Goal: Information Seeking & Learning: Learn about a topic

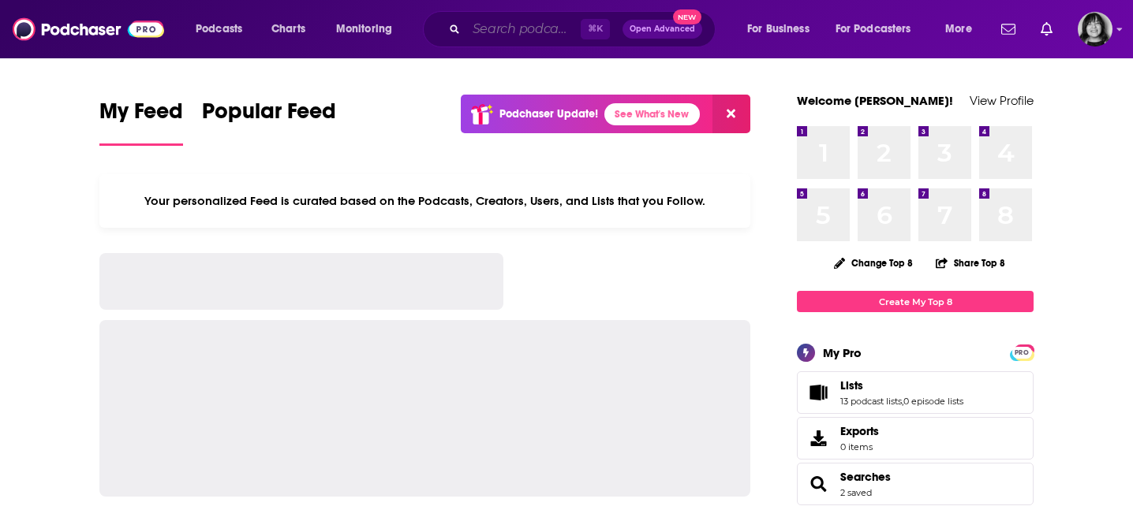
click at [550, 35] on input "Search podcasts, credits, & more..." at bounding box center [523, 29] width 114 height 25
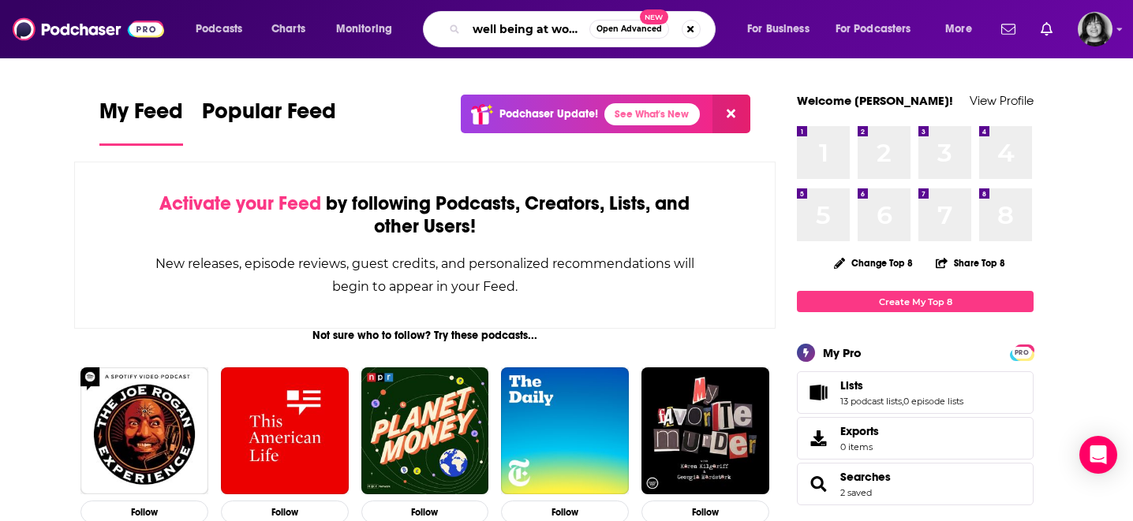
type input "well being at work"
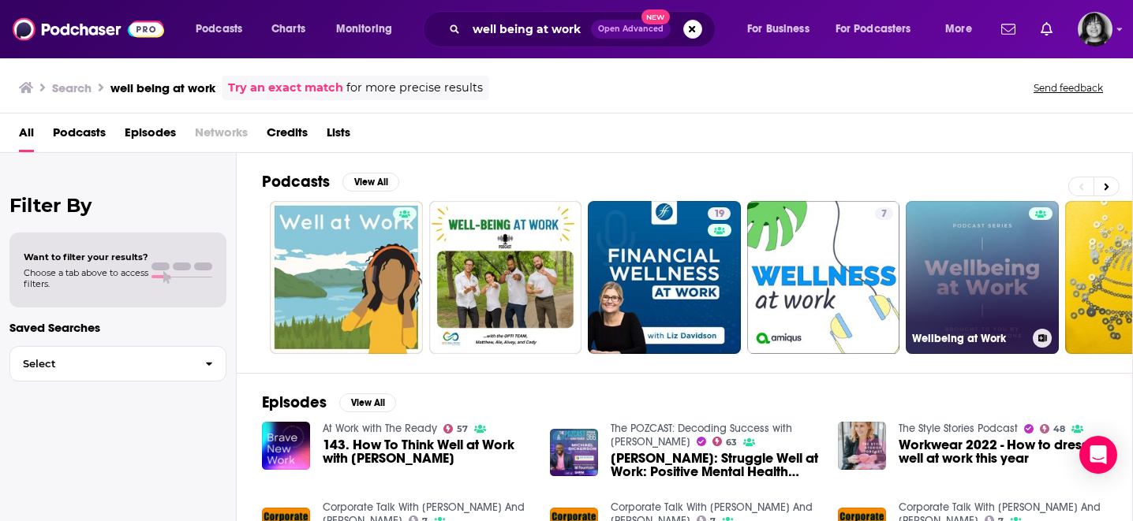
click at [969, 259] on link "Wellbeing at Work" at bounding box center [982, 277] width 153 height 153
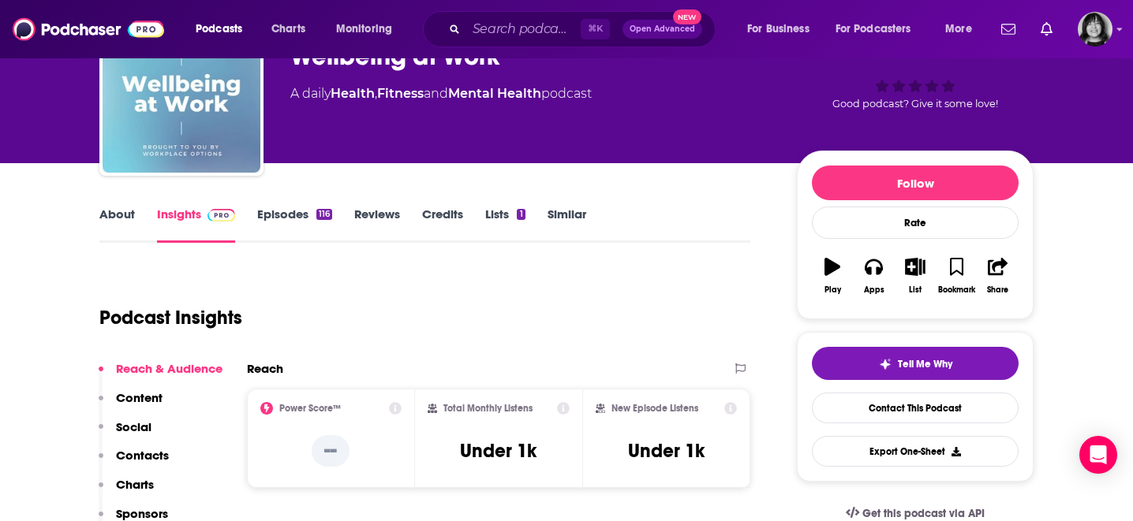
scroll to position [95, 0]
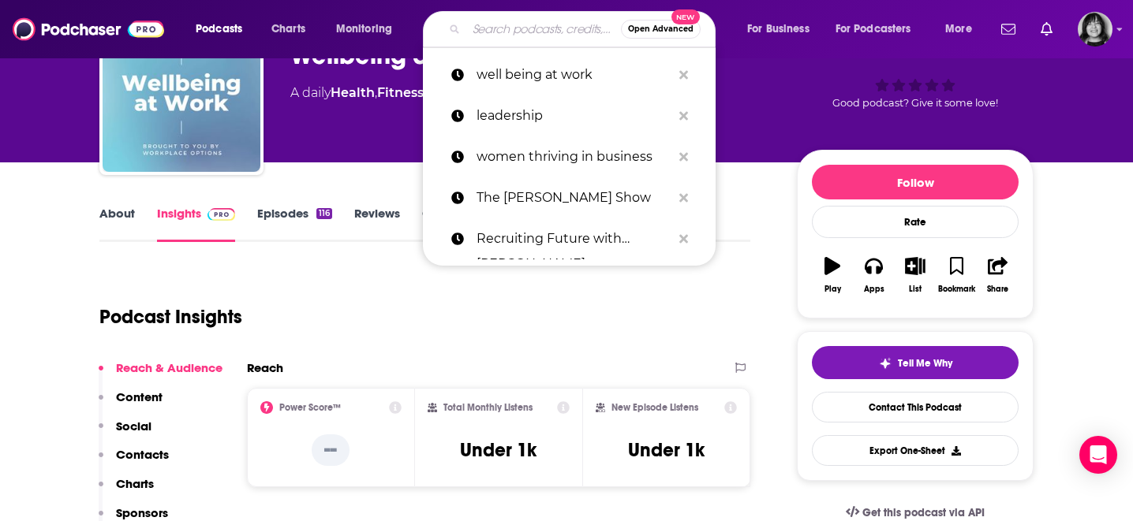
click at [510, 35] on input "Search podcasts, credits, & more..." at bounding box center [543, 29] width 155 height 25
paste input "Anxiety At Work? Reduce Stress, Uncertainty & Boost Mental Health"
type input "Anxiety At Work? Reduce Stress, Uncertainty & Boost Mental Health"
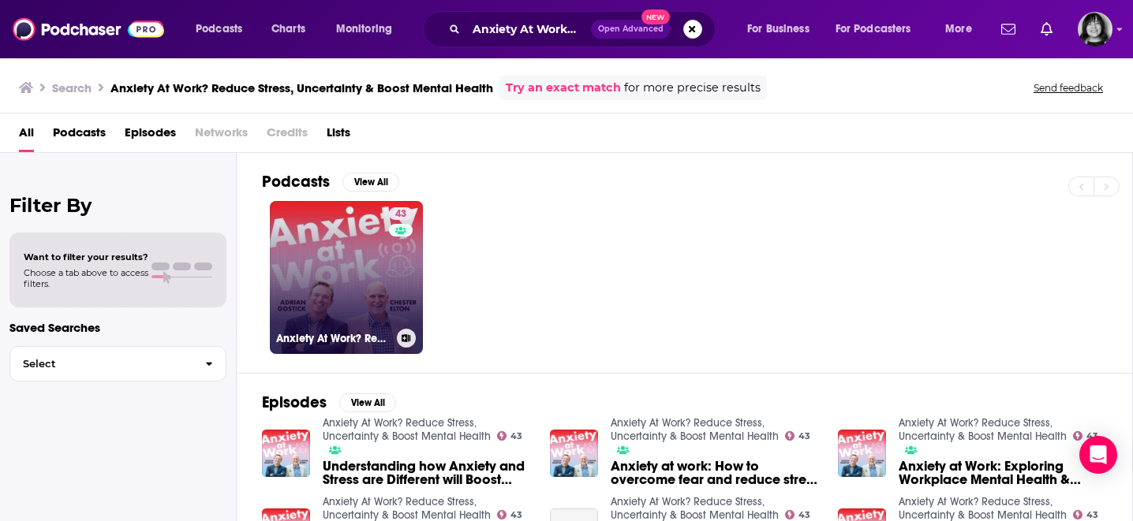
click at [314, 301] on link "43 Anxiety At Work? Reduce Stress, Uncertainty & Boost Mental Health" at bounding box center [346, 277] width 153 height 153
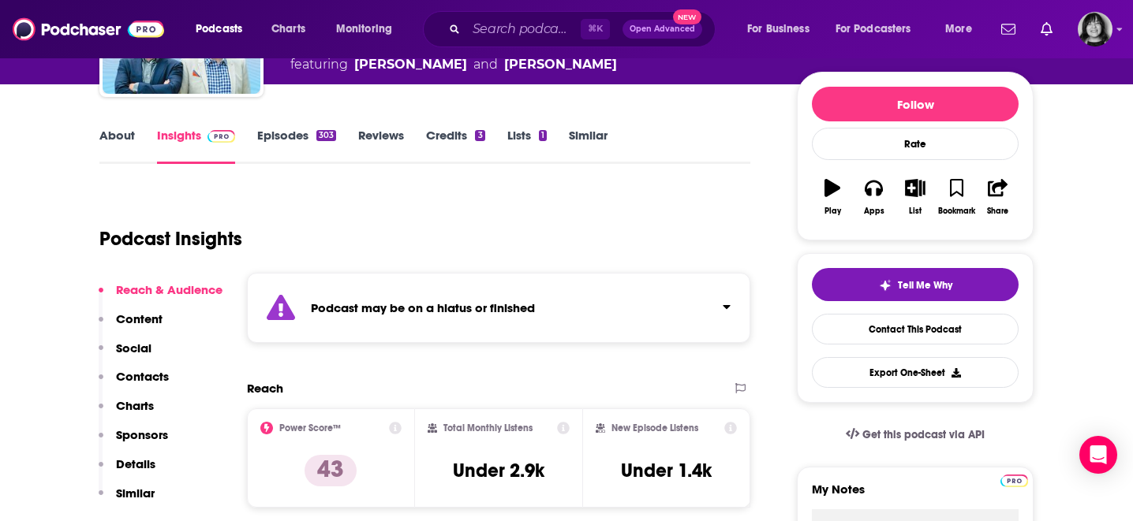
scroll to position [172, 0]
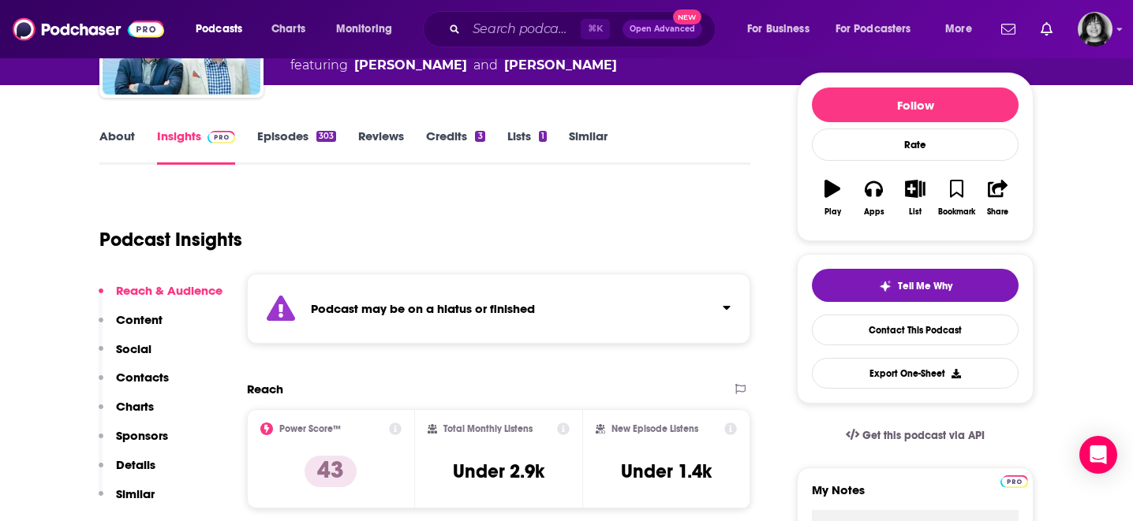
click at [314, 301] on strong "Podcast may be on a hiatus or finished" at bounding box center [423, 308] width 224 height 15
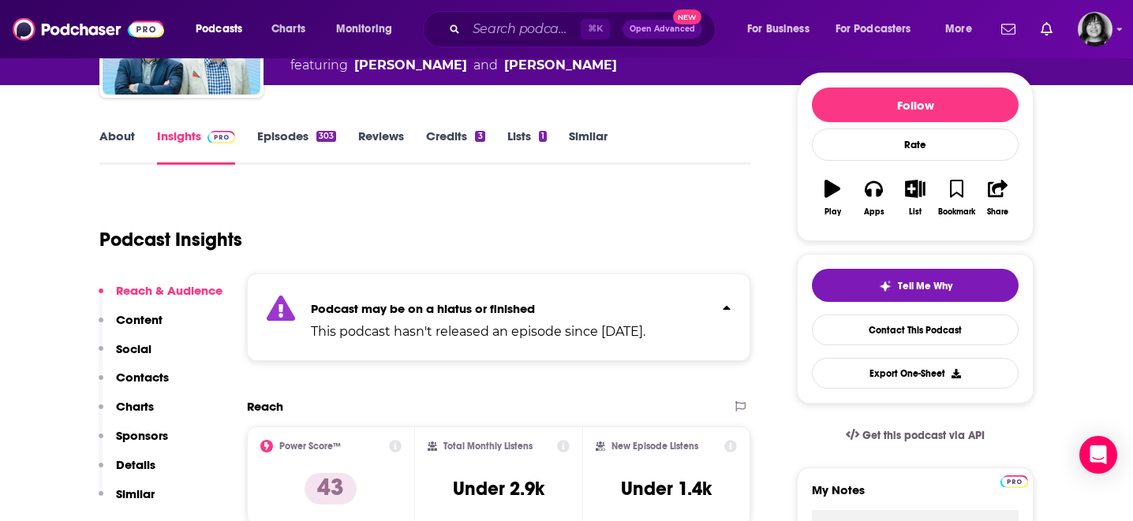
click at [375, 233] on div "Podcast Insights" at bounding box center [418, 230] width 638 height 80
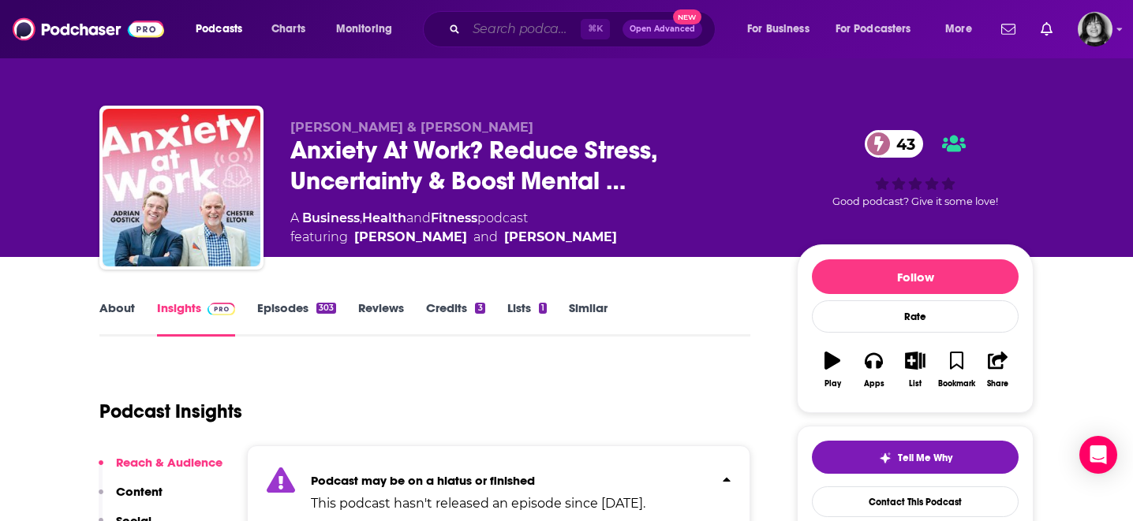
click at [531, 24] on input "Search podcasts, credits, & more..." at bounding box center [523, 29] width 114 height 25
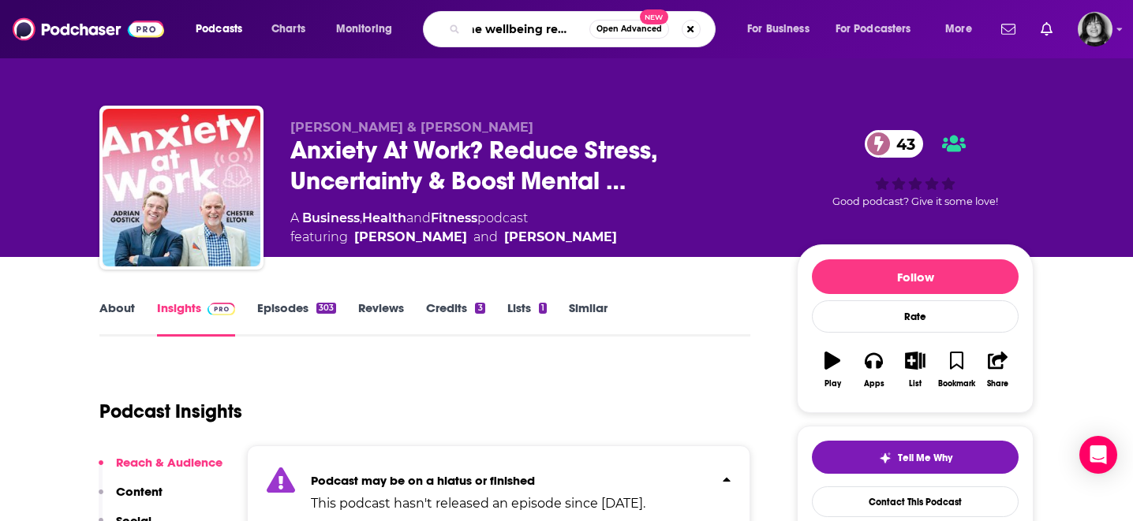
scroll to position [0, 25]
type input "the wellbeing rebellion"
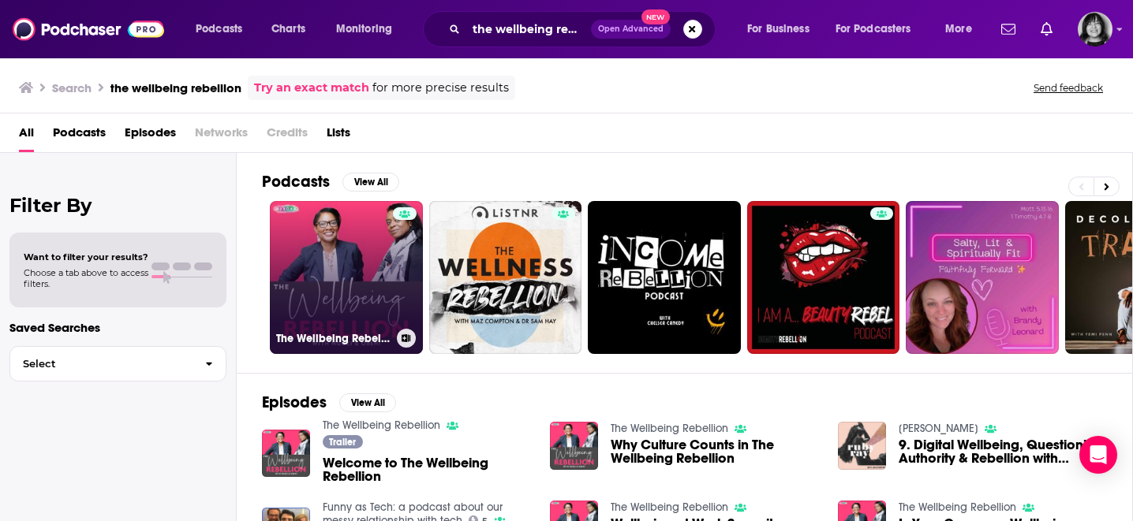
click at [312, 286] on link "The Wellbeing Rebellion" at bounding box center [346, 277] width 153 height 153
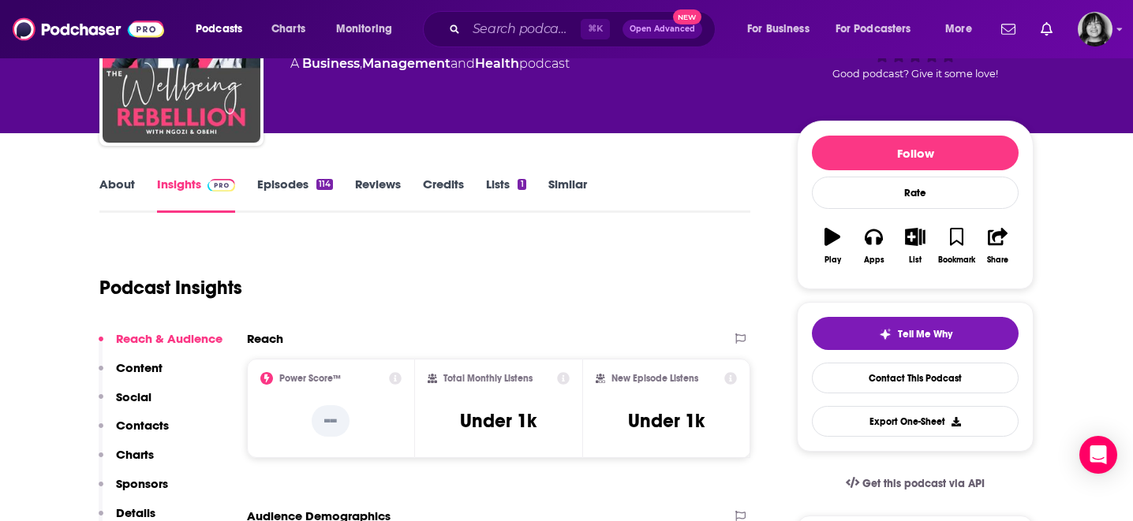
scroll to position [129, 0]
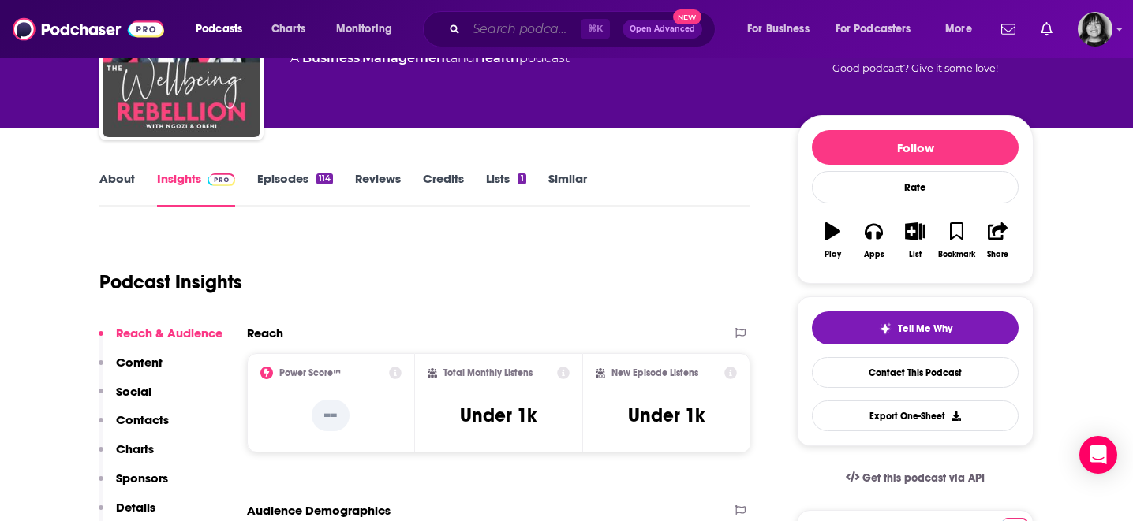
click at [494, 28] on input "Search podcasts, credits, & more..." at bounding box center [523, 29] width 114 height 25
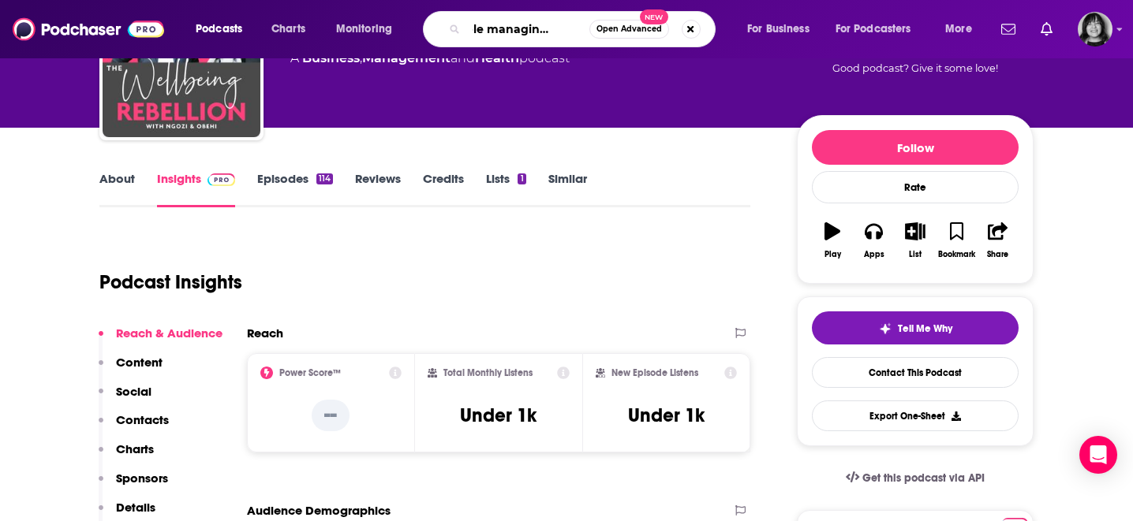
scroll to position [0, 36]
type input "people managing people"
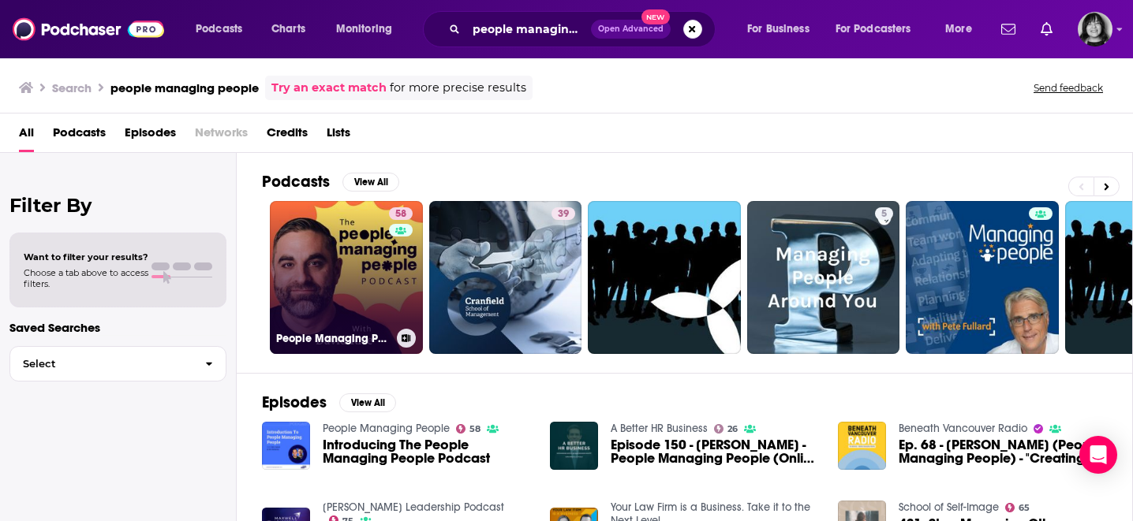
click at [326, 294] on link "58 People Managing People" at bounding box center [346, 277] width 153 height 153
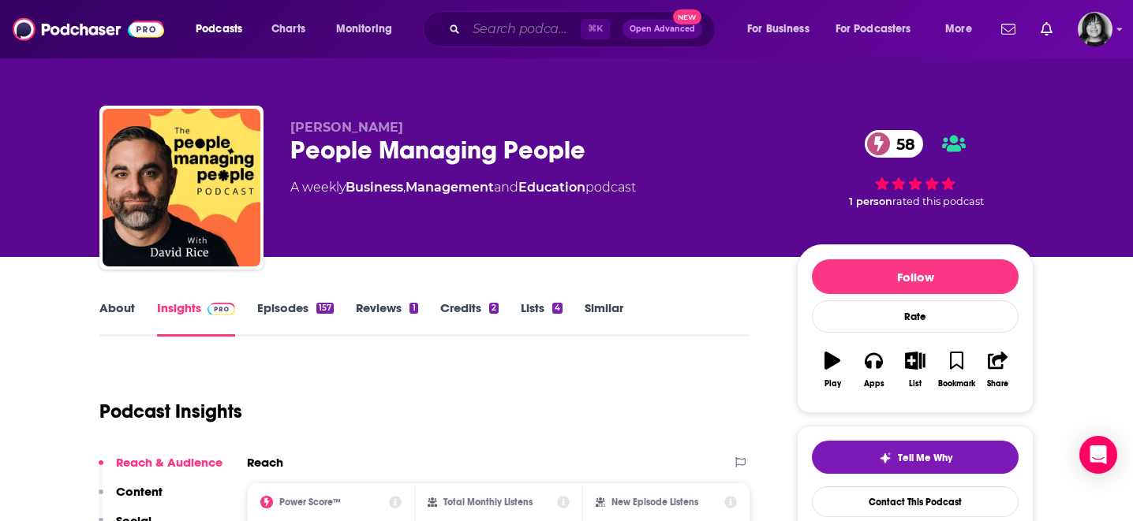
click at [513, 25] on input "Search podcasts, credits, & more..." at bounding box center [523, 29] width 114 height 25
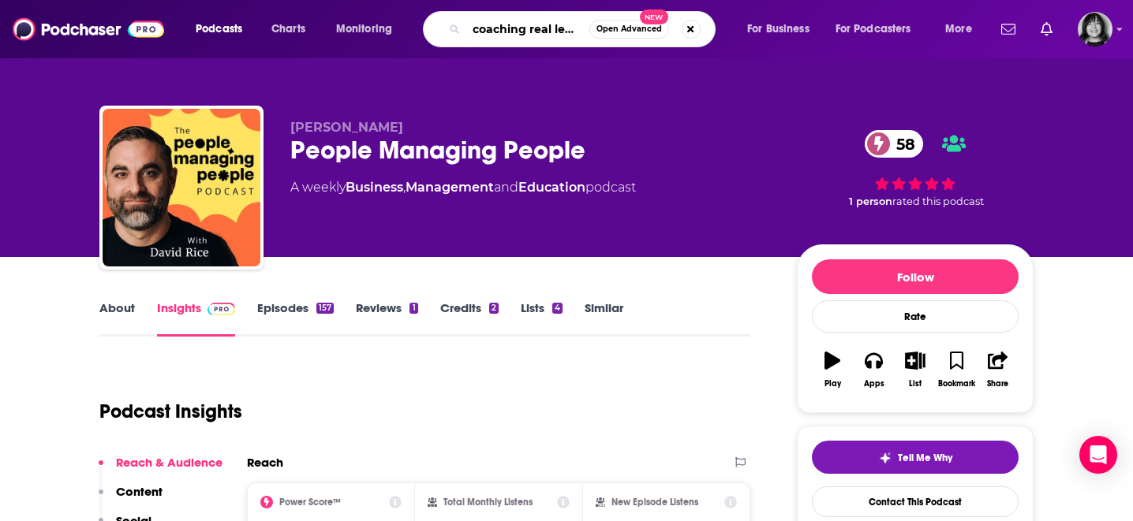
scroll to position [0, 9]
type input "coaching real leaders"
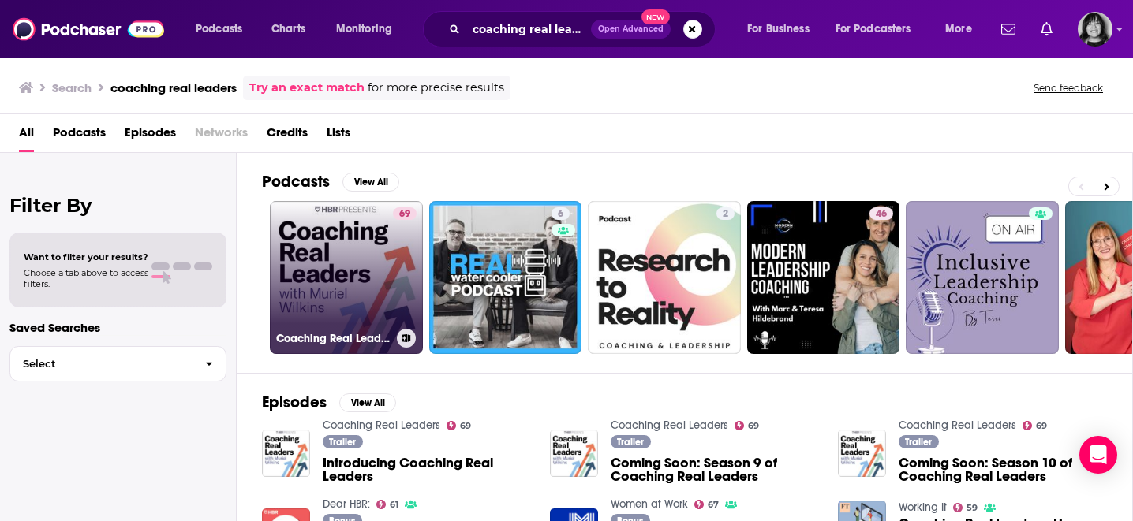
click at [278, 271] on link "69 Coaching Real Leaders" at bounding box center [346, 277] width 153 height 153
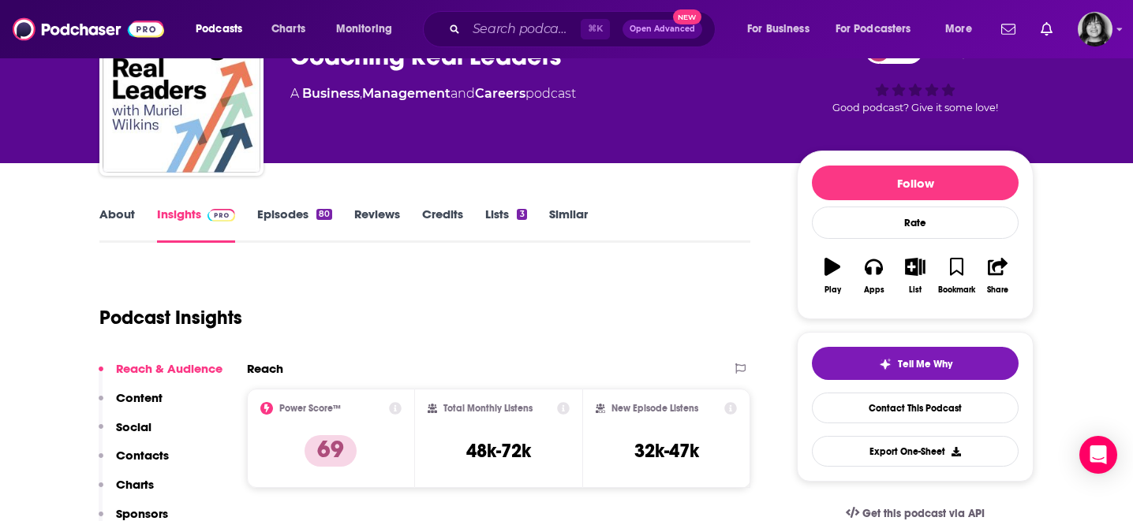
scroll to position [92, 0]
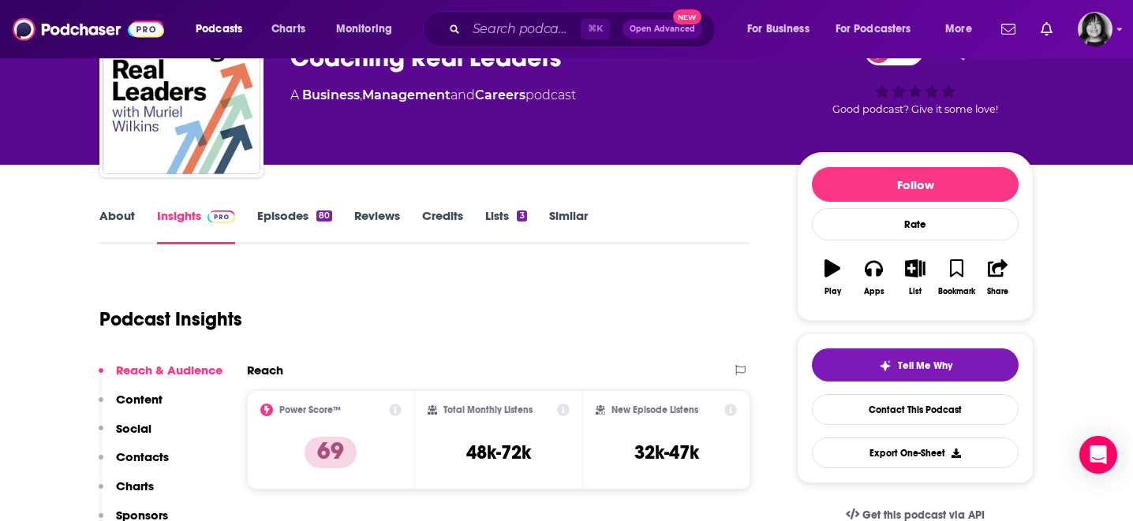
click at [122, 218] on link "About" at bounding box center [116, 226] width 35 height 36
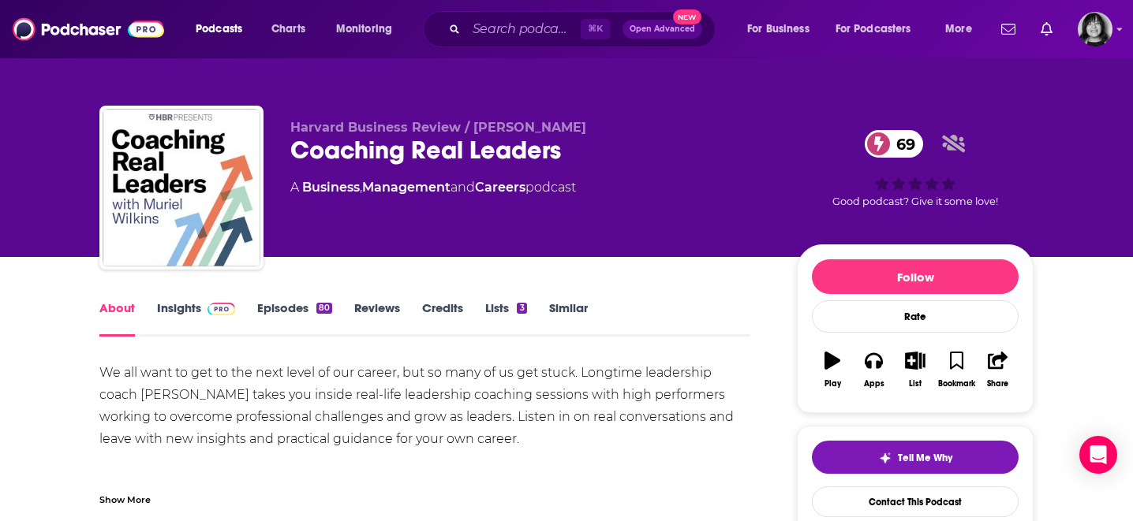
click at [176, 306] on link "Insights" at bounding box center [196, 319] width 78 height 36
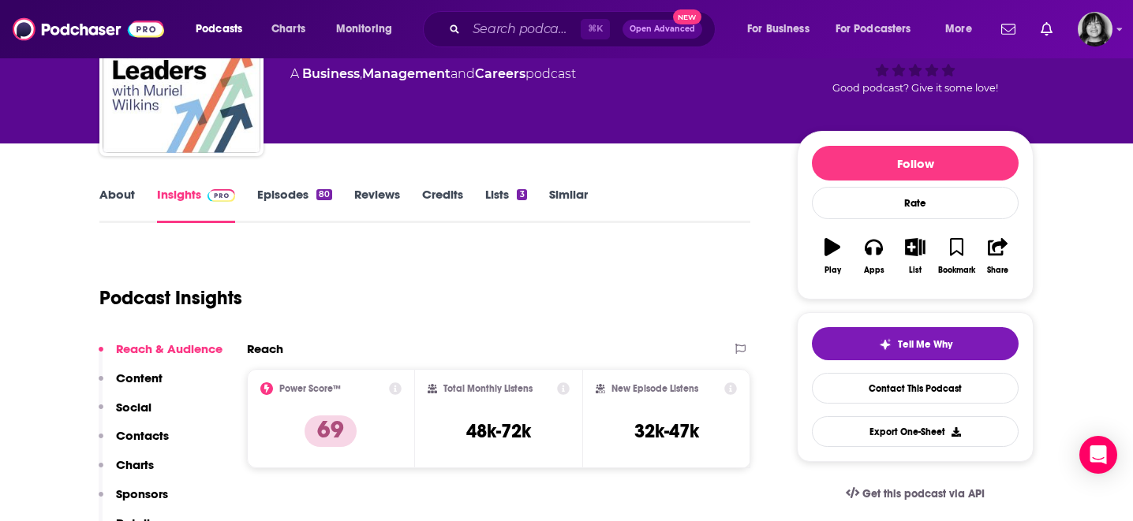
scroll to position [118, 0]
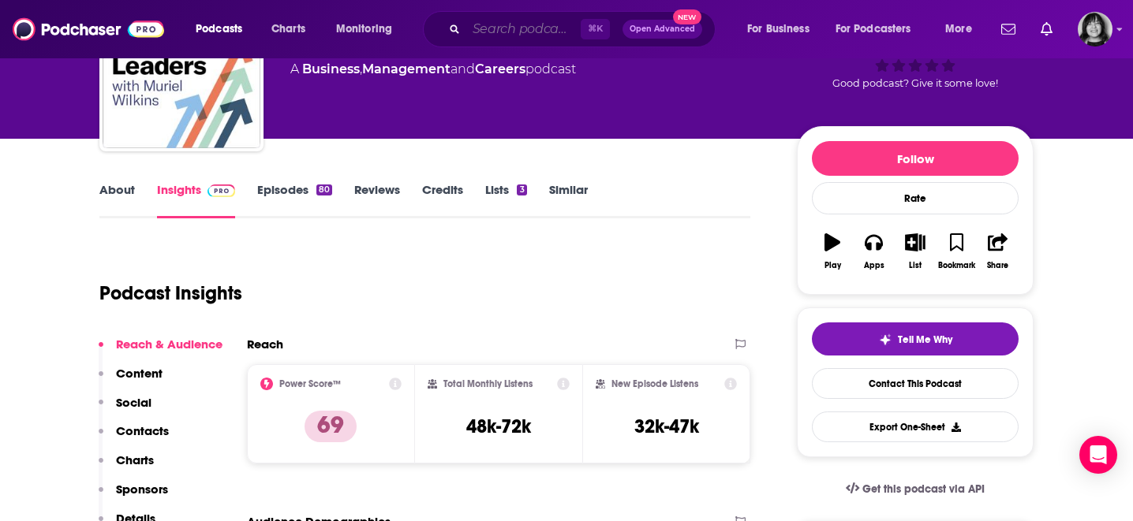
click at [494, 24] on input "Search podcasts, credits, & more..." at bounding box center [523, 29] width 114 height 25
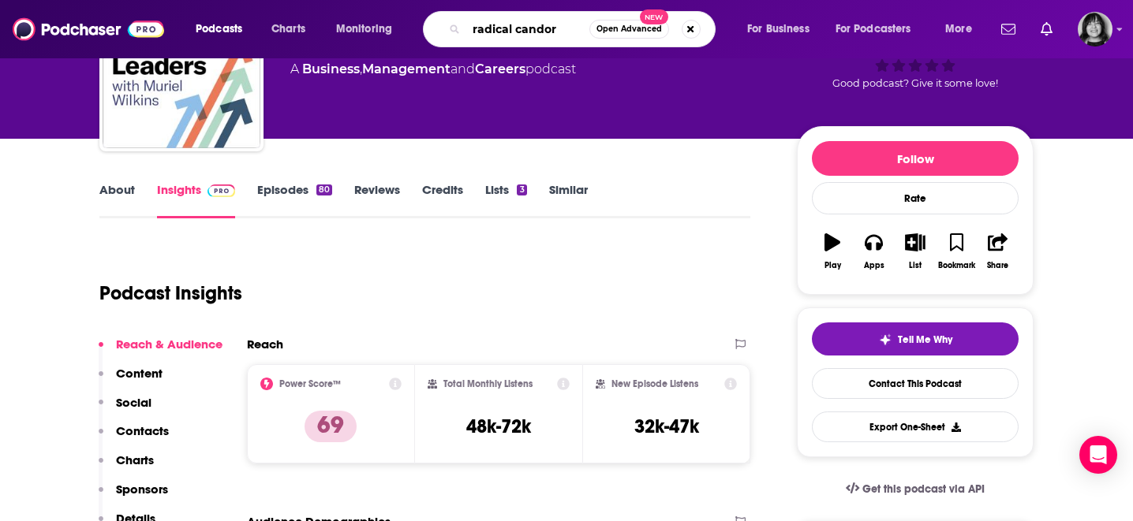
type input "radical candor"
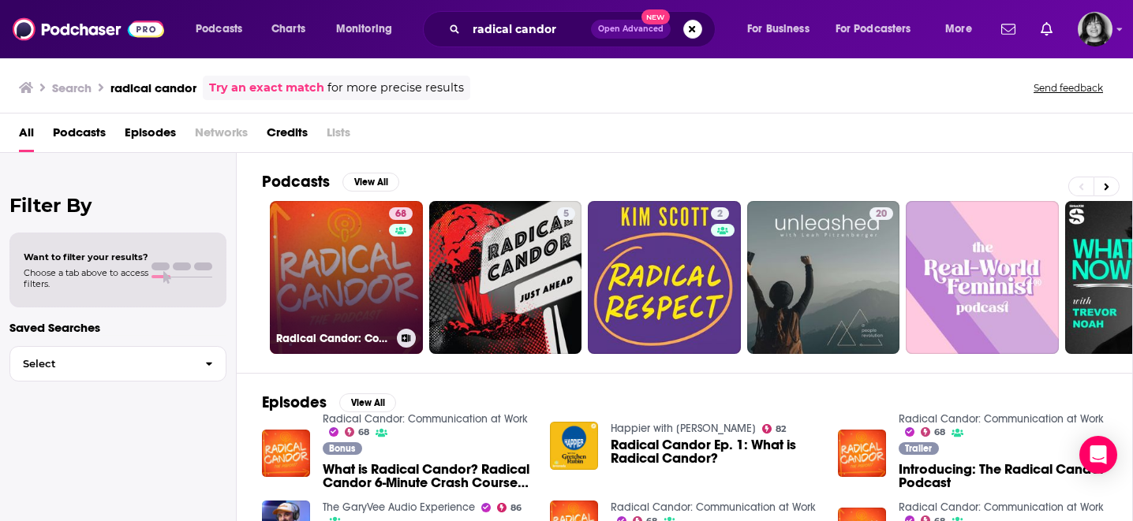
click at [341, 297] on link "68 Radical Candor: Communication at Work" at bounding box center [346, 277] width 153 height 153
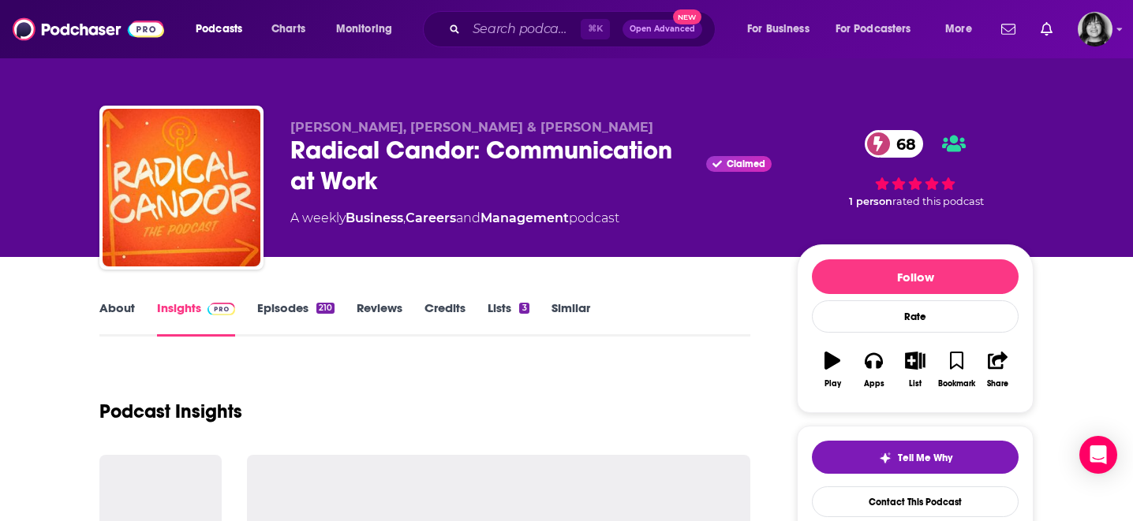
click at [129, 316] on link "About" at bounding box center [116, 319] width 35 height 36
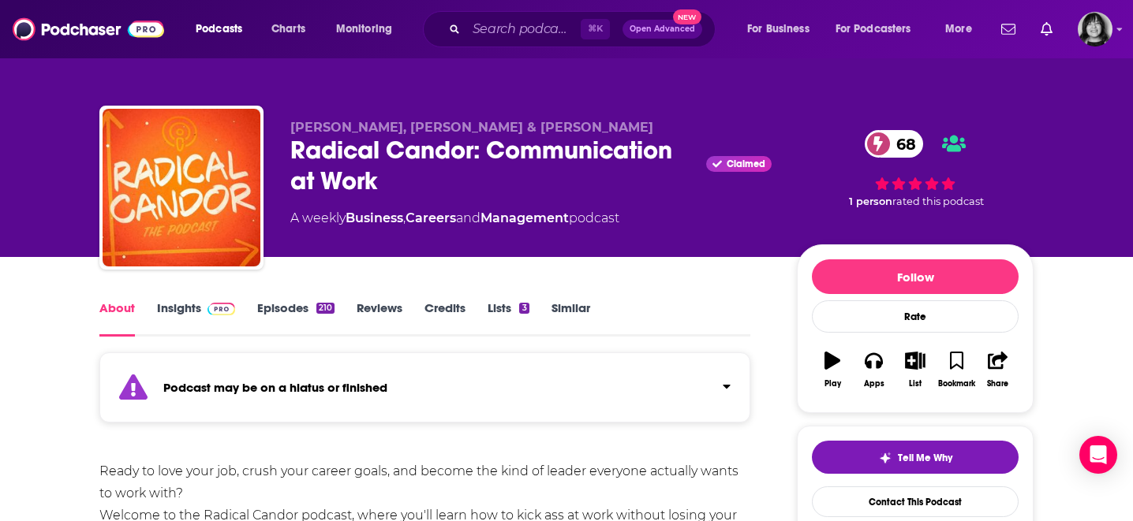
click at [129, 316] on link "About" at bounding box center [116, 319] width 35 height 36
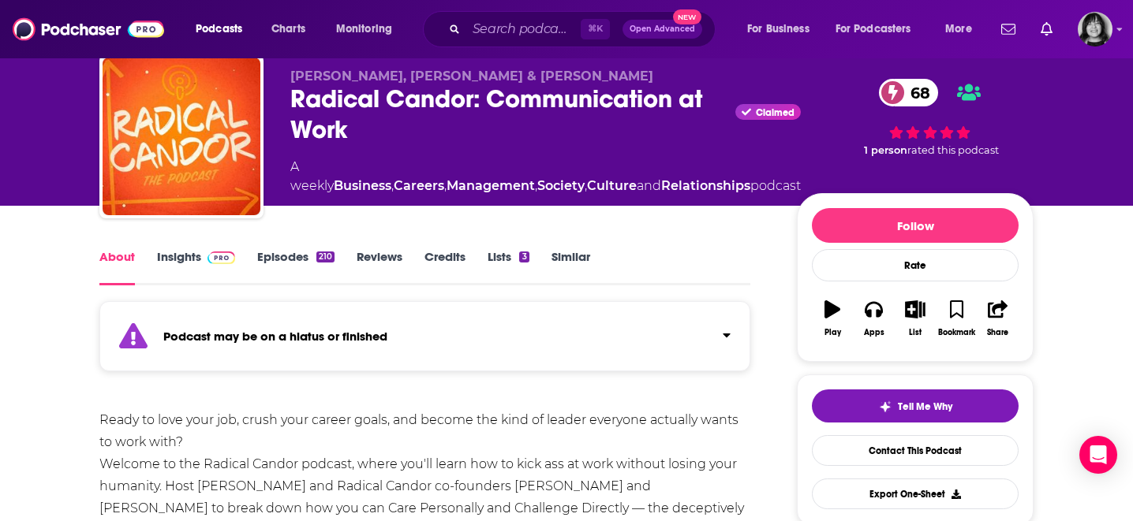
scroll to position [54, 0]
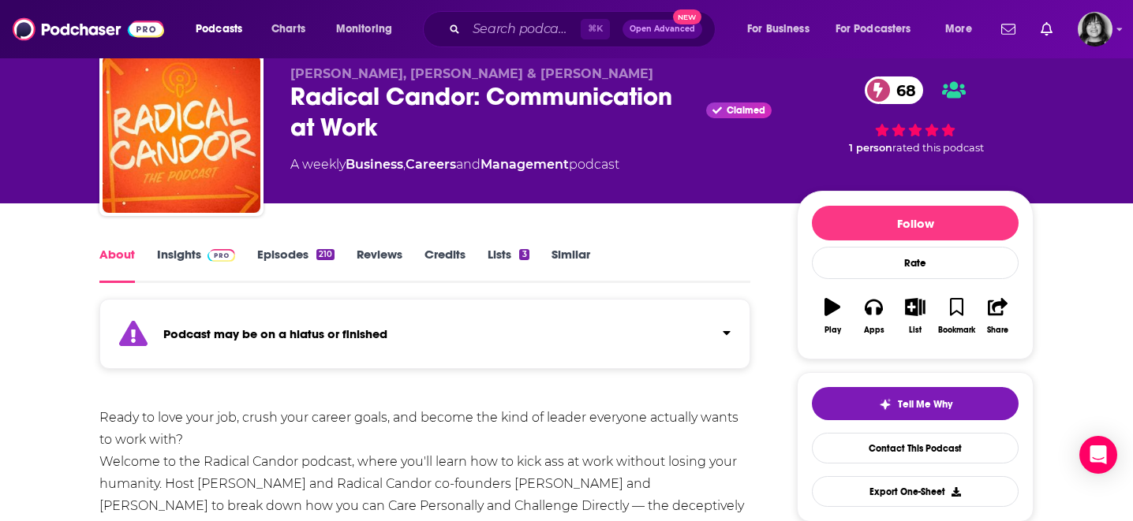
click at [168, 325] on div "Podcast may be on a hiatus or finished" at bounding box center [424, 334] width 651 height 70
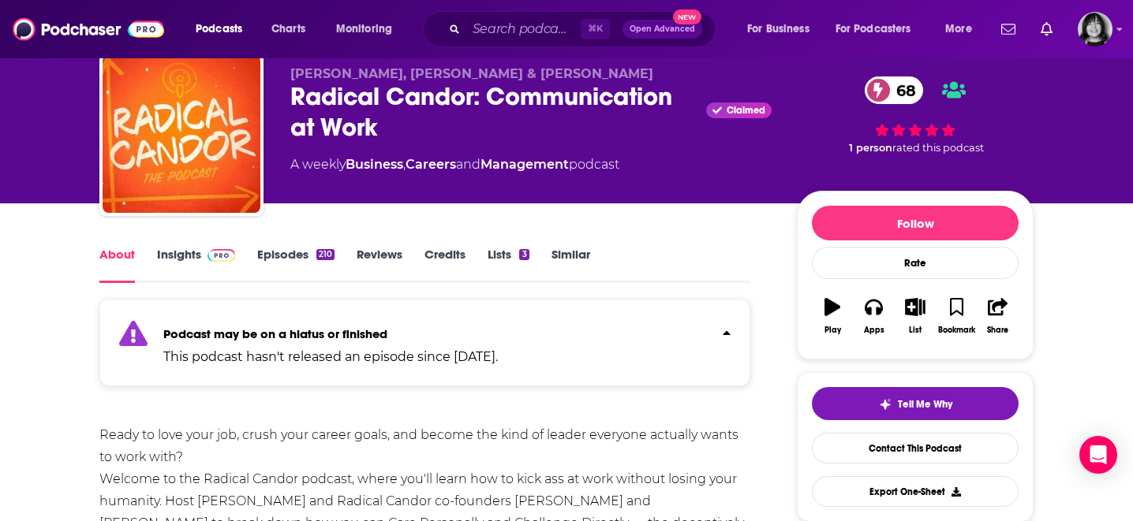
click at [185, 260] on link "Insights" at bounding box center [196, 265] width 78 height 36
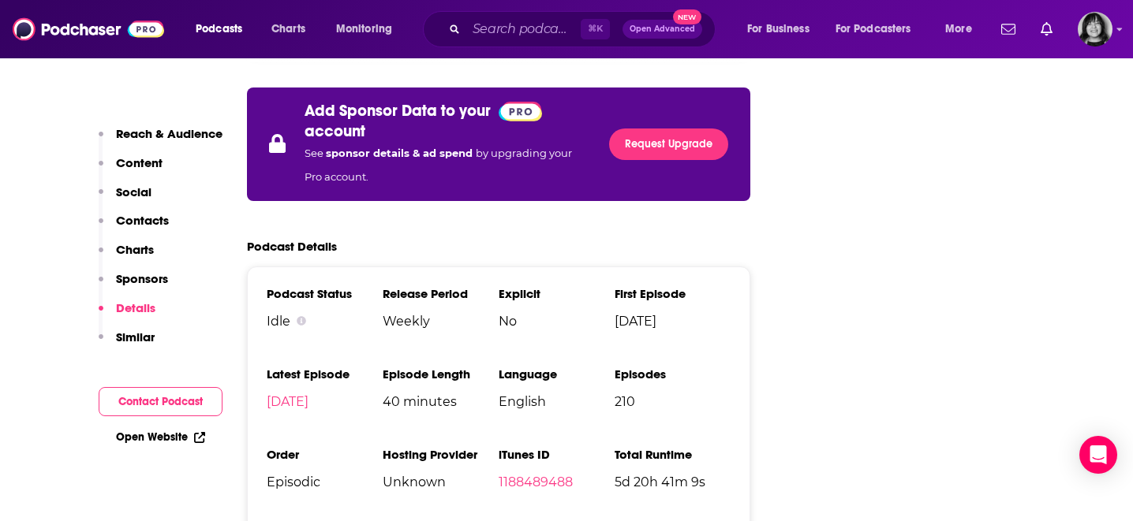
scroll to position [2970, 0]
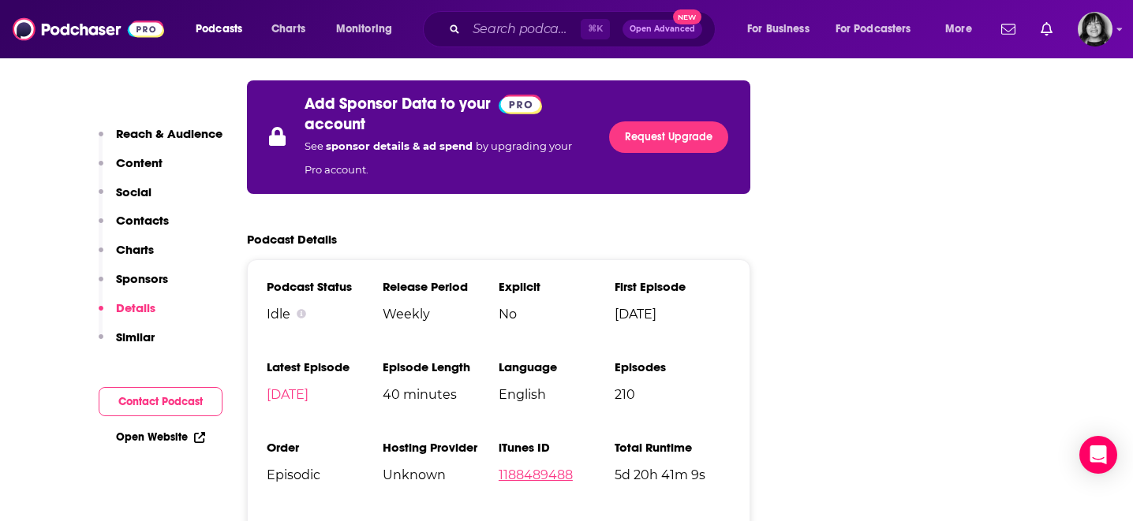
click at [560, 468] on link "1188489488" at bounding box center [536, 475] width 74 height 15
click at [560, 30] on input "Search podcasts, credits, & more..." at bounding box center [523, 29] width 114 height 25
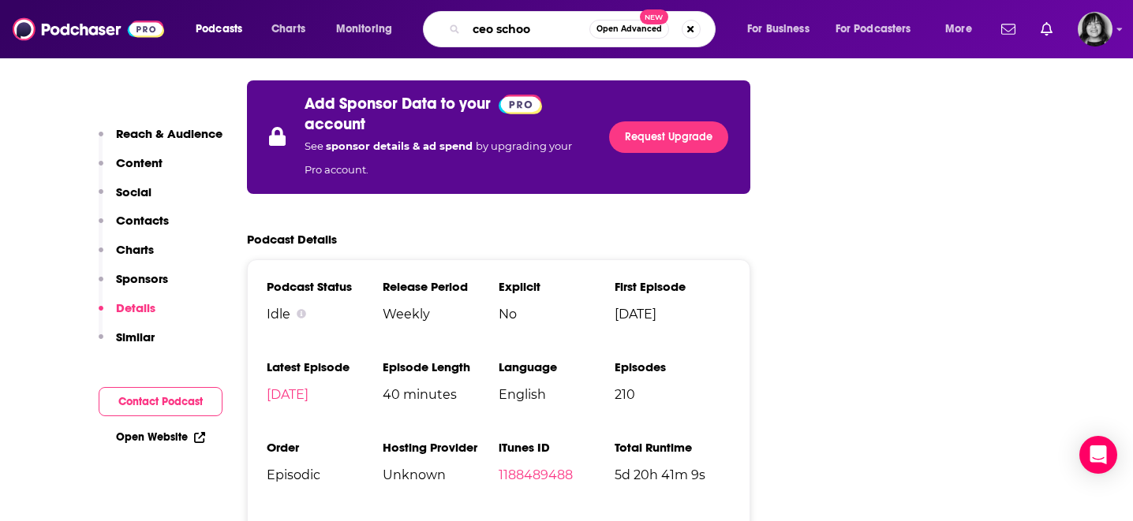
type input "ceo school"
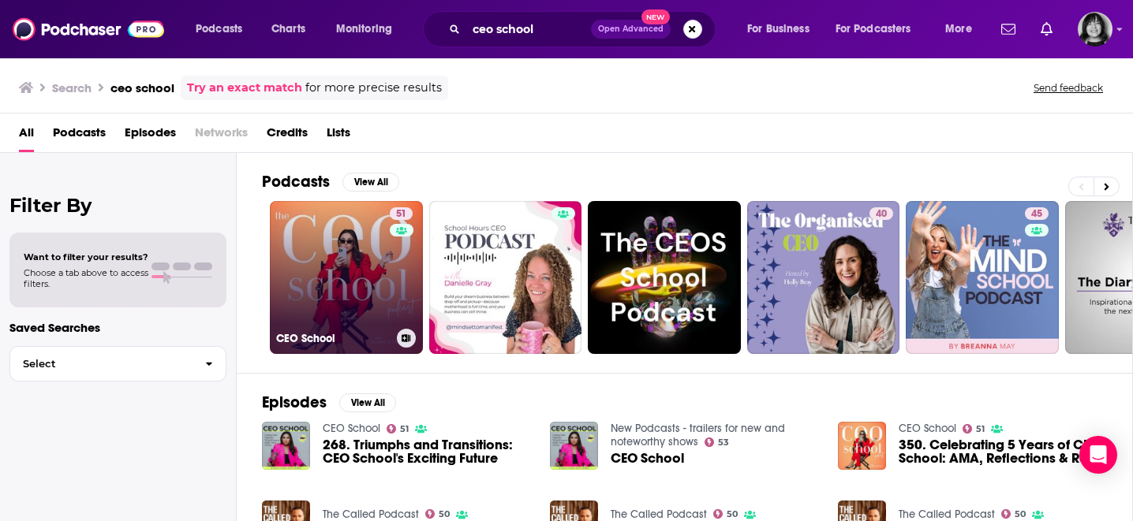
click at [332, 319] on link "51 CEO School" at bounding box center [346, 277] width 153 height 153
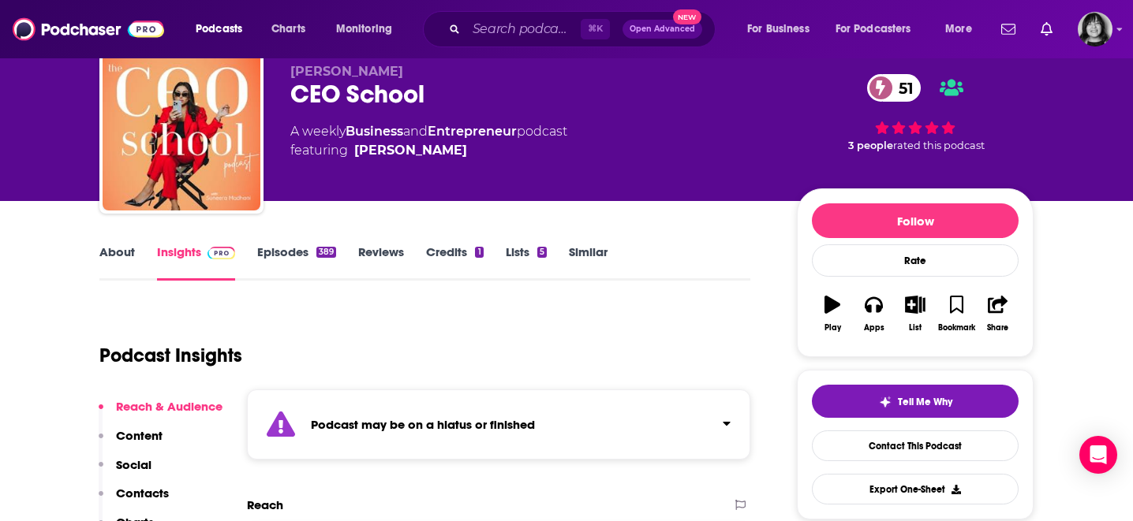
scroll to position [60, 0]
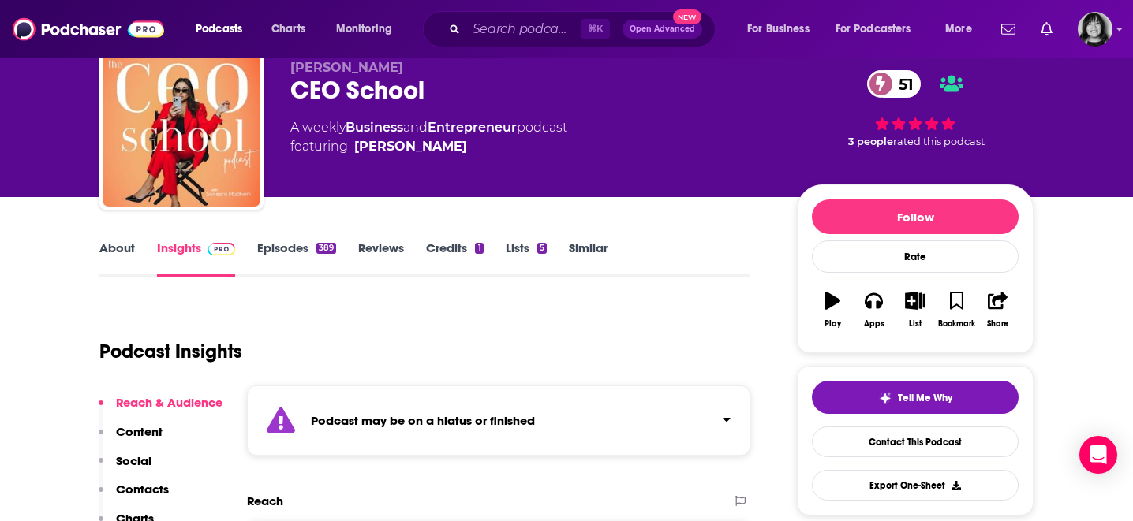
click at [358, 404] on div "Podcast may be on a hiatus or finished" at bounding box center [498, 421] width 503 height 70
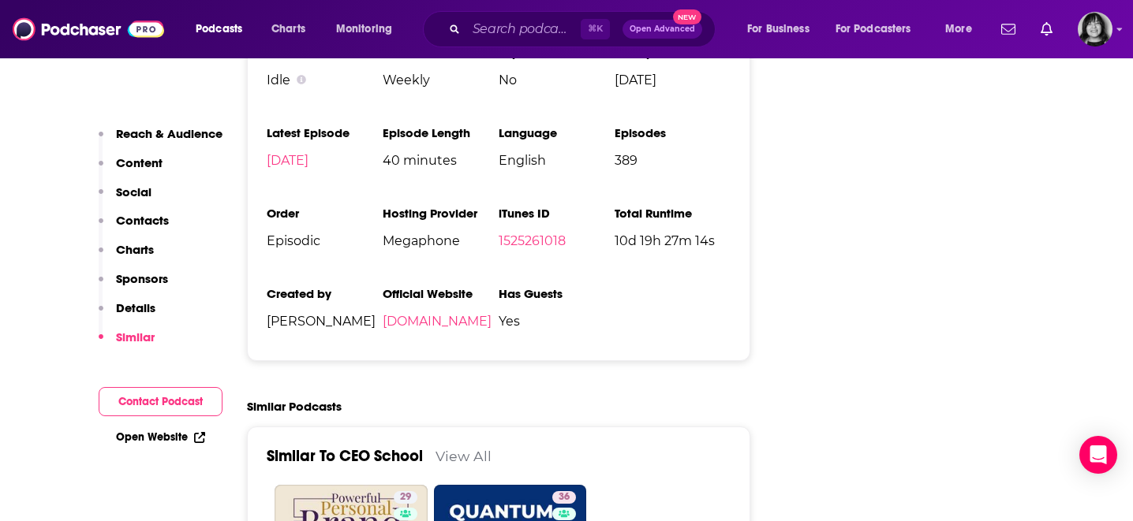
scroll to position [2496, 0]
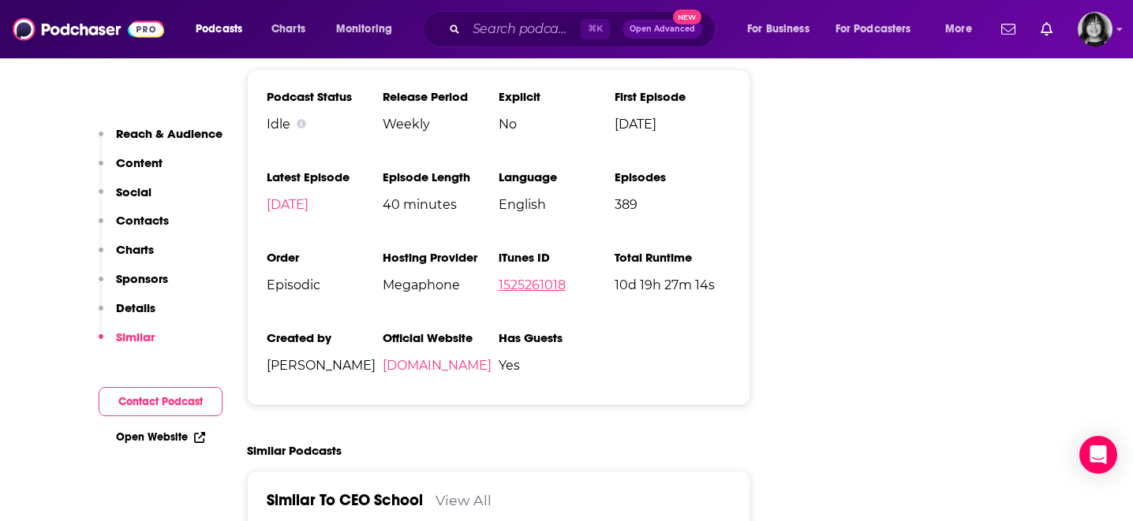
click at [547, 278] on link "1525261018" at bounding box center [532, 285] width 67 height 15
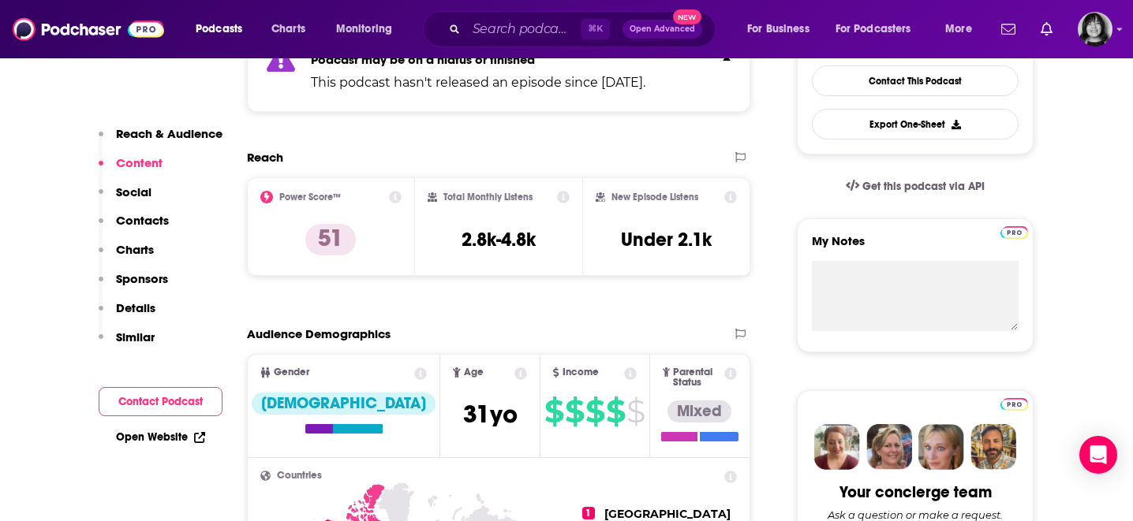
scroll to position [0, 0]
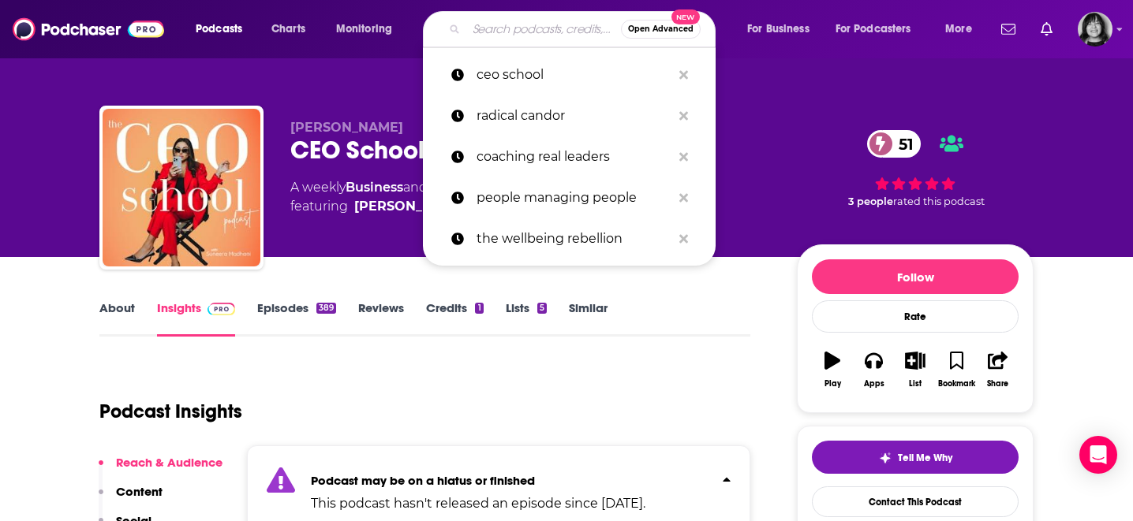
click at [532, 24] on input "Search podcasts, credits, & more..." at bounding box center [543, 29] width 155 height 25
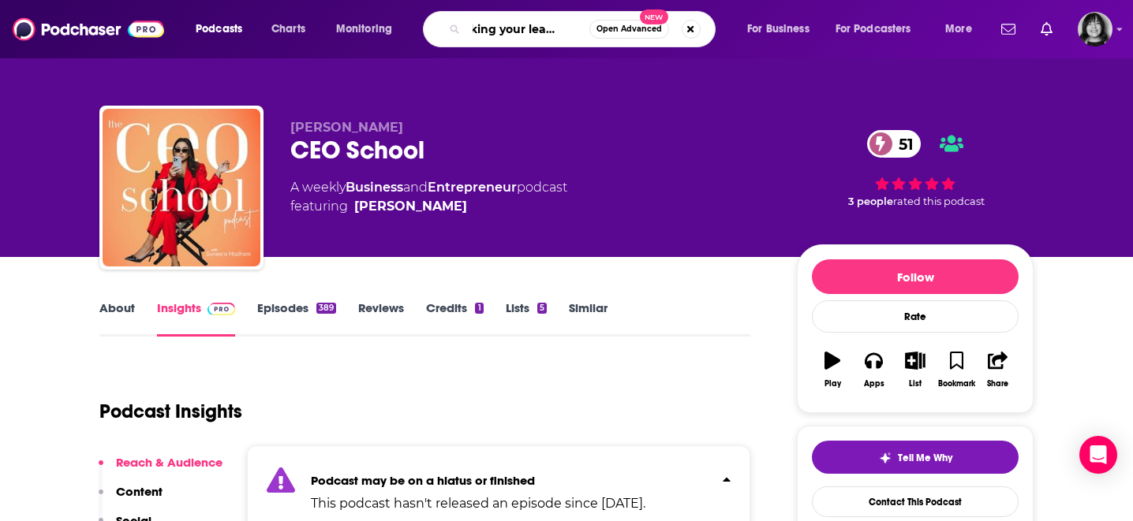
scroll to position [0, 31]
type input "hacking your leadership"
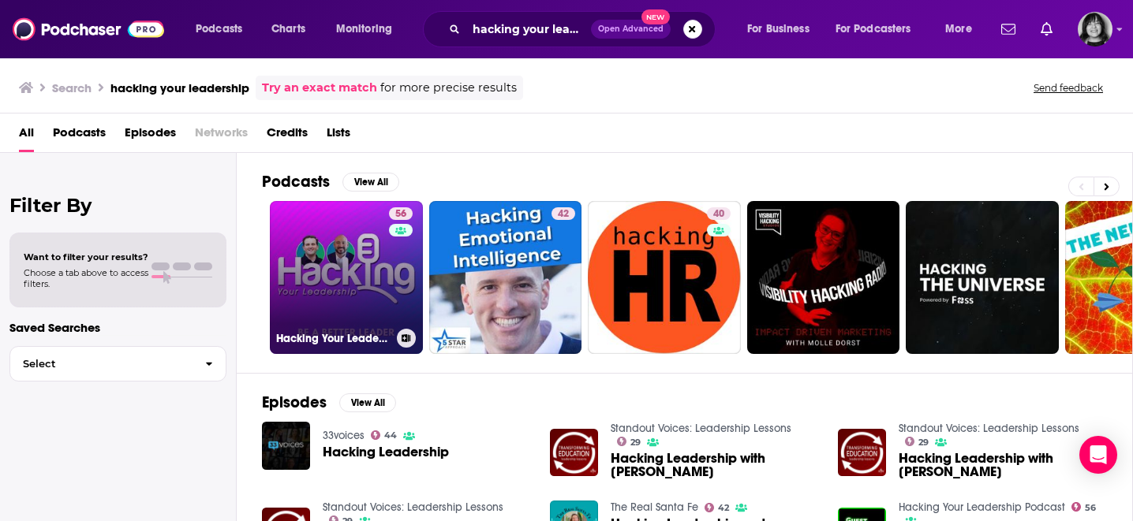
click at [330, 287] on link "56 Hacking Your Leadership Podcast" at bounding box center [346, 277] width 153 height 153
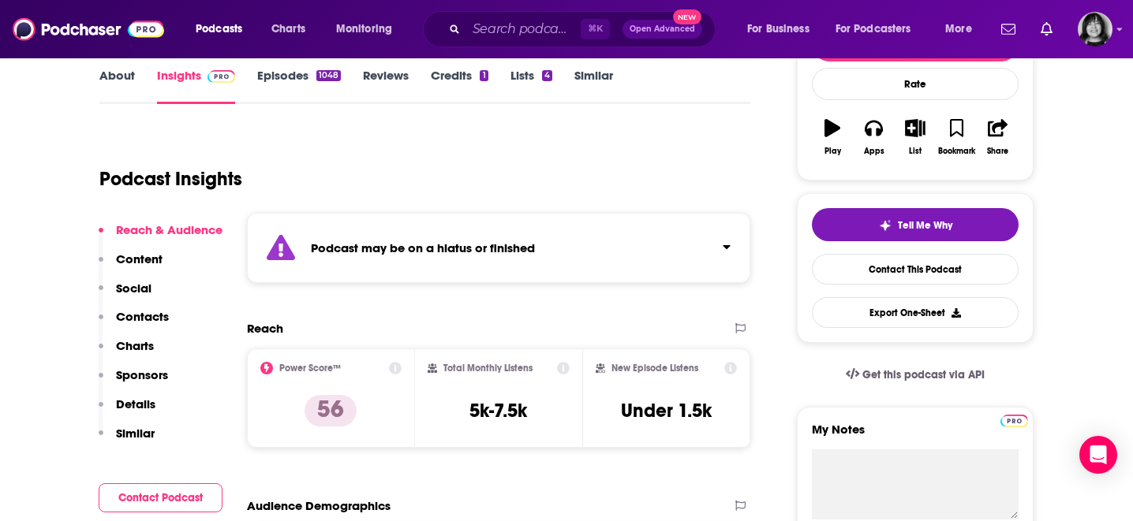
scroll to position [234, 0]
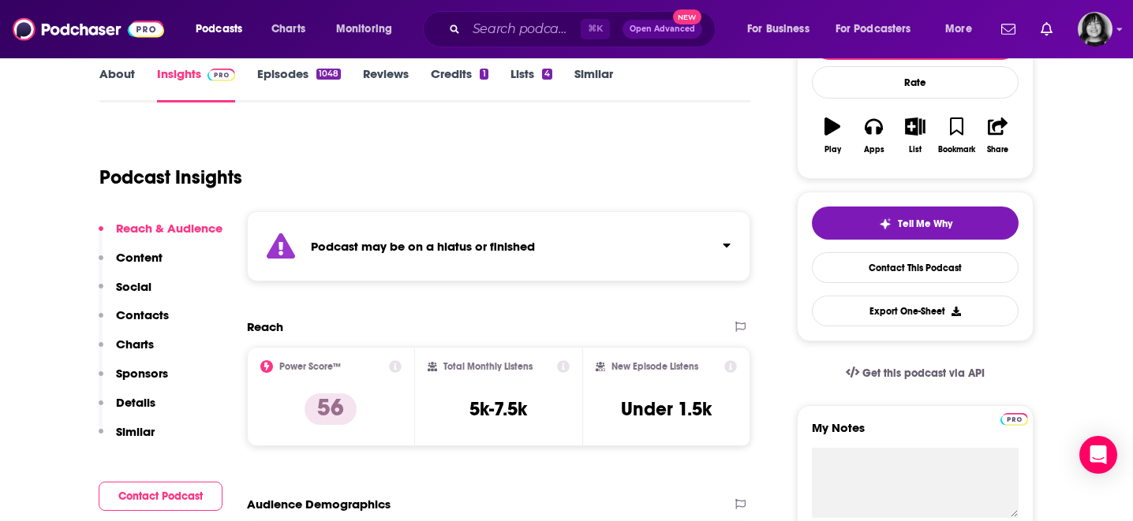
click at [361, 232] on div "Podcast may be on a hiatus or finished" at bounding box center [498, 246] width 503 height 70
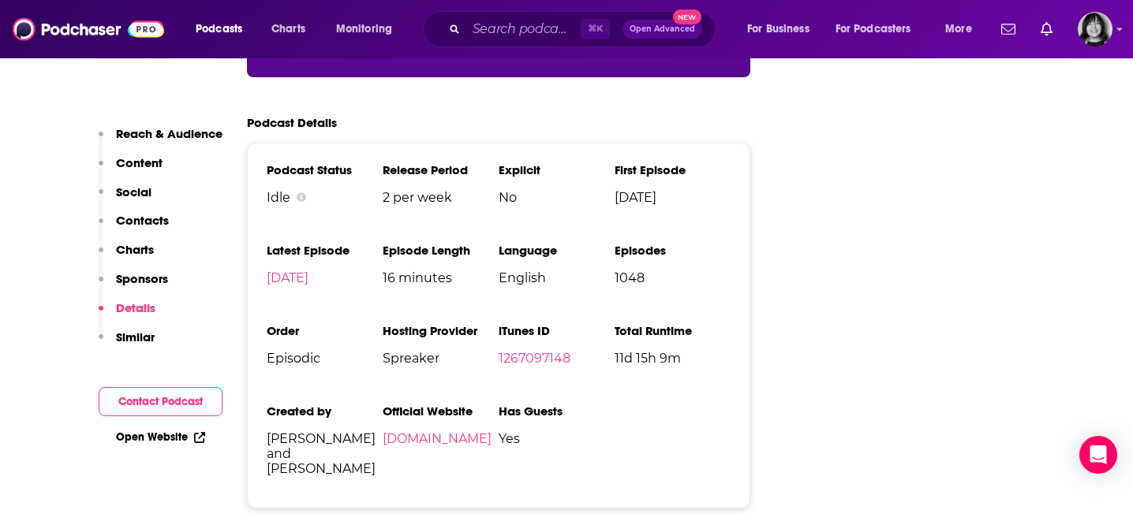
scroll to position [2955, 0]
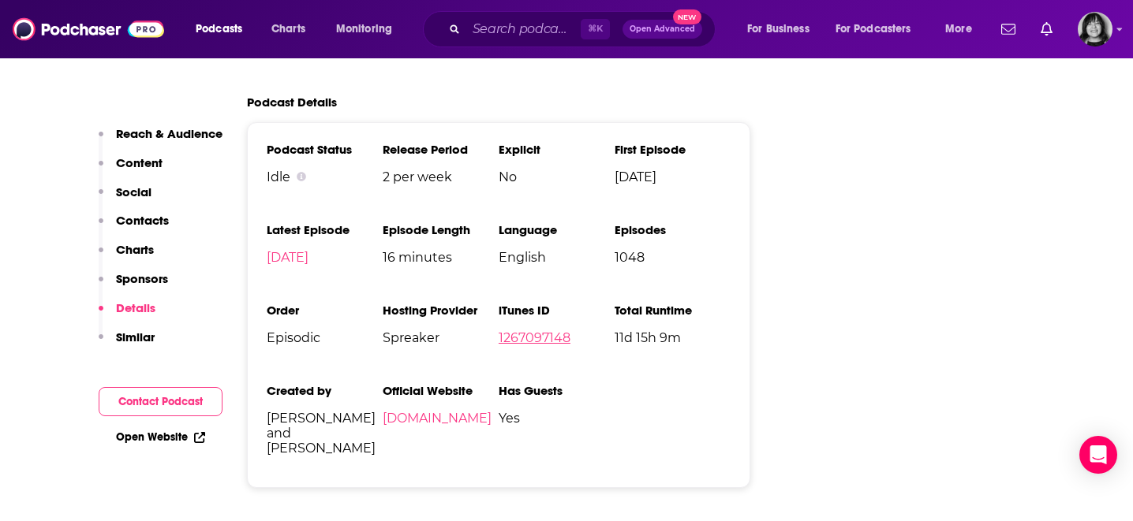
click at [521, 331] on link "1267097148" at bounding box center [535, 338] width 72 height 15
click at [527, 32] on input "Search podcasts, credits, & more..." at bounding box center [523, 29] width 114 height 25
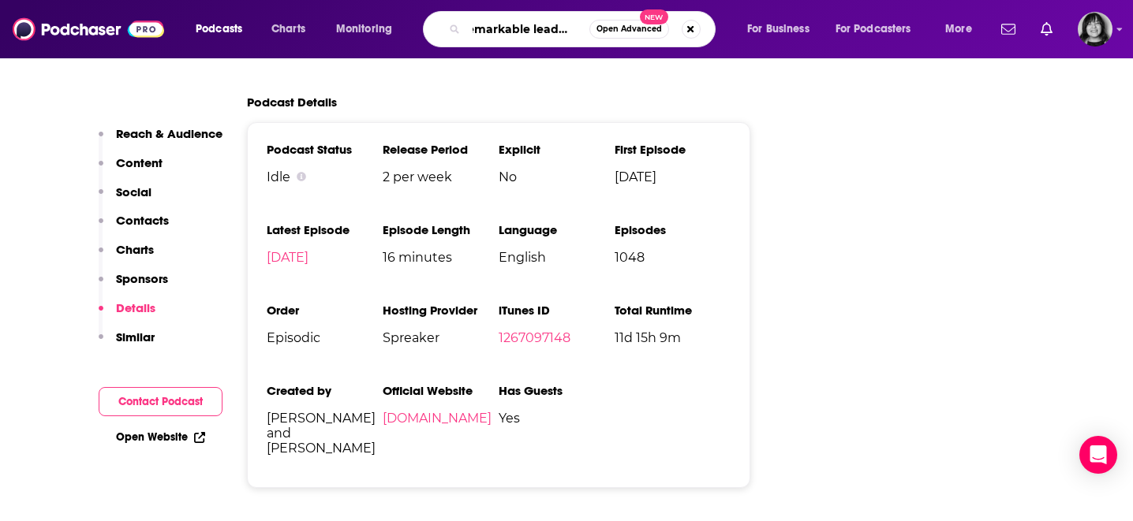
scroll to position [0, 21]
type input "remarkable leadership"
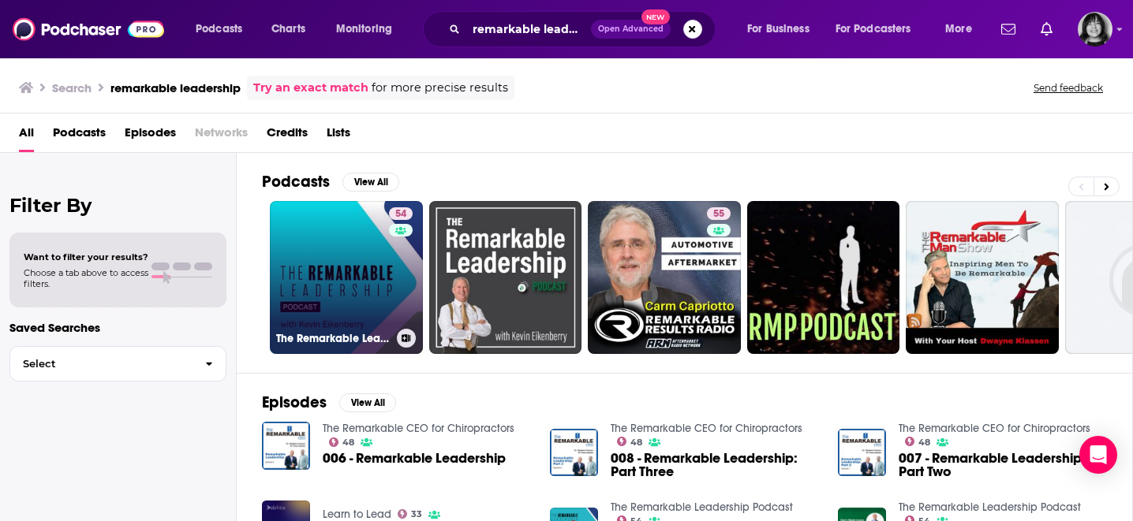
click at [296, 260] on link "54 The Remarkable Leadership Podcast" at bounding box center [346, 277] width 153 height 153
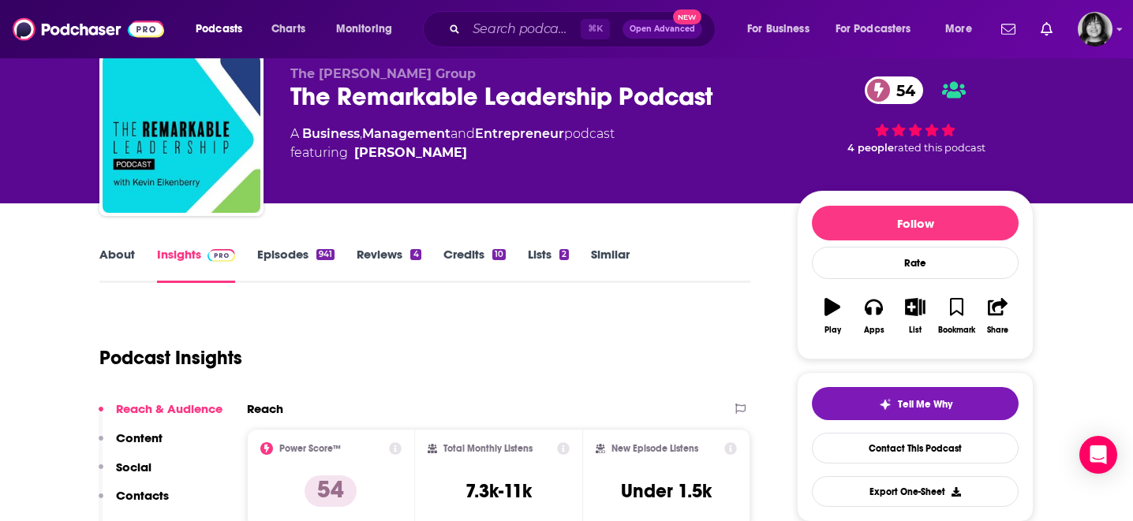
scroll to position [53, 0]
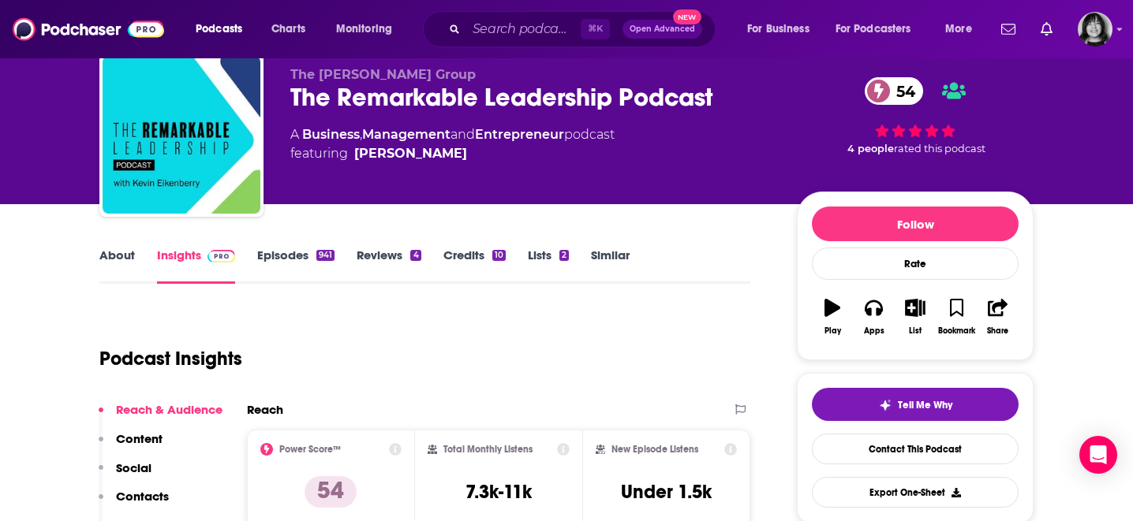
click at [118, 262] on link "About" at bounding box center [116, 266] width 35 height 36
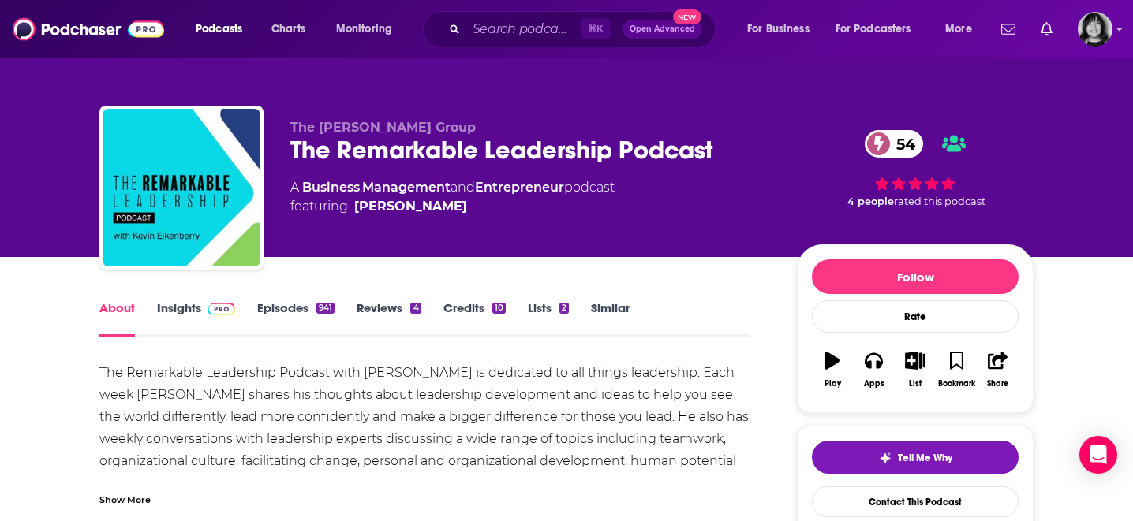
click at [402, 155] on div "The Remarkable Leadership Podcast 54" at bounding box center [530, 150] width 481 height 31
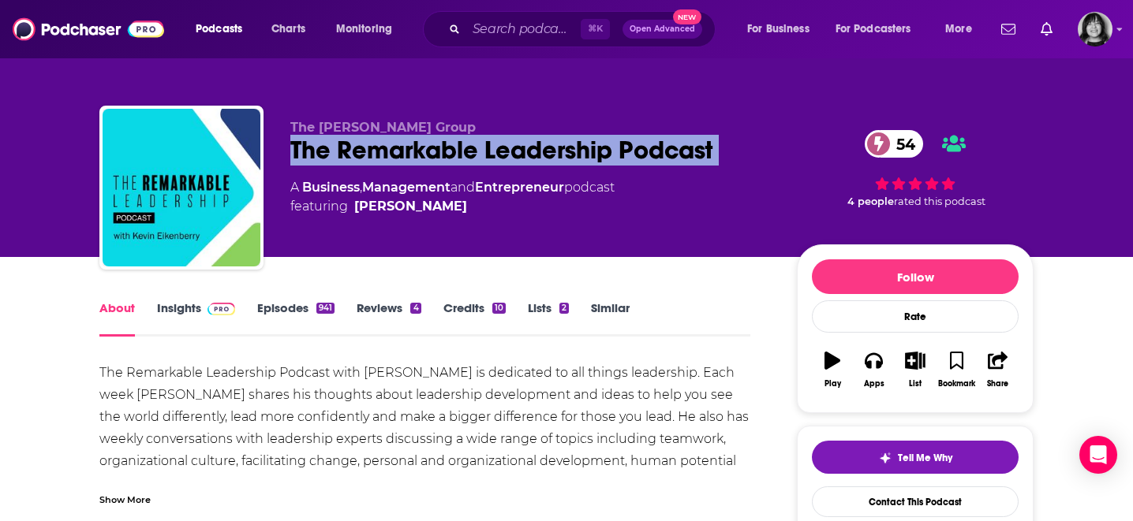
click at [402, 155] on div "The Remarkable Leadership Podcast 54" at bounding box center [530, 150] width 481 height 31
copy div "The Remarkable Leadership Podcast 54"
click at [161, 315] on link "Insights" at bounding box center [196, 319] width 78 height 36
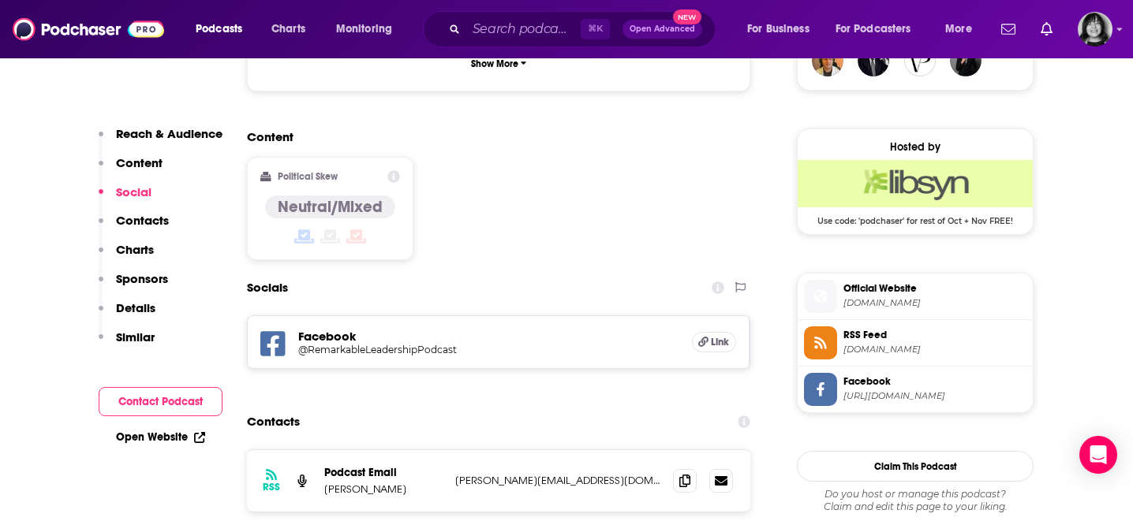
scroll to position [1213, 0]
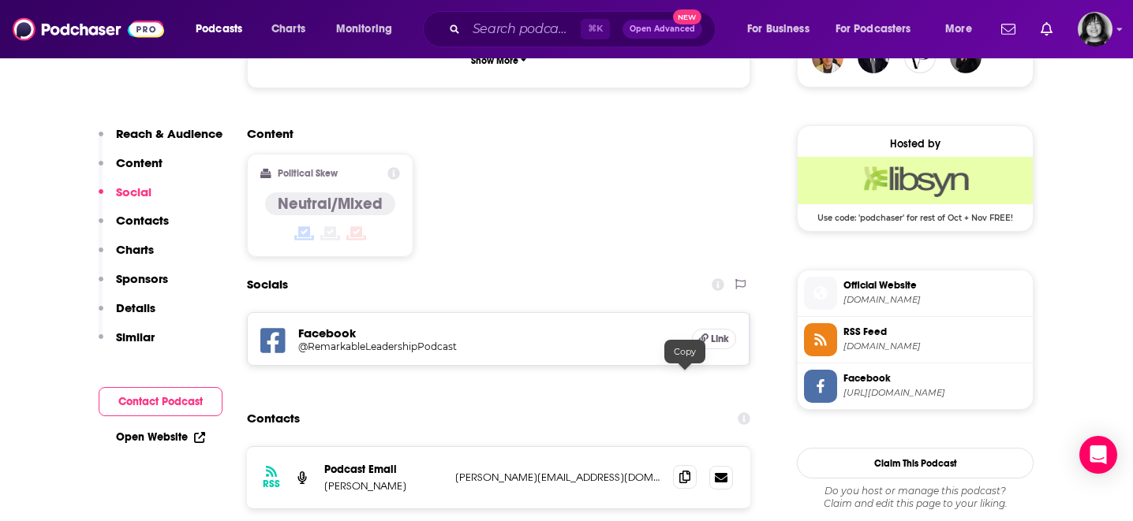
click at [682, 471] on icon at bounding box center [684, 477] width 11 height 13
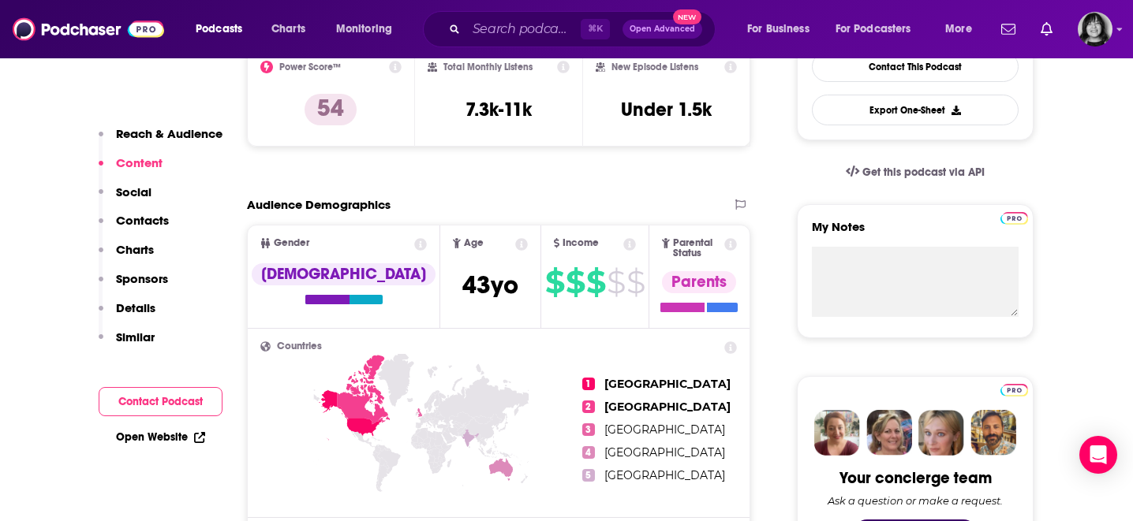
scroll to position [0, 0]
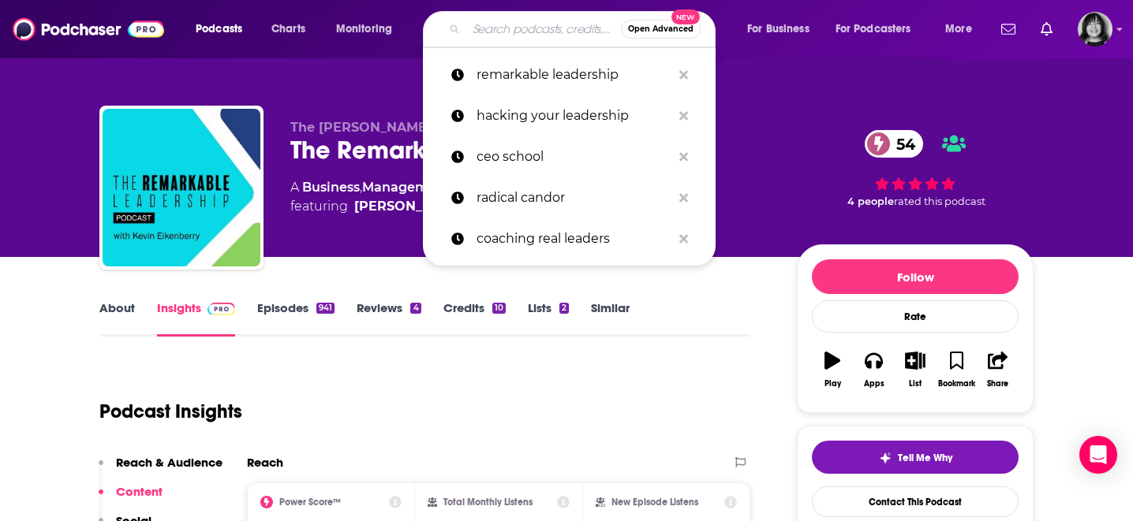
click at [519, 32] on input "Search podcasts, credits, & more..." at bounding box center [543, 29] width 155 height 25
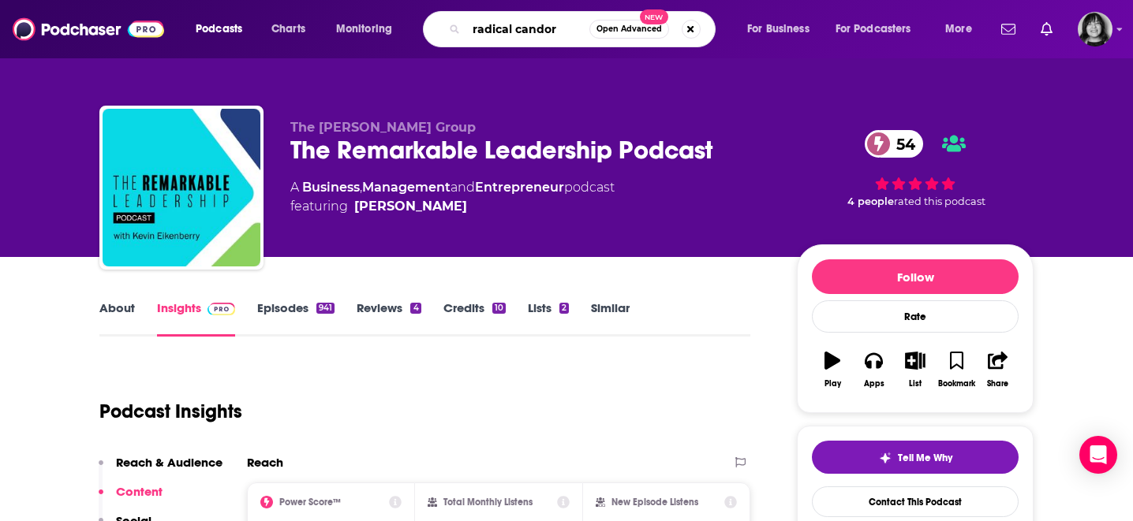
type input "radical candor"
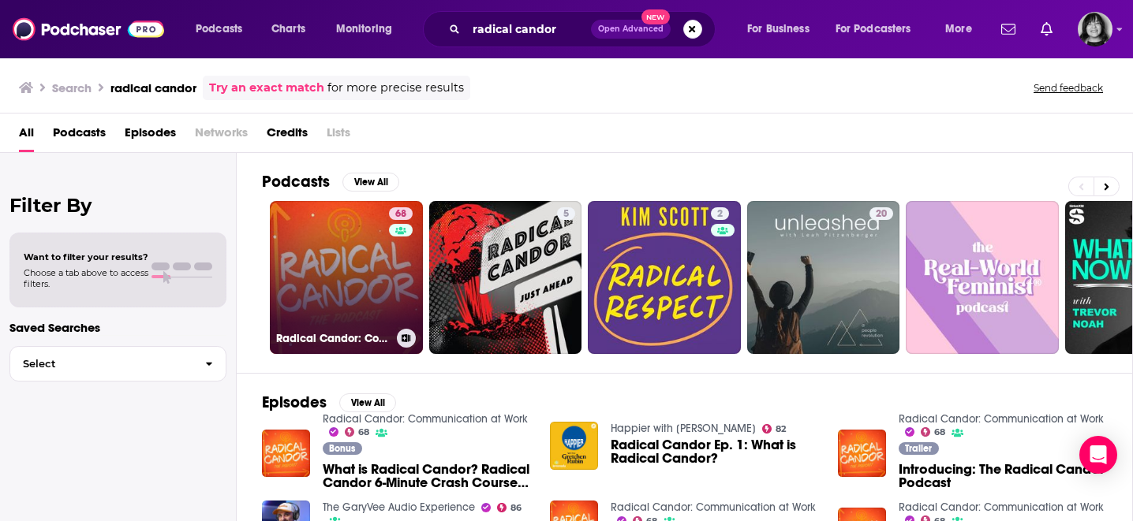
click at [335, 288] on link "68 Radical Candor: Communication at Work" at bounding box center [346, 277] width 153 height 153
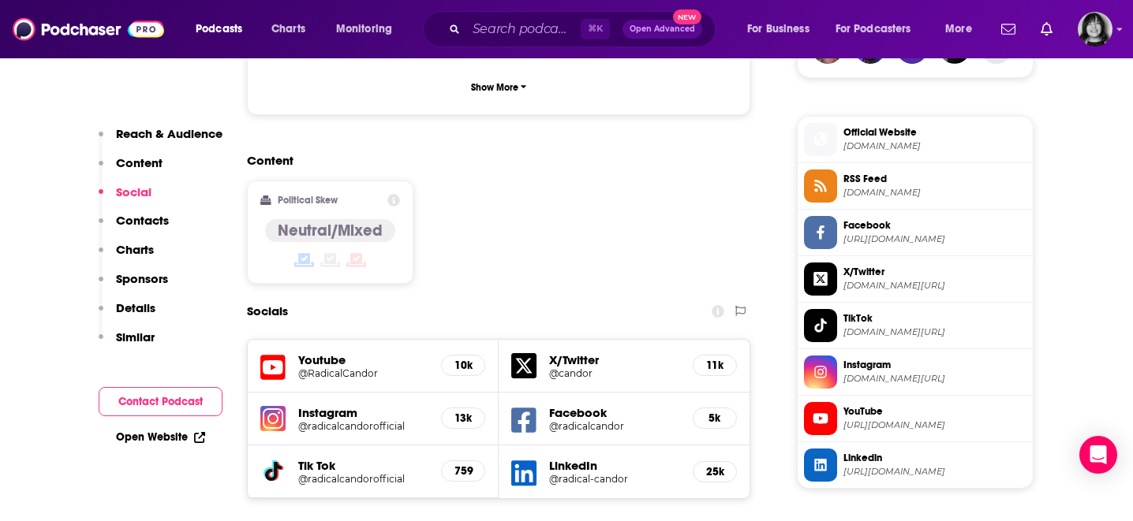
scroll to position [1279, 0]
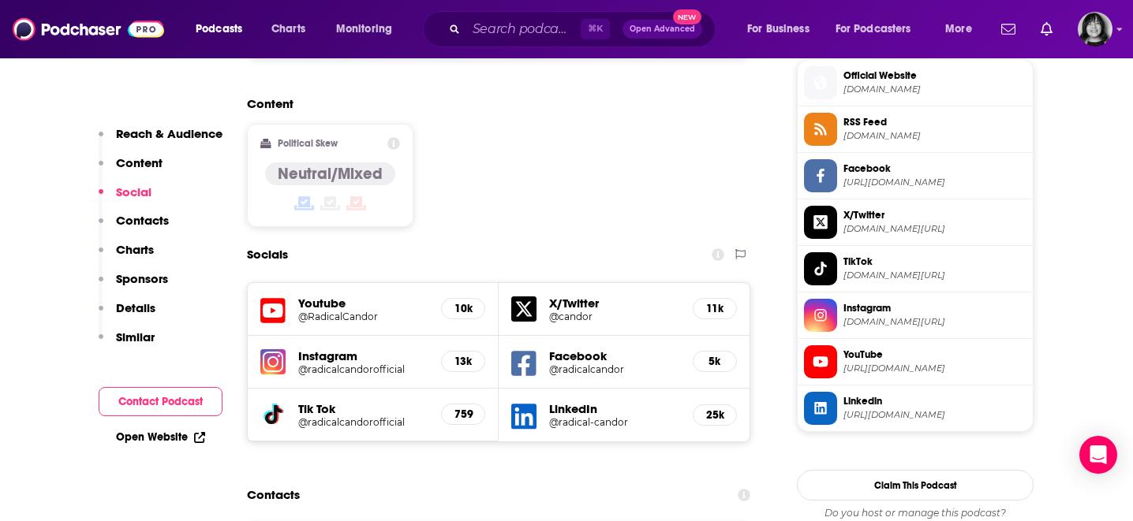
click at [266, 297] on icon at bounding box center [272, 311] width 25 height 29
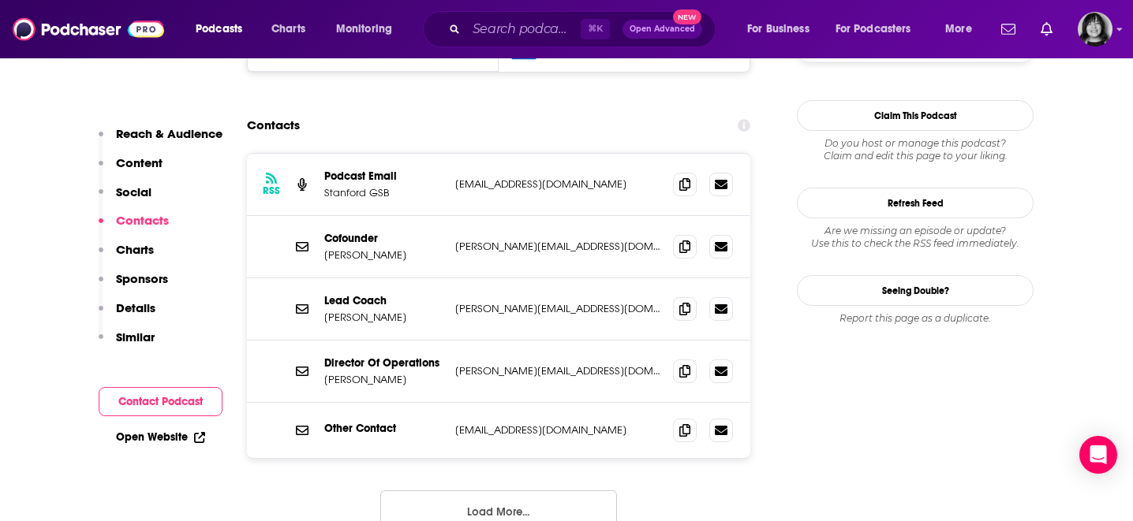
scroll to position [1735, 0]
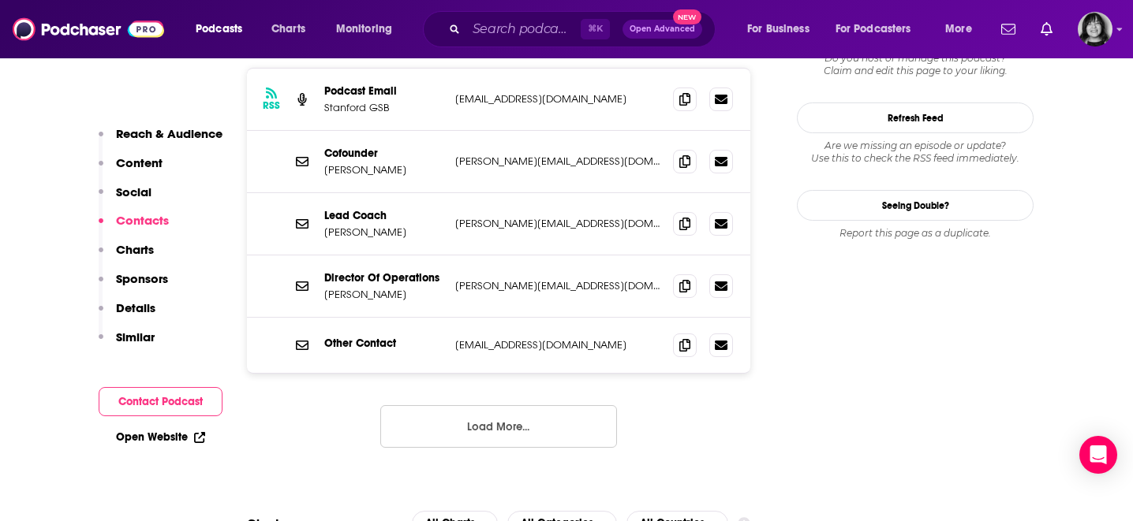
click at [428, 405] on button "Load More..." at bounding box center [498, 426] width 237 height 43
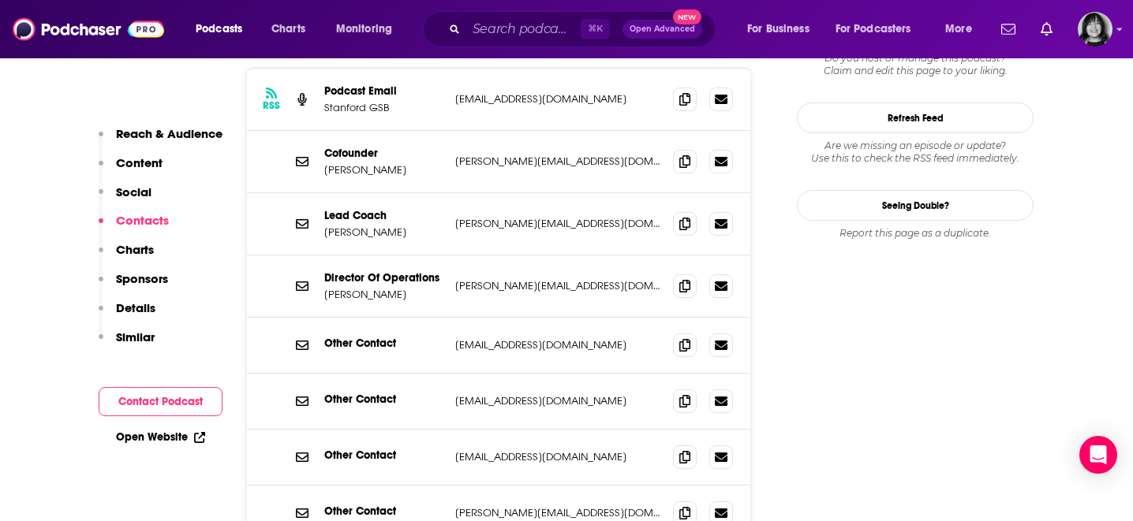
click at [428, 430] on div "Other Contact learningsupport@radicalcandor.com learningsupport@radicalcandor.c…" at bounding box center [498, 458] width 503 height 56
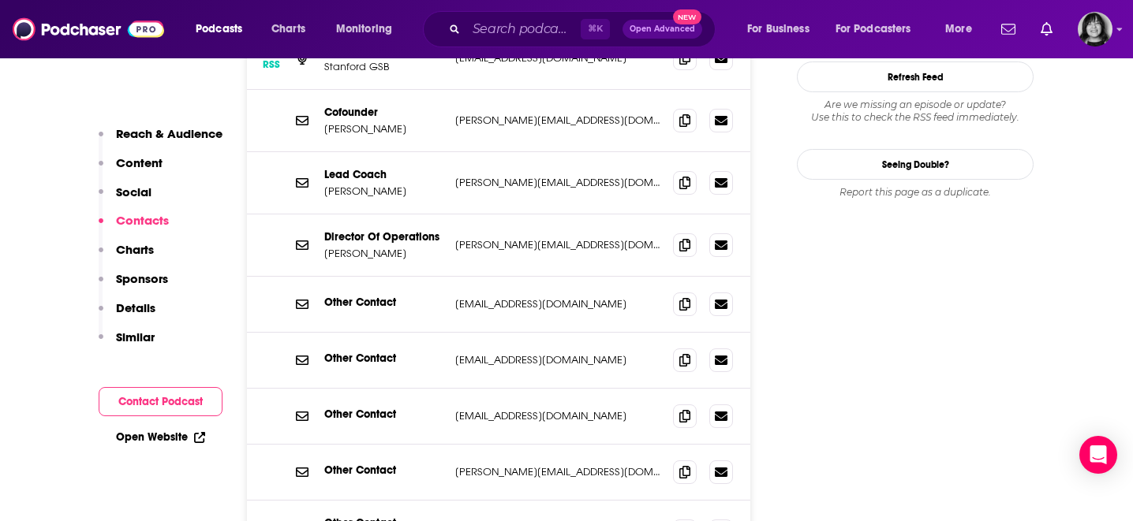
scroll to position [1771, 0]
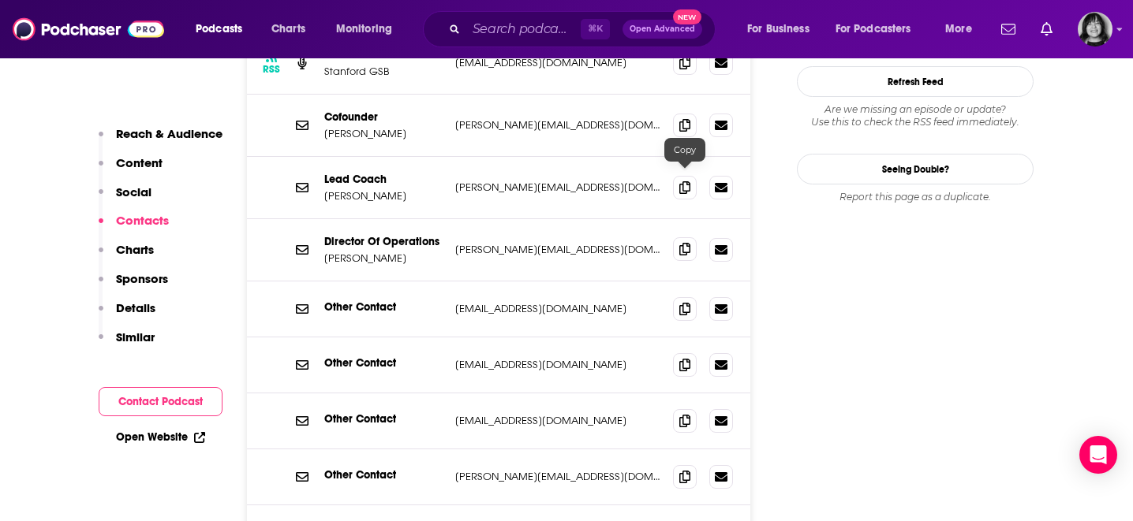
click at [677, 237] on span at bounding box center [685, 249] width 24 height 24
click at [537, 25] on input "Search podcasts, credits, & more..." at bounding box center [523, 29] width 114 height 25
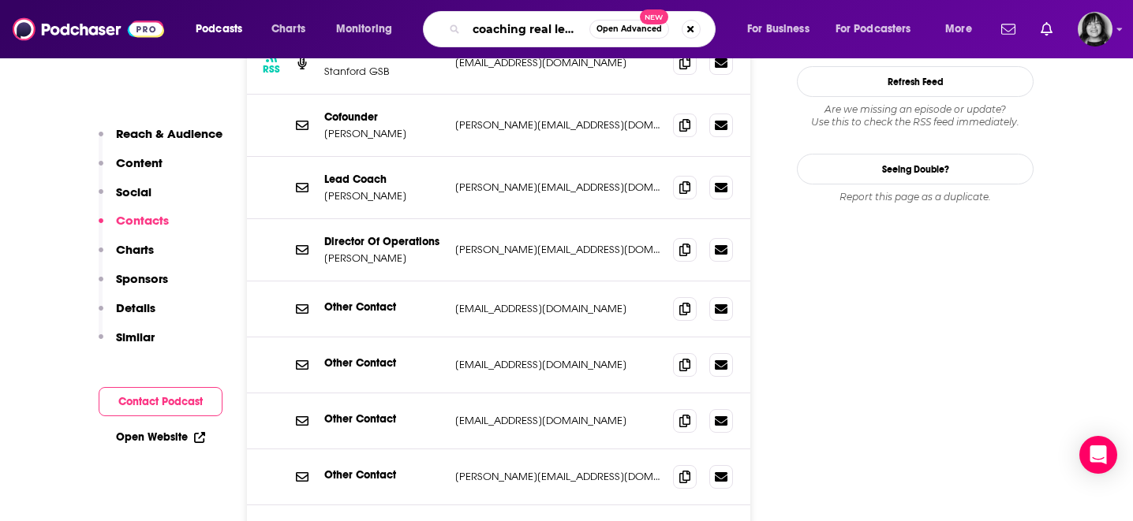
scroll to position [0, 9]
type input "coaching real leaders"
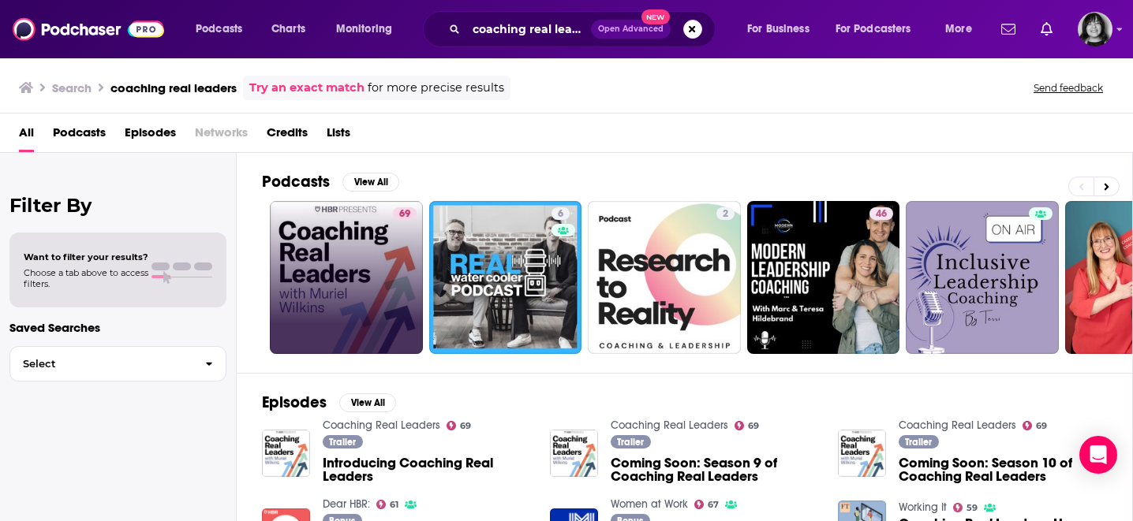
click at [364, 266] on link "69" at bounding box center [346, 277] width 153 height 153
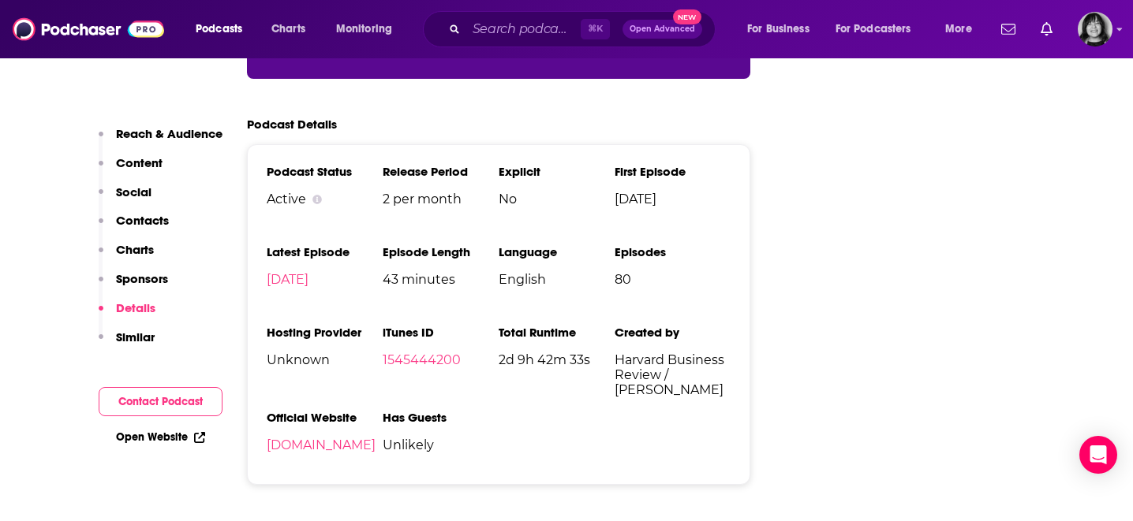
scroll to position [2941, 0]
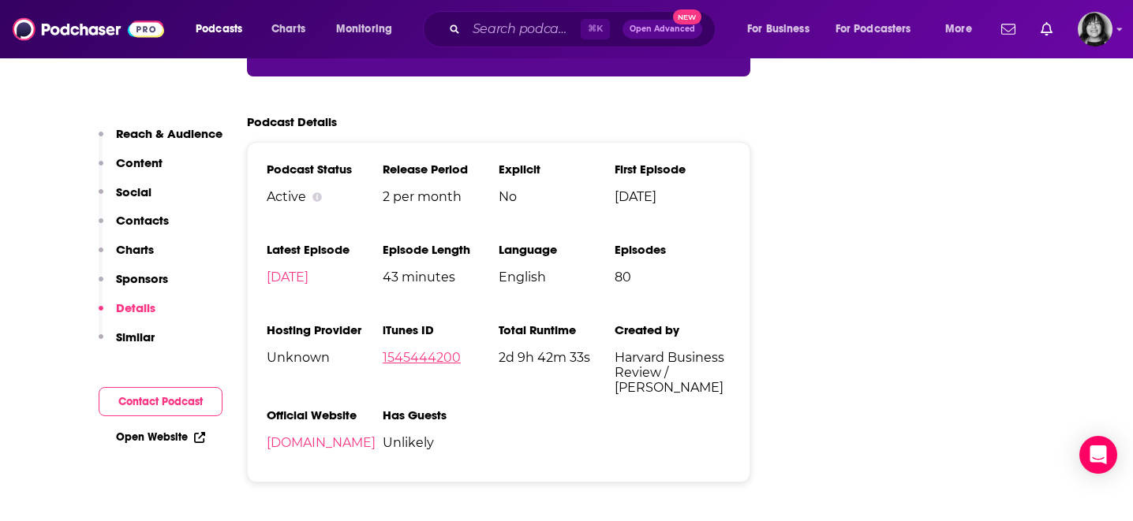
click at [429, 350] on link "1545444200" at bounding box center [422, 357] width 78 height 15
click at [480, 24] on input "Search podcasts, credits, & more..." at bounding box center [523, 29] width 114 height 25
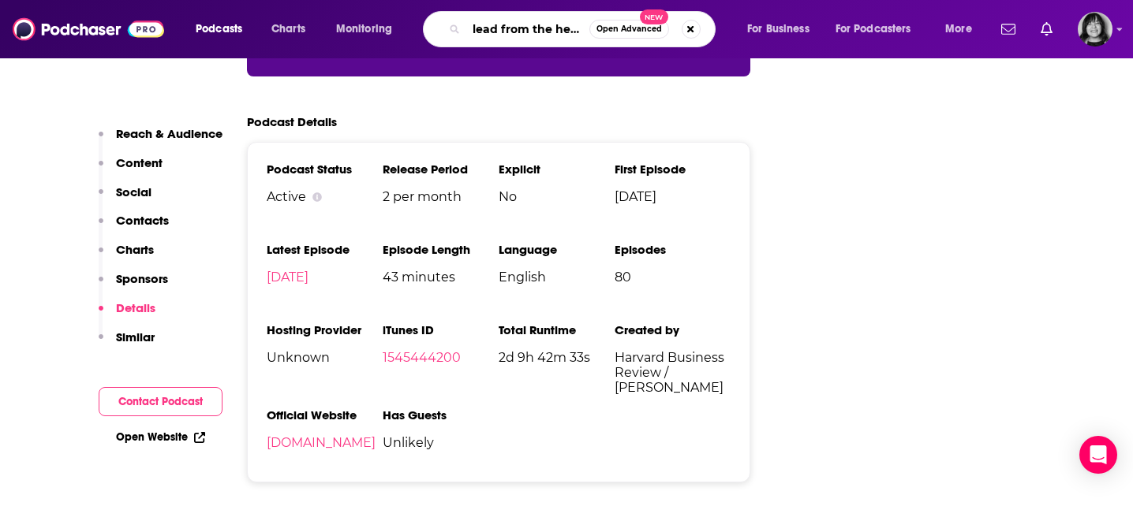
type input "lead from the heart"
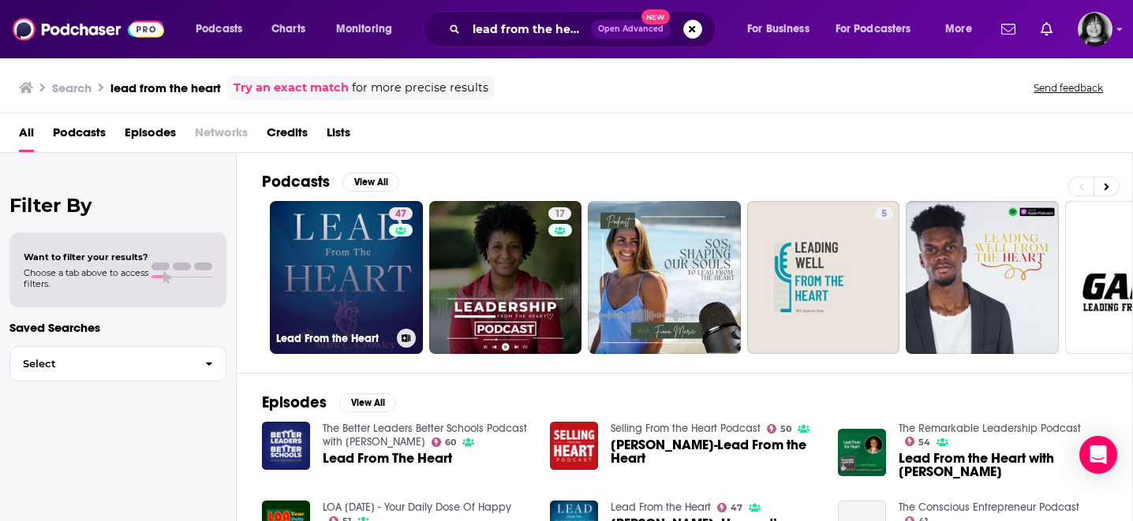
click at [342, 274] on link "47 Lead From the Heart" at bounding box center [346, 277] width 153 height 153
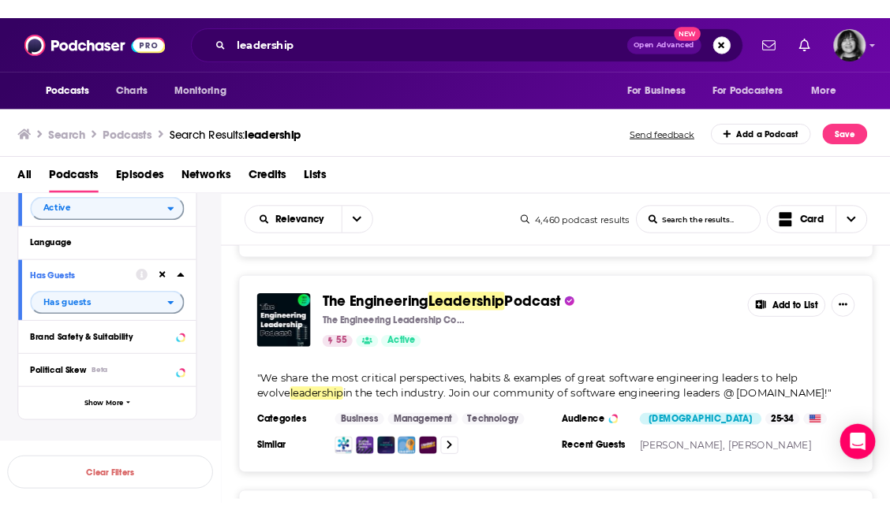
scroll to position [7683, 0]
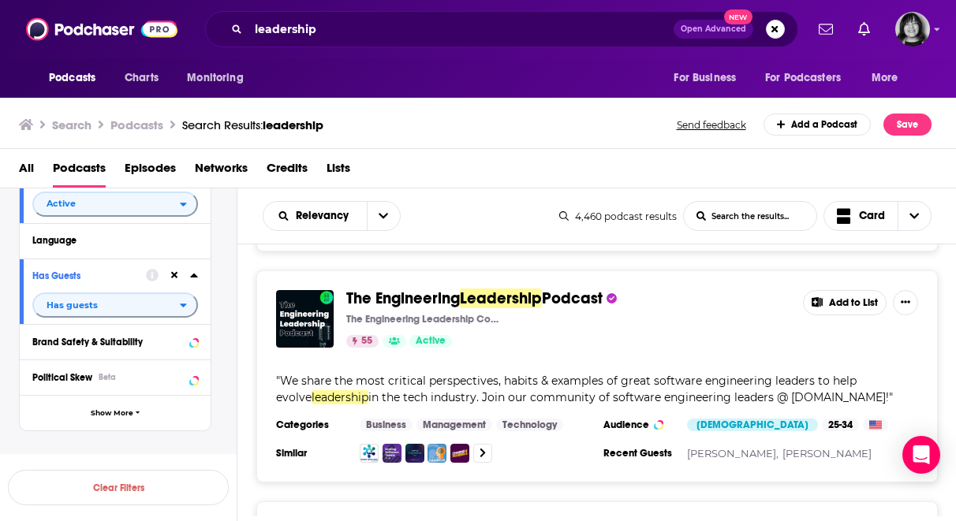
click at [353, 46] on div "leadership Open Advanced New" at bounding box center [501, 29] width 593 height 36
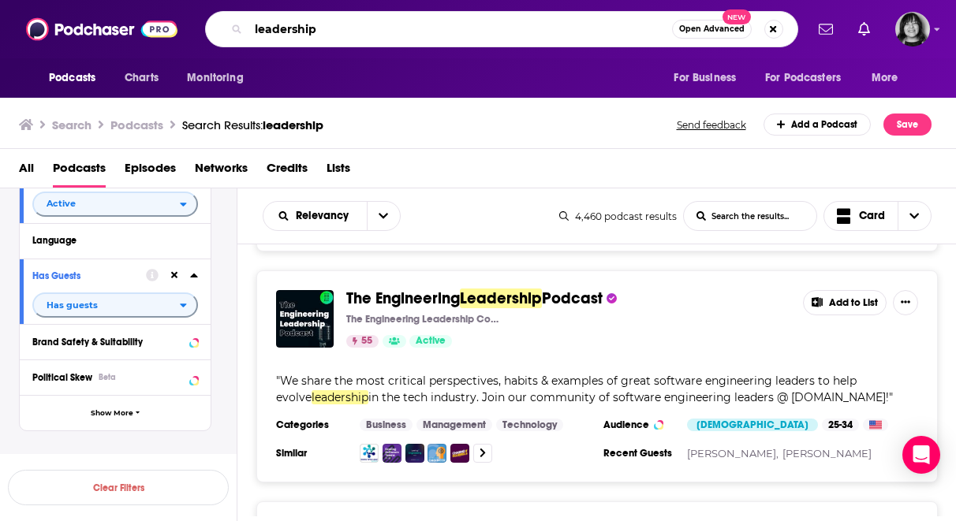
click at [353, 31] on input "leadership" at bounding box center [460, 29] width 424 height 25
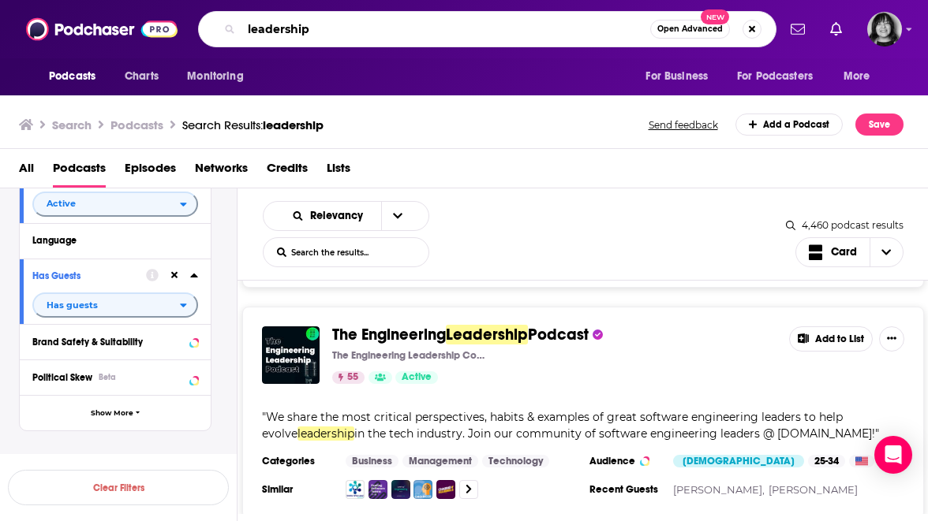
click at [292, 33] on input "leadership" at bounding box center [445, 29] width 409 height 25
type input "badass women in business"
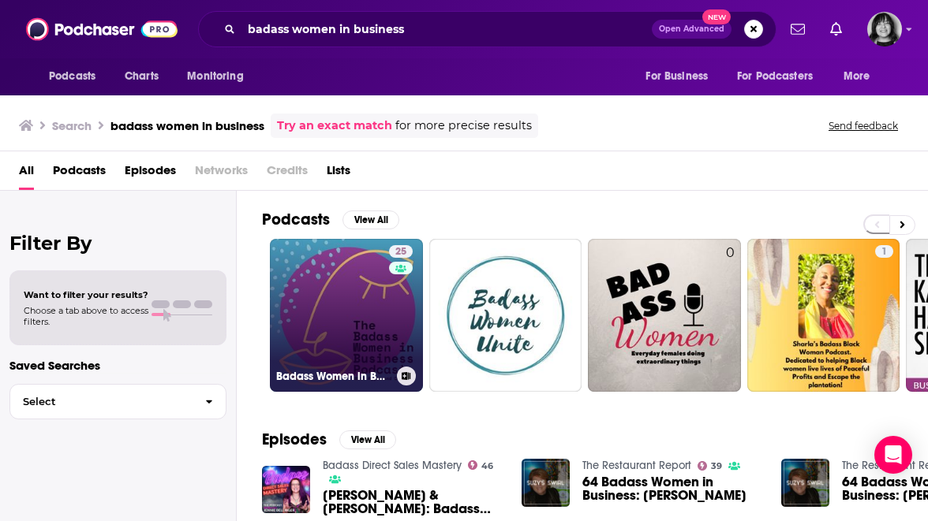
click at [340, 301] on link "25 Badass Women in Business" at bounding box center [346, 315] width 153 height 153
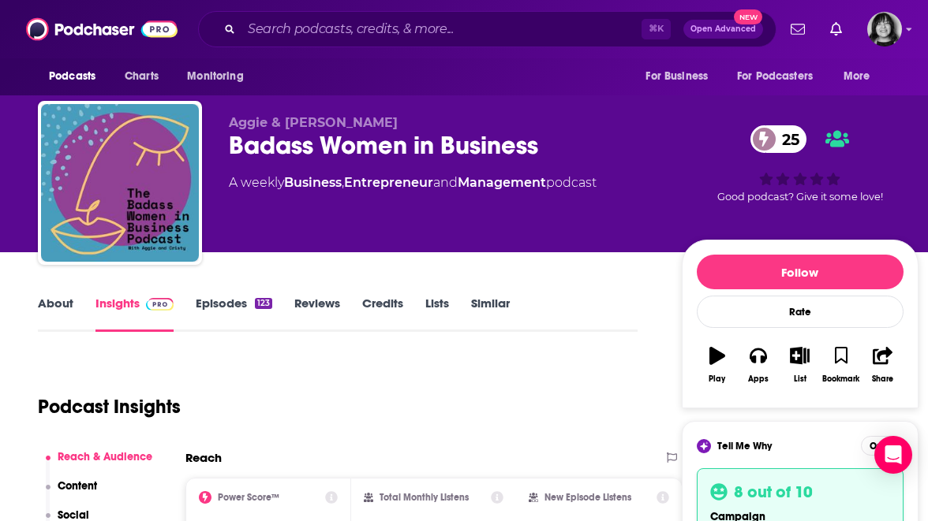
scroll to position [7, 0]
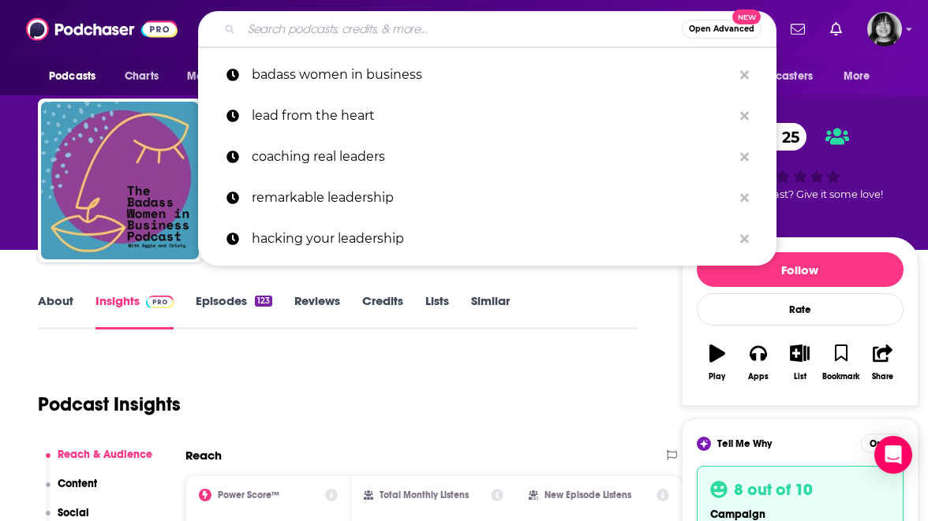
click at [390, 18] on input "Search podcasts, credits, & more..." at bounding box center [461, 29] width 440 height 25
paste input "Beyond The Business Suit"
type input "Beyond The Business Suit"
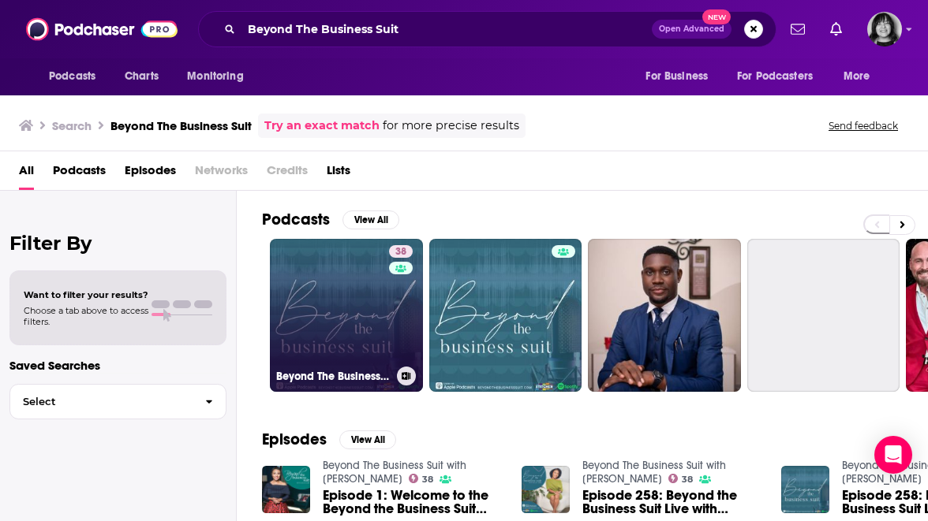
click at [338, 319] on link "38 Beyond The Business Suit with Kailei Carr" at bounding box center [346, 315] width 153 height 153
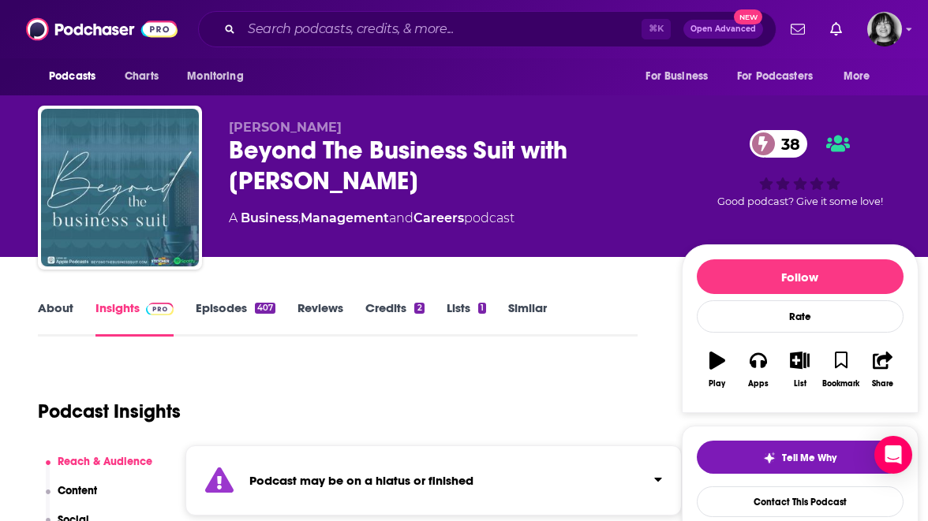
scroll to position [164, 0]
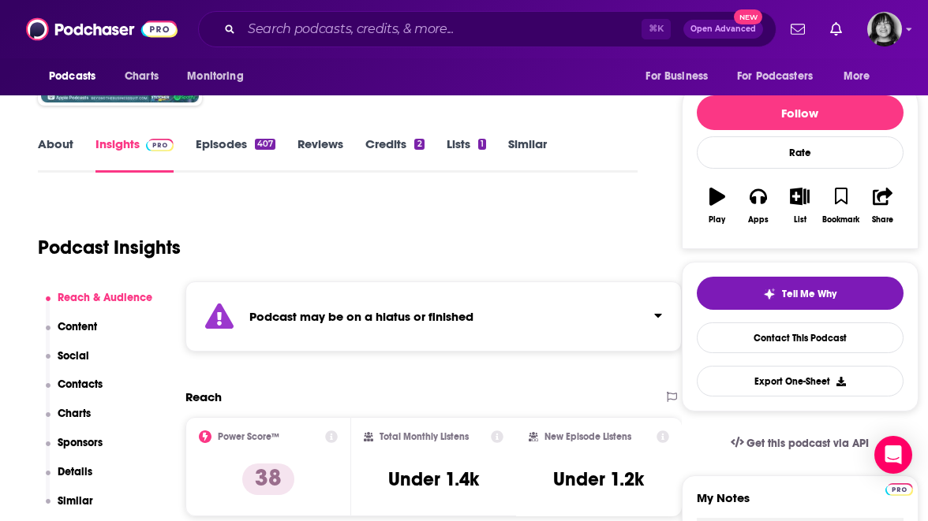
click at [456, 306] on div "Podcast may be on a hiatus or finished" at bounding box center [433, 317] width 496 height 70
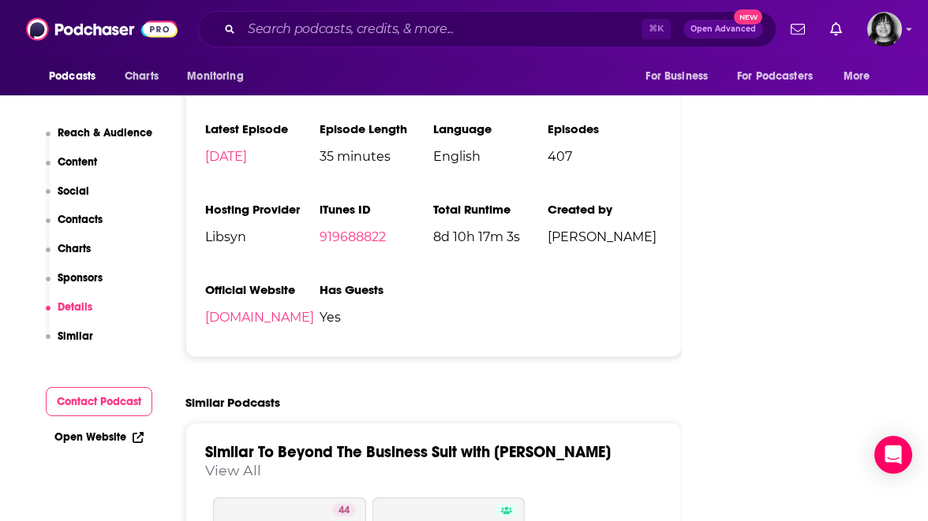
scroll to position [2355, 0]
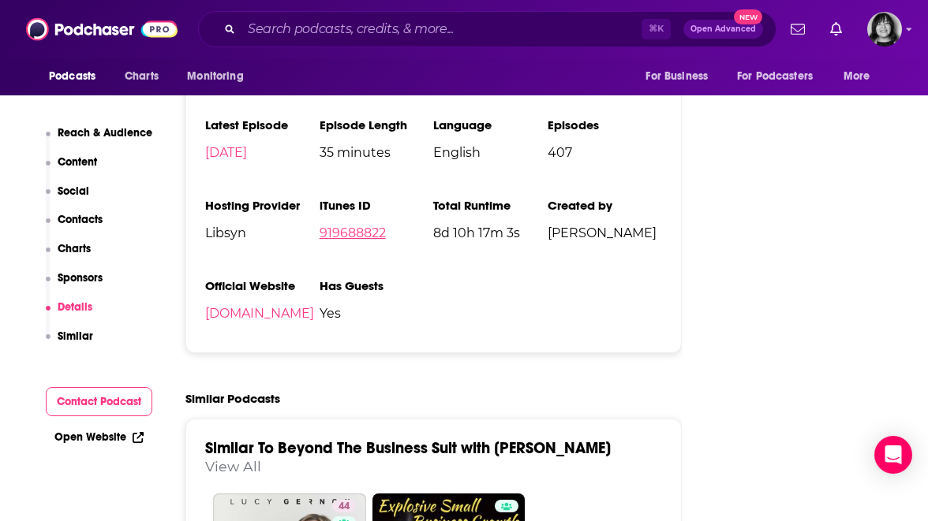
click at [367, 226] on link "919688822" at bounding box center [352, 233] width 66 height 15
click at [372, 25] on input "Search podcasts, credits, & more..." at bounding box center [441, 29] width 400 height 25
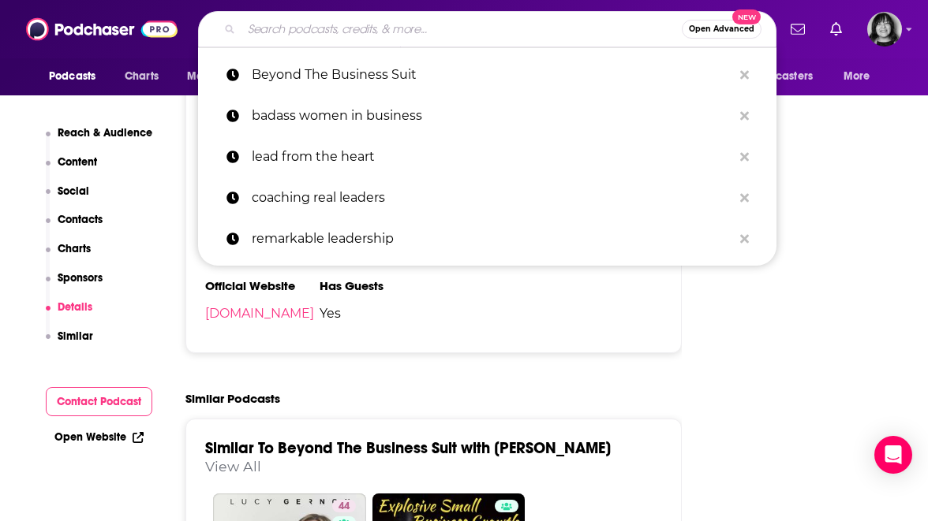
paste input "Brave Feminine Leadership"
type input "Brave Feminine Leadership"
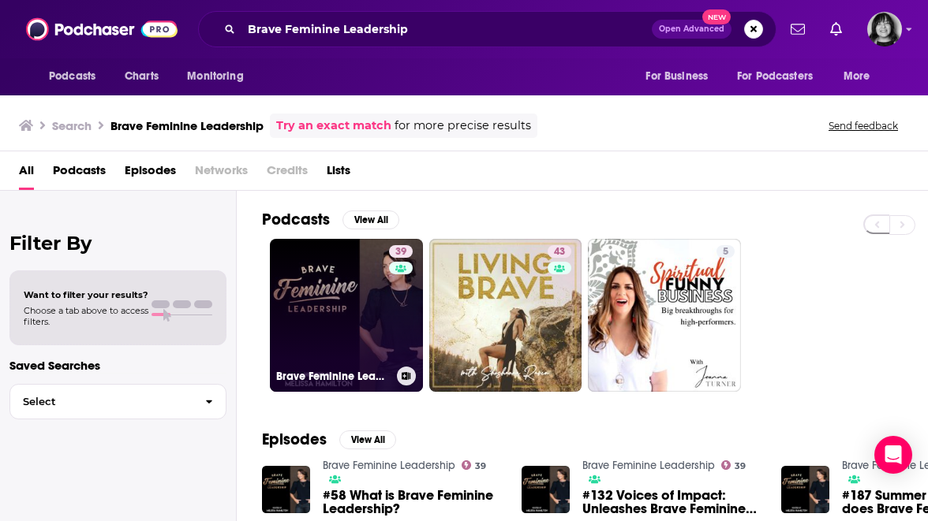
click at [358, 288] on link "39 Brave Feminine Leadership" at bounding box center [346, 315] width 153 height 153
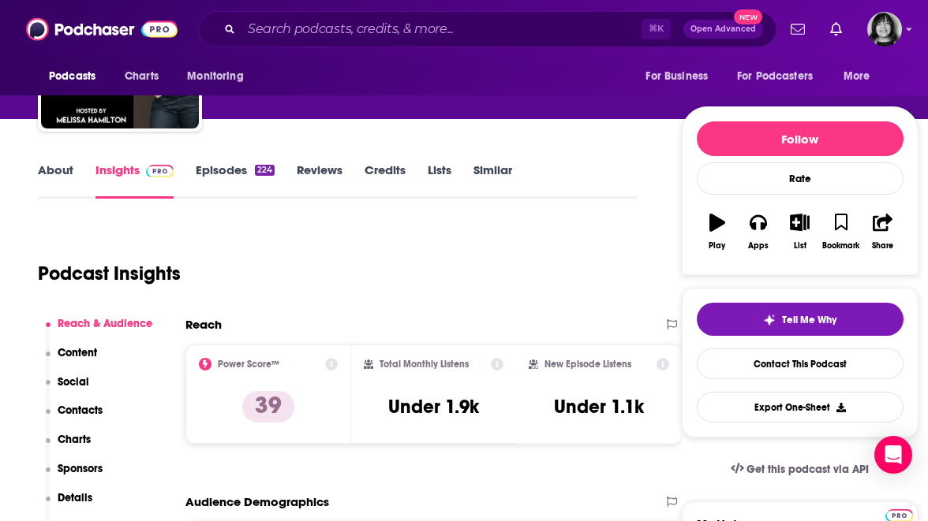
scroll to position [133, 0]
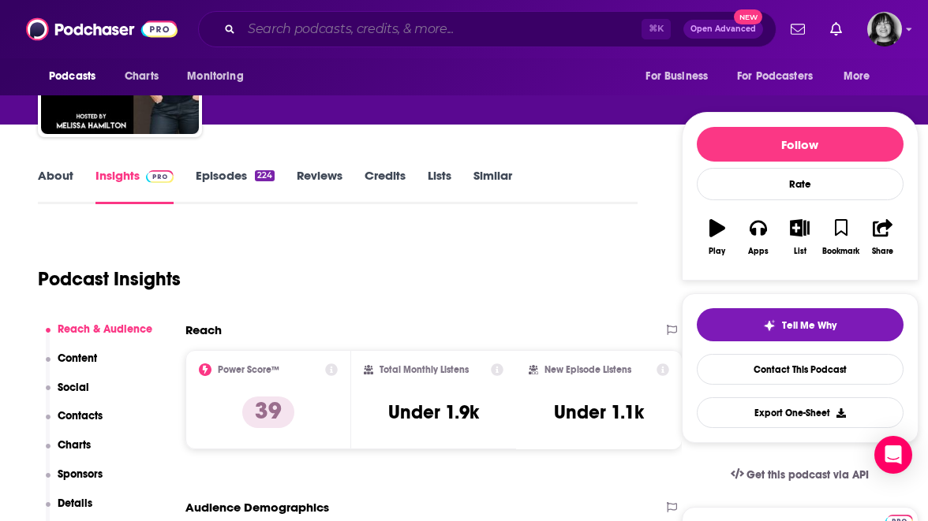
click at [518, 23] on input "Search podcasts, credits, & more..." at bounding box center [441, 29] width 400 height 25
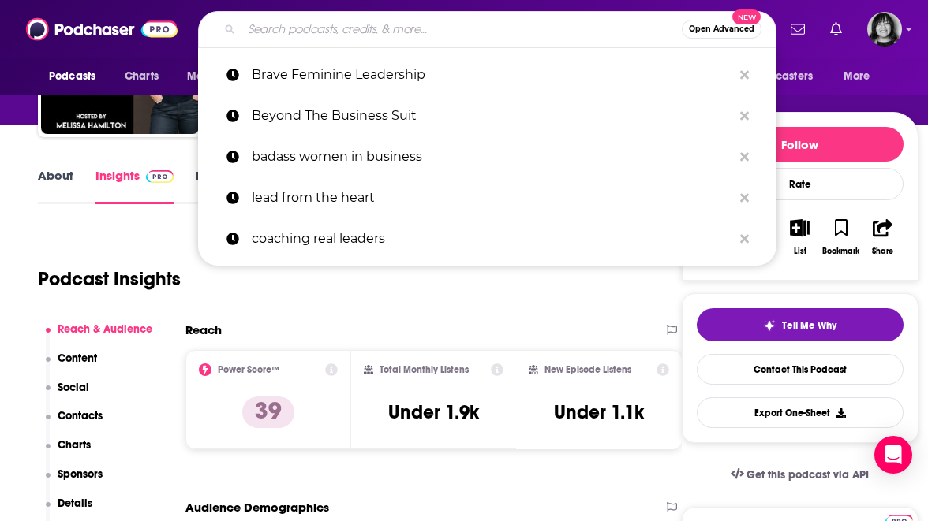
paste input "Brave Women at Work"
type input "Brave Women at Work"
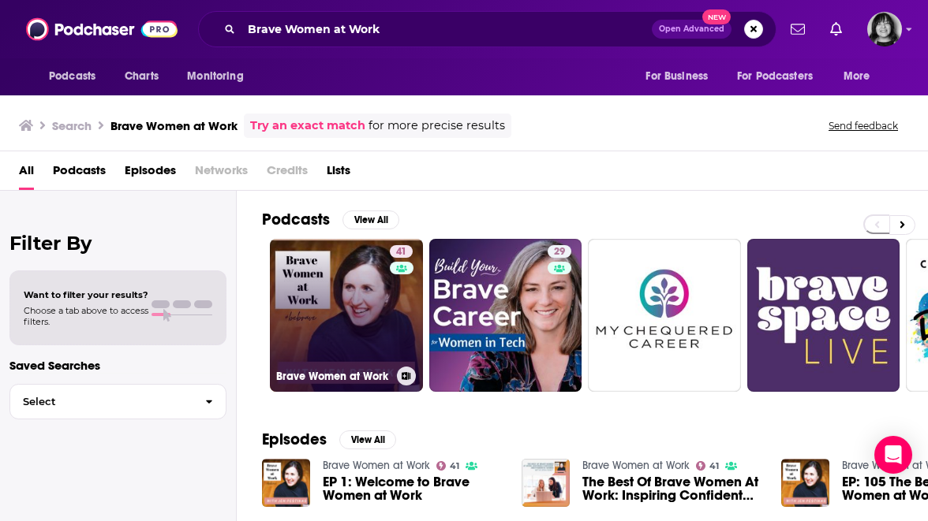
click at [386, 302] on link "41 Brave Women at Work" at bounding box center [346, 315] width 153 height 153
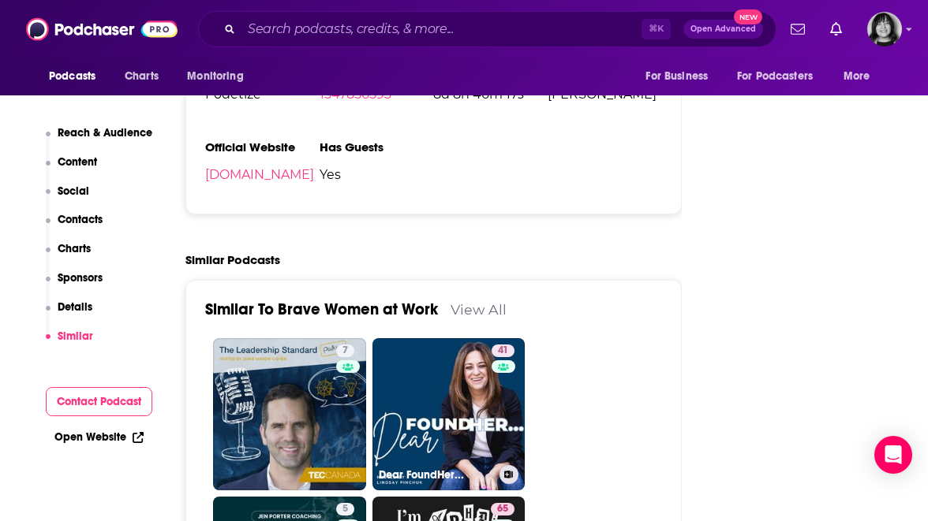
scroll to position [2303, 0]
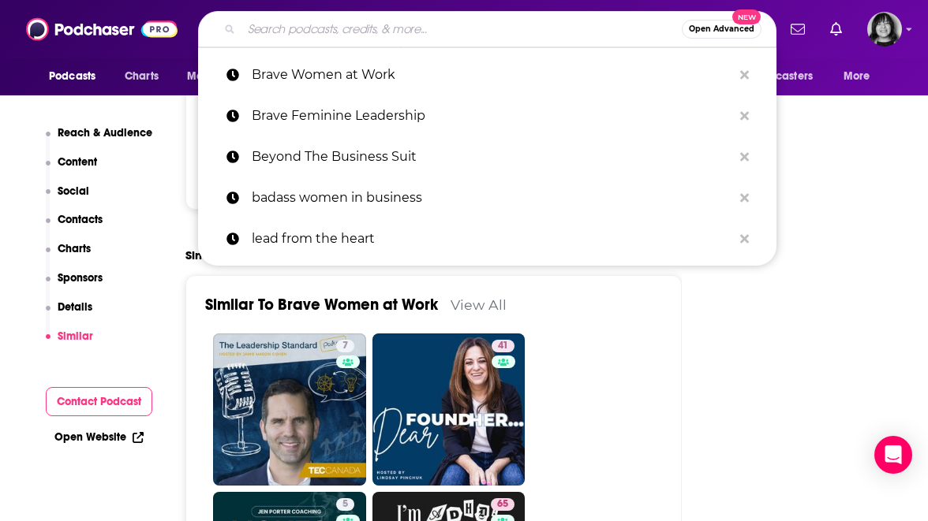
click at [444, 27] on input "Search podcasts, credits, & more..." at bounding box center [461, 29] width 440 height 25
paste input "Career Confidence"
type input "Career Confidence"
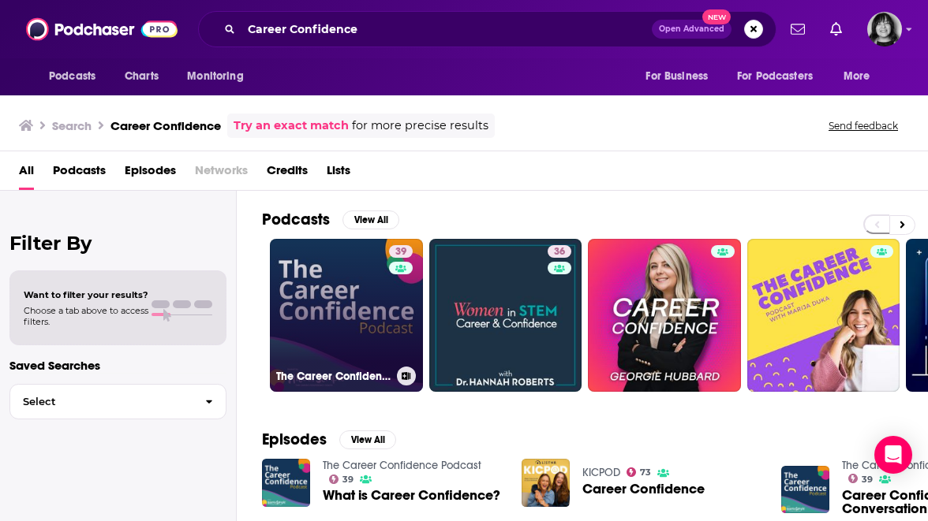
click at [352, 345] on link "39 The Career Confidence Podcast" at bounding box center [346, 315] width 153 height 153
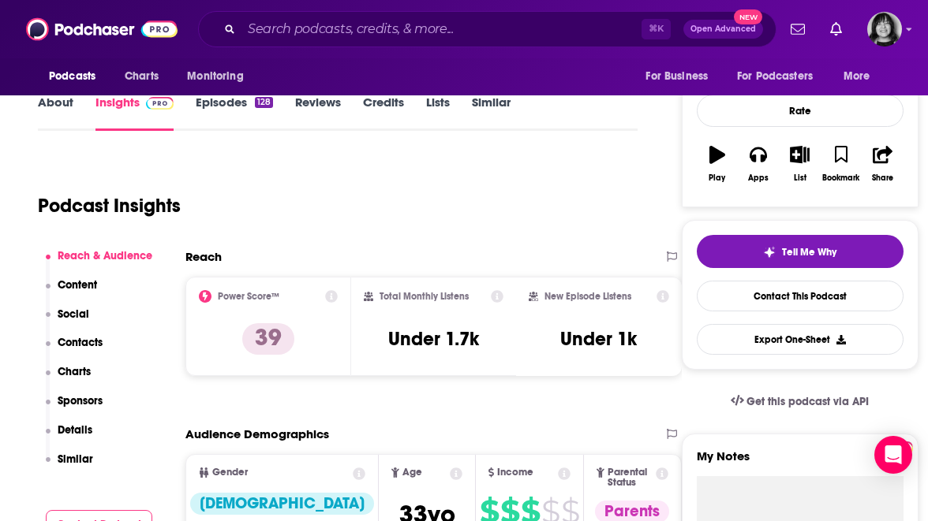
scroll to position [216, 0]
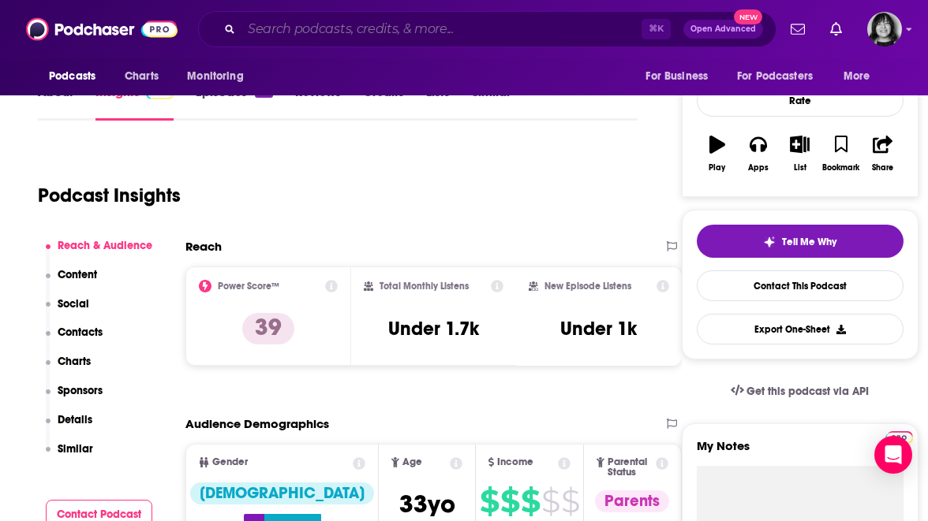
click at [392, 25] on input "Search podcasts, credits, & more..." at bounding box center [441, 29] width 400 height 25
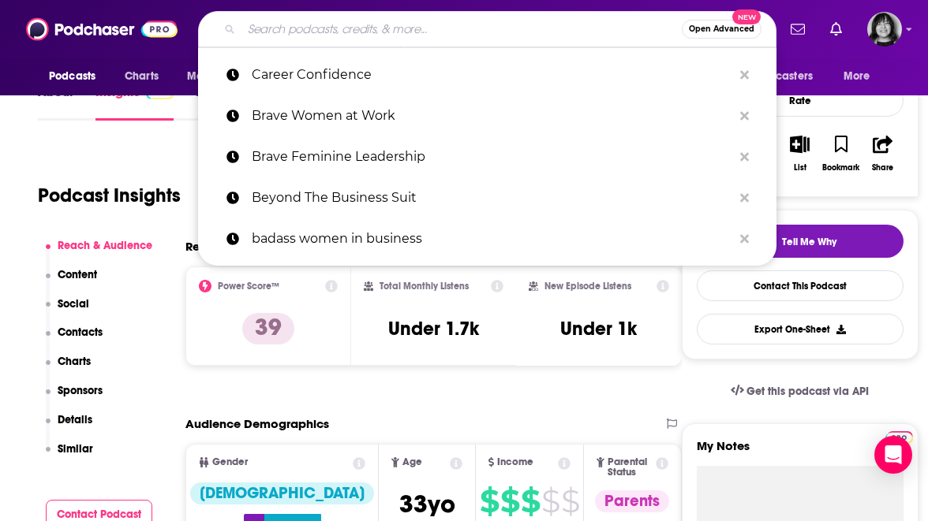
paste input "Dynamic Women"
type input "Dynamic Women"
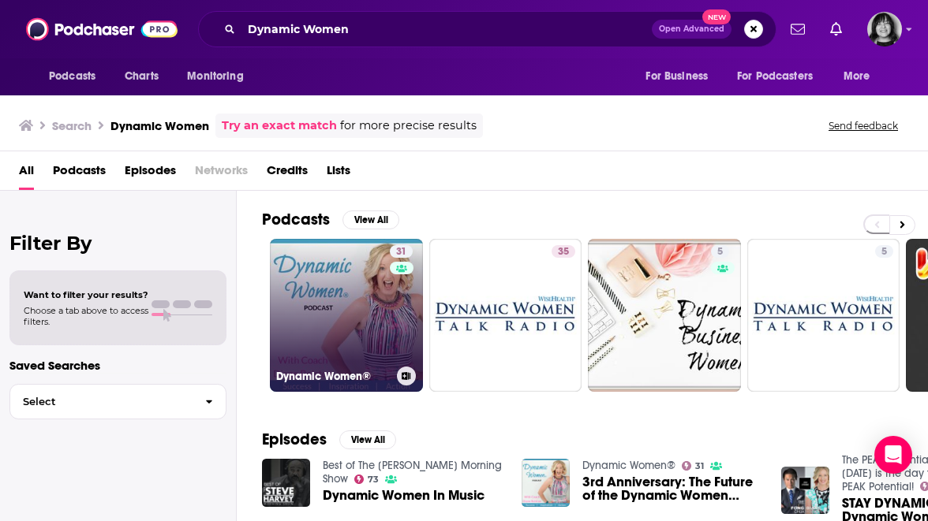
click at [368, 323] on link "31 Dynamic Women®" at bounding box center [346, 315] width 153 height 153
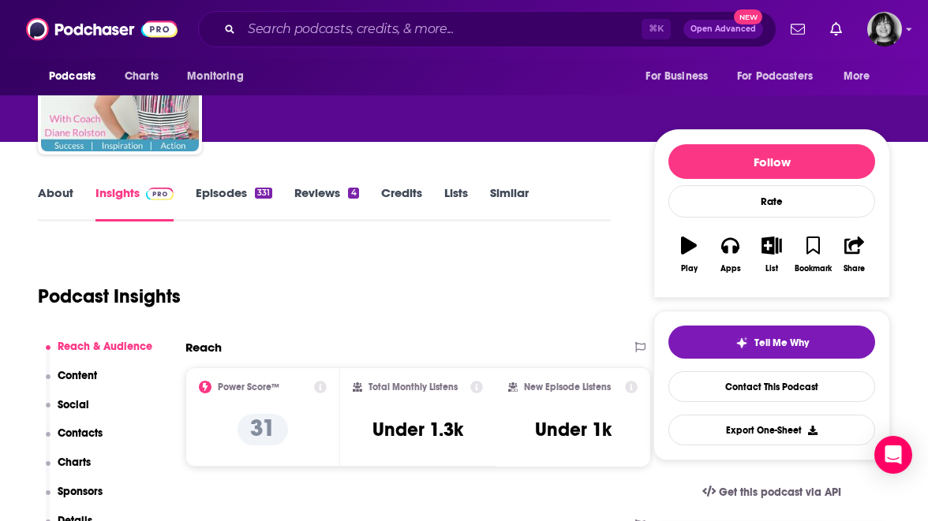
scroll to position [126, 0]
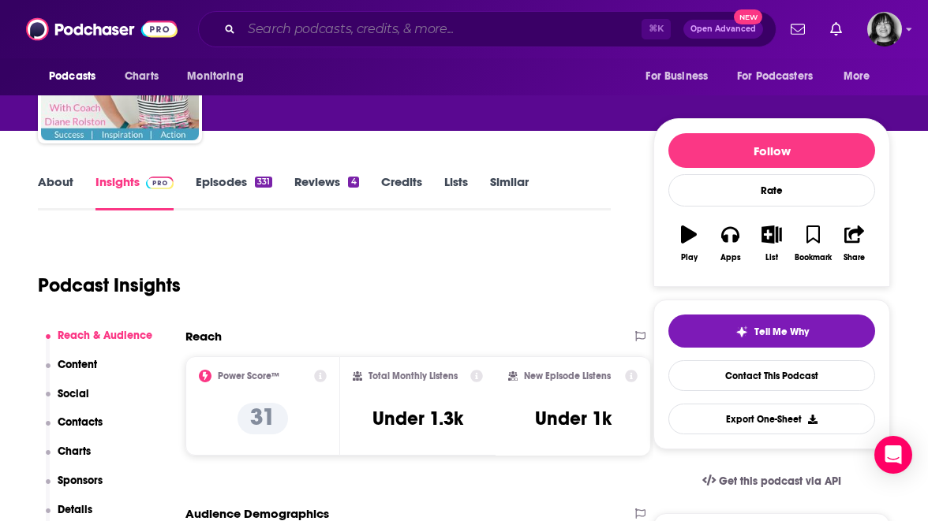
click at [419, 32] on input "Search podcasts, credits, & more..." at bounding box center [441, 29] width 400 height 25
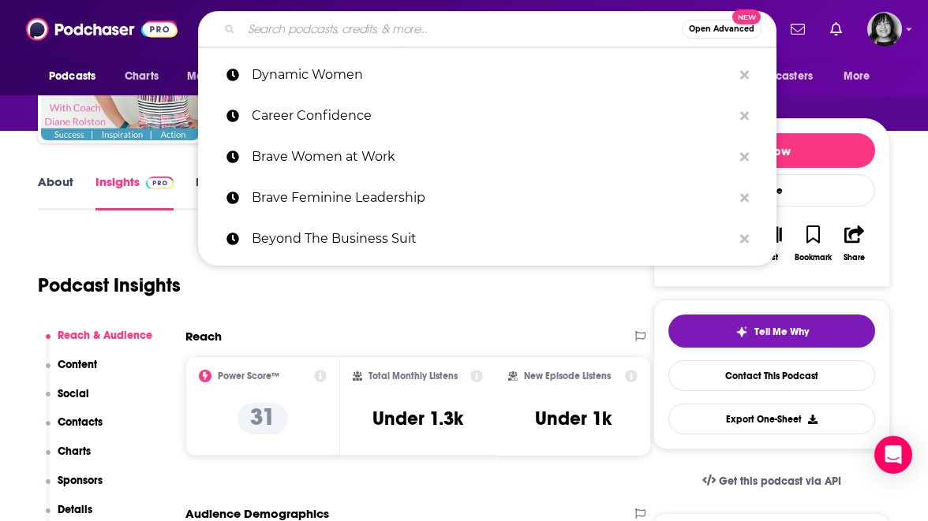
paste input "Extraordinary Women Radio"
type input "Extraordinary Women Radio"
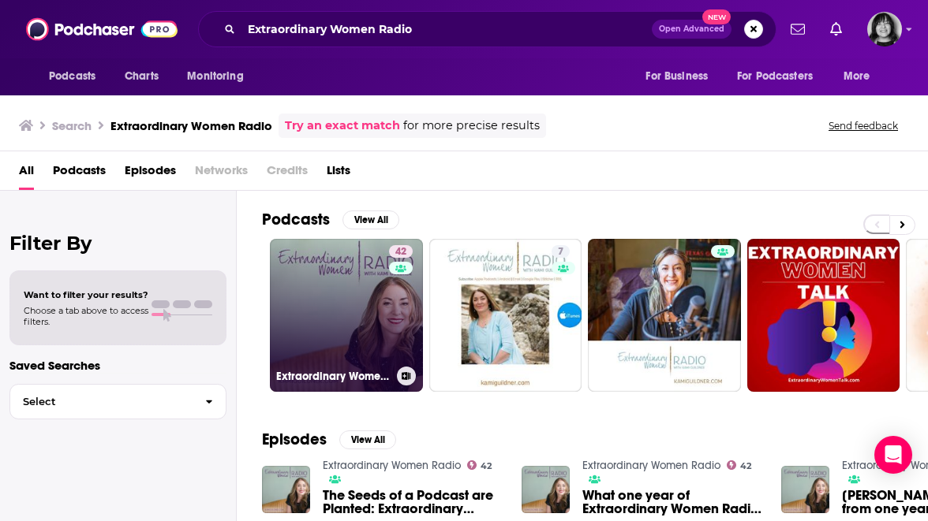
click at [339, 300] on link "42 Extraordinary Women Radio" at bounding box center [346, 315] width 153 height 153
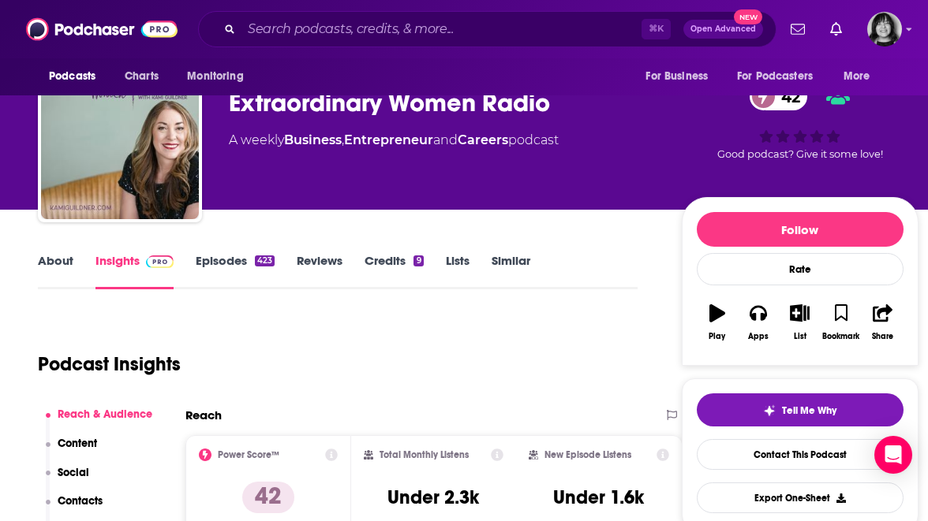
scroll to position [17, 0]
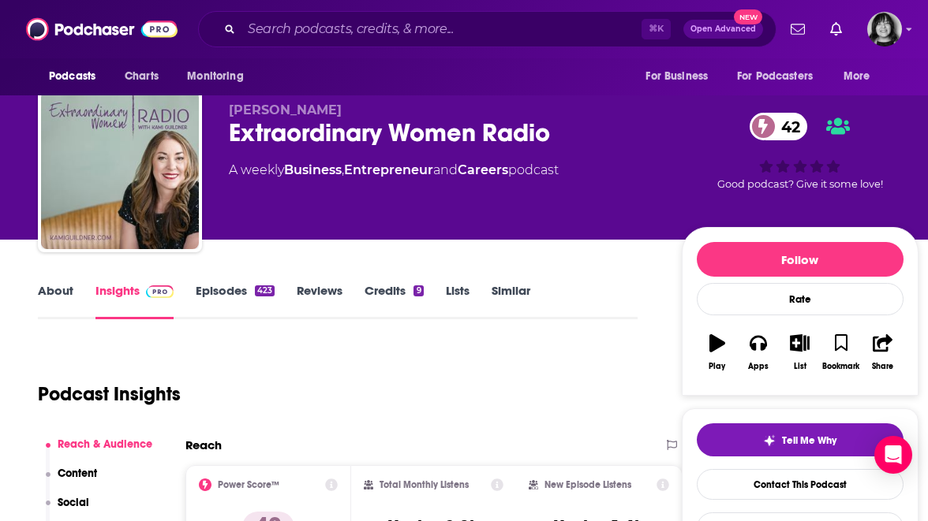
click at [51, 284] on link "About" at bounding box center [55, 301] width 35 height 36
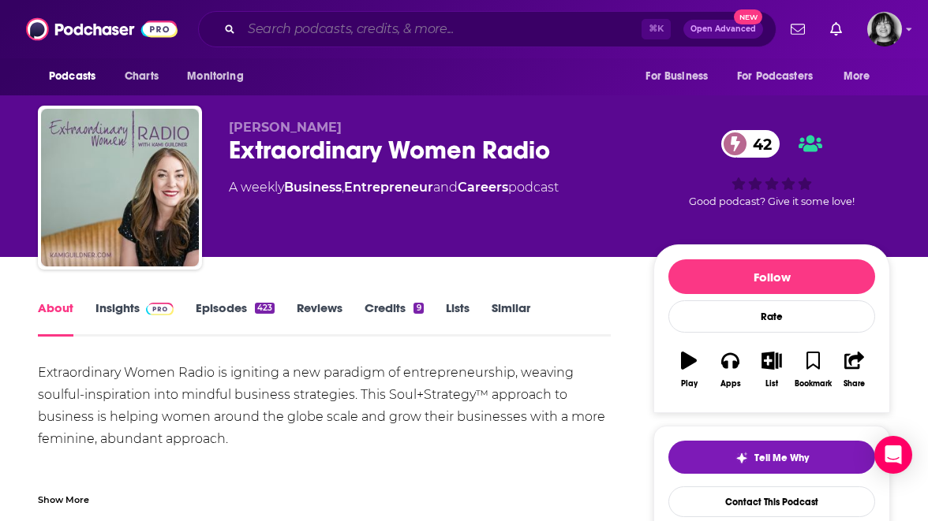
click at [385, 39] on input "Search podcasts, credits, & more..." at bounding box center [441, 29] width 400 height 25
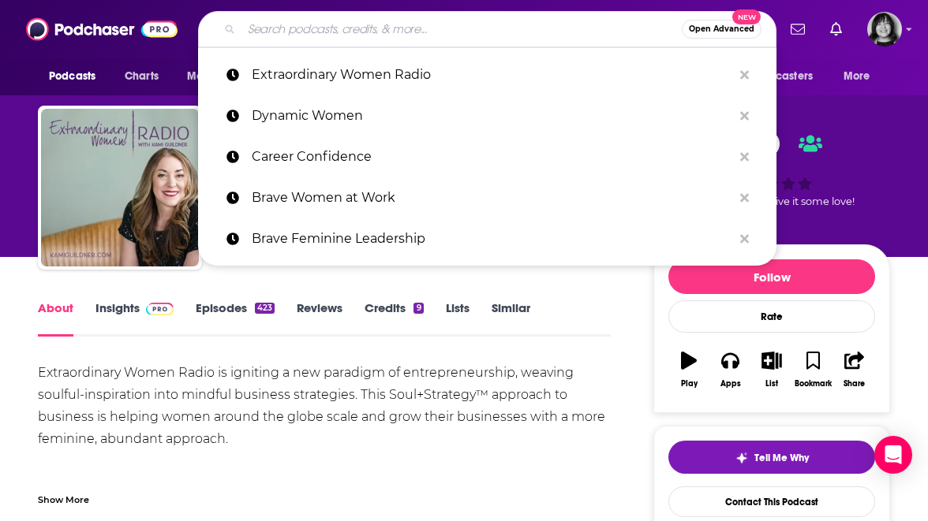
paste input "Fearless Female Leadership Podcast"
type input "Fearless Female Leadership Podcast"
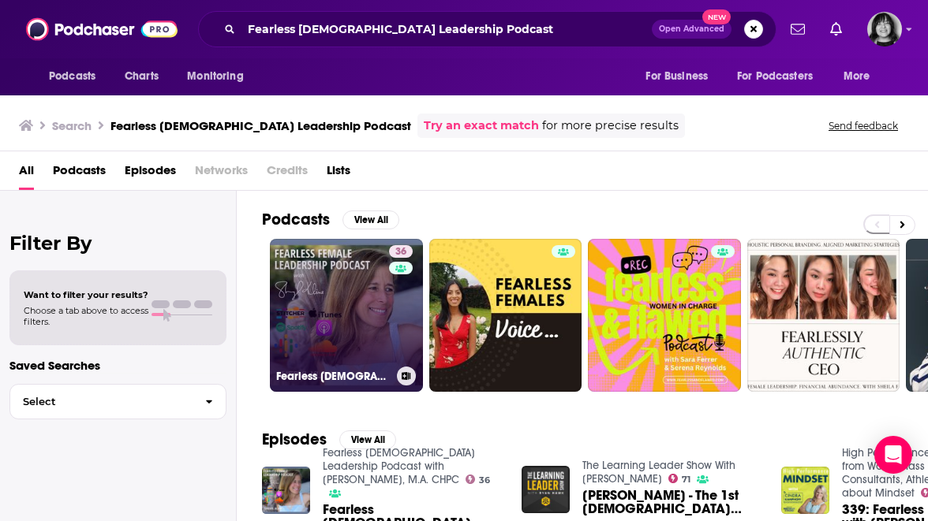
click at [394, 316] on div "36" at bounding box center [403, 305] width 28 height 121
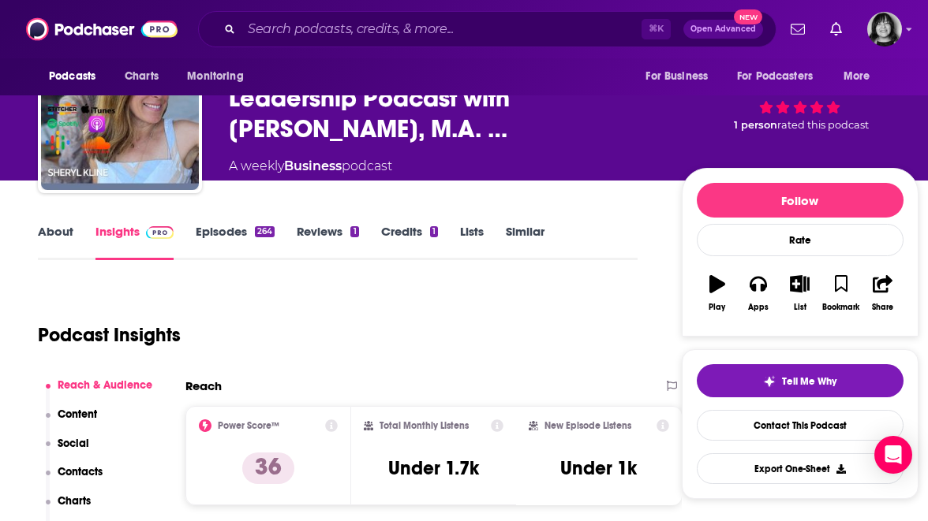
scroll to position [74, 0]
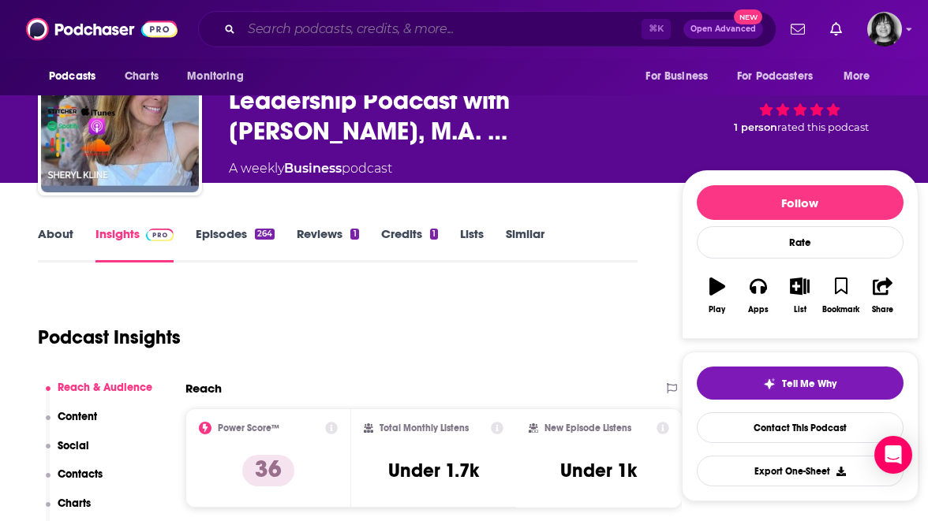
click at [411, 28] on input "Search podcasts, credits, & more..." at bounding box center [441, 29] width 400 height 25
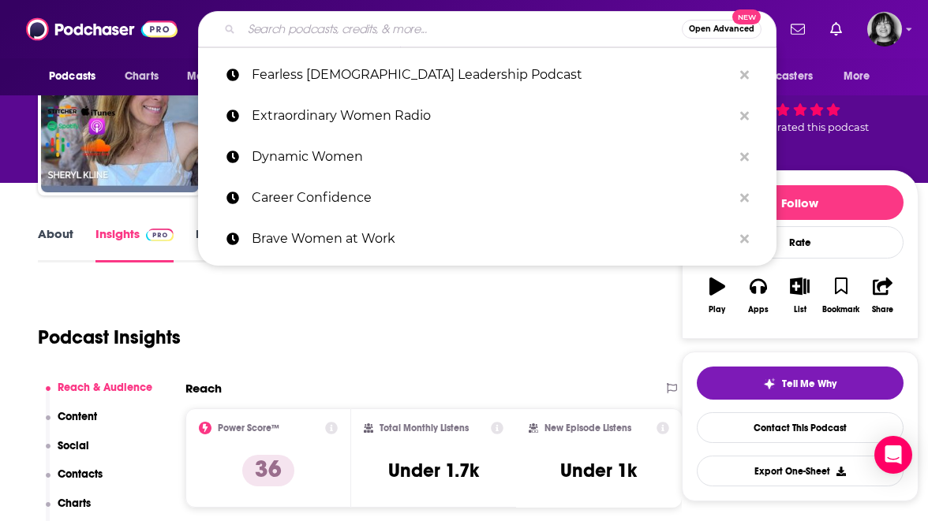
paste input "Female Fluence"
type input "Female Fluence"
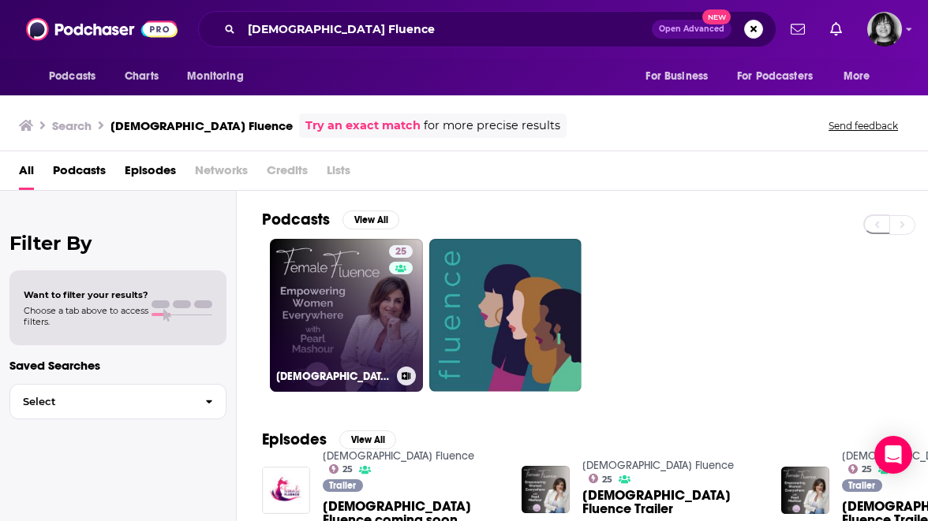
click at [350, 316] on link "25 Female Fluence" at bounding box center [346, 315] width 153 height 153
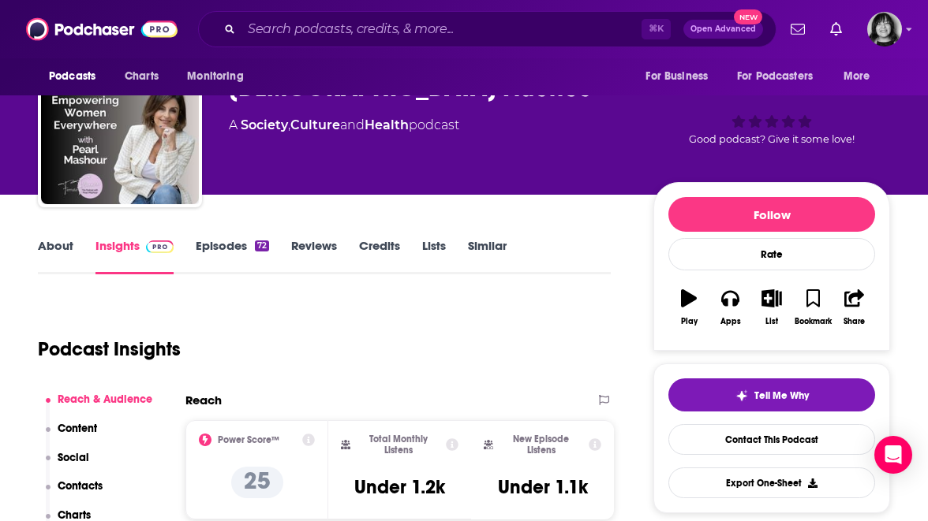
scroll to position [174, 0]
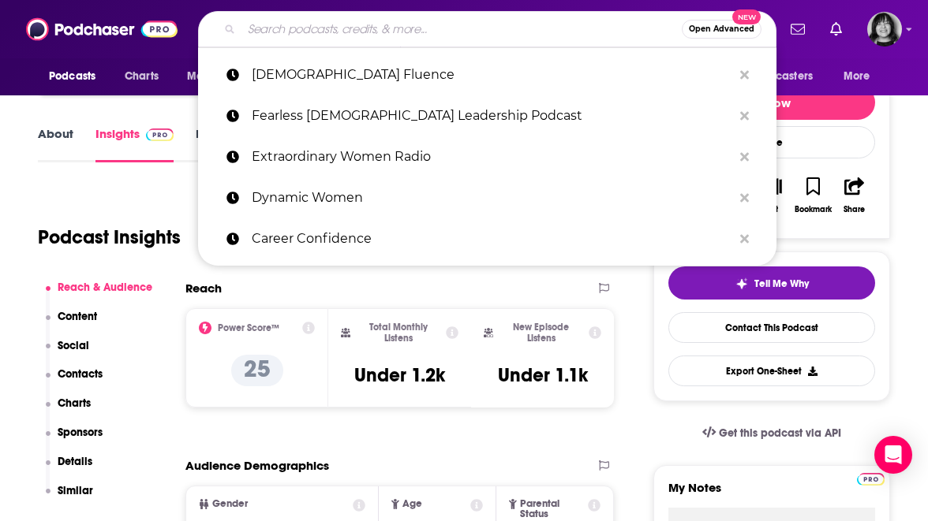
click at [400, 28] on input "Search podcasts, credits, & more..." at bounding box center [461, 29] width 440 height 25
paste input "Female Leadership Collective"
type input "Female Leadership Collective"
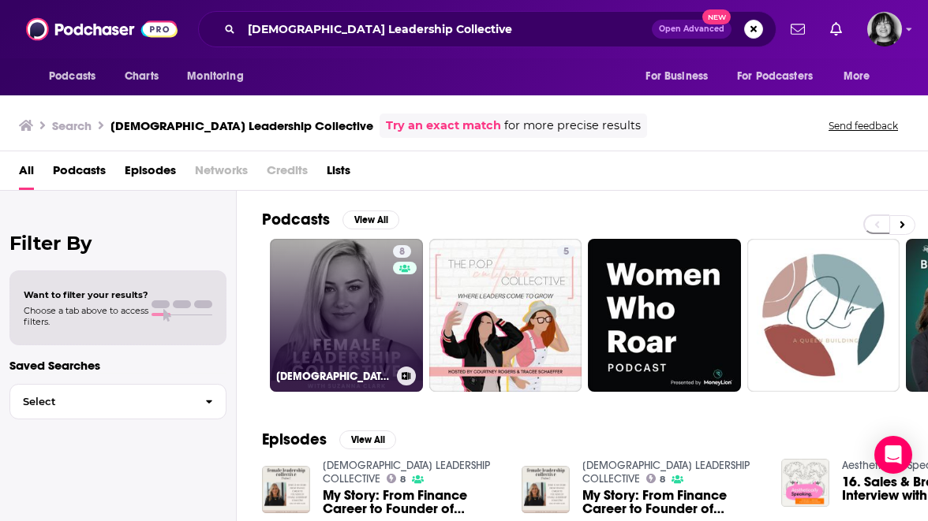
click at [379, 296] on link "8 FEMALE LEADERSHIP COLLECTIVE" at bounding box center [346, 315] width 153 height 153
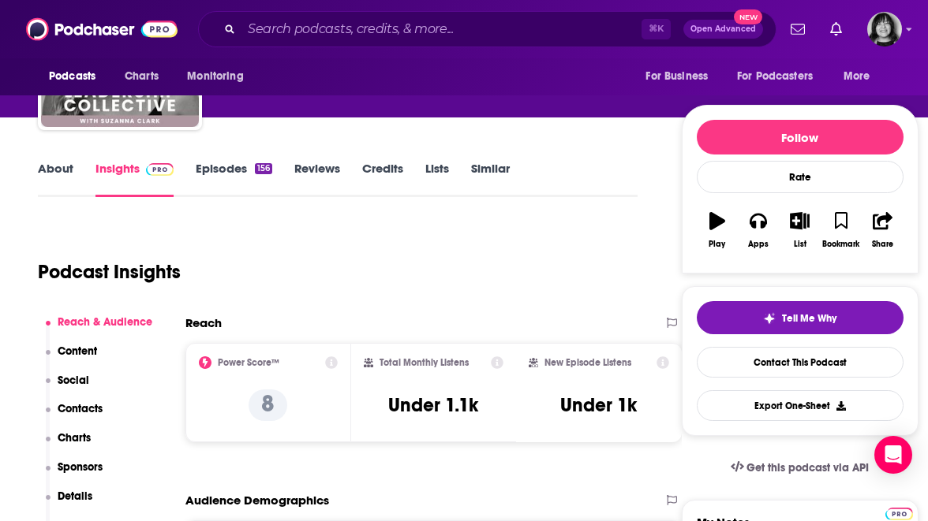
scroll to position [147, 0]
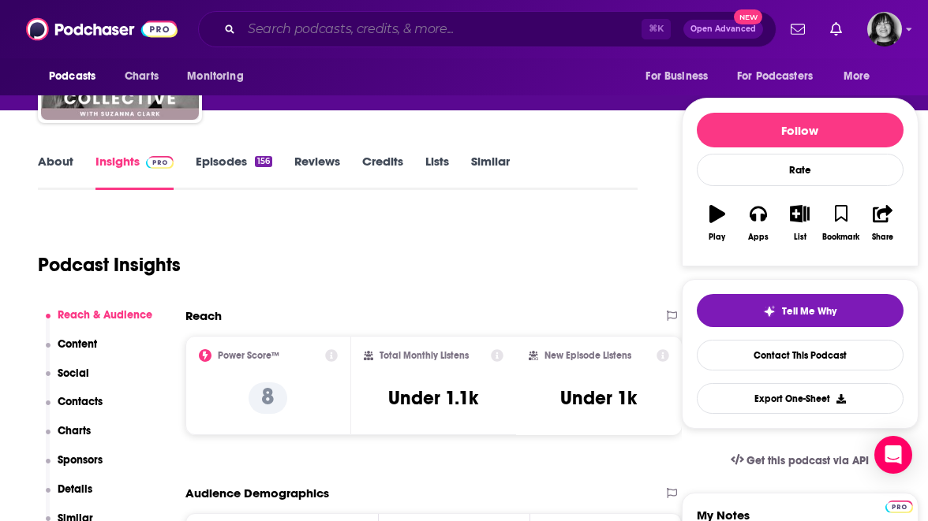
click at [429, 28] on input "Search podcasts, credits, & more..." at bounding box center [441, 29] width 400 height 25
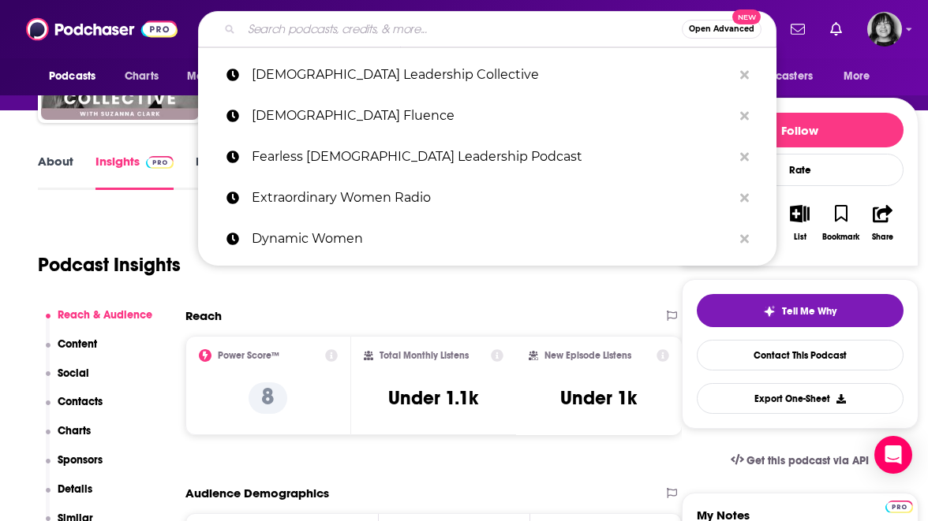
paste input "Full Out"
type input "Full Out"
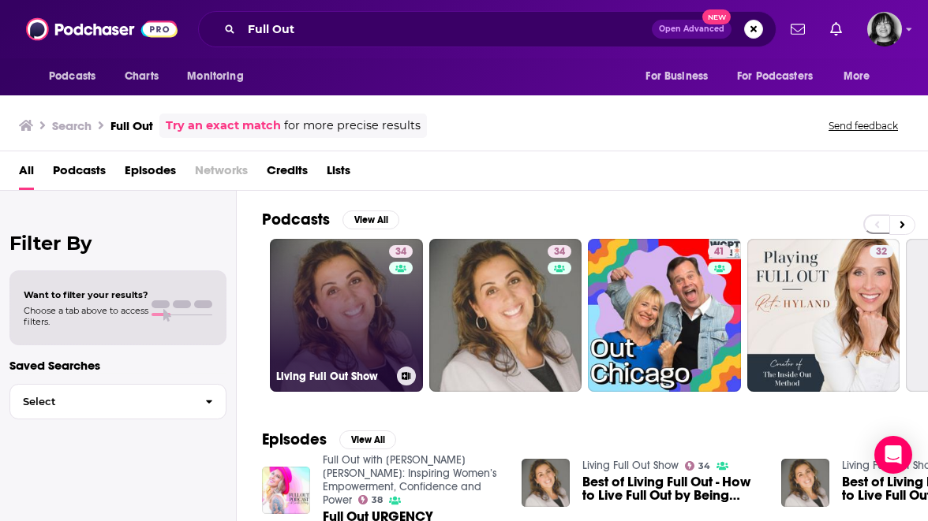
click at [377, 309] on link "34 Living Full Out Show" at bounding box center [346, 315] width 153 height 153
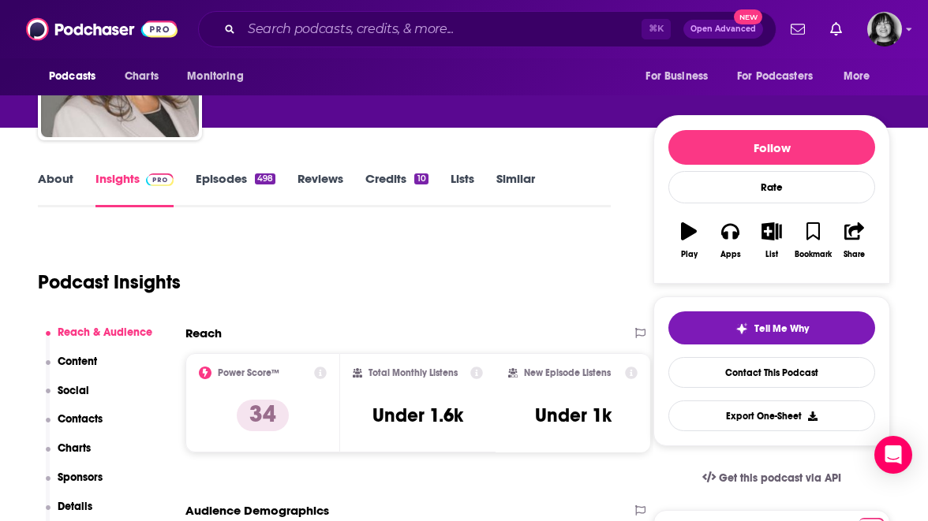
scroll to position [130, 0]
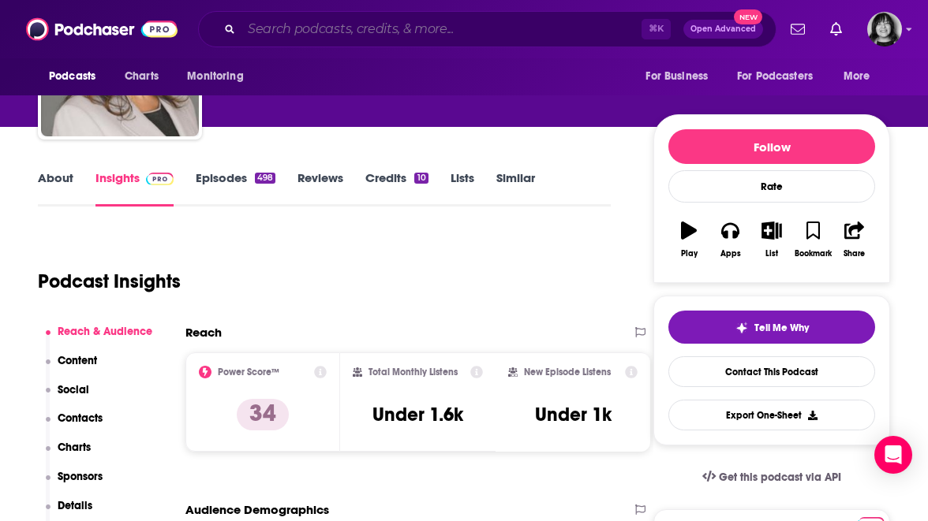
click at [457, 28] on input "Search podcasts, credits, & more..." at bounding box center [441, 29] width 400 height 25
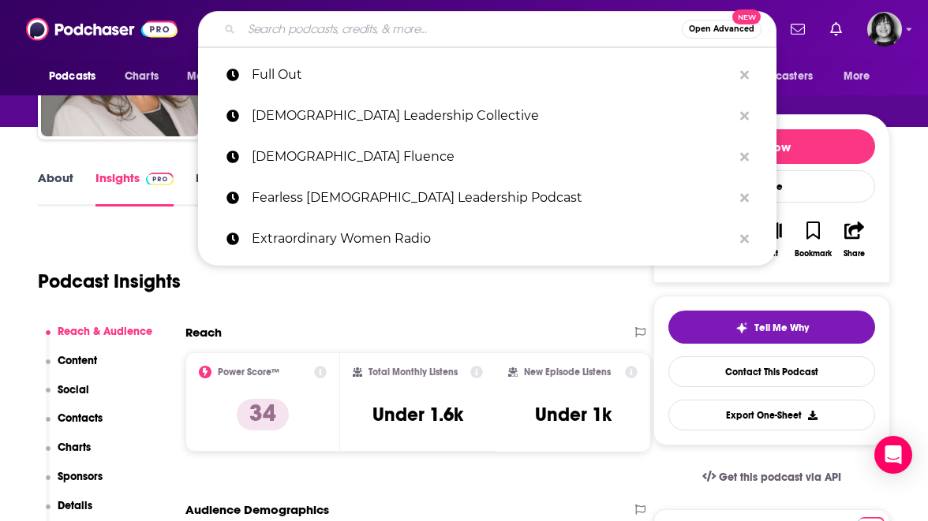
paste input "Future Women Leadership Series"
type input "Future Women Leadership Series"
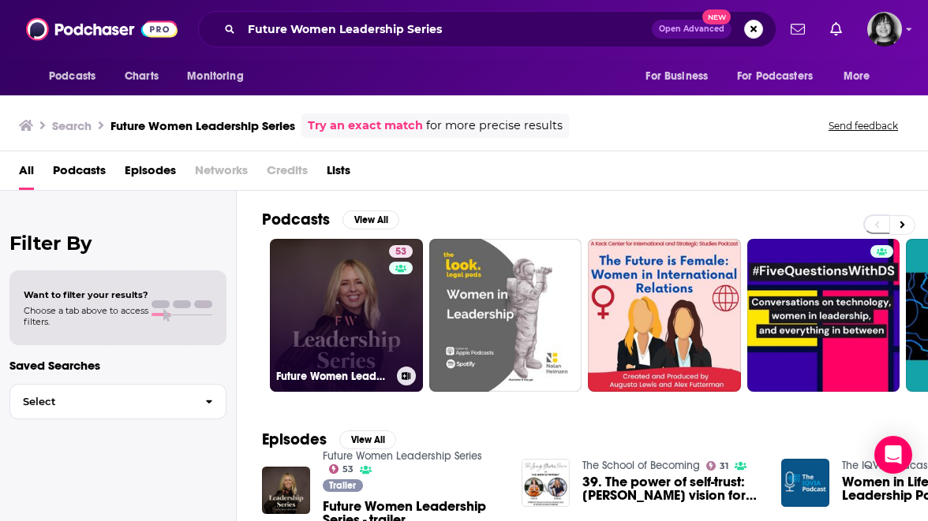
click at [313, 300] on link "53 Future Women Leadership Series" at bounding box center [346, 315] width 153 height 153
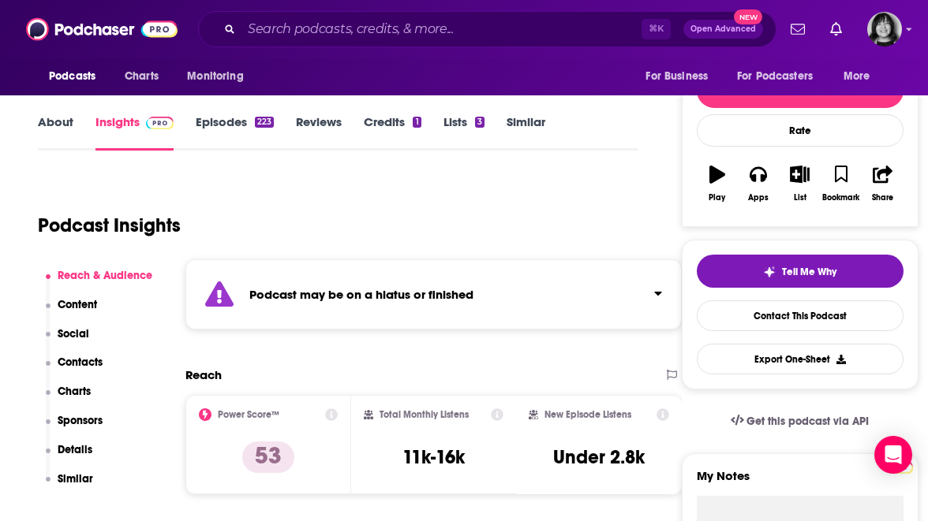
scroll to position [188, 0]
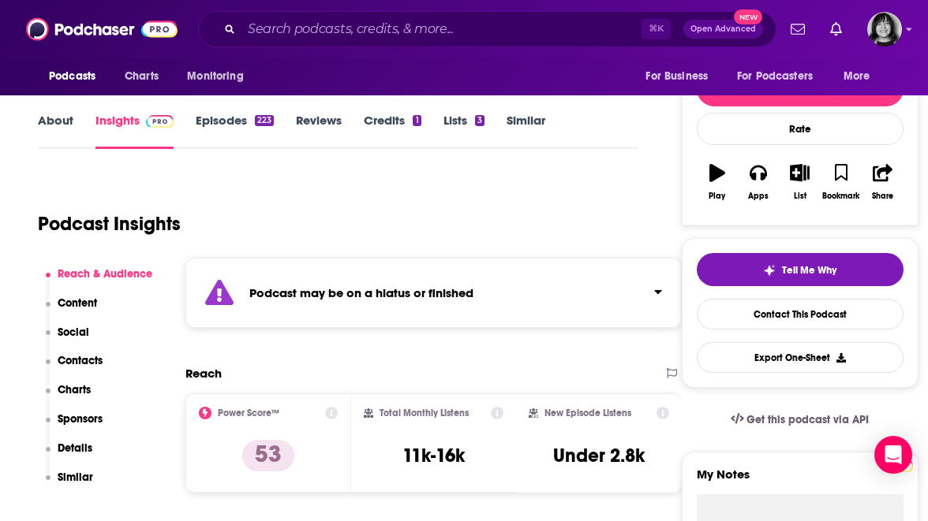
click at [313, 300] on strong "Podcast may be on a hiatus or finished" at bounding box center [361, 293] width 224 height 15
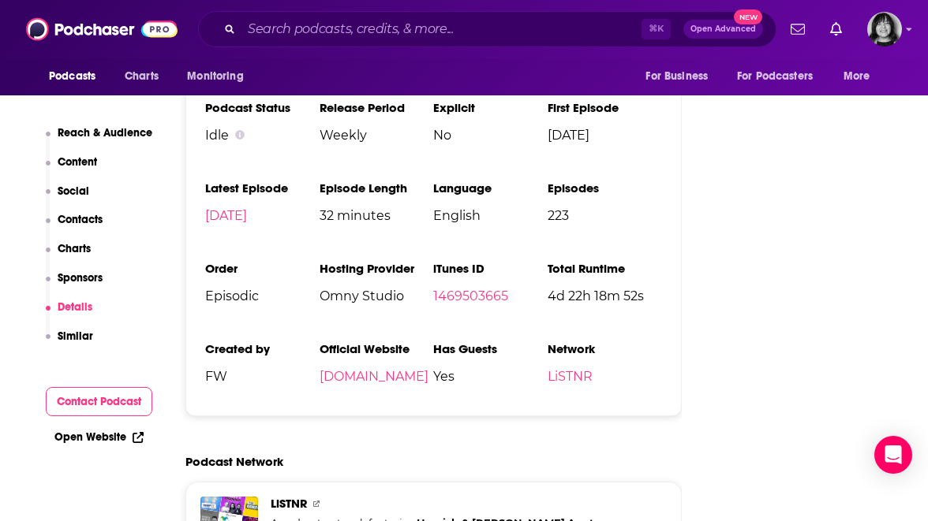
scroll to position [2159, 0]
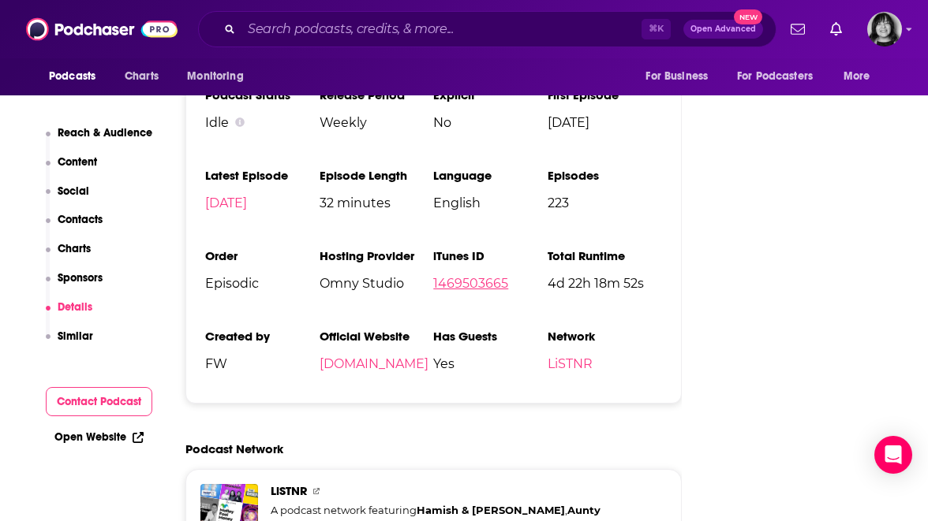
click at [471, 276] on link "1469503665" at bounding box center [470, 283] width 75 height 15
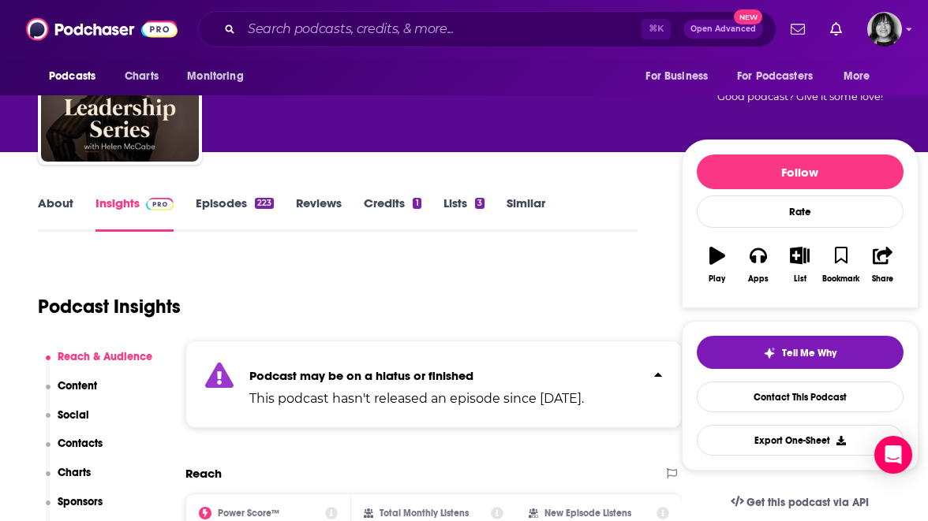
scroll to position [0, 0]
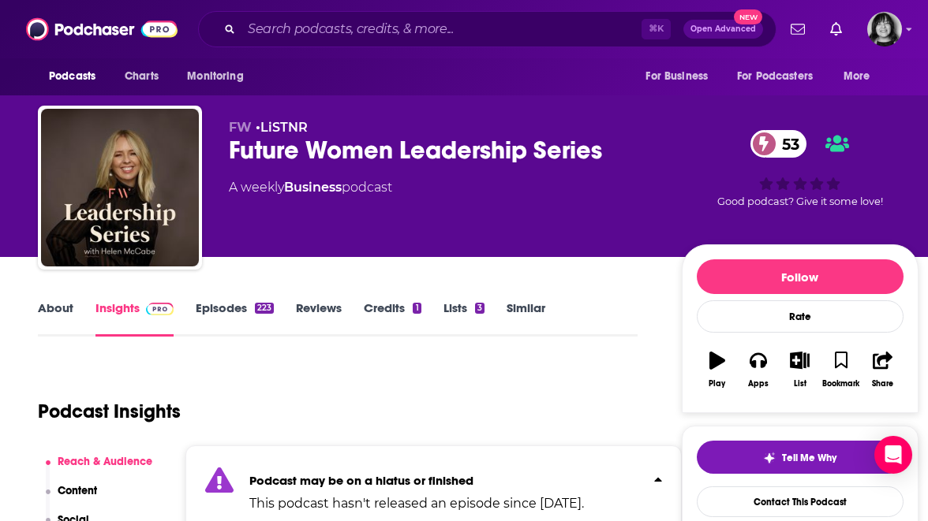
click at [348, 155] on div "Future Women Leadership Series 53" at bounding box center [443, 150] width 428 height 31
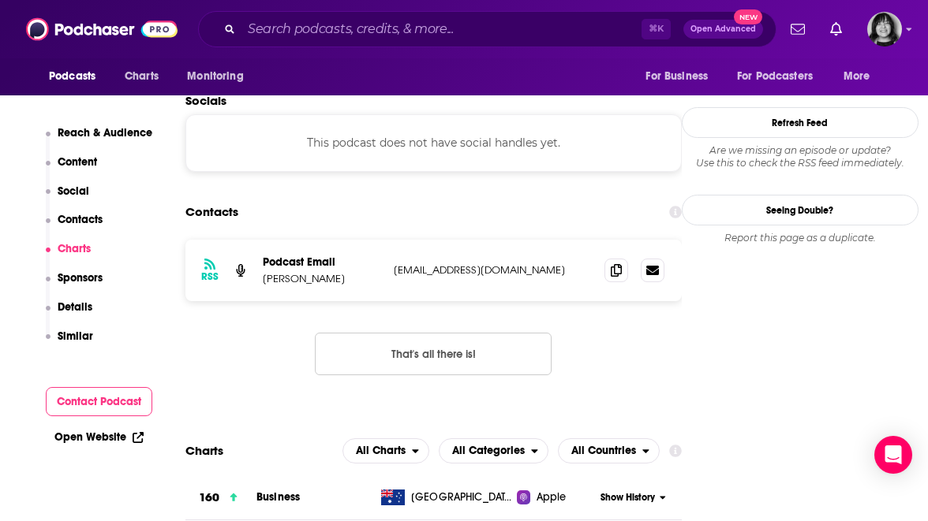
scroll to position [1447, 0]
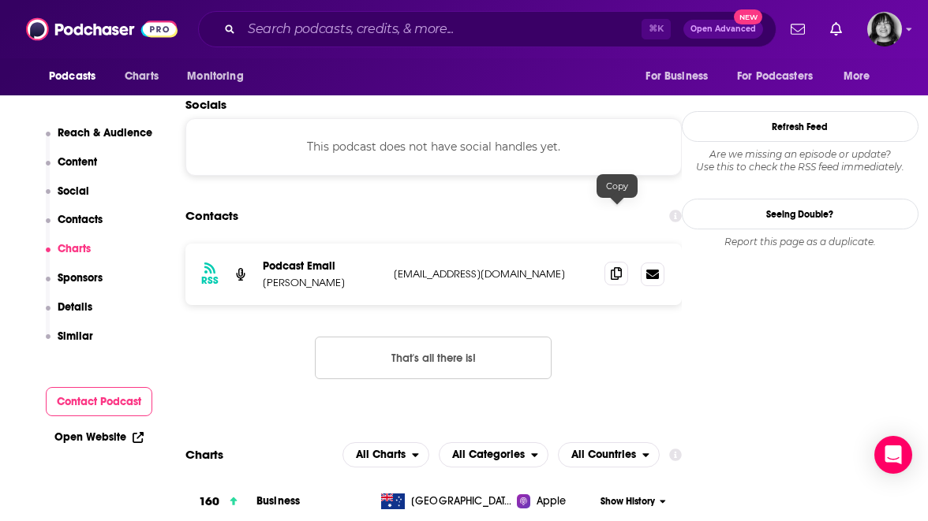
click at [615, 267] on icon at bounding box center [616, 273] width 11 height 13
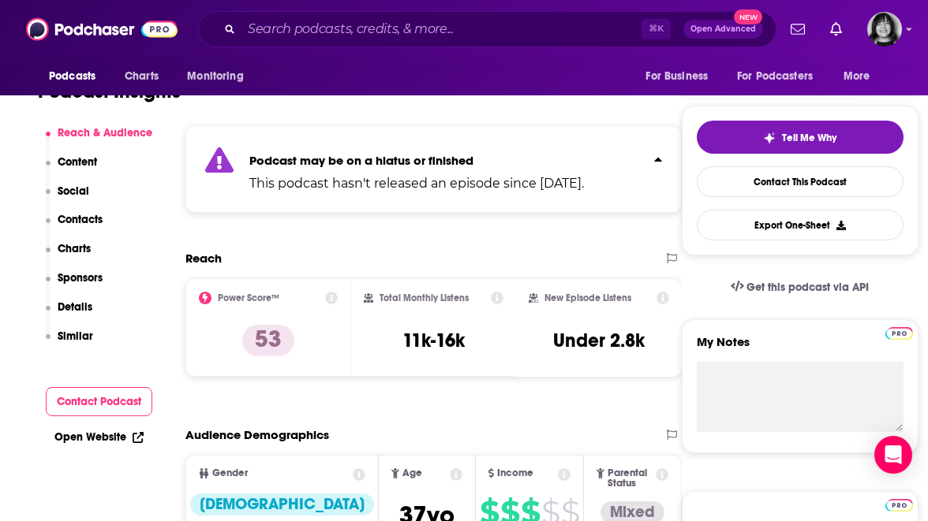
scroll to position [319, 0]
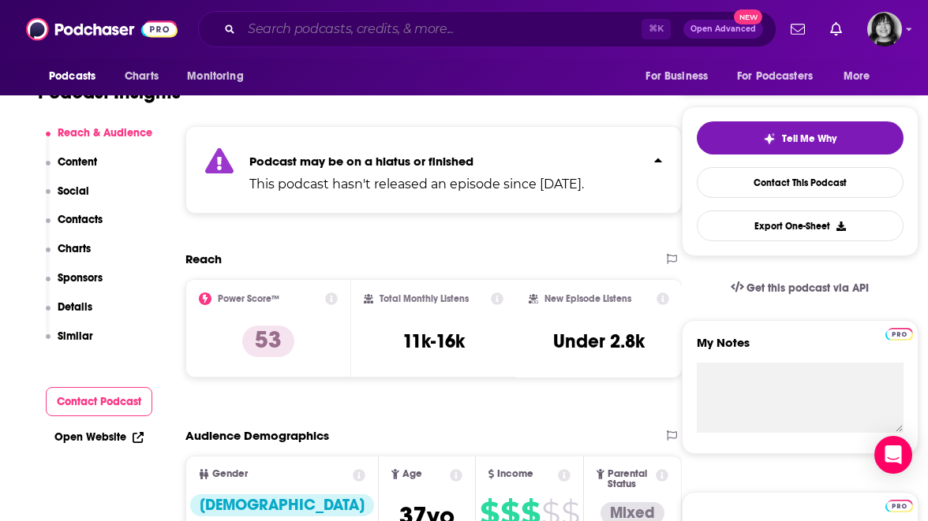
click at [423, 38] on input "Search podcasts, credits, & more..." at bounding box center [441, 29] width 400 height 25
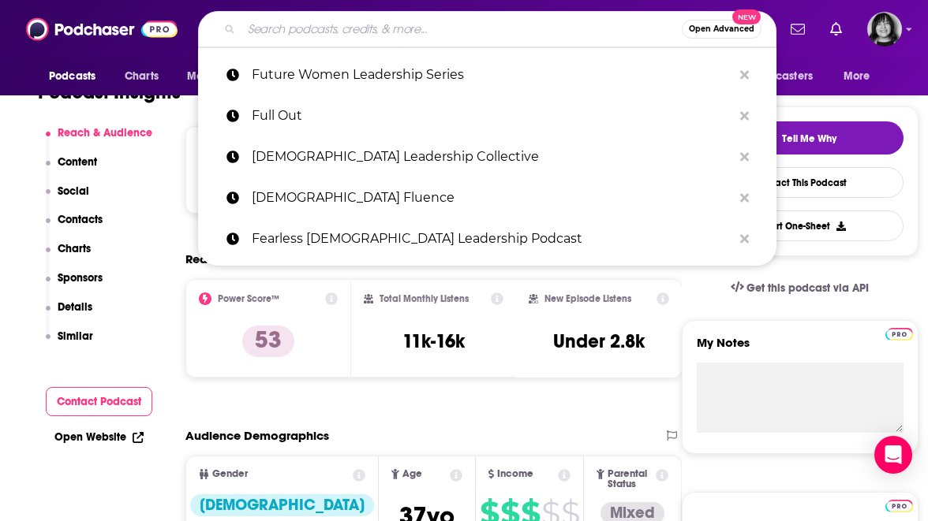
paste input "Her Ambitious Career"
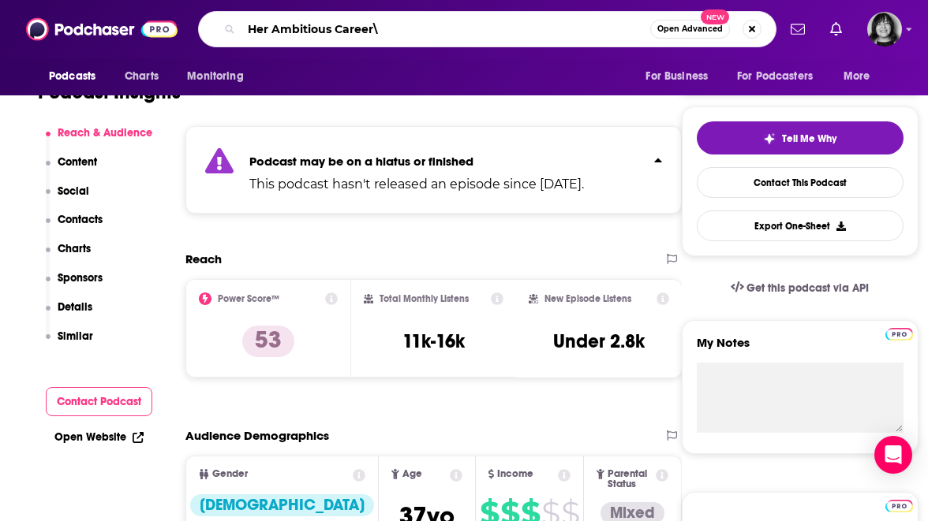
type input "Her Ambitious Career"
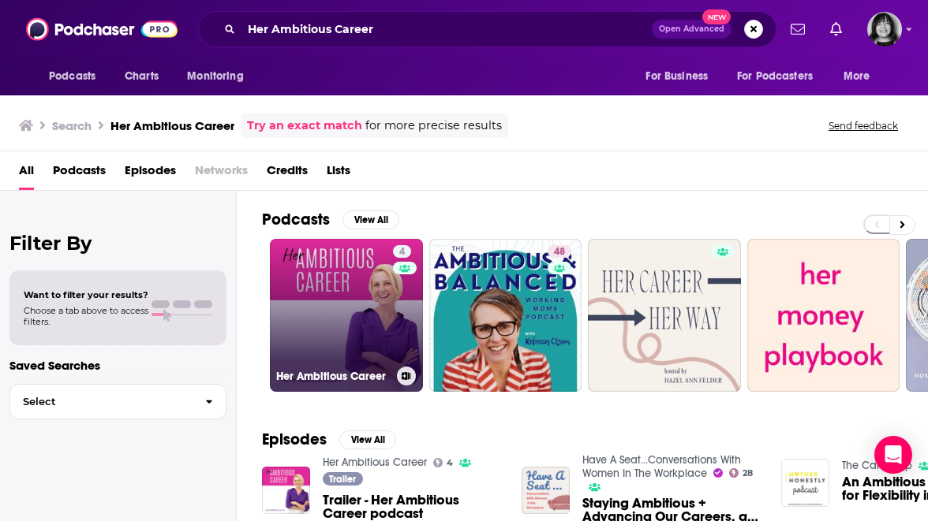
click at [319, 278] on link "4 Her Ambitious Career" at bounding box center [346, 315] width 153 height 153
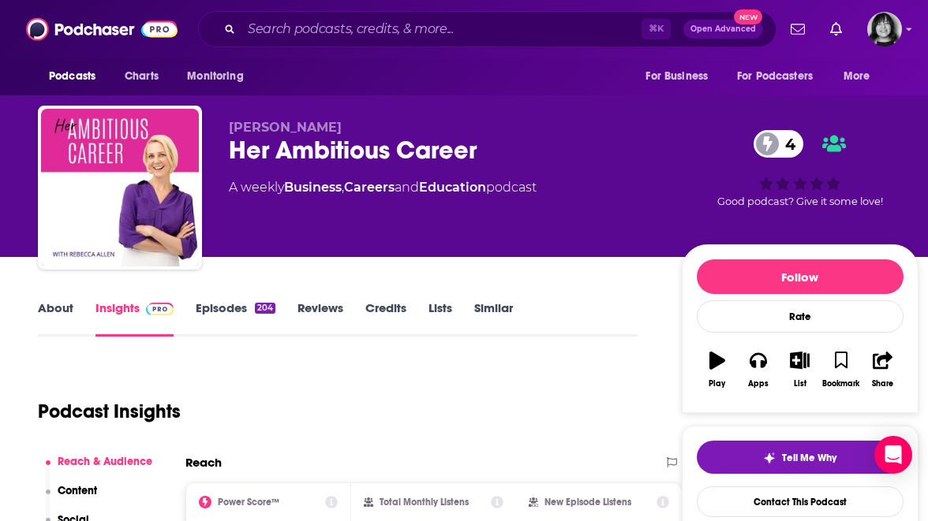
scroll to position [198, 0]
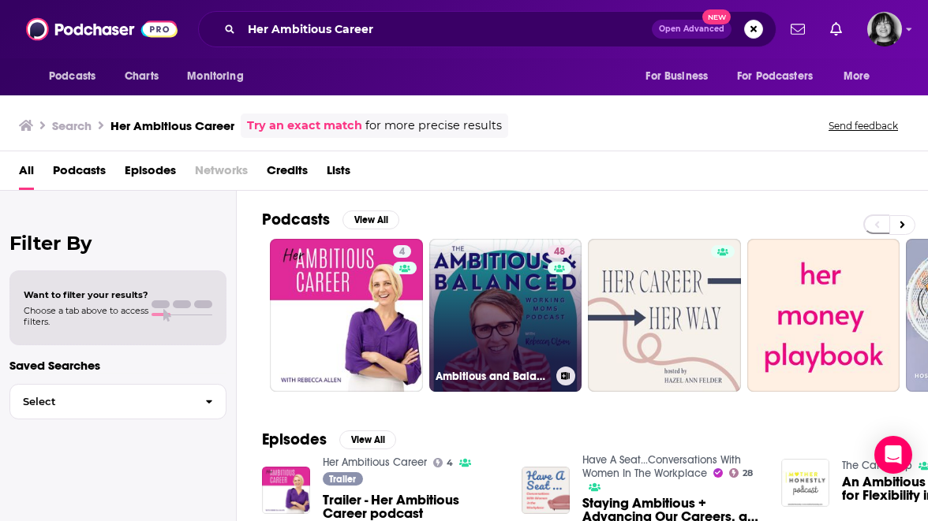
click at [482, 360] on link "48 Ambitious and Balanced Working Moms" at bounding box center [505, 315] width 153 height 153
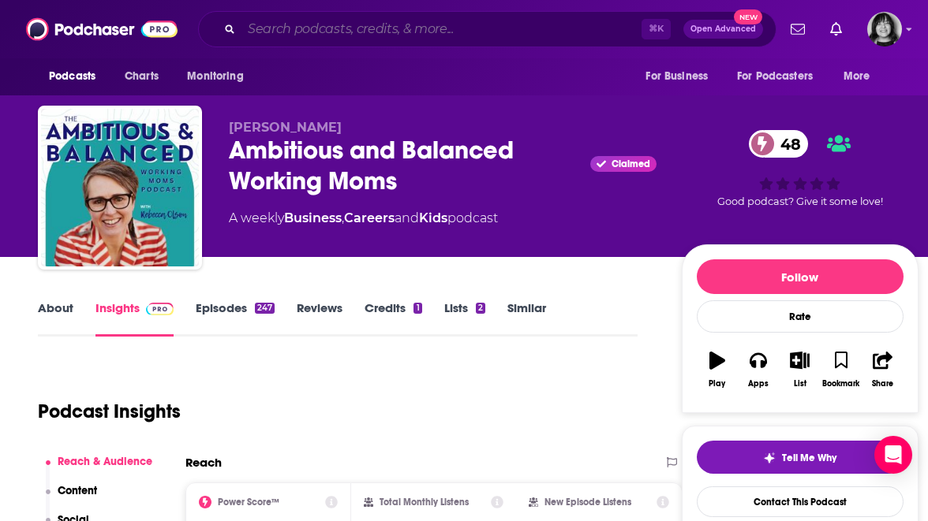
click at [477, 32] on input "Search podcasts, credits, & more..." at bounding box center [441, 29] width 400 height 25
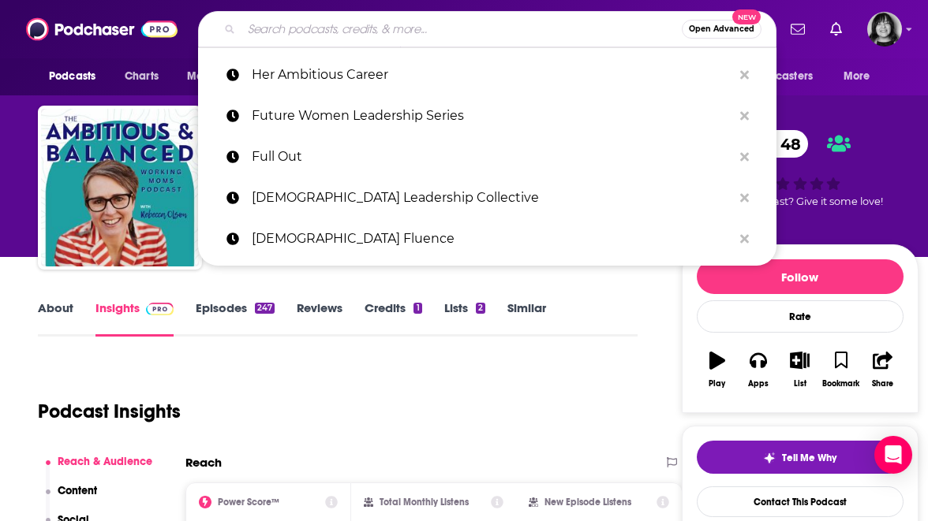
paste input "Her Success Story"
type input "Her Success Story"
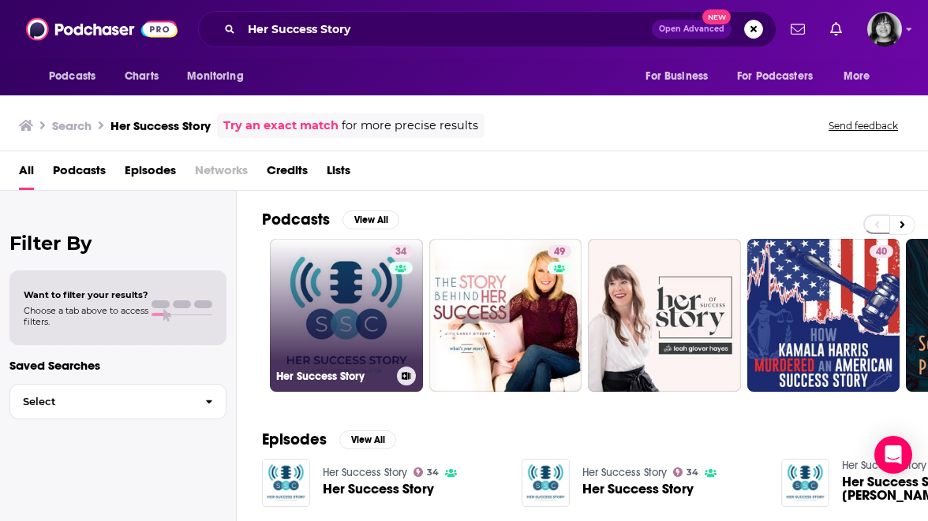
click at [382, 331] on link "34 Her Success Story" at bounding box center [346, 315] width 153 height 153
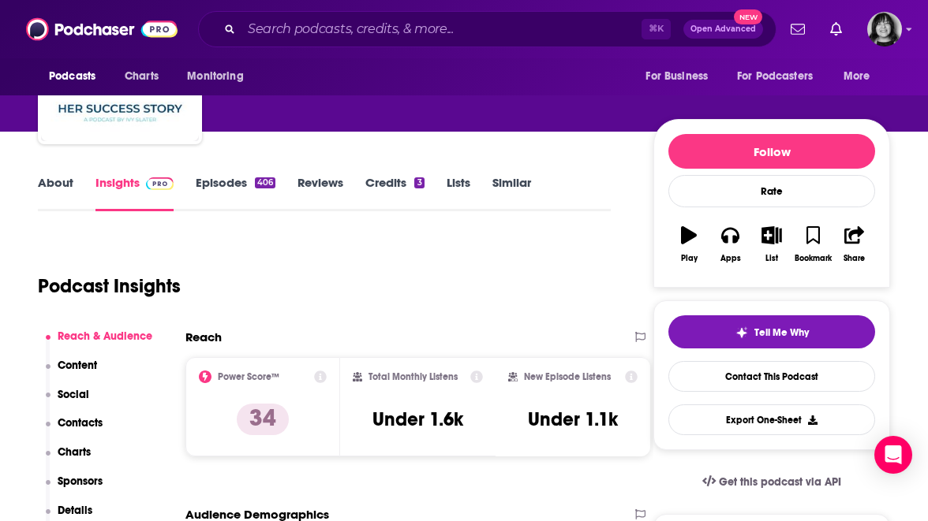
scroll to position [69, 0]
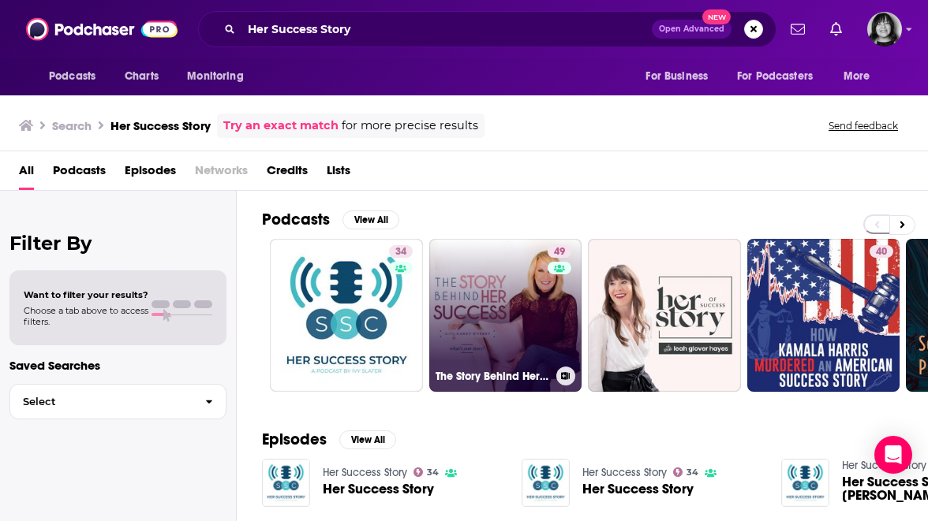
click at [503, 325] on link "49 The Story Behind Her Success" at bounding box center [505, 315] width 153 height 153
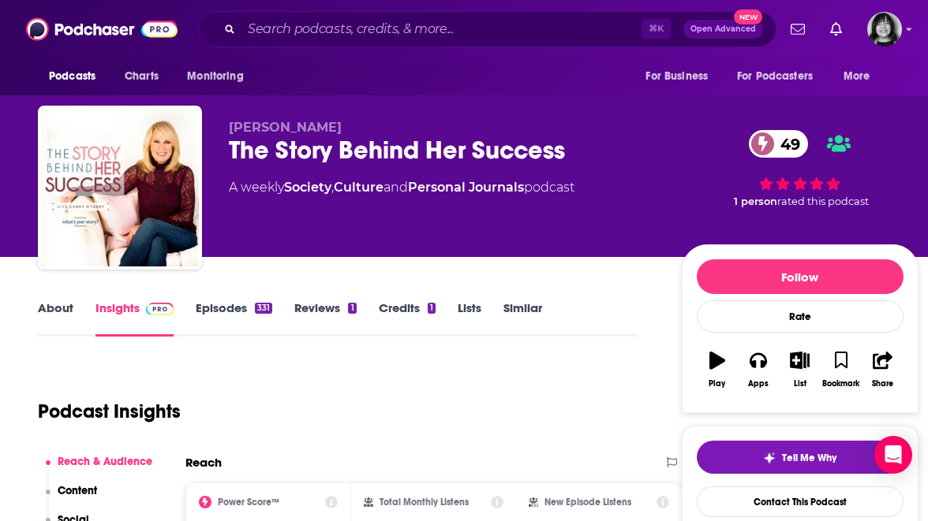
click at [50, 309] on link "About" at bounding box center [55, 319] width 35 height 36
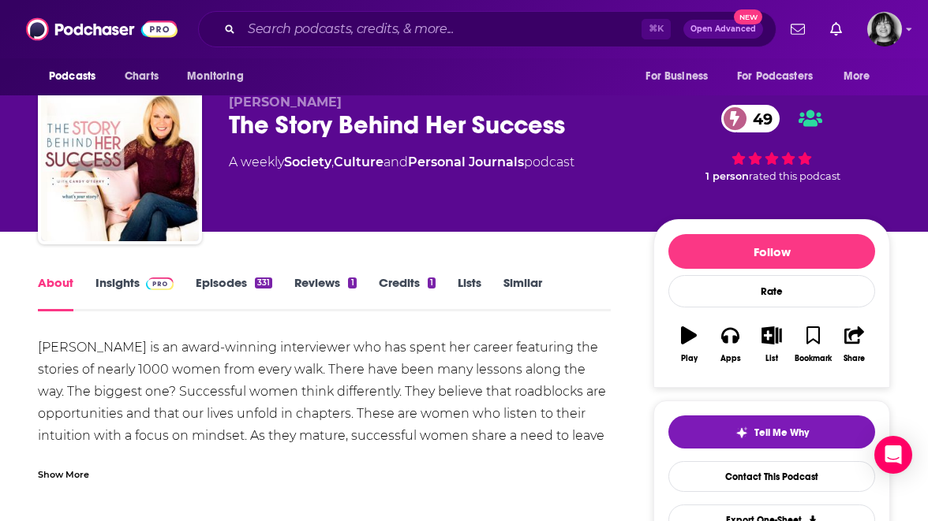
scroll to position [26, 0]
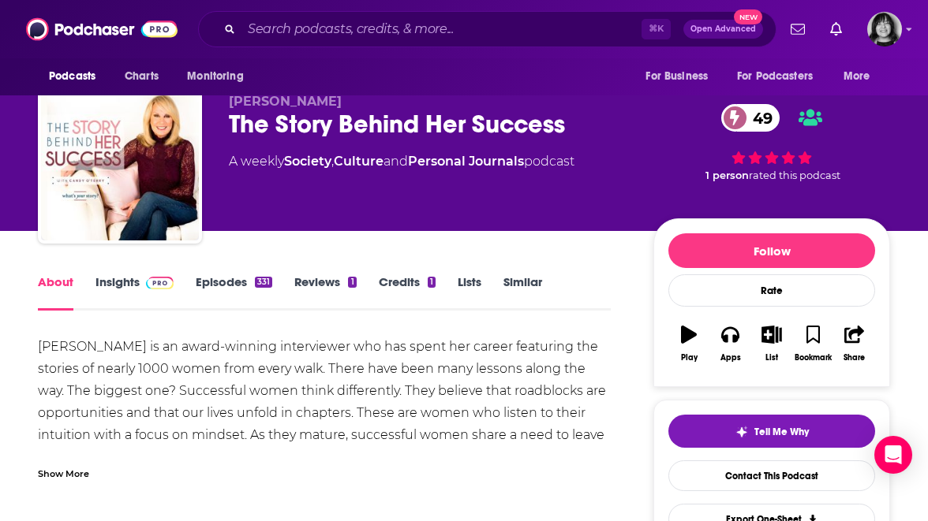
click at [59, 465] on div "Show More" at bounding box center [63, 472] width 51 height 15
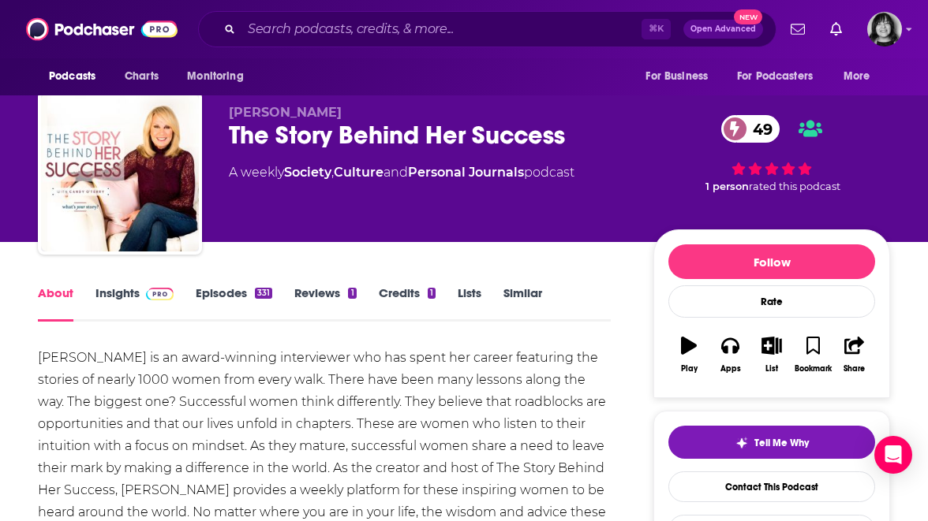
scroll to position [0, 0]
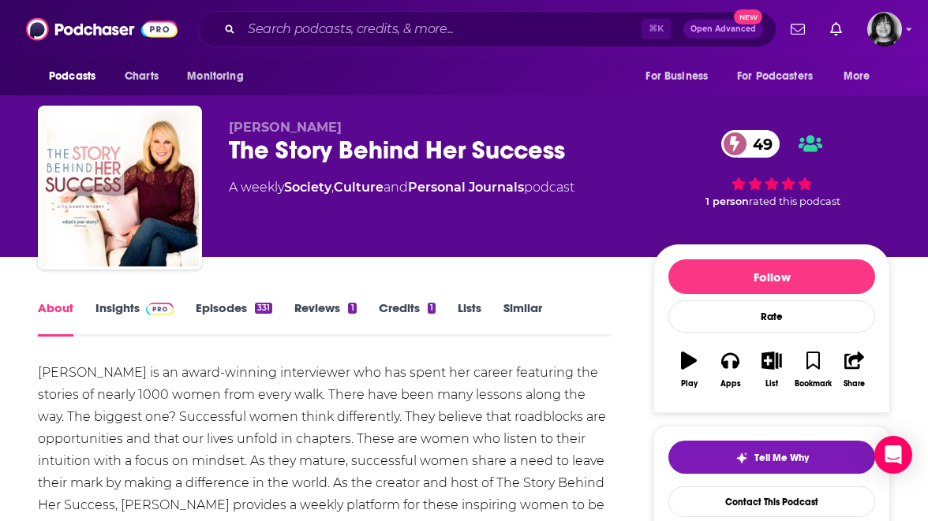
click at [120, 320] on link "Insights" at bounding box center [134, 319] width 78 height 36
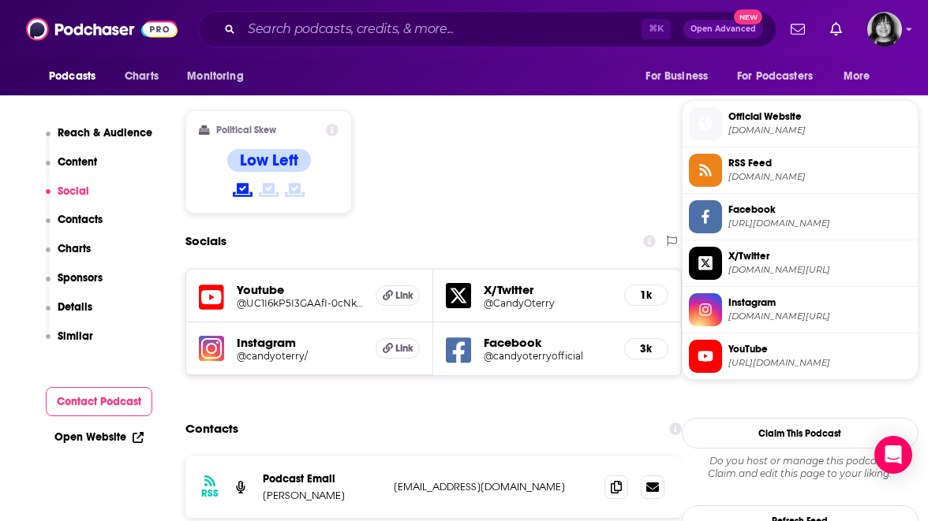
scroll to position [1239, 0]
click at [211, 284] on icon at bounding box center [211, 296] width 25 height 25
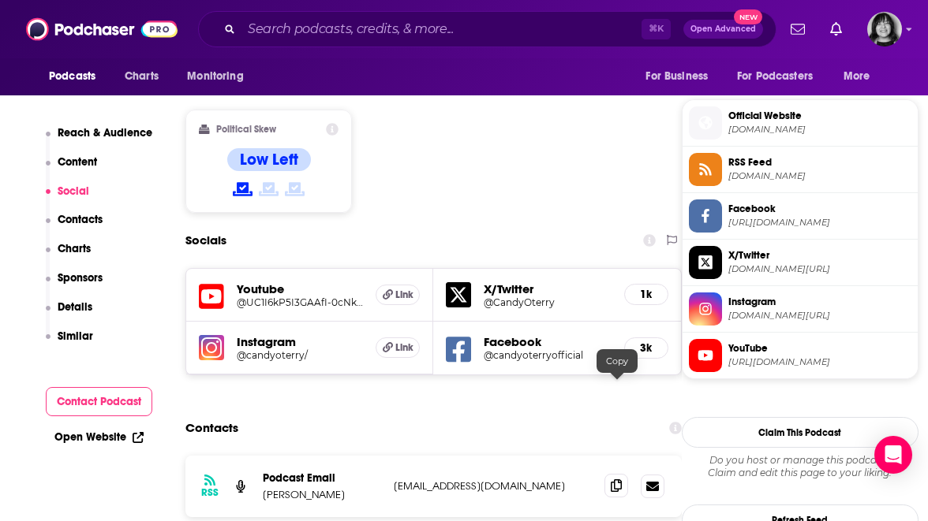
click at [611, 474] on span at bounding box center [616, 486] width 24 height 24
click at [297, 35] on input "Search podcasts, credits, & more..." at bounding box center [441, 29] width 400 height 25
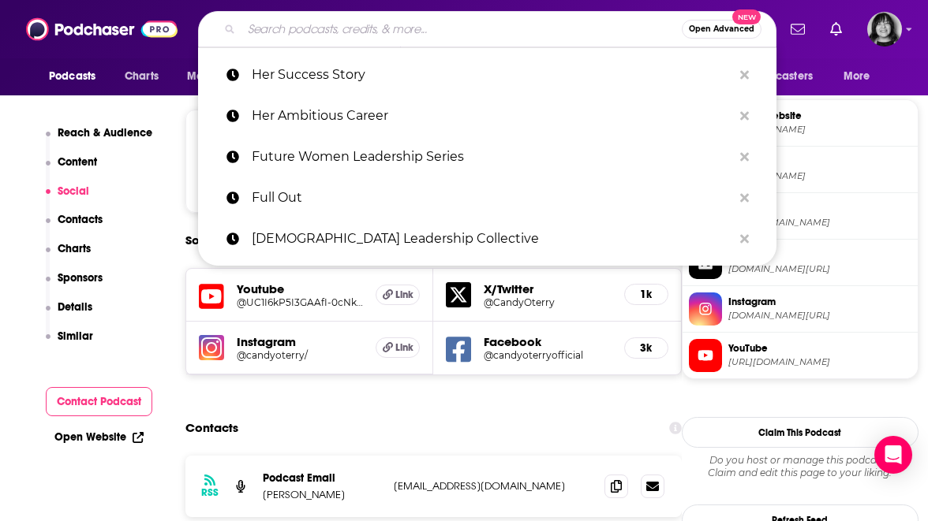
paste input "Journey of a Fearless Female Podcast"
type input "Journey of a Fearless Female Podcast"
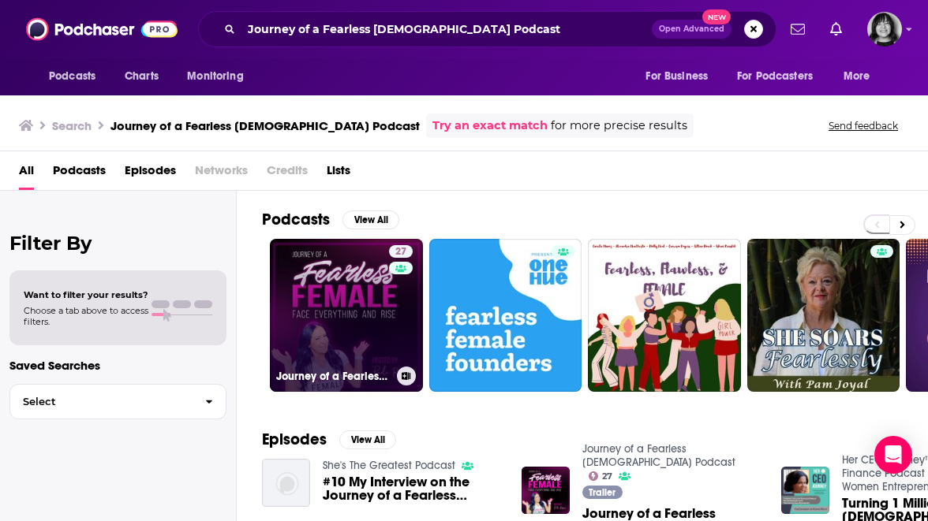
click at [349, 284] on link "27 Journey of a Fearless Female Podcast" at bounding box center [346, 315] width 153 height 153
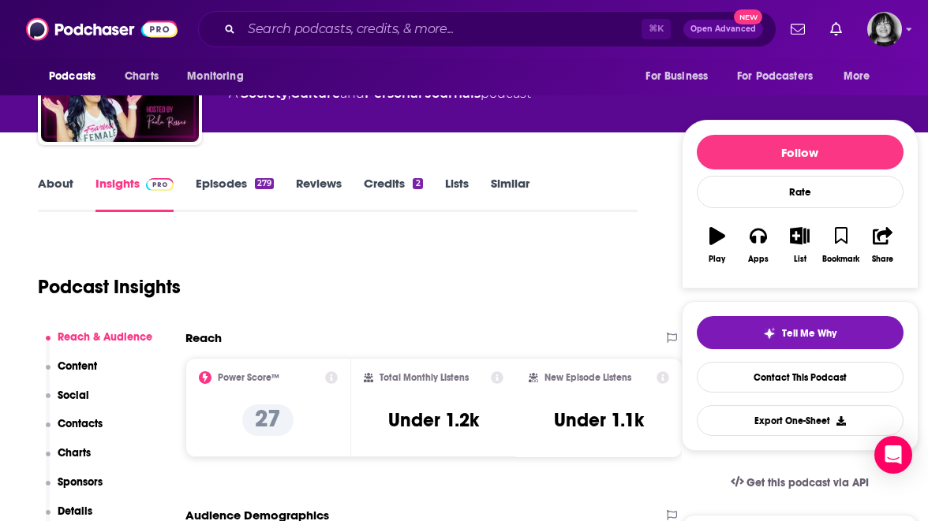
scroll to position [125, 0]
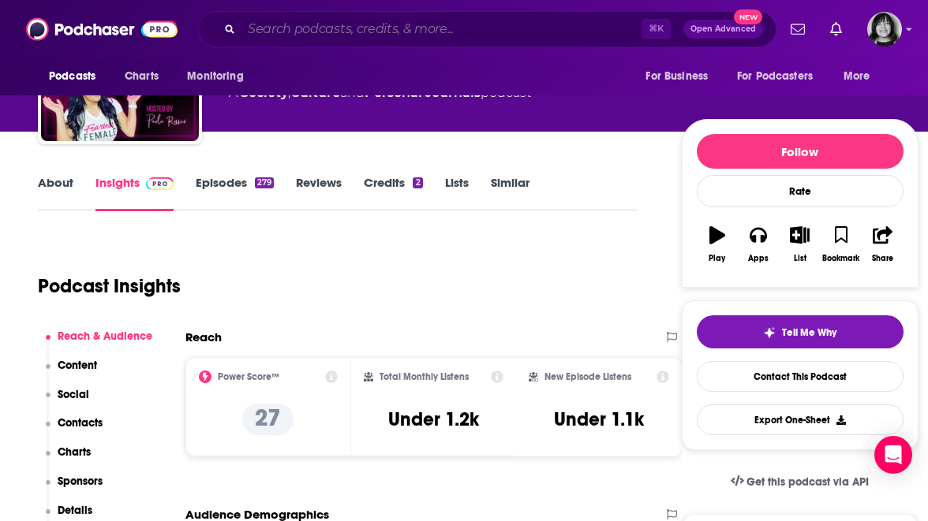
click at [436, 24] on input "Search podcasts, credits, & more..." at bounding box center [441, 29] width 400 height 25
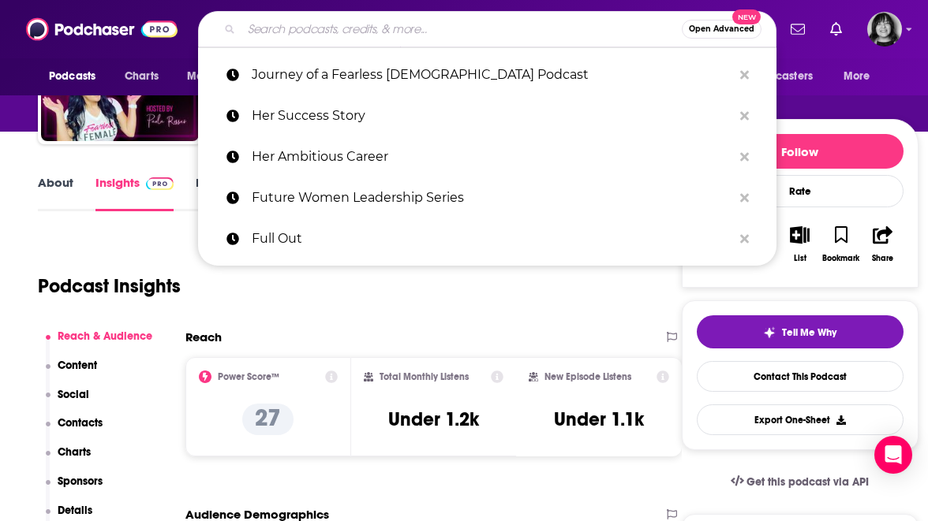
paste input "Leadership is Female"
type input "Leadership is Female"
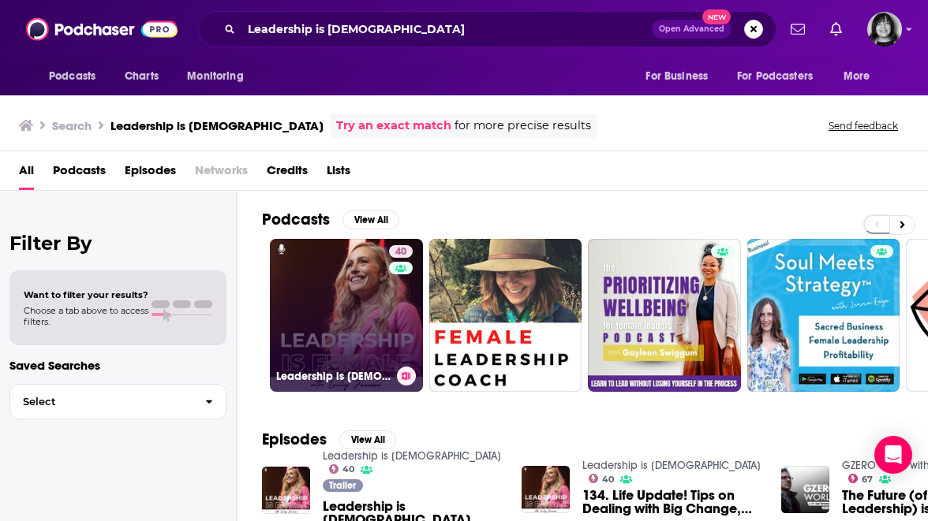
click at [334, 283] on link "40 Leadership is Female" at bounding box center [346, 315] width 153 height 153
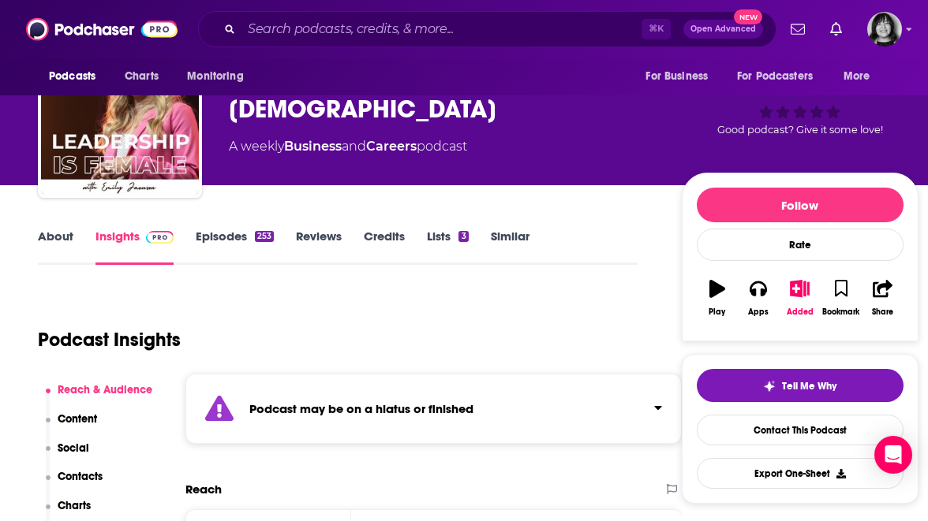
scroll to position [77, 0]
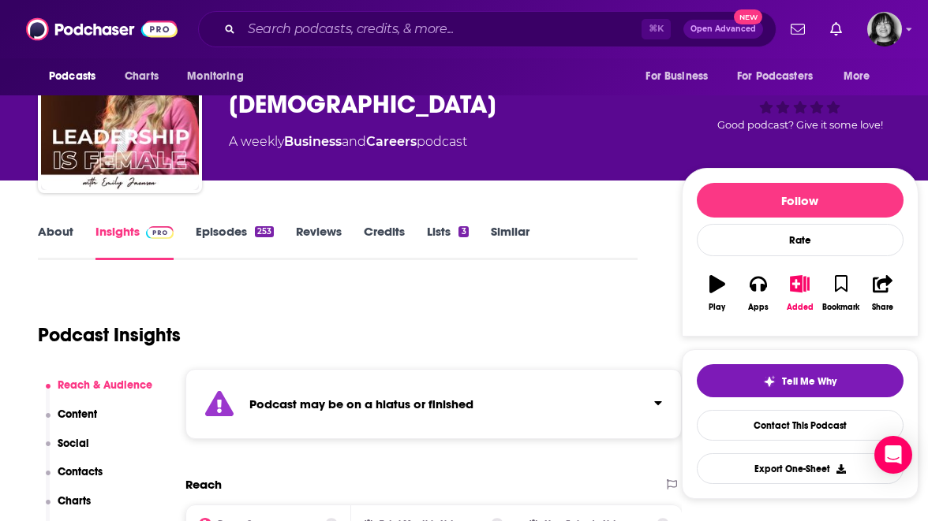
click at [319, 376] on div "Podcast may be on a hiatus or finished" at bounding box center [433, 404] width 496 height 70
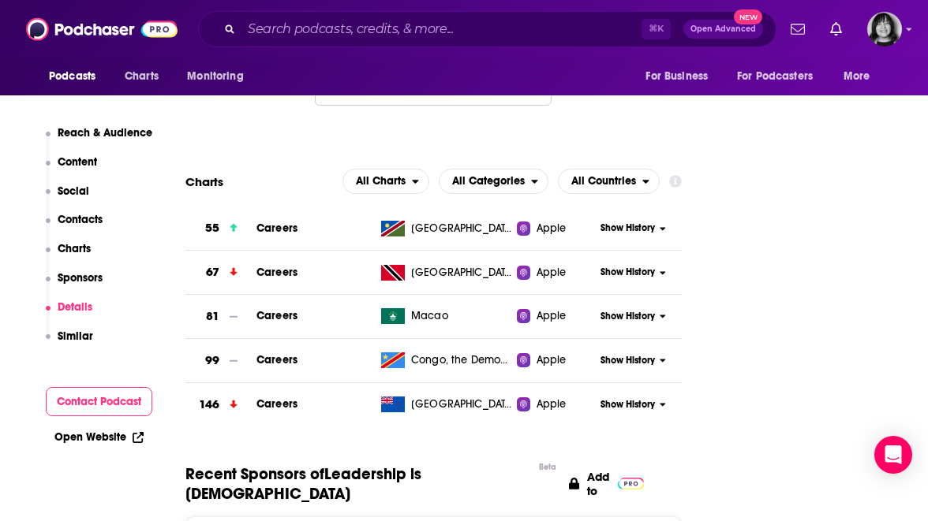
scroll to position [2264, 0]
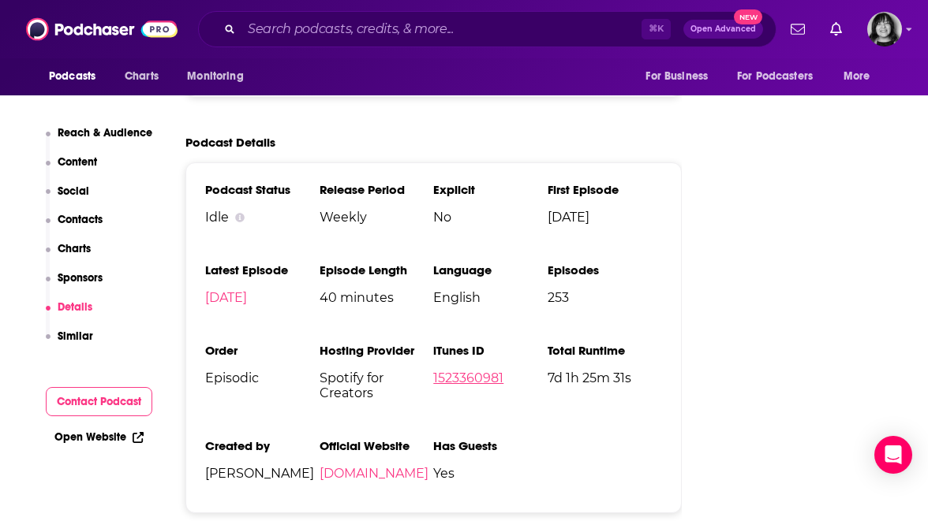
click at [484, 371] on link "1523360981" at bounding box center [468, 378] width 70 height 15
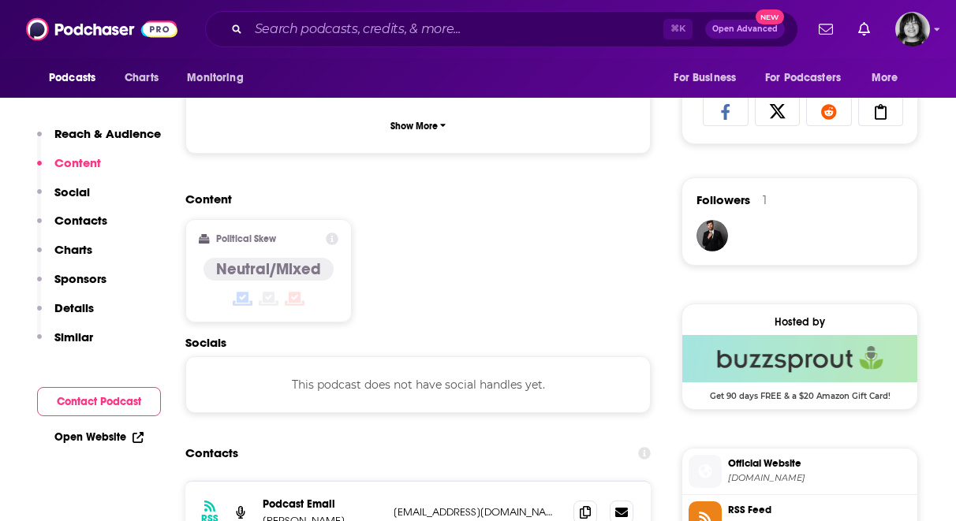
scroll to position [1034, 0]
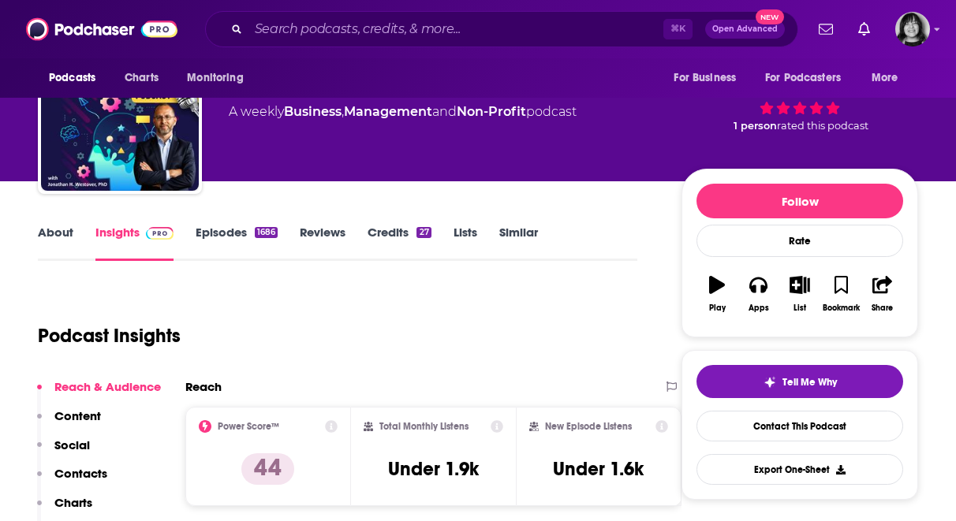
scroll to position [78, 0]
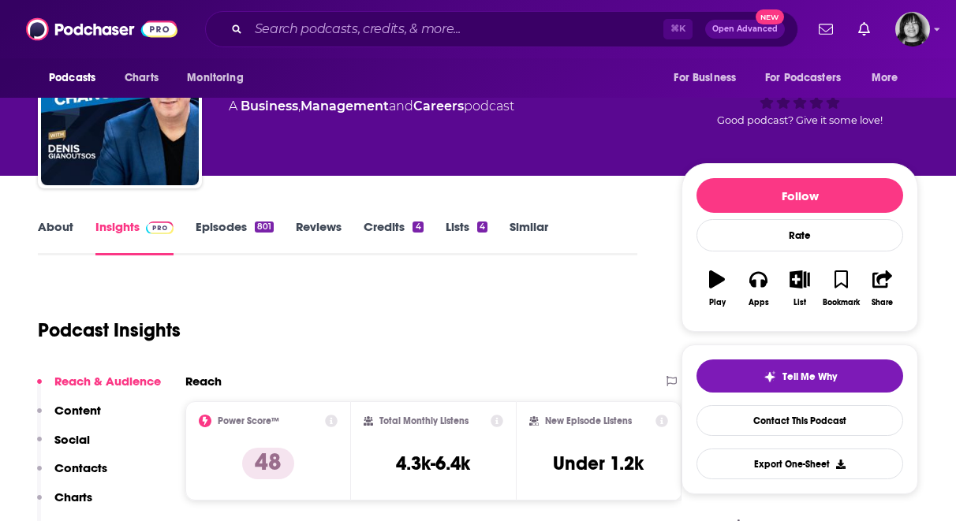
scroll to position [85, 0]
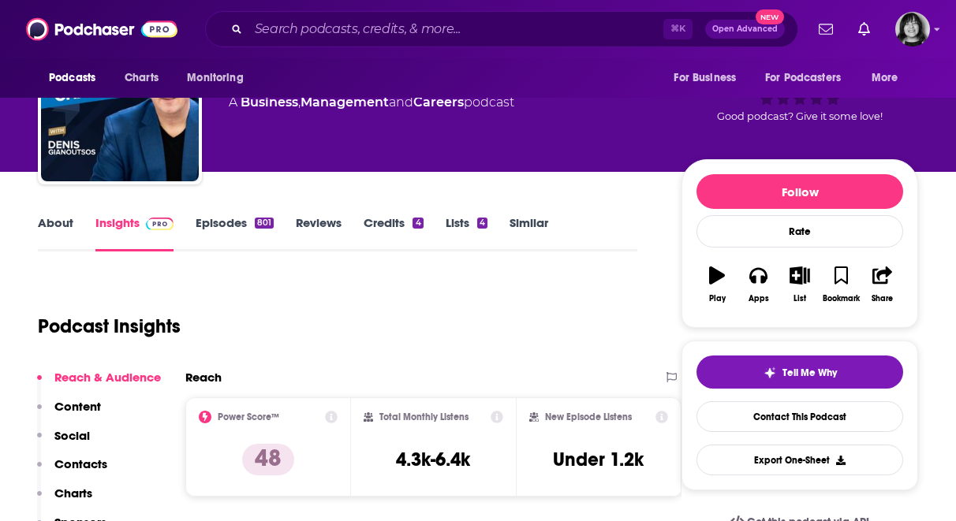
click at [54, 221] on link "About" at bounding box center [55, 233] width 35 height 36
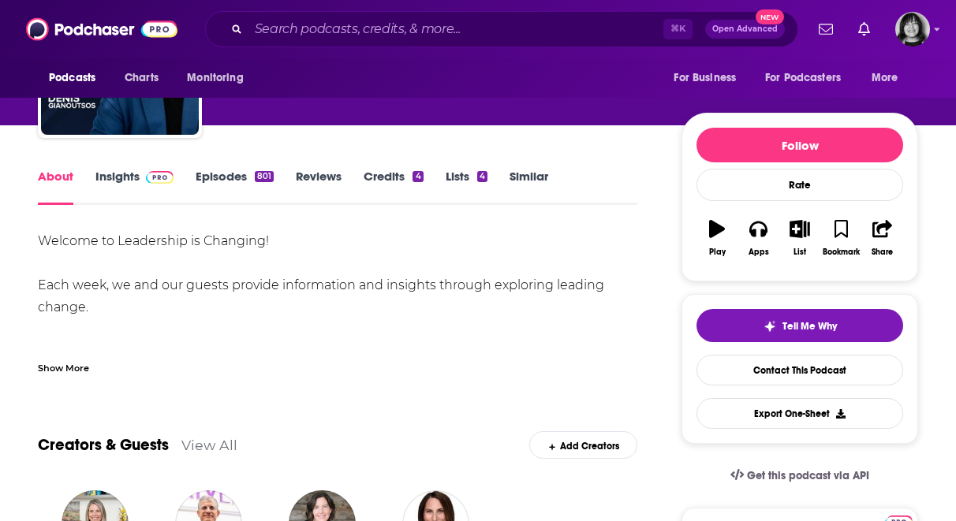
scroll to position [134, 0]
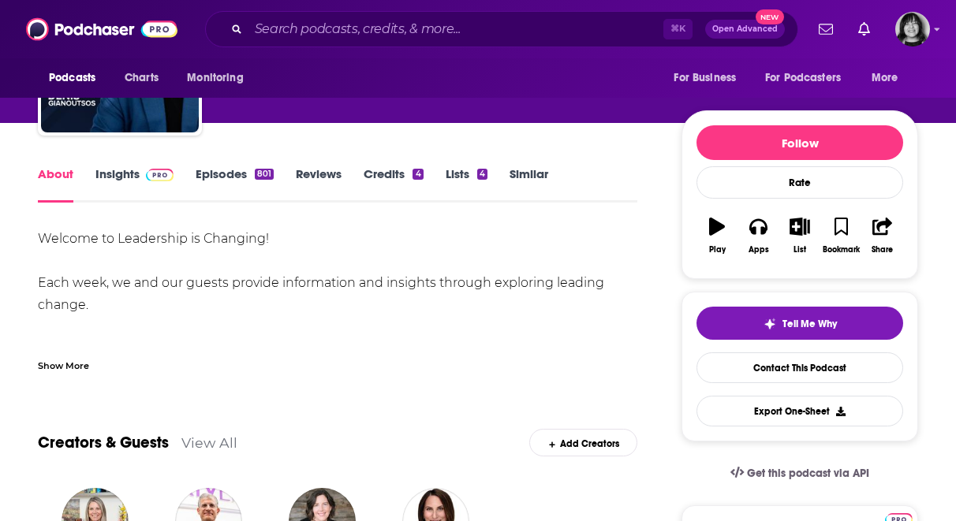
click at [73, 356] on div "Show More" at bounding box center [338, 359] width 600 height 27
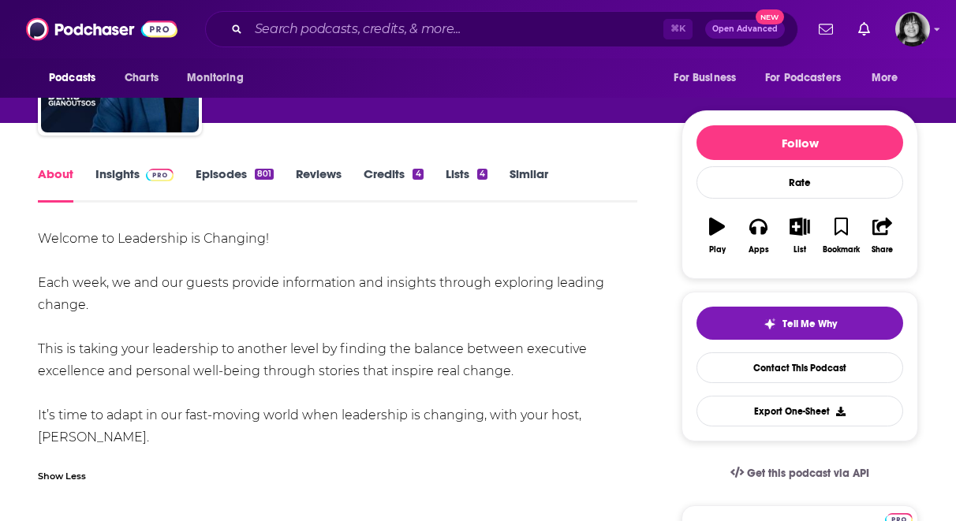
click at [116, 178] on link "Insights" at bounding box center [134, 184] width 78 height 36
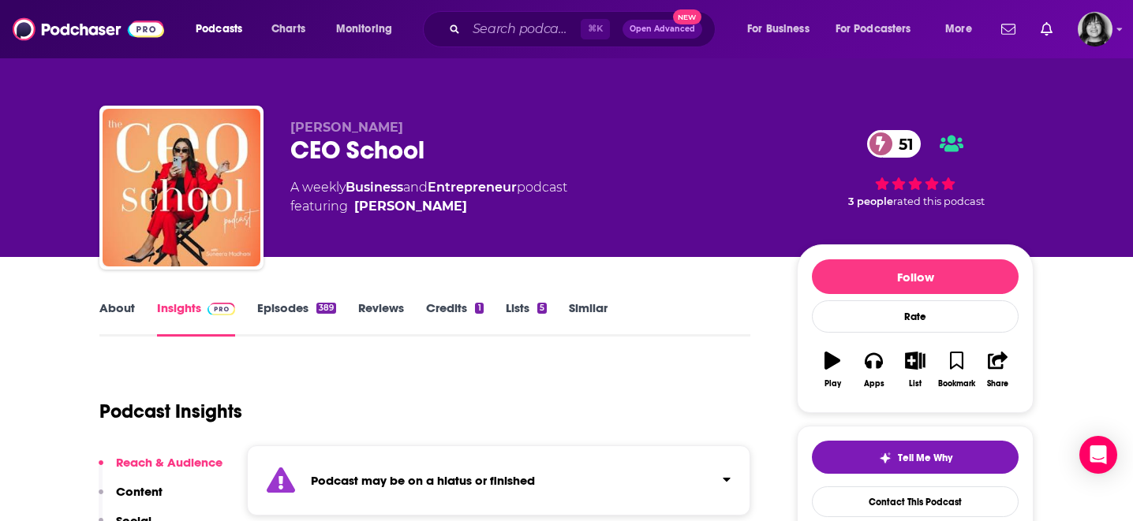
scroll to position [27, 0]
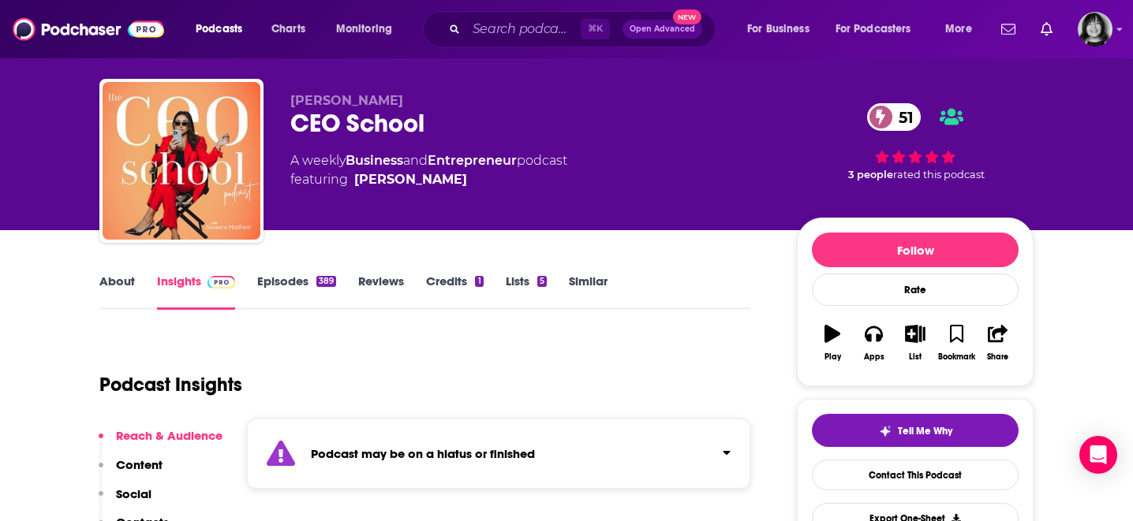
click at [409, 121] on div "CEO School 51" at bounding box center [530, 123] width 481 height 31
copy div "CEO School 51"
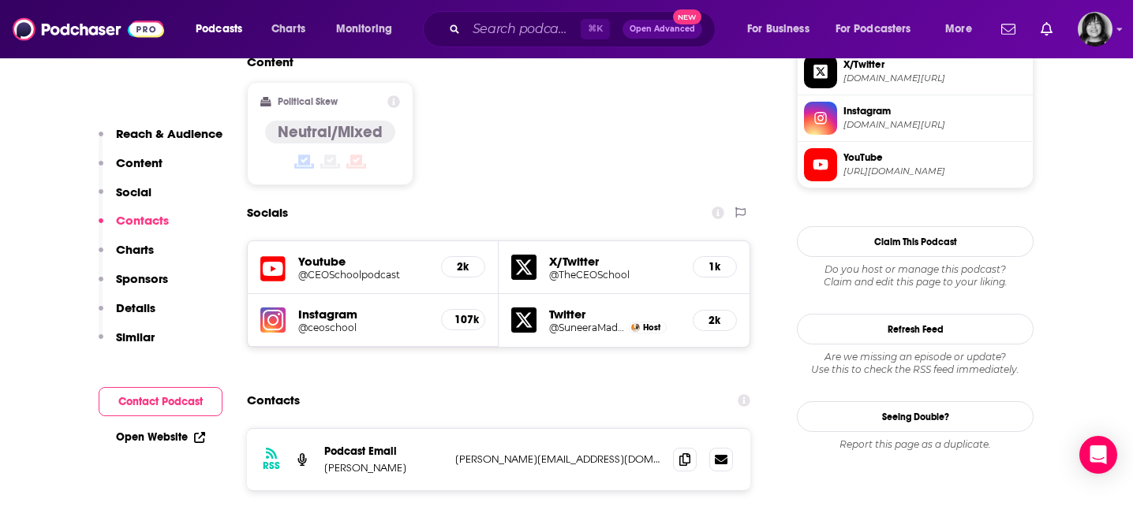
scroll to position [1406, 0]
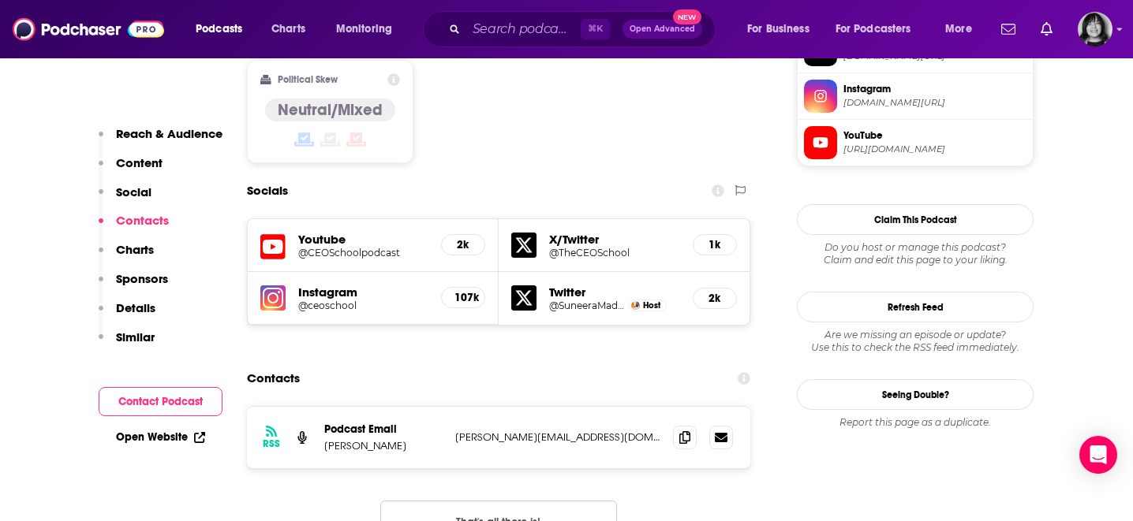
click at [276, 233] on icon at bounding box center [272, 247] width 25 height 29
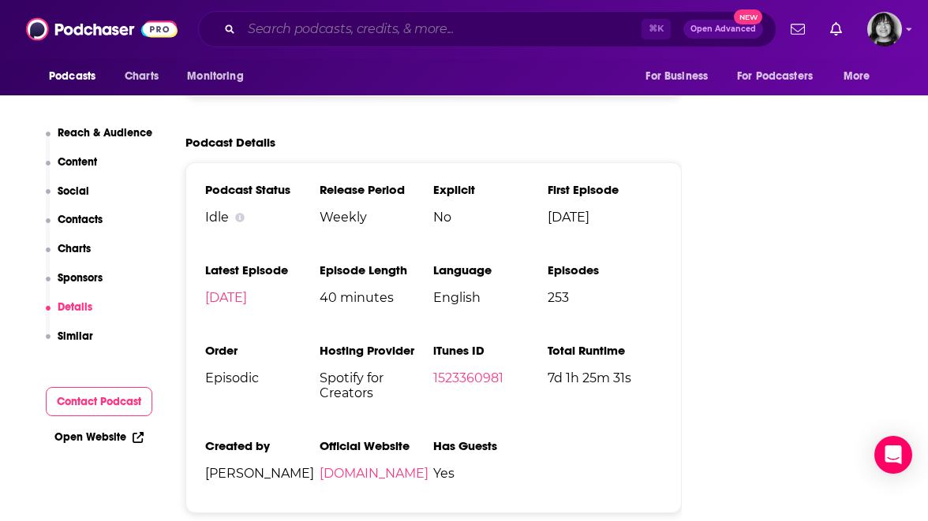
click at [475, 29] on input "Search podcasts, credits, & more..." at bounding box center [441, 29] width 400 height 25
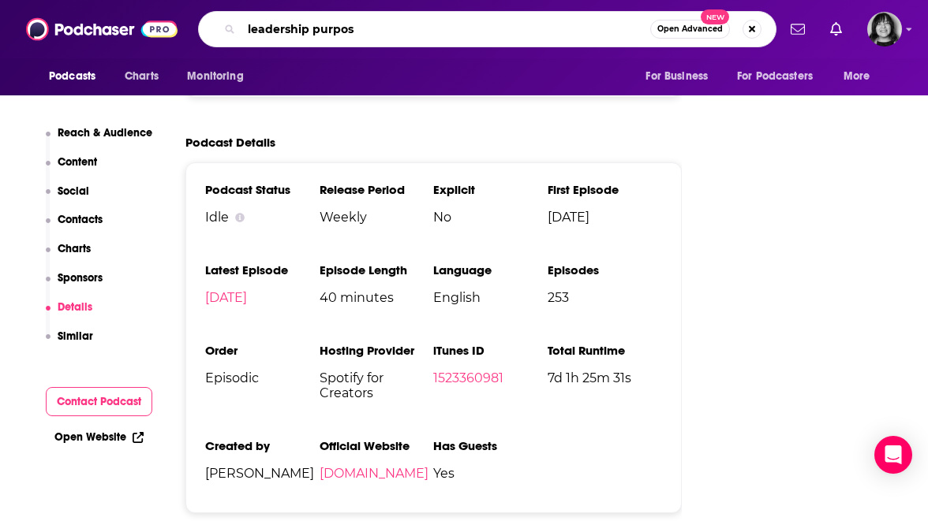
type input "leadership purpose"
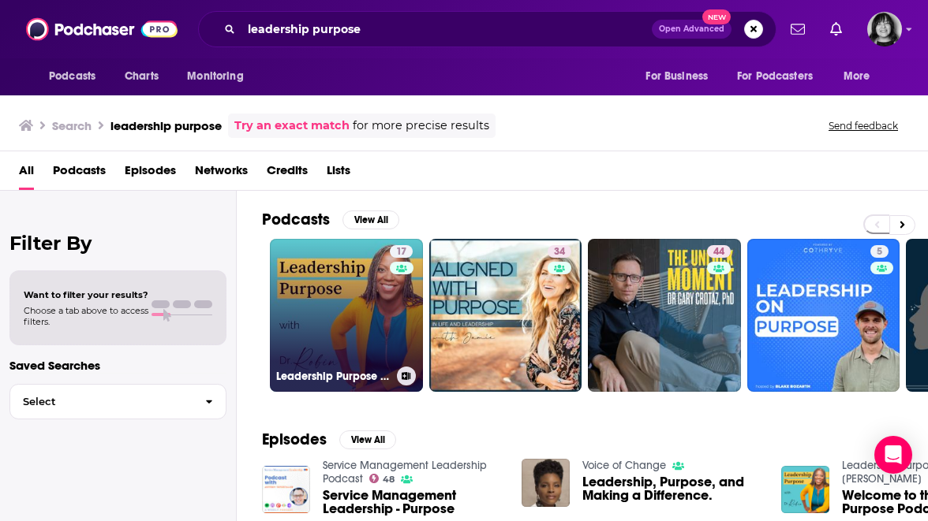
click at [359, 342] on link "17 Leadership Purpose with Dr. [PERSON_NAME]" at bounding box center [346, 315] width 153 height 153
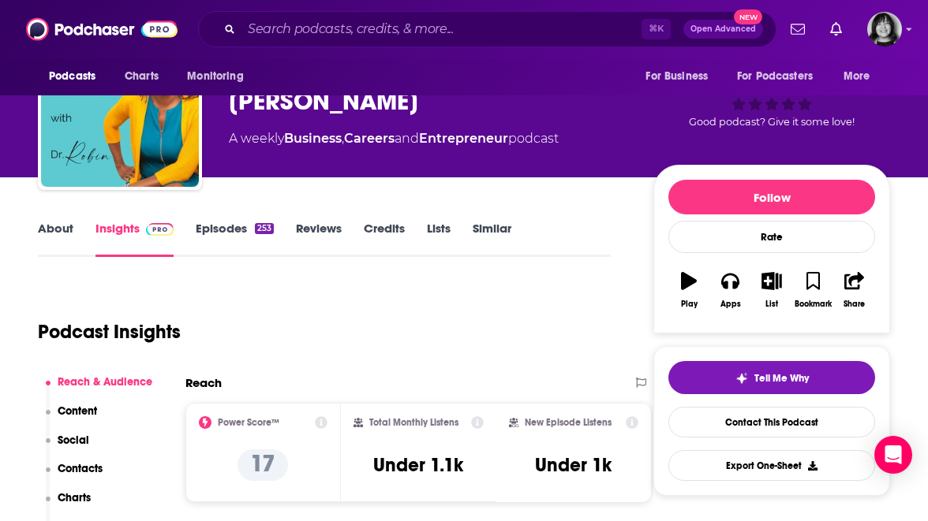
scroll to position [102, 0]
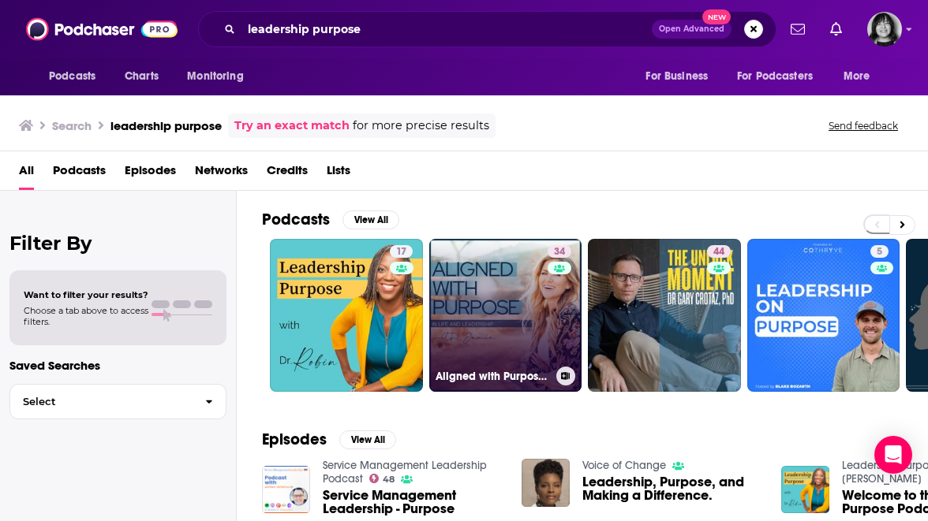
click at [462, 319] on link "34 Aligned with Purpose in Life and Leadership" at bounding box center [505, 315] width 153 height 153
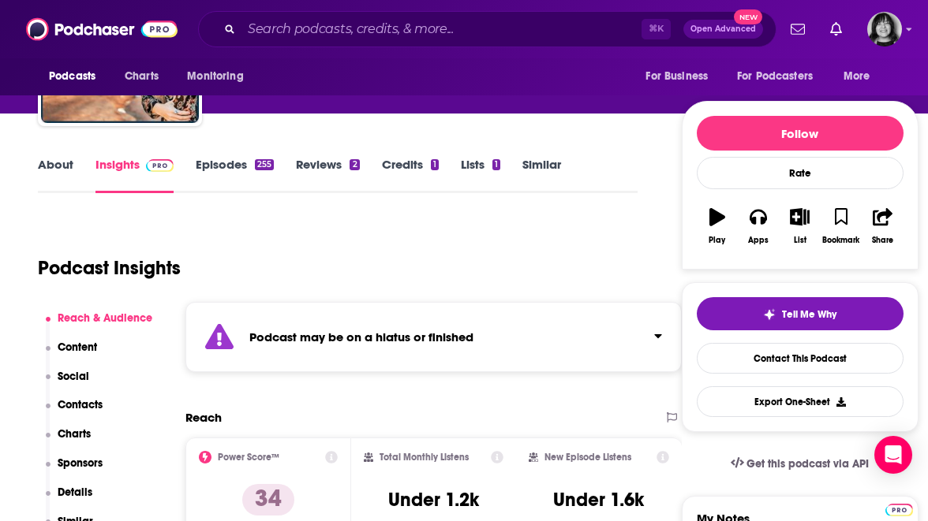
scroll to position [148, 0]
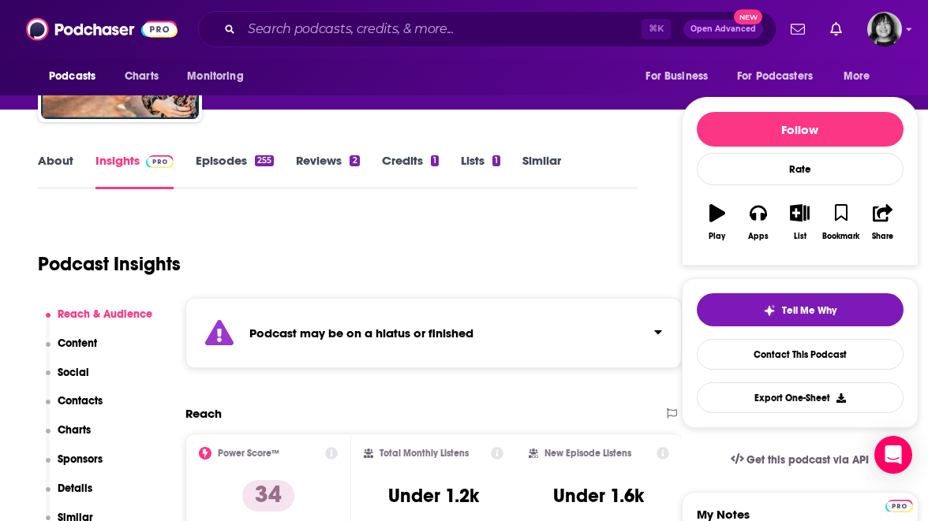
click at [445, 364] on div "Podcast may be on a hiatus or finished" at bounding box center [433, 333] width 496 height 70
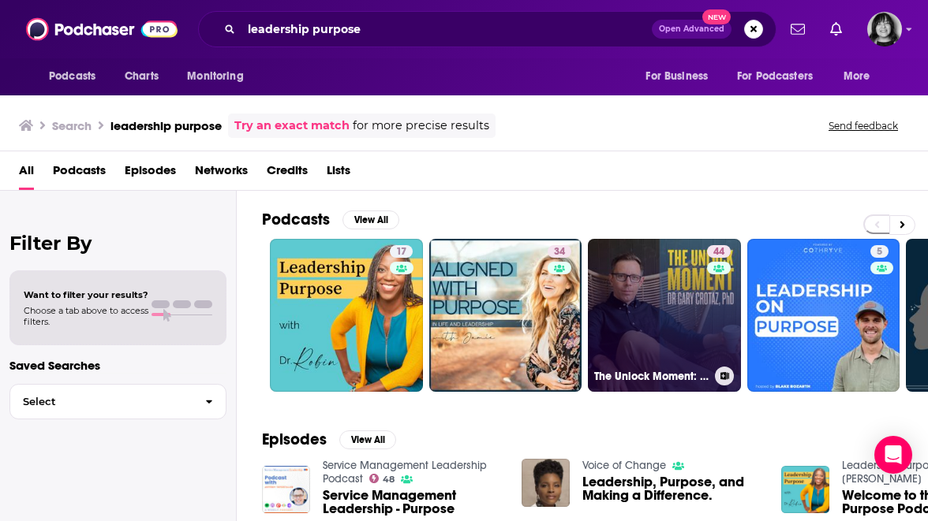
click at [678, 295] on link "44 The Unlock Moment: find your purpose for leadership and life" at bounding box center [664, 315] width 153 height 153
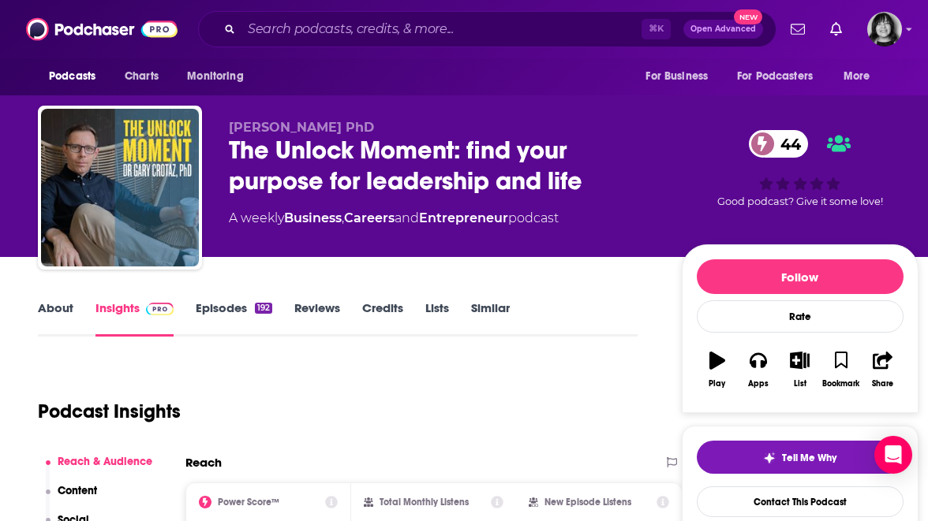
click at [43, 315] on link "About" at bounding box center [55, 319] width 35 height 36
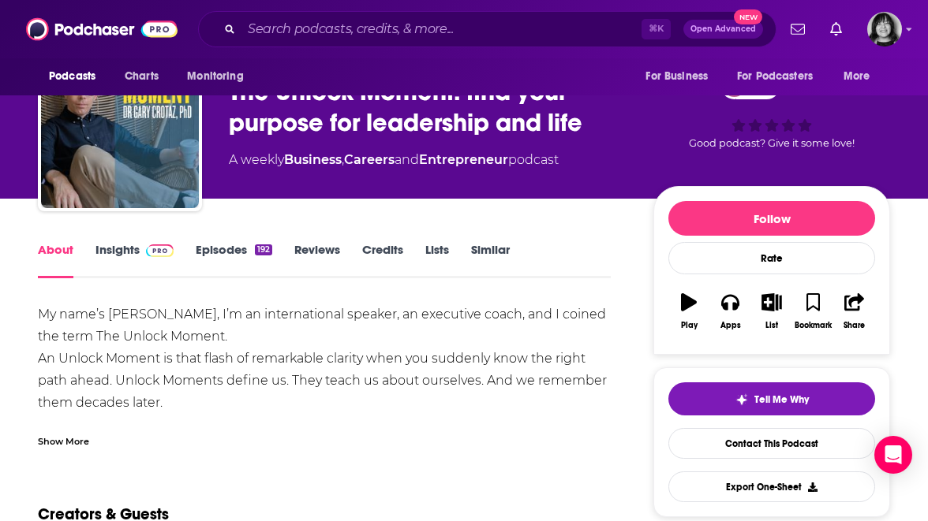
scroll to position [62, 0]
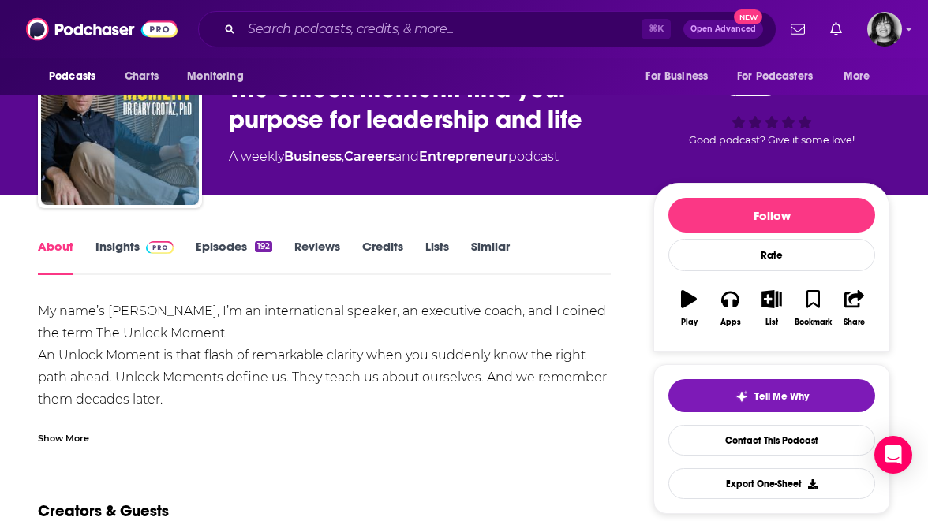
click at [63, 438] on div "Show More" at bounding box center [63, 437] width 51 height 15
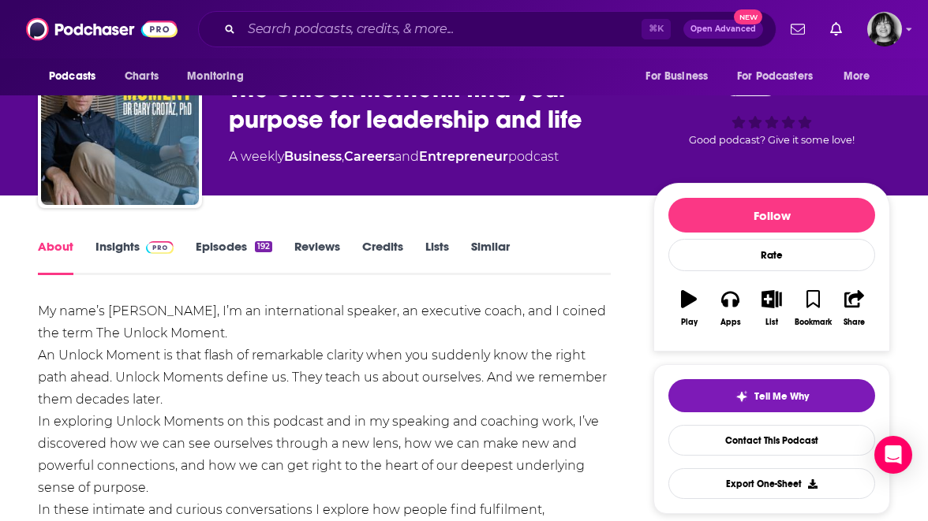
scroll to position [0, 0]
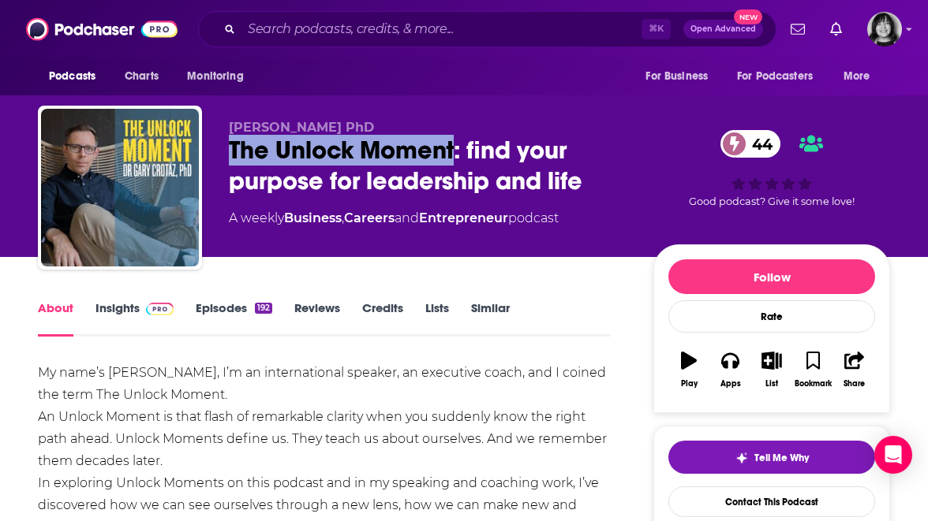
drag, startPoint x: 455, startPoint y: 151, endPoint x: 219, endPoint y: 156, distance: 236.7
click at [219, 156] on div "Dr Gary Crotaz PhD The Unlock Moment: find your purpose for leadership and life…" at bounding box center [464, 191] width 852 height 170
copy h1 "The Unlock Moment"
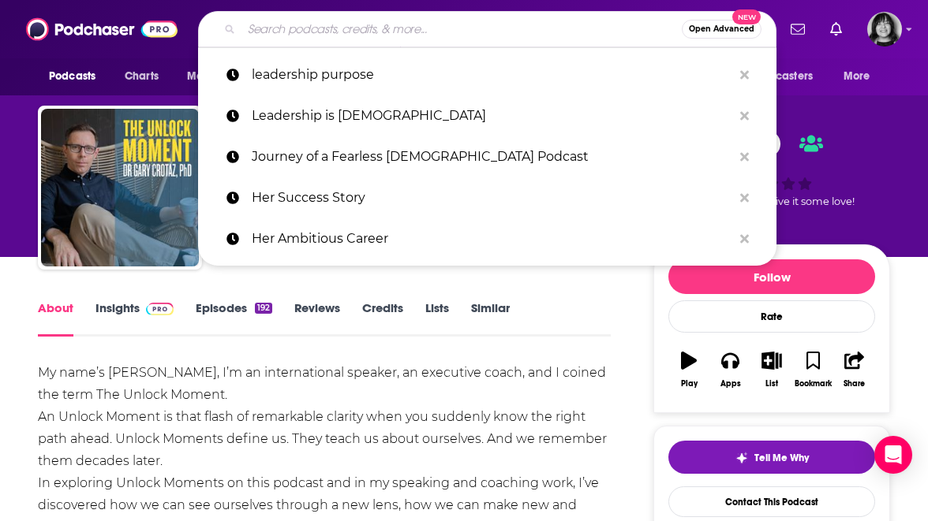
click at [317, 24] on input "Search podcasts, credits, & more..." at bounding box center [461, 29] width 440 height 25
paste input "On Air with Ella"
type input "On Air with Ella"
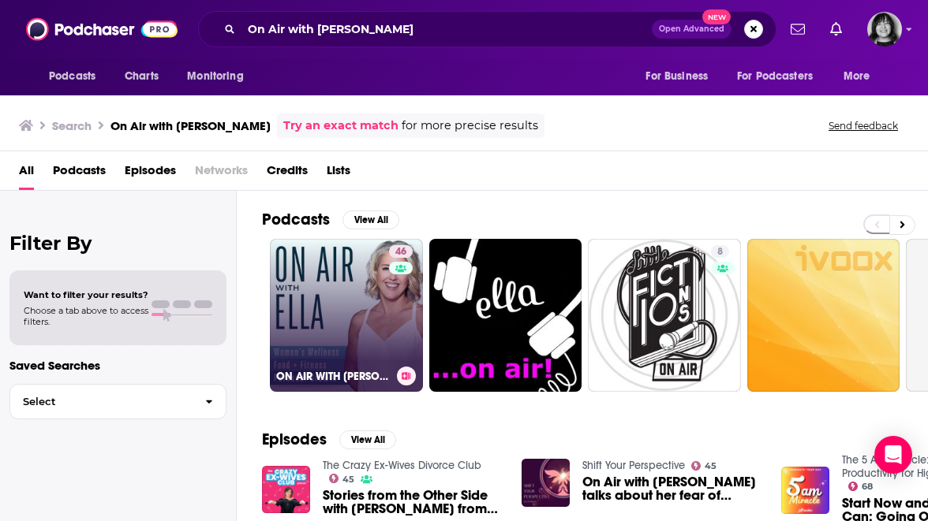
click at [346, 306] on link "46 ON AIR WITH ELLA | Women's Wellness" at bounding box center [346, 315] width 153 height 153
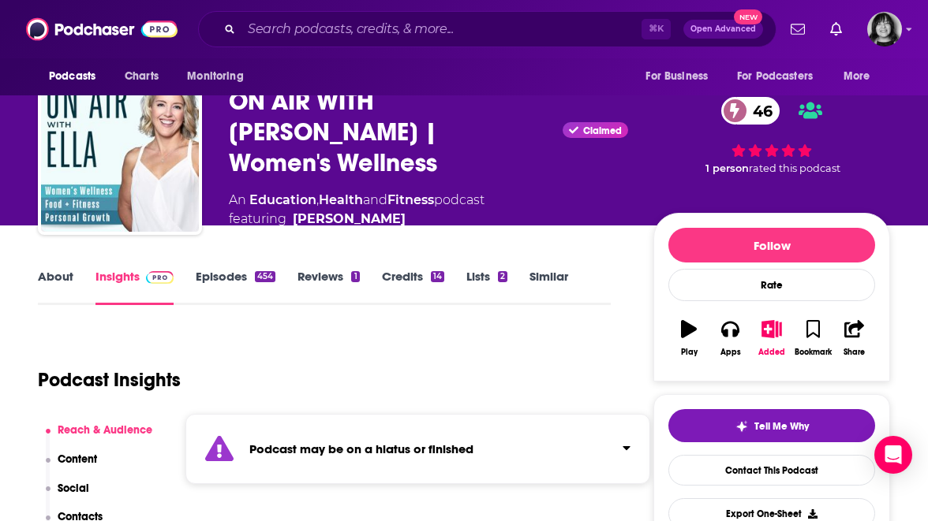
scroll to position [186, 0]
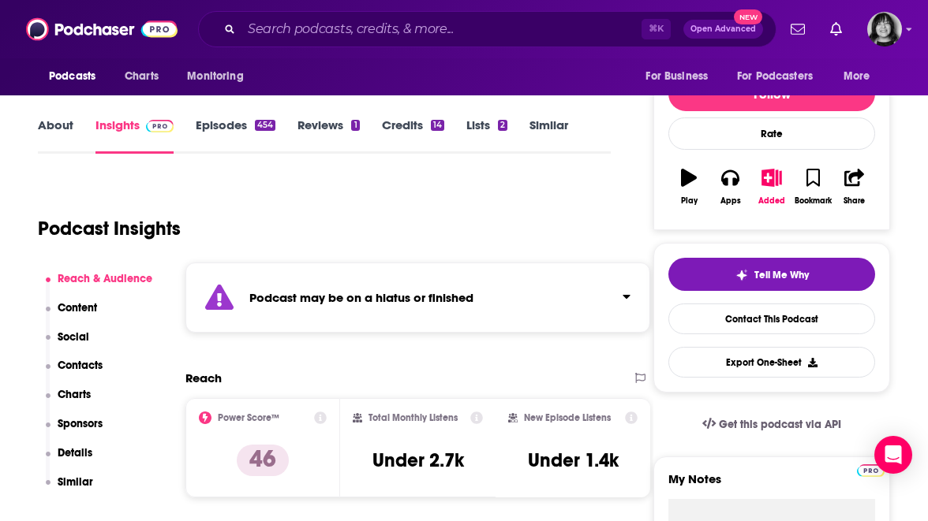
click at [346, 306] on div "Podcast may be on a hiatus or finished" at bounding box center [417, 298] width 465 height 70
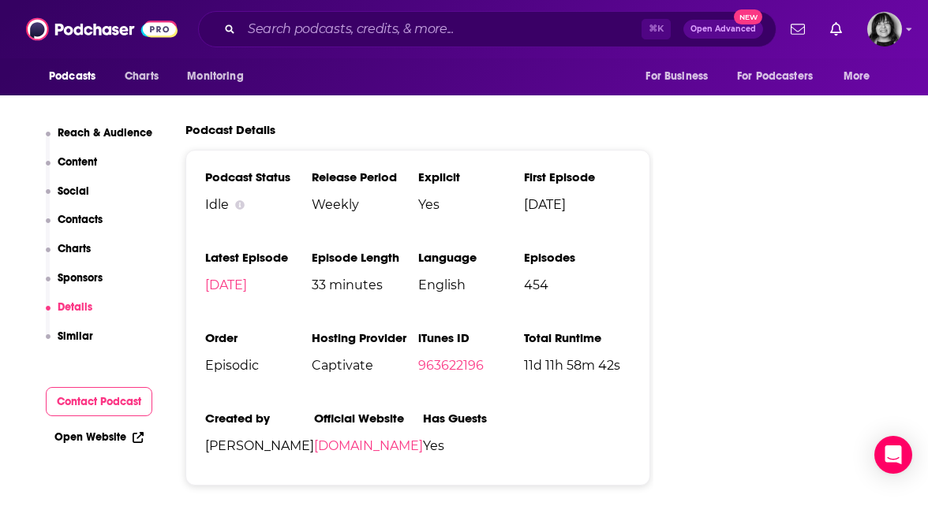
scroll to position [2330, 0]
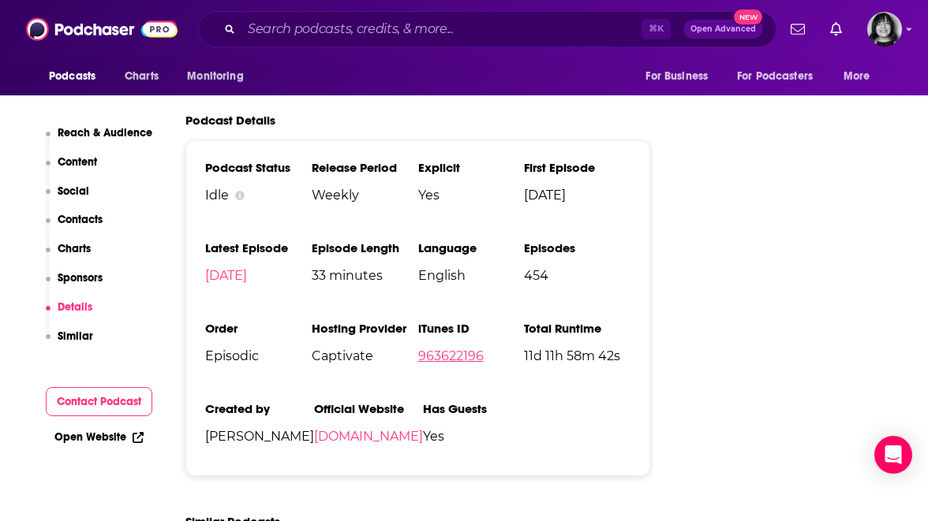
click at [424, 349] on link "963622196" at bounding box center [450, 356] width 65 height 15
click at [493, 37] on input "Search podcasts, credits, & more..." at bounding box center [441, 29] width 400 height 25
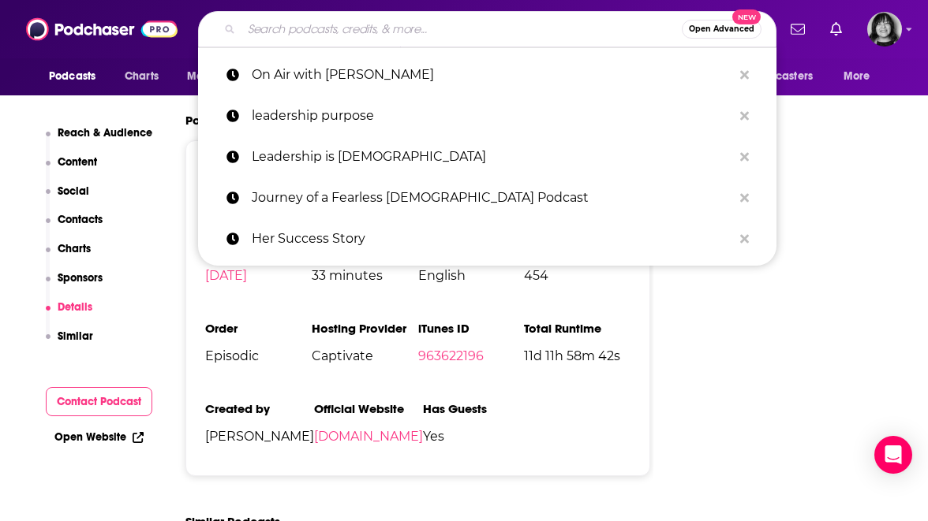
paste input "Powerhouse Women"
type input "Powerhouse Women"
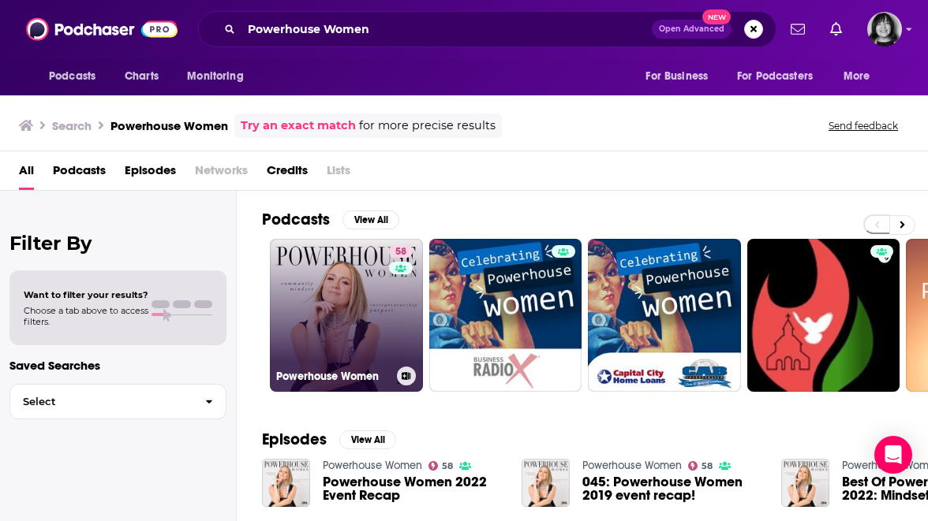
click at [360, 327] on link "58 Powerhouse Women" at bounding box center [346, 315] width 153 height 153
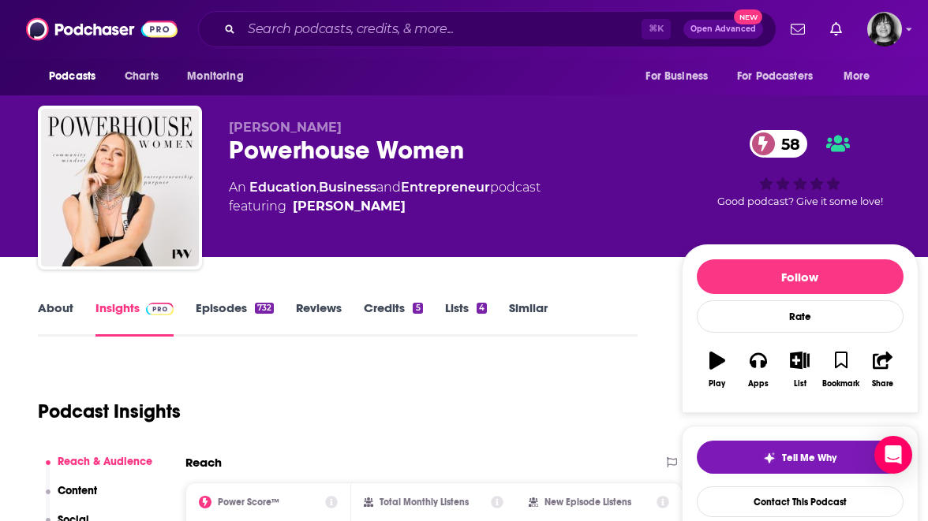
scroll to position [147, 0]
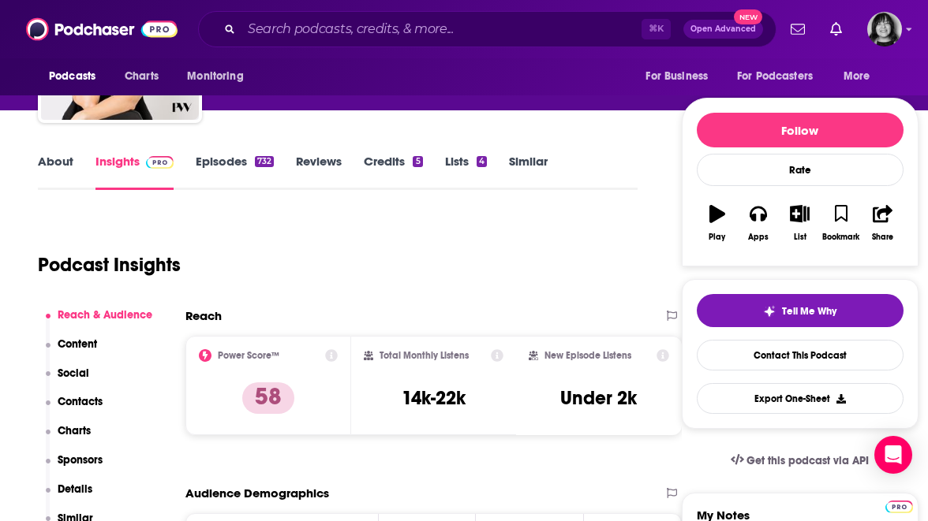
click at [58, 162] on link "About" at bounding box center [55, 172] width 35 height 36
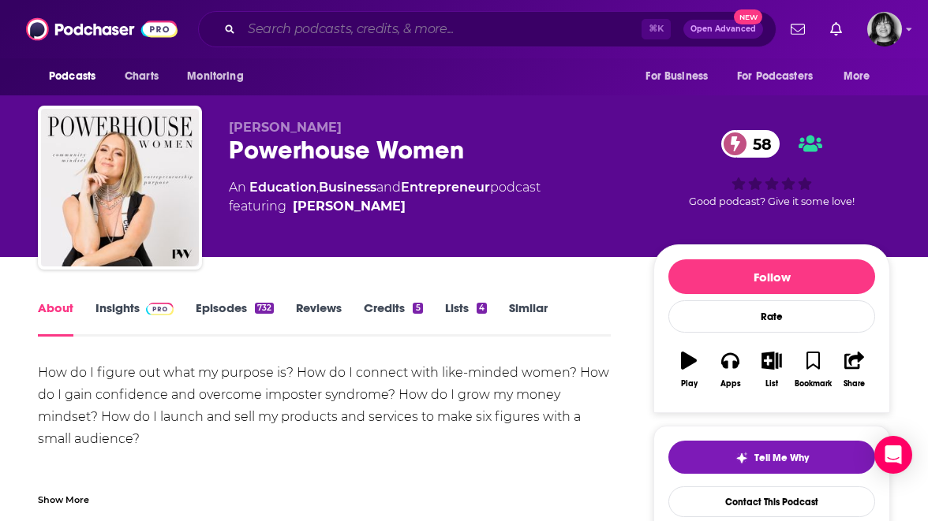
click at [439, 28] on input "Search podcasts, credits, & more..." at bounding box center [441, 29] width 400 height 25
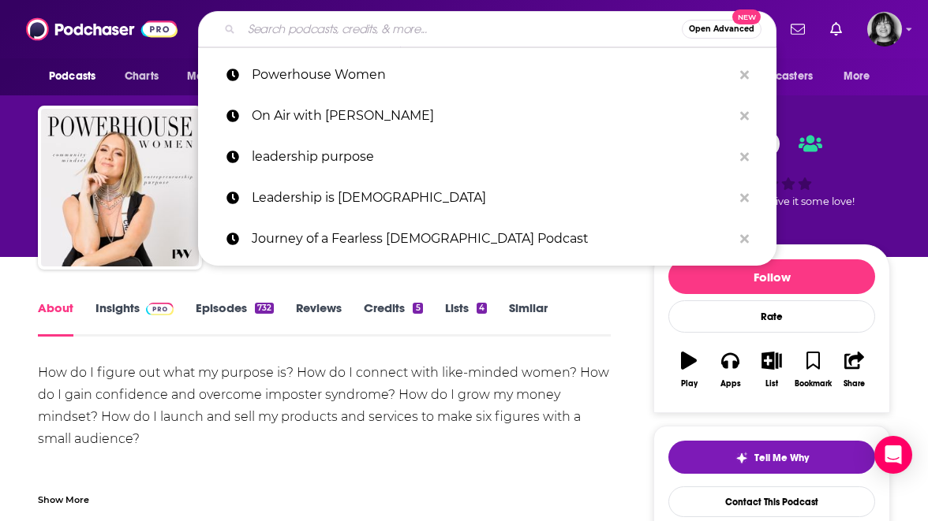
paste input "Put Yourself First"
type input "Put Yourself First"
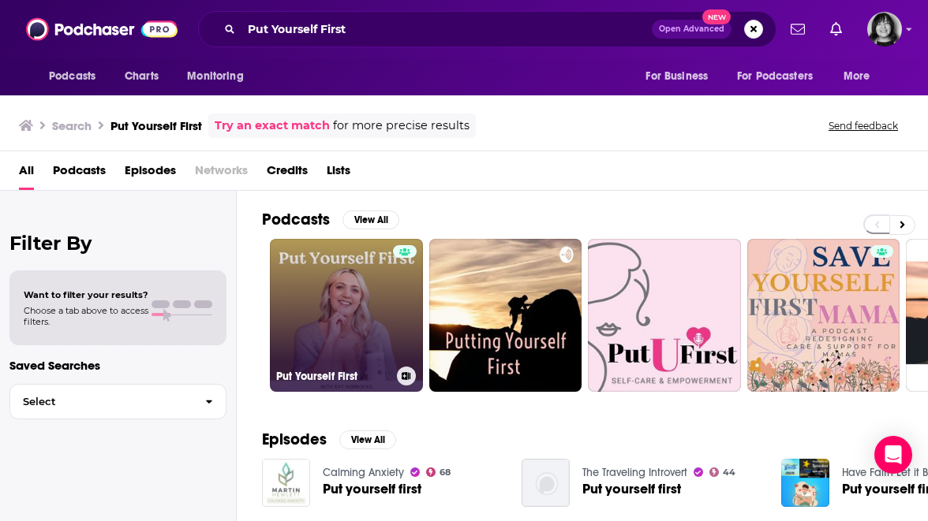
click at [409, 339] on div at bounding box center [405, 305] width 24 height 121
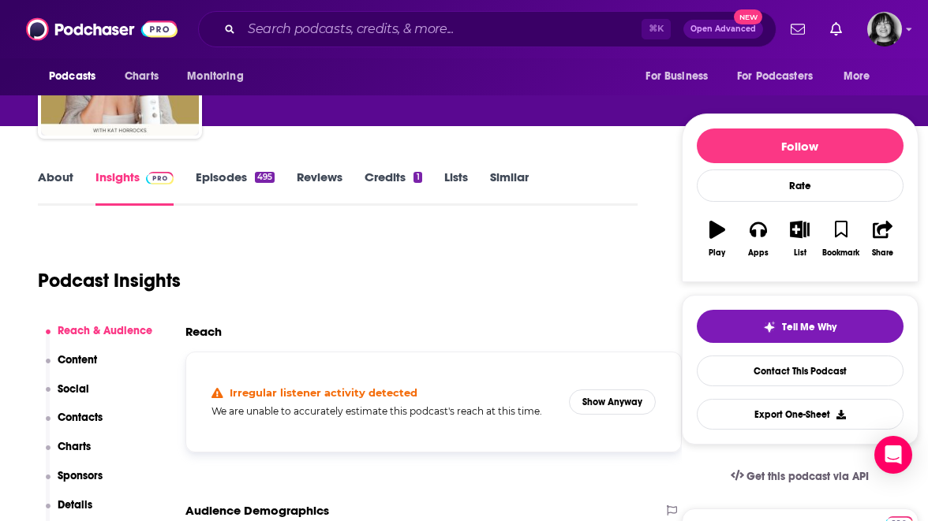
scroll to position [126, 0]
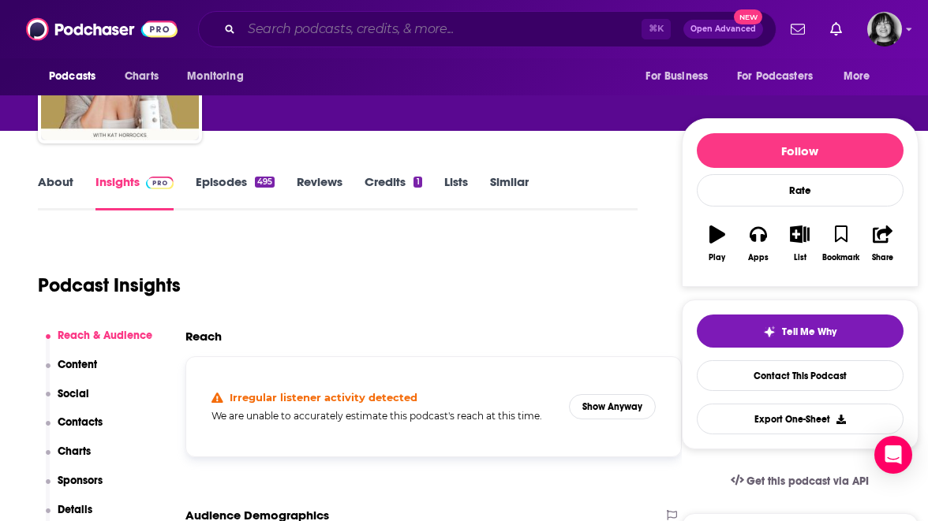
click at [401, 28] on input "Search podcasts, credits, & more..." at bounding box center [441, 29] width 400 height 25
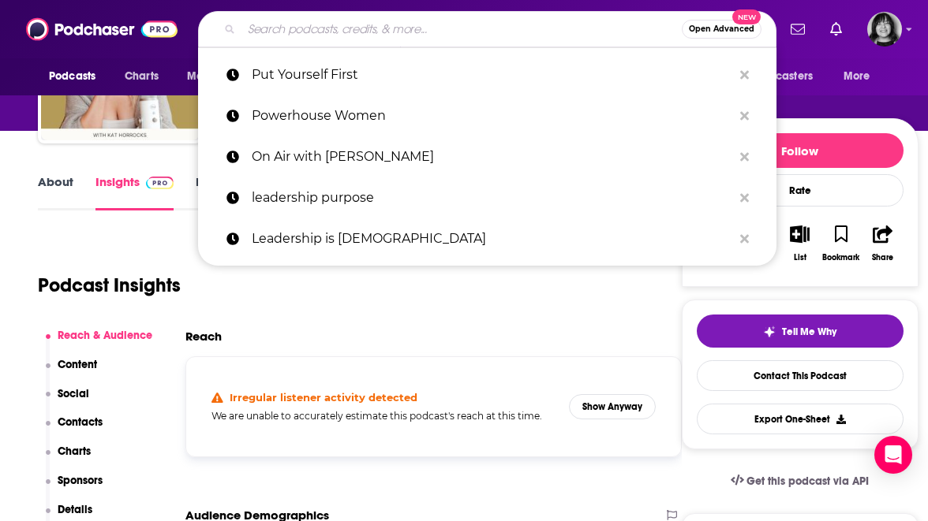
paste input "Really Interesting Women"
type input "Really Interesting Women"
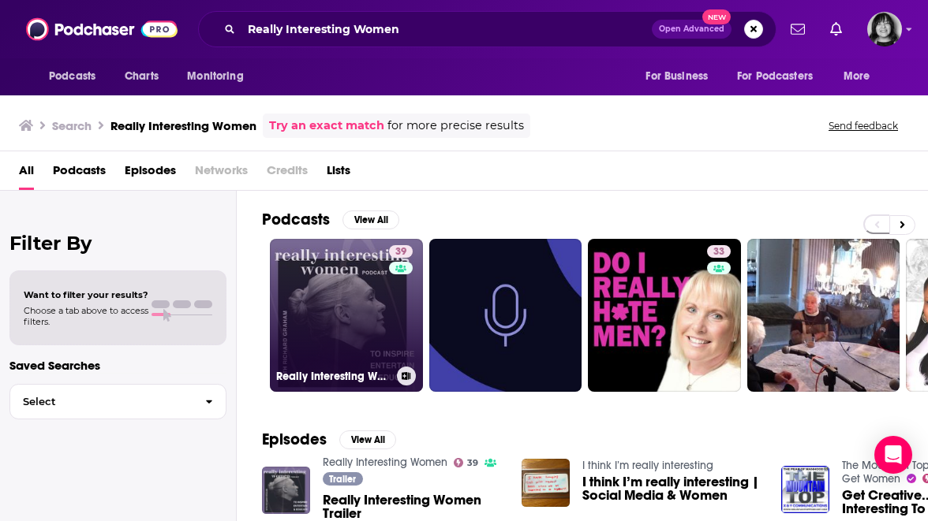
click at [345, 353] on link "39 Really Interesting Women" at bounding box center [346, 315] width 153 height 153
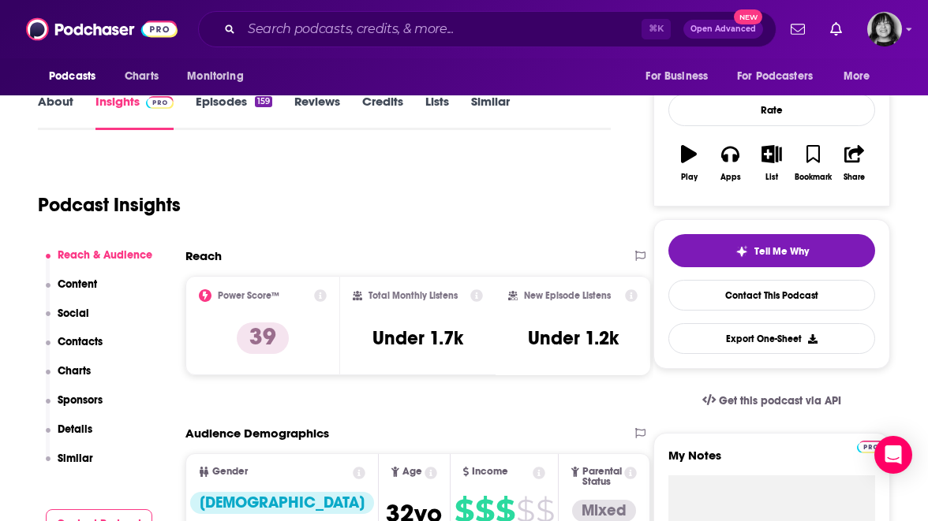
scroll to position [207, 0]
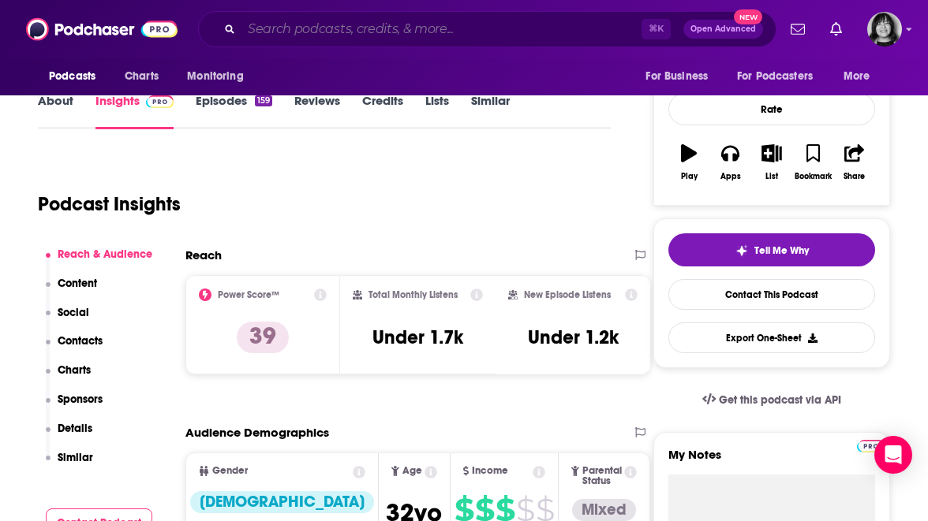
click at [473, 26] on input "Search podcasts, credits, & more..." at bounding box center [441, 29] width 400 height 25
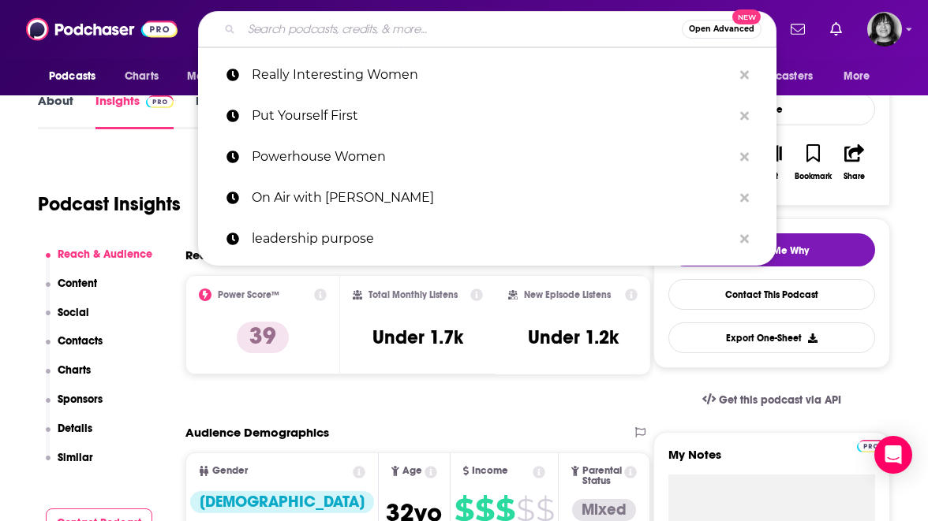
paste input "She Makes Waves"
type input "She Makes Waves"
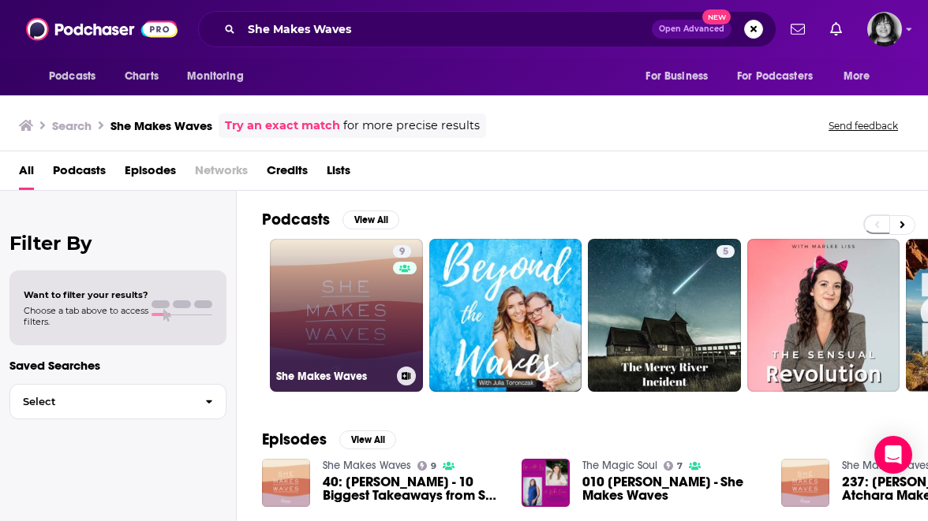
click at [378, 337] on link "9 She Makes Waves" at bounding box center [346, 315] width 153 height 153
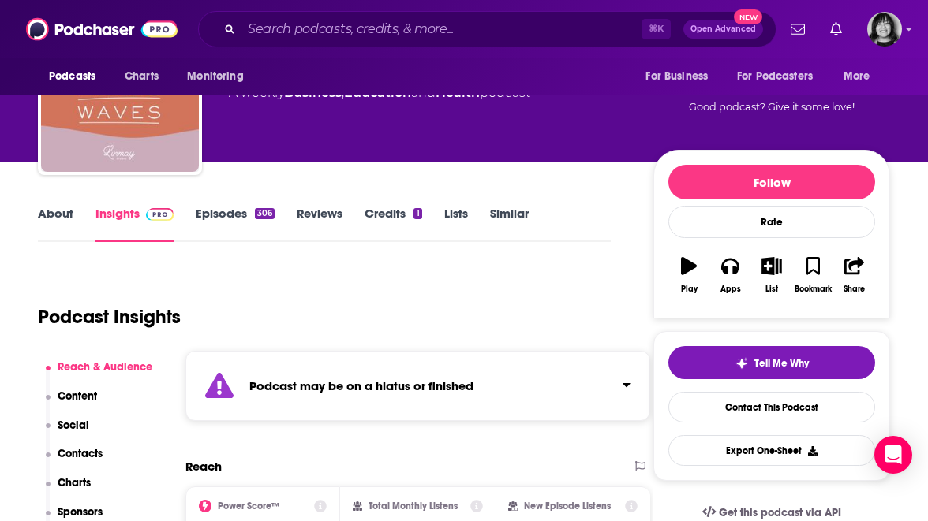
click at [346, 394] on div "Podcast may be on a hiatus or finished" at bounding box center [417, 386] width 465 height 70
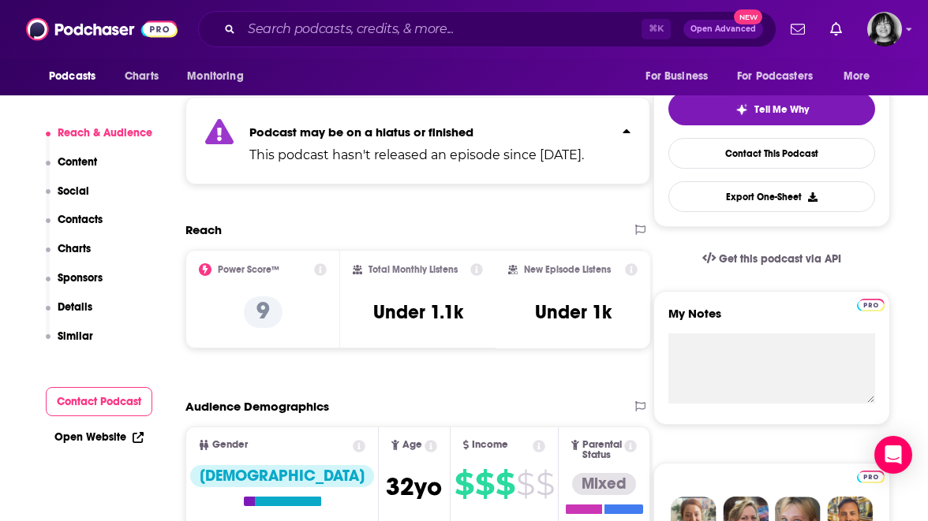
scroll to position [351, 0]
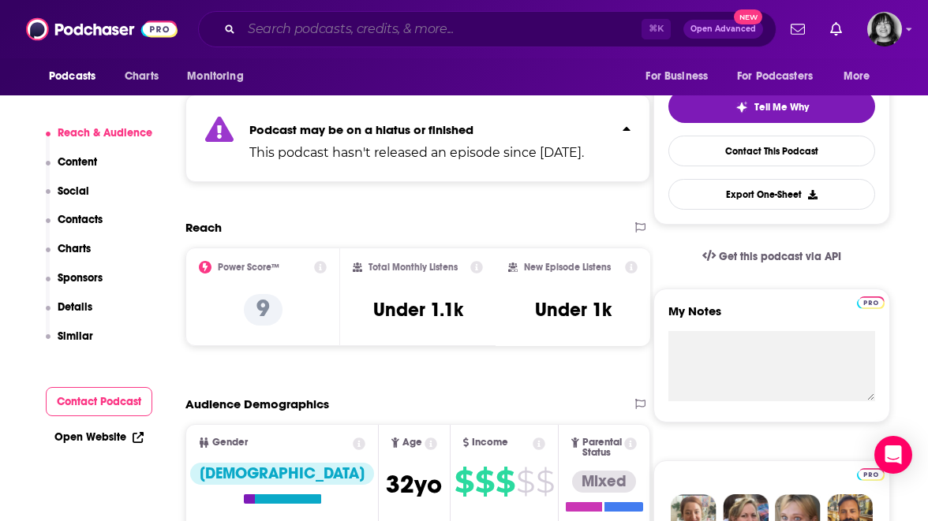
click at [471, 32] on input "Search podcasts, credits, & more..." at bounding box center [441, 29] width 400 height 25
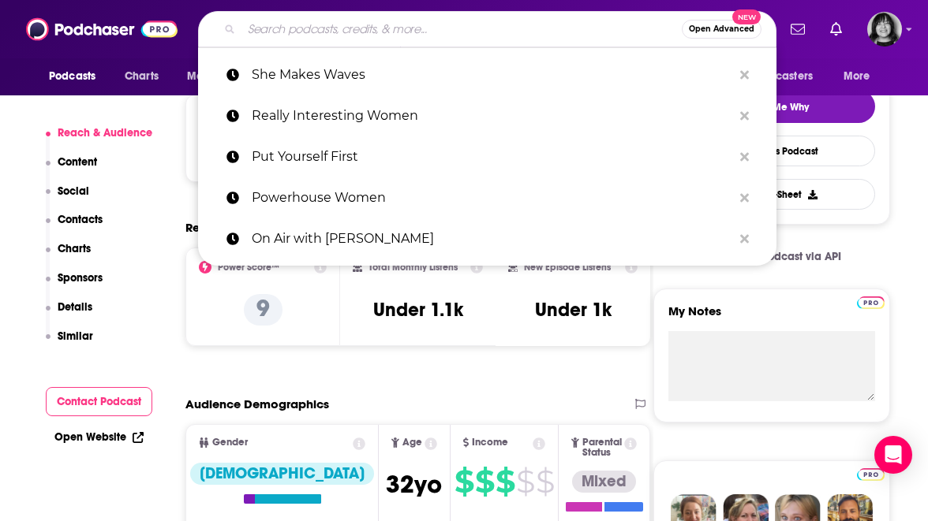
paste input "Smart Women Talk"
type input "Smart Women Talk"
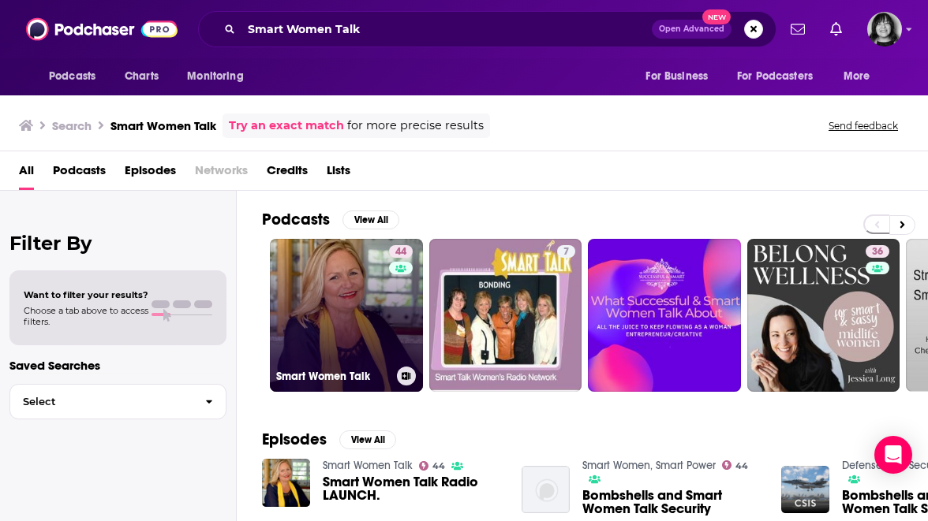
click at [358, 306] on link "44 Smart Women Talk" at bounding box center [346, 315] width 153 height 153
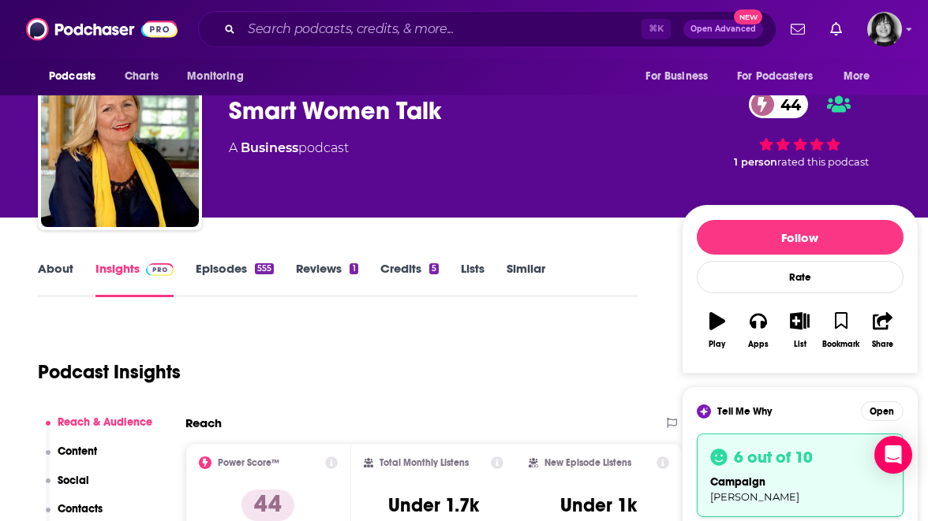
scroll to position [39, 0]
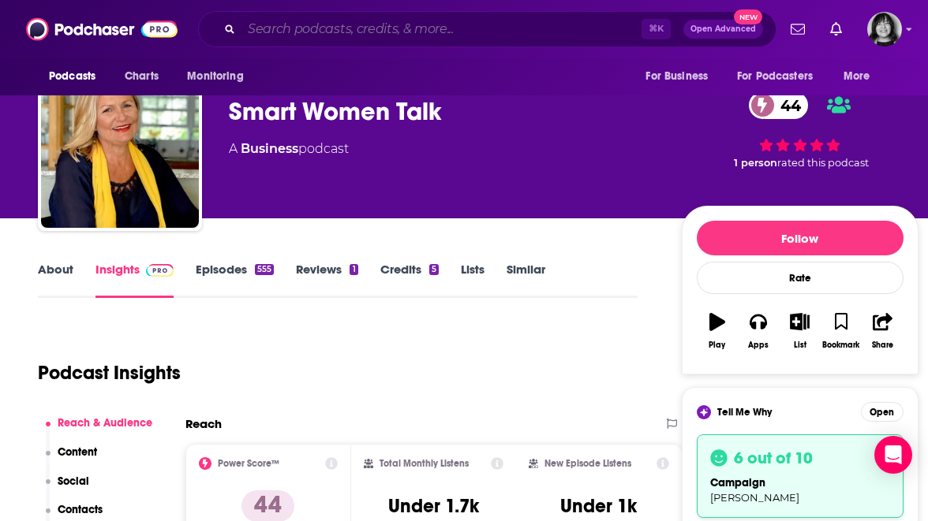
click at [454, 17] on input "Search podcasts, credits, & more..." at bounding box center [441, 29] width 400 height 25
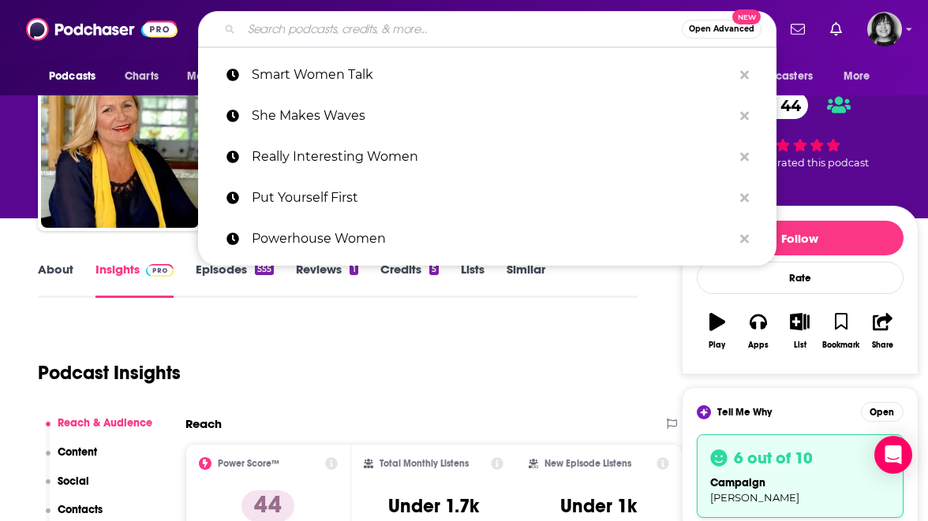
paste input "Squiggly Careers"
type input "Squiggly Careers"
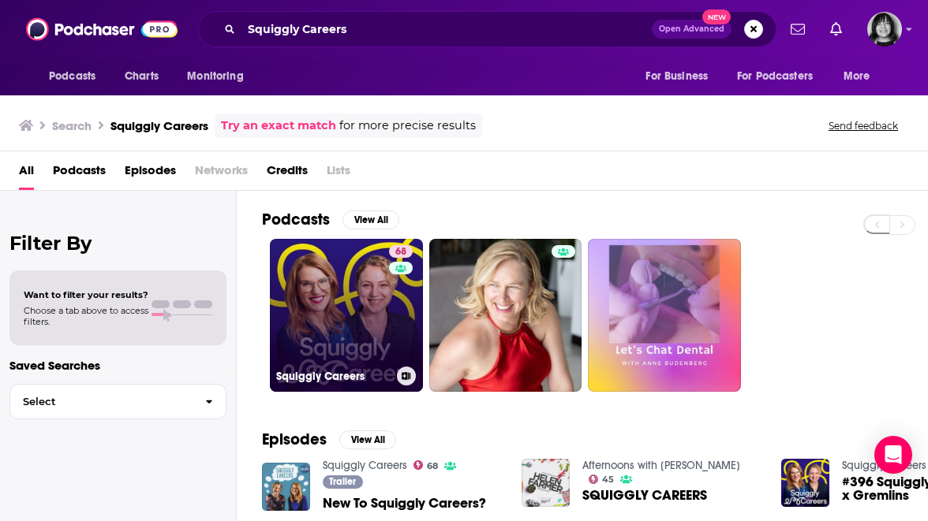
click at [342, 283] on link "68 Squiggly Careers" at bounding box center [346, 315] width 153 height 153
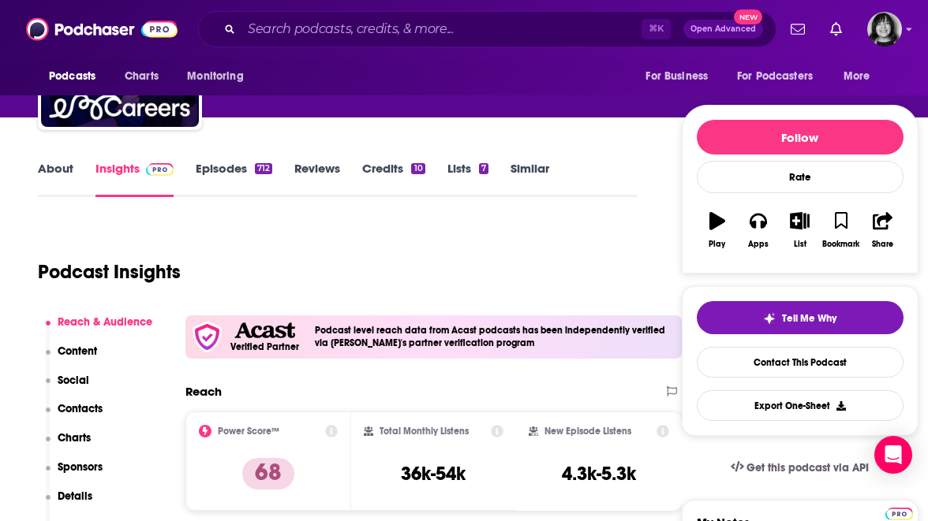
scroll to position [136, 0]
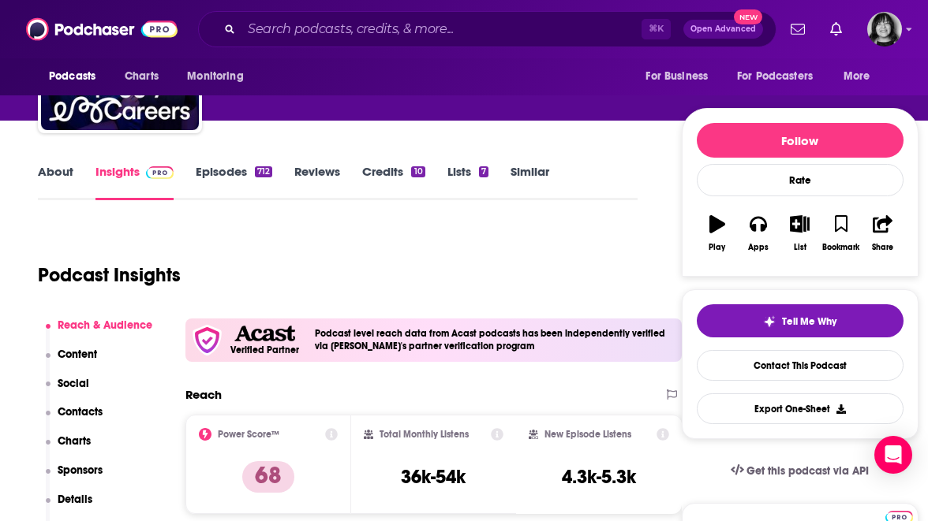
click at [52, 165] on link "About" at bounding box center [55, 182] width 35 height 36
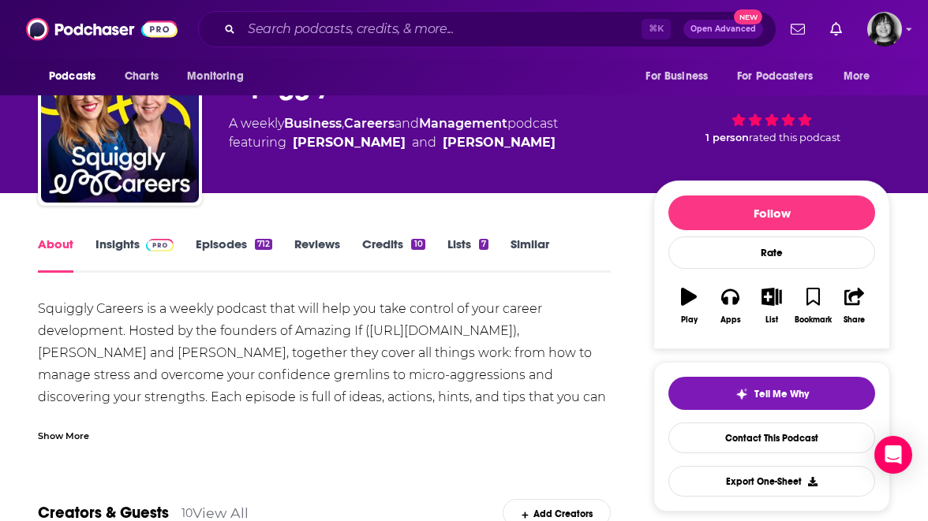
scroll to position [63, 0]
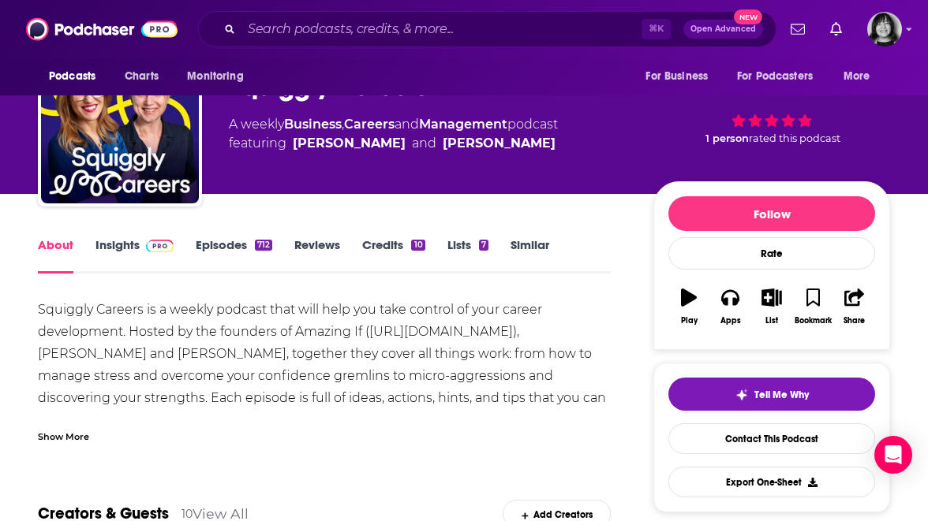
click at [73, 437] on div "Show More" at bounding box center [63, 435] width 51 height 15
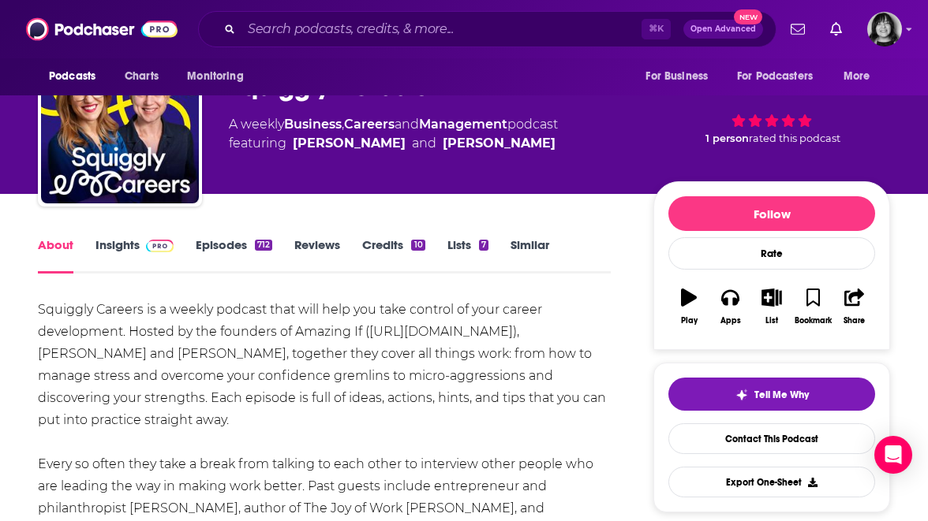
scroll to position [0, 0]
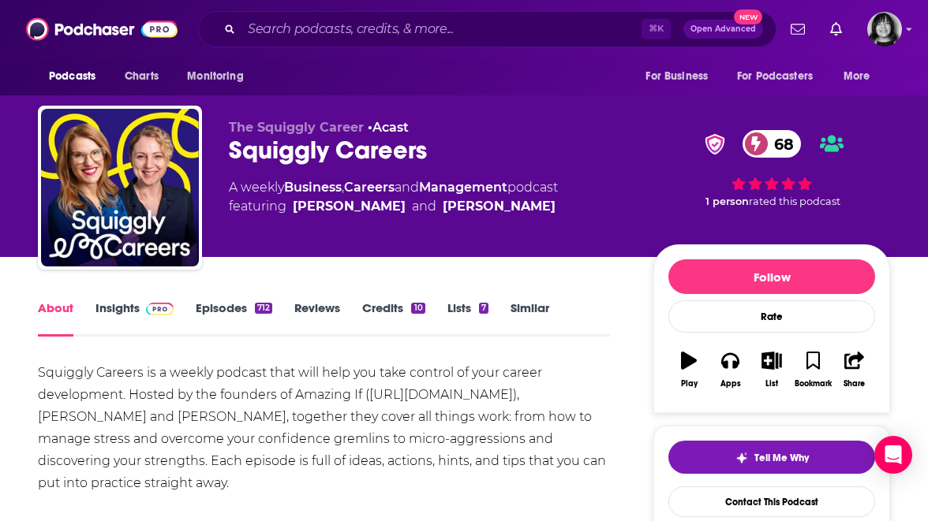
click at [106, 308] on link "Insights" at bounding box center [134, 319] width 78 height 36
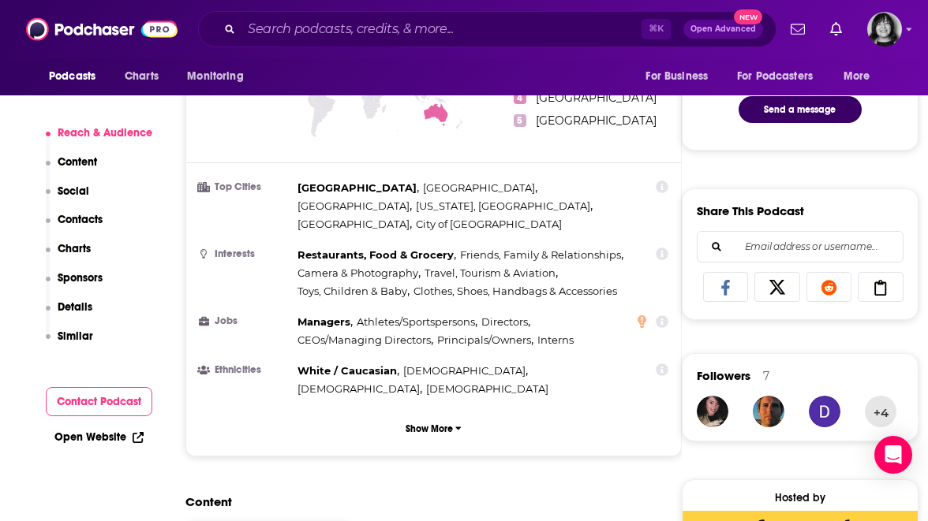
scroll to position [918, 0]
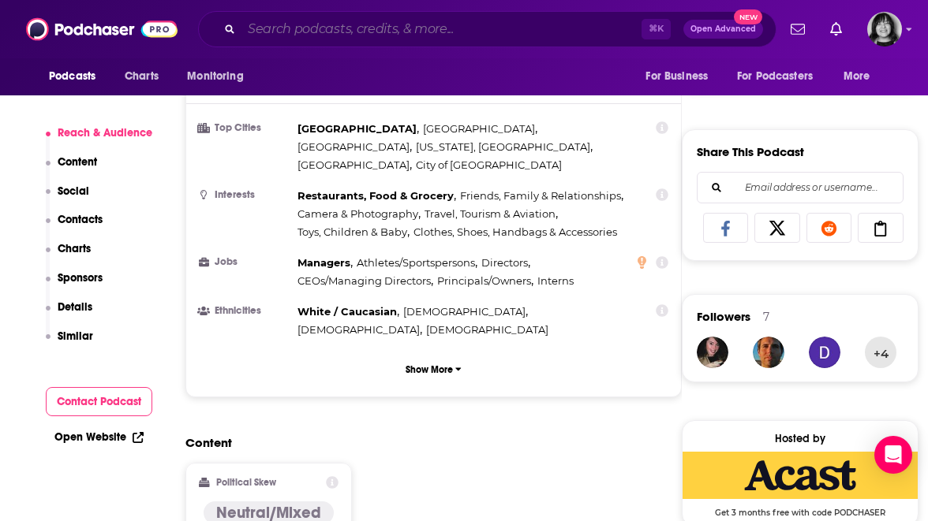
click at [444, 29] on input "Search podcasts, credits, & more..." at bounding box center [441, 29] width 400 height 25
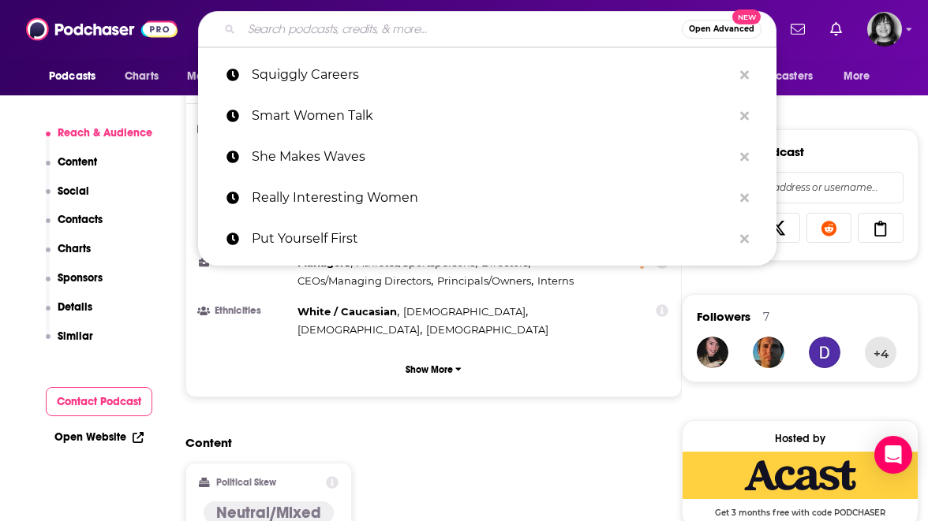
paste input "Superwomen"
type input "Superwomen"
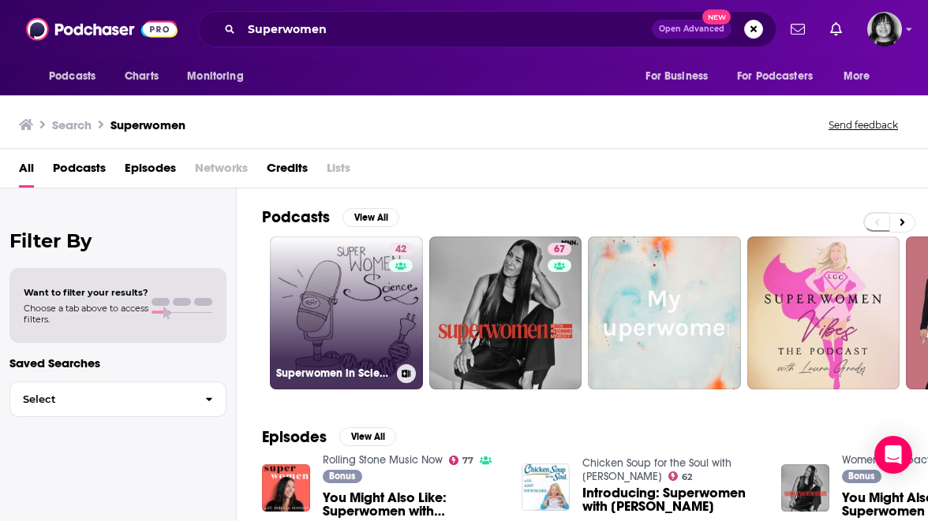
click at [370, 308] on link "42 Superwomen in Science" at bounding box center [346, 313] width 153 height 153
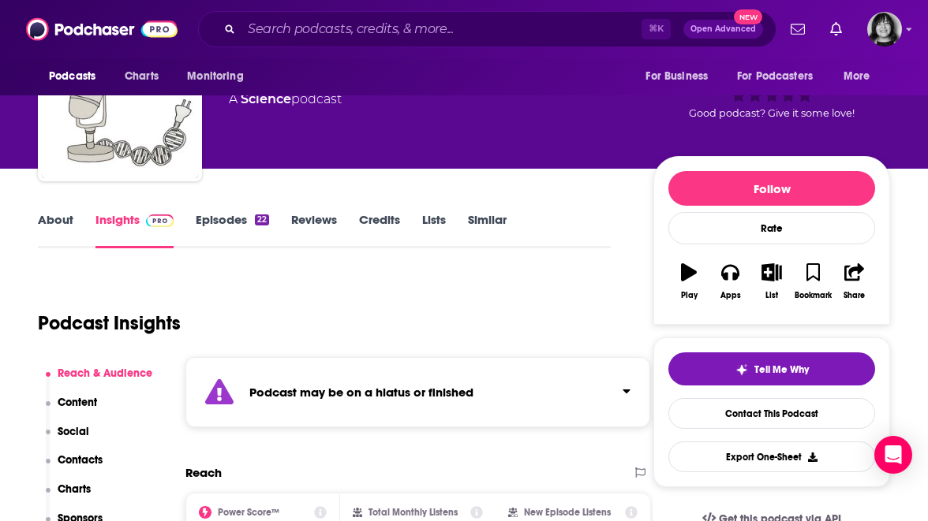
click at [338, 404] on div "Podcast may be on a hiatus or finished" at bounding box center [417, 392] width 465 height 70
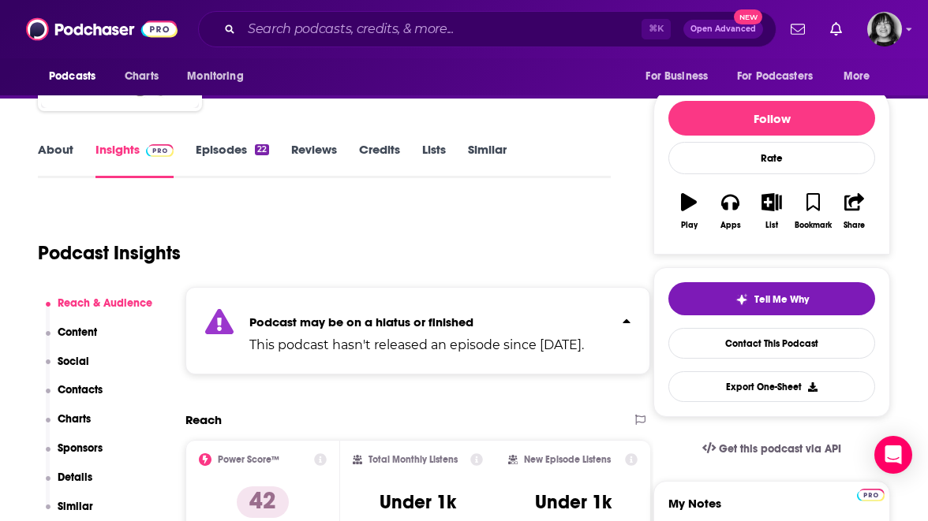
scroll to position [157, 0]
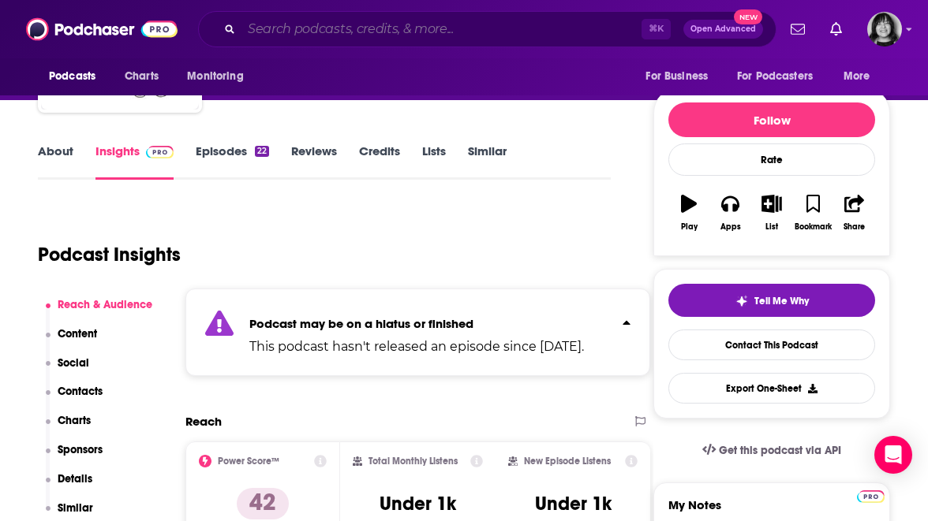
click at [460, 34] on input "Search podcasts, credits, & more..." at bounding box center [441, 29] width 400 height 25
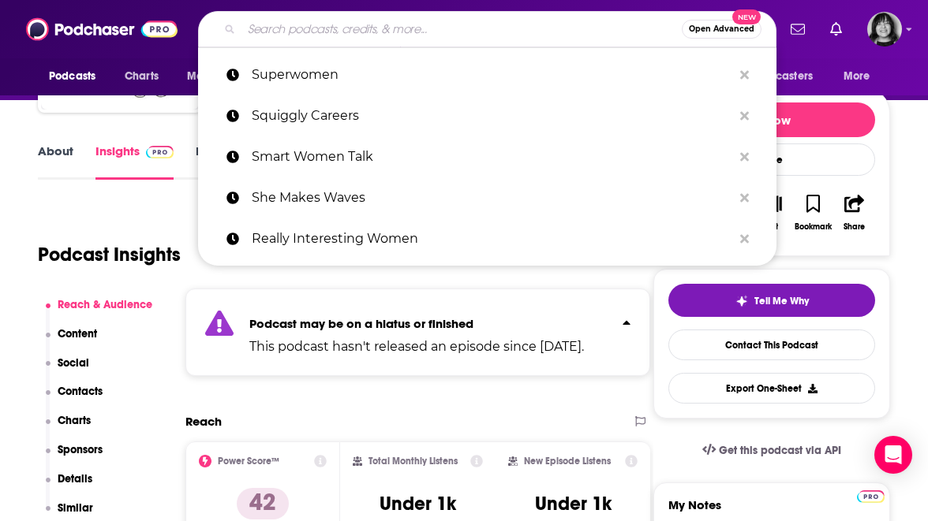
paste input "The 360 LeadHERship Podcast"
type input "The 360 LeadHERship Podcast"
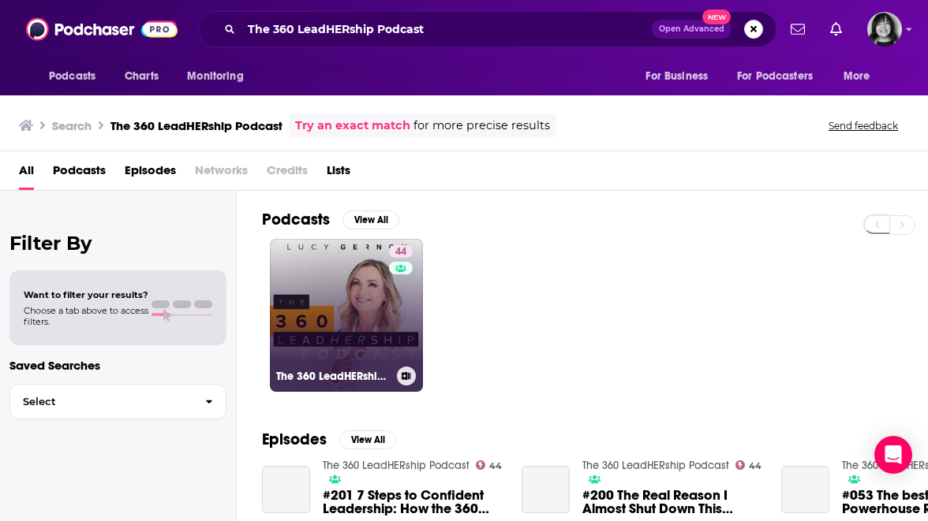
click at [338, 291] on link "44 The 360 LeadHERship Podcast" at bounding box center [346, 315] width 153 height 153
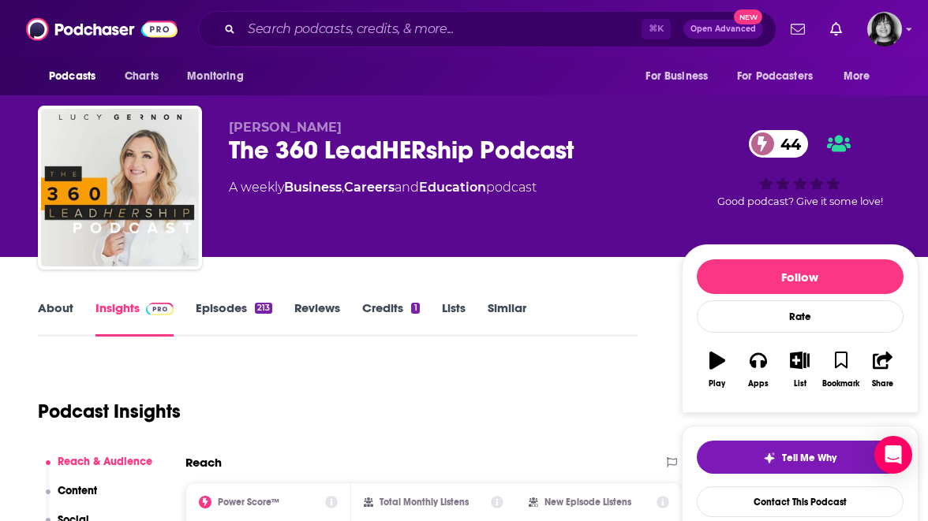
scroll to position [3, 0]
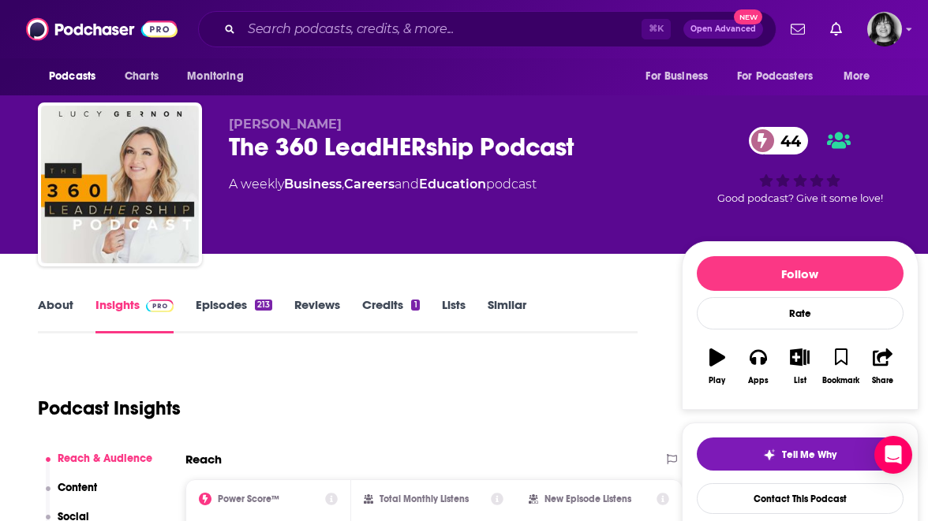
click at [42, 309] on link "About" at bounding box center [55, 315] width 35 height 36
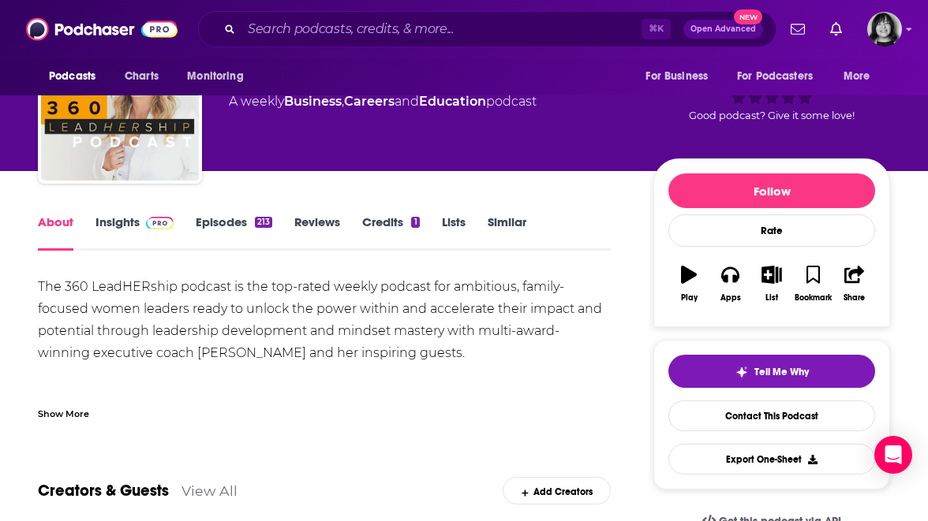
scroll to position [148, 0]
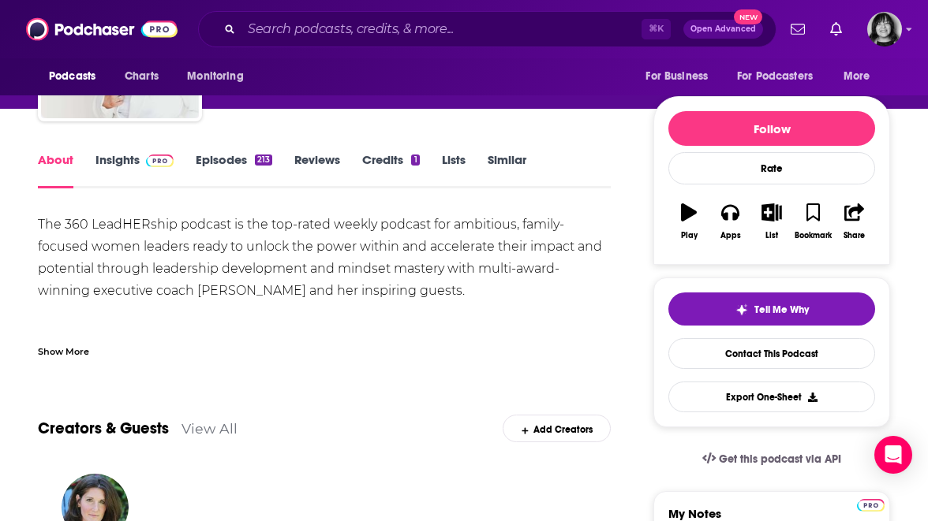
click at [69, 349] on div "Show More" at bounding box center [63, 350] width 51 height 15
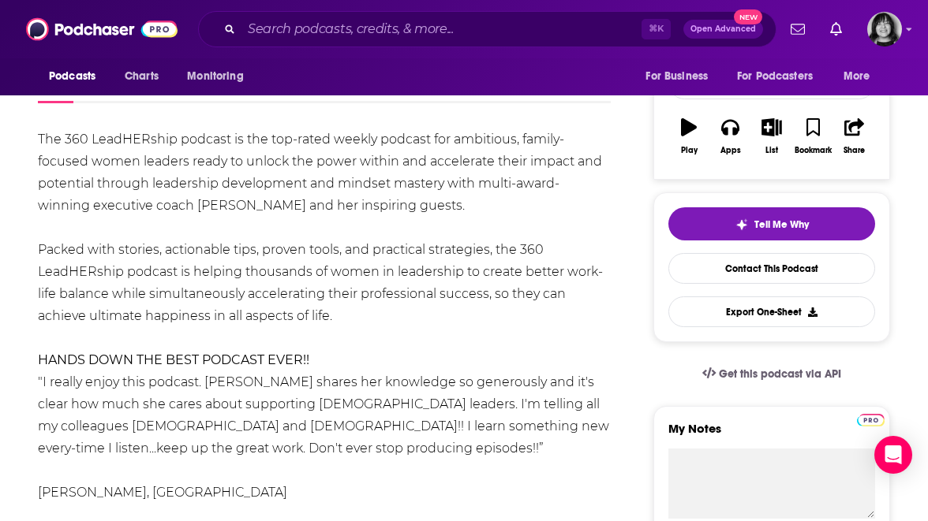
scroll to position [252, 0]
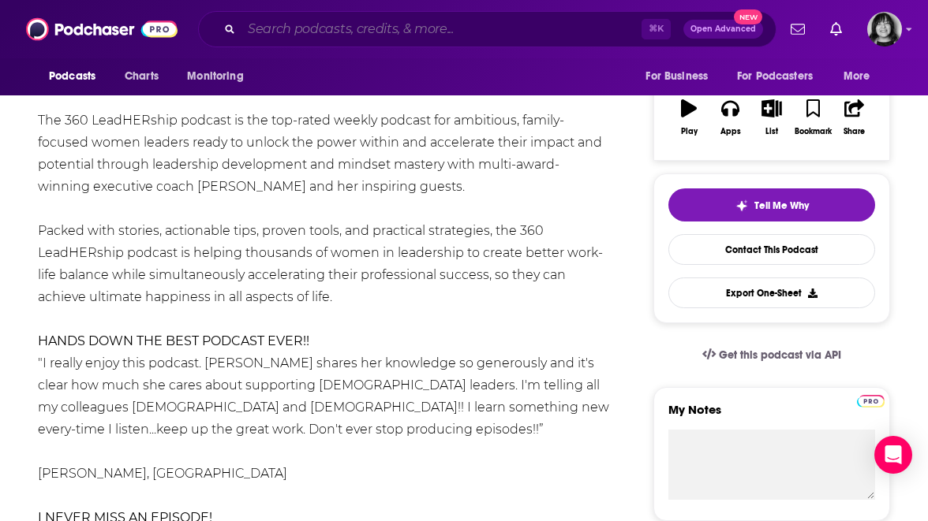
click at [500, 24] on input "Search podcasts, credits, & more..." at bounding box center [441, 29] width 400 height 25
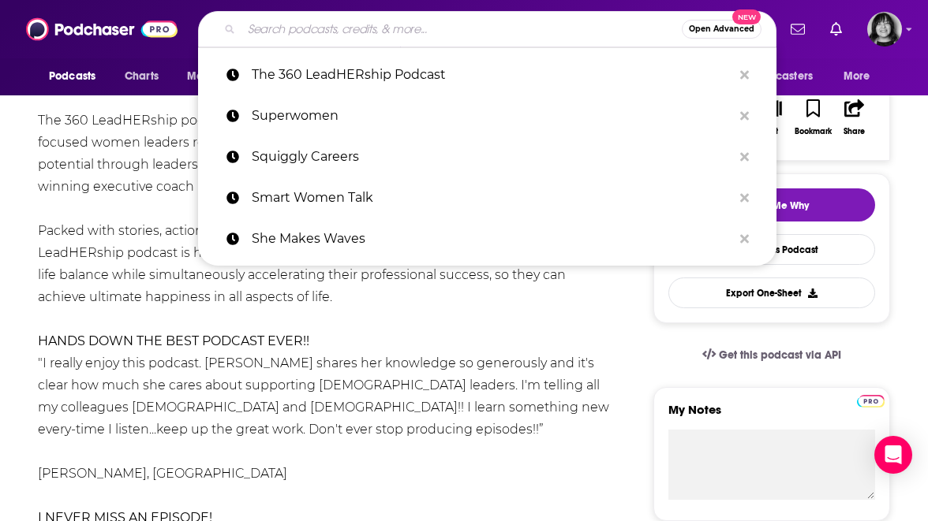
paste input "The B-Word"
type input "The B-Word"
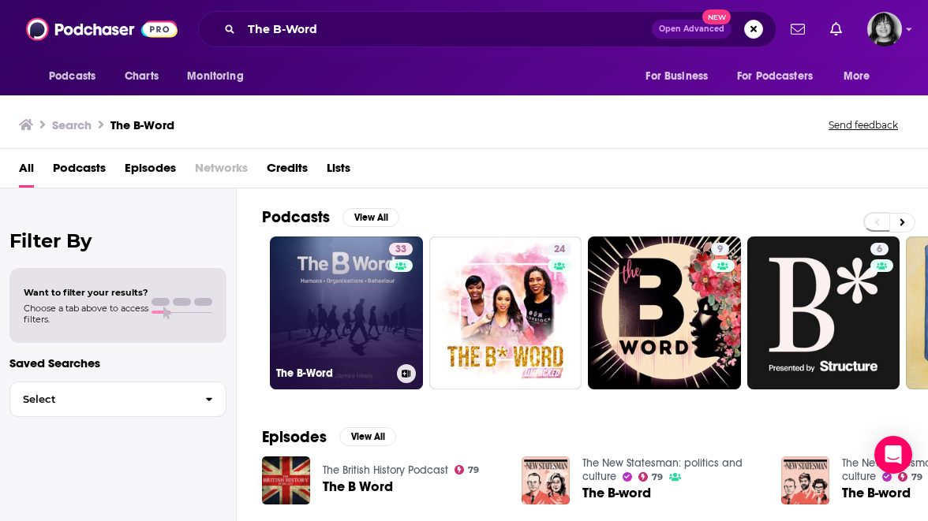
click at [348, 301] on link "33 The B-Word" at bounding box center [346, 313] width 153 height 153
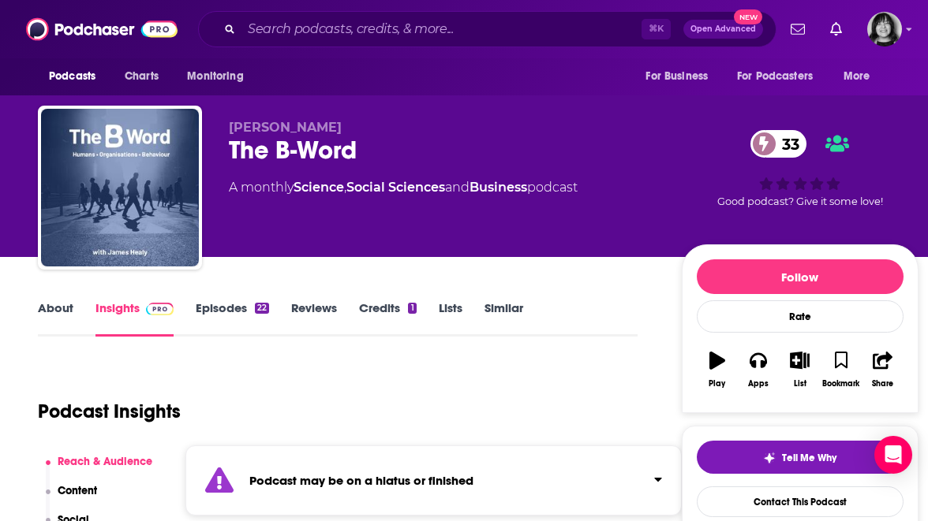
click at [304, 503] on div "Podcast may be on a hiatus or finished" at bounding box center [433, 481] width 496 height 70
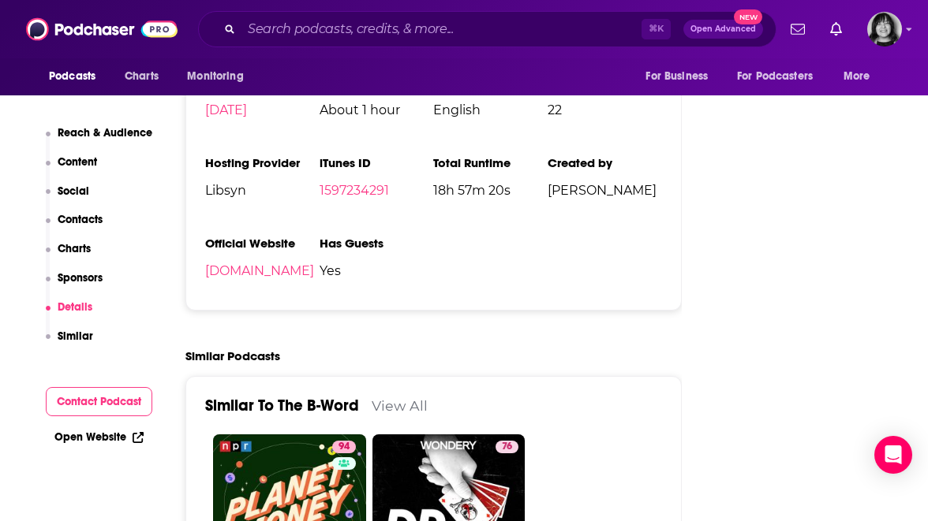
scroll to position [2243, 0]
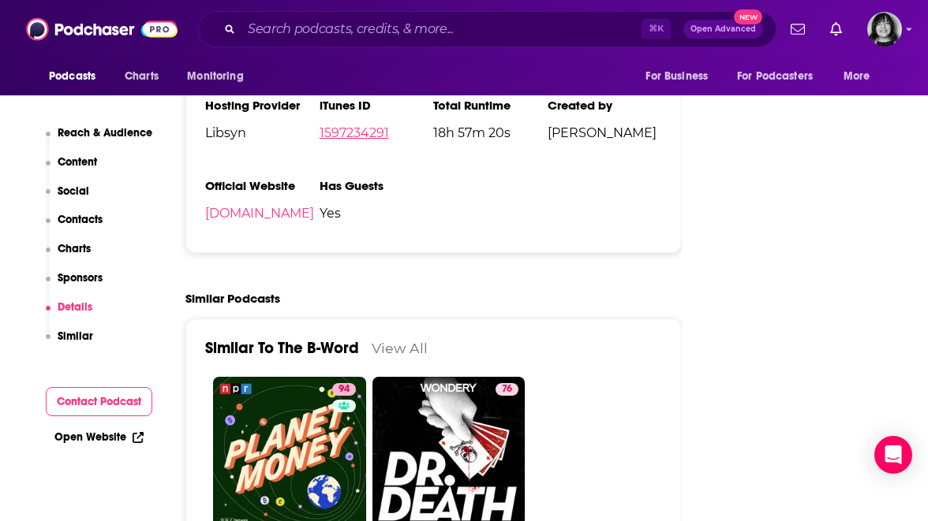
click at [380, 133] on link "1597234291" at bounding box center [353, 132] width 69 height 15
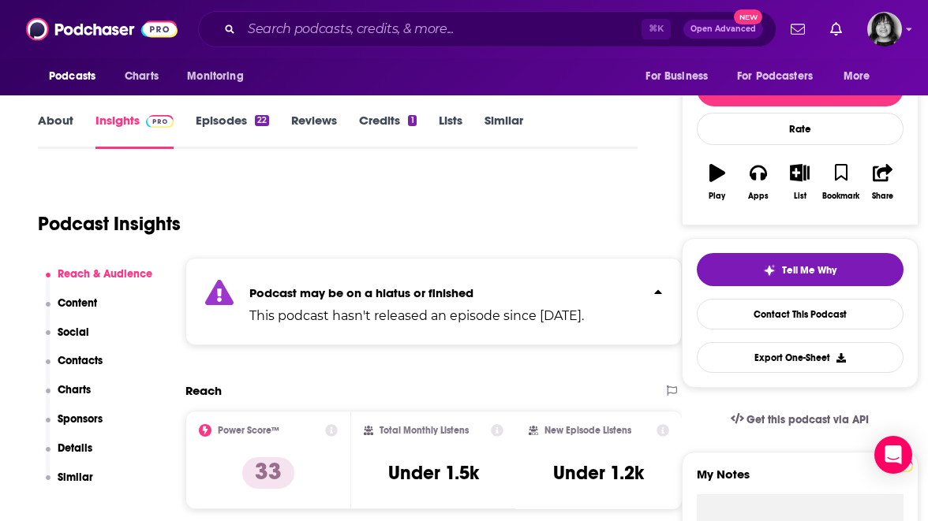
scroll to position [185, 0]
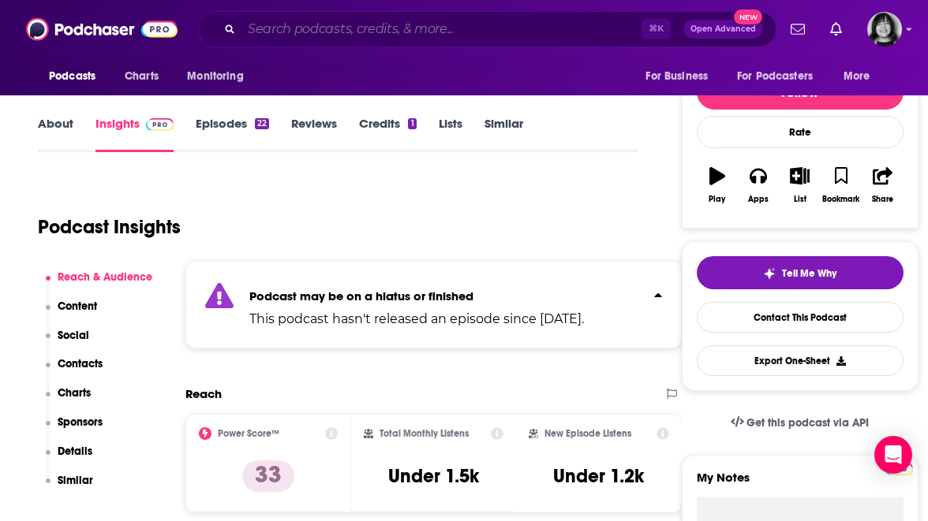
click at [491, 26] on input "Search podcasts, credits, & more..." at bounding box center [441, 29] width 400 height 25
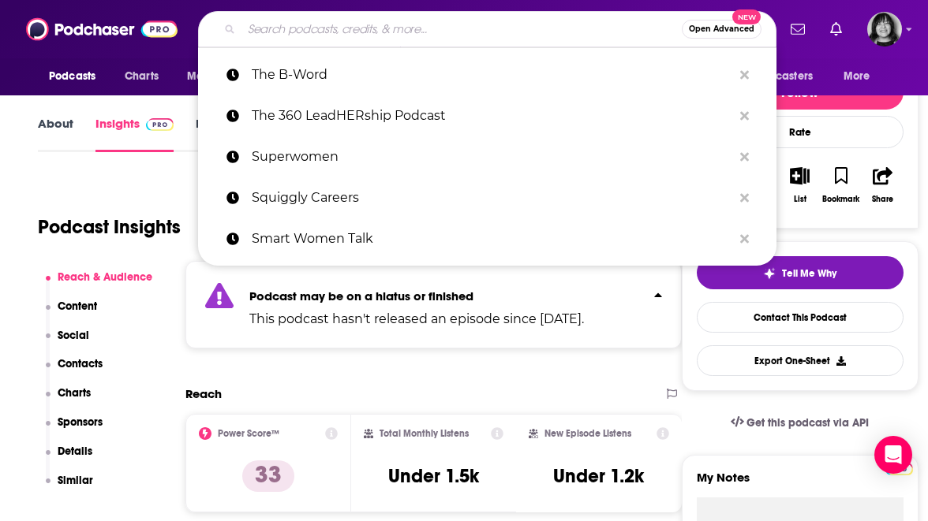
paste input "The Brand is Female"
type input "The Brand is Female"
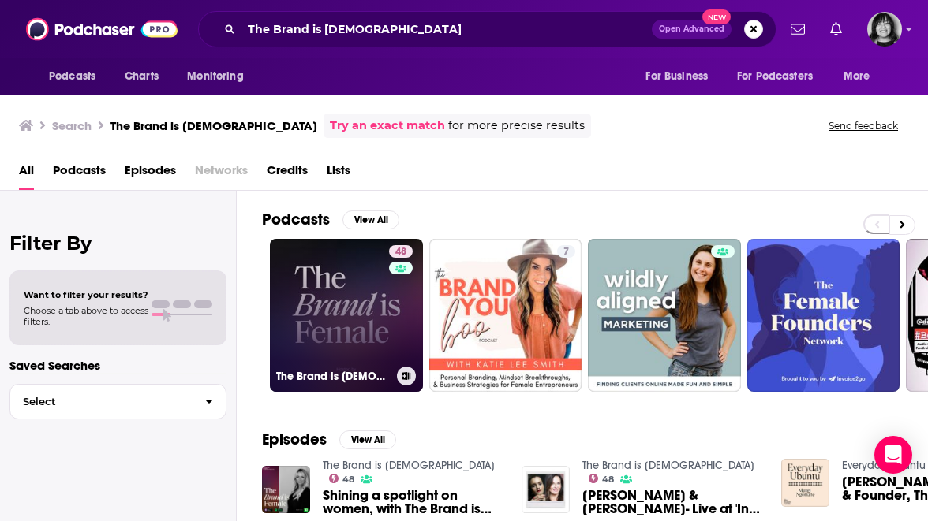
click at [356, 311] on link "48 The Brand is Female" at bounding box center [346, 315] width 153 height 153
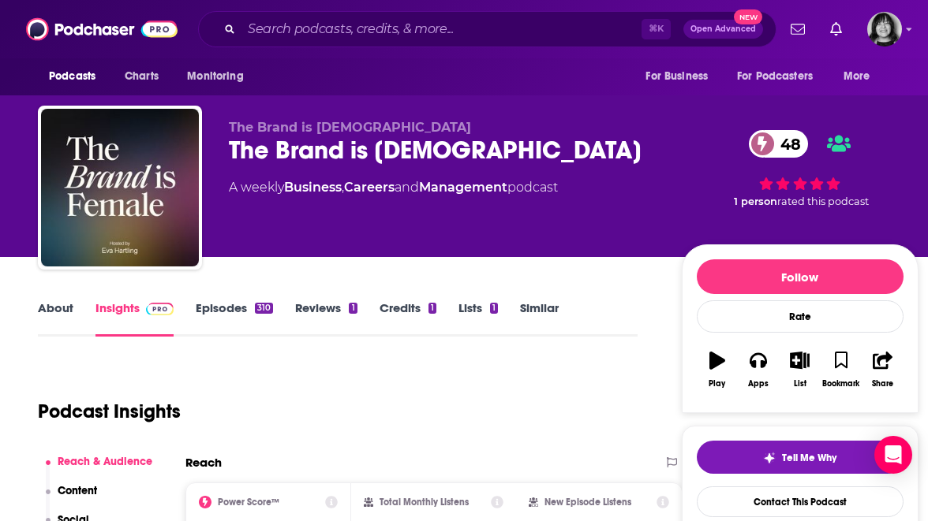
click at [49, 308] on link "About" at bounding box center [55, 319] width 35 height 36
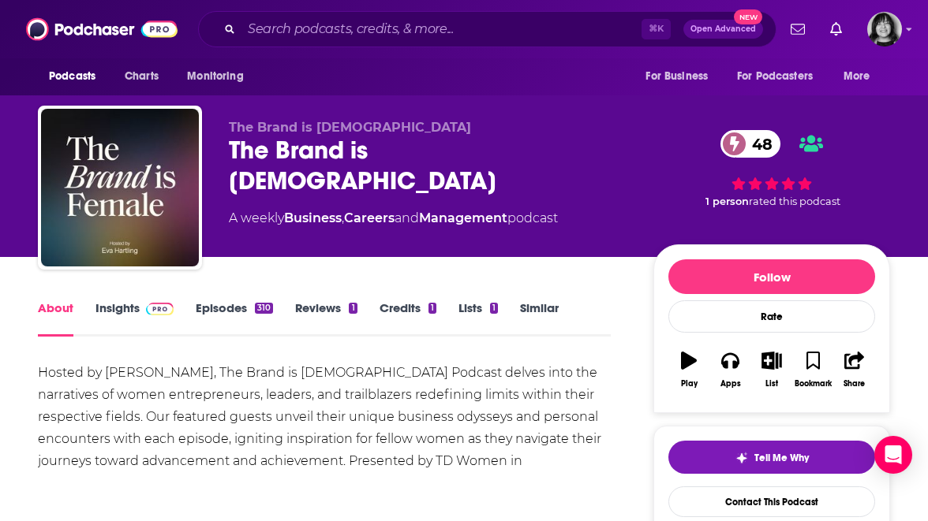
click at [114, 299] on div "About Insights Episodes 310 Reviews 1 Credits 1 Lists 1 Similar" at bounding box center [324, 317] width 573 height 39
click at [111, 310] on link "Insights" at bounding box center [134, 319] width 78 height 36
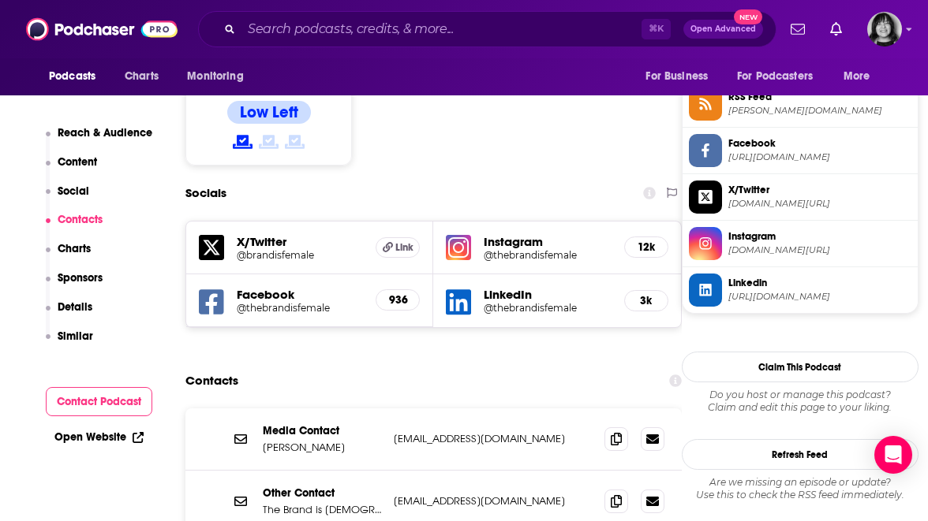
scroll to position [1425, 0]
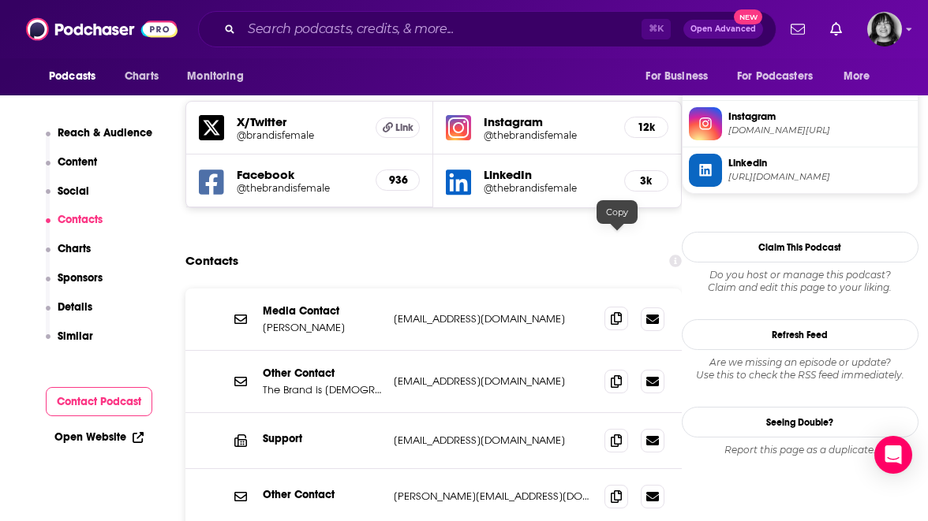
click at [620, 307] on span at bounding box center [616, 319] width 24 height 24
click at [435, 21] on input "Search podcasts, credits, & more..." at bounding box center [441, 29] width 400 height 25
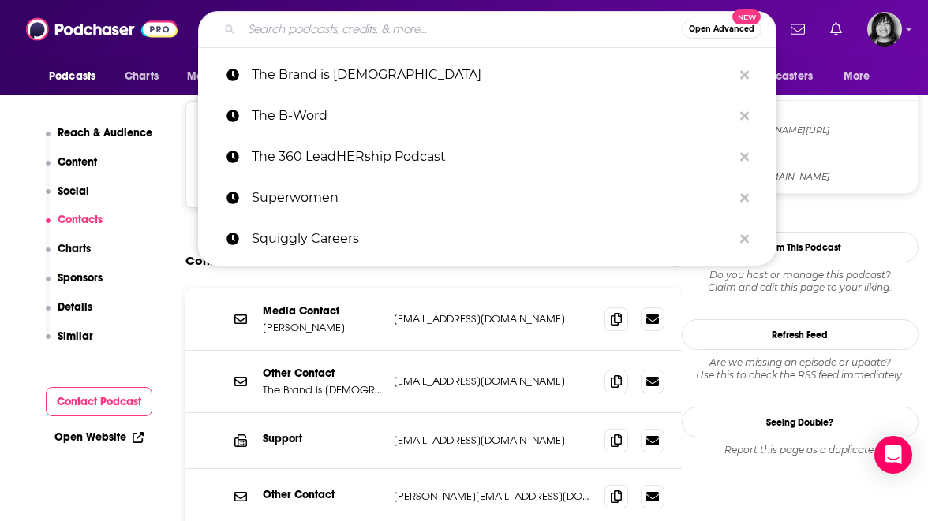
paste input "The Classy Career Girl Podcast"
type input "The Classy Career Girl Podcast"
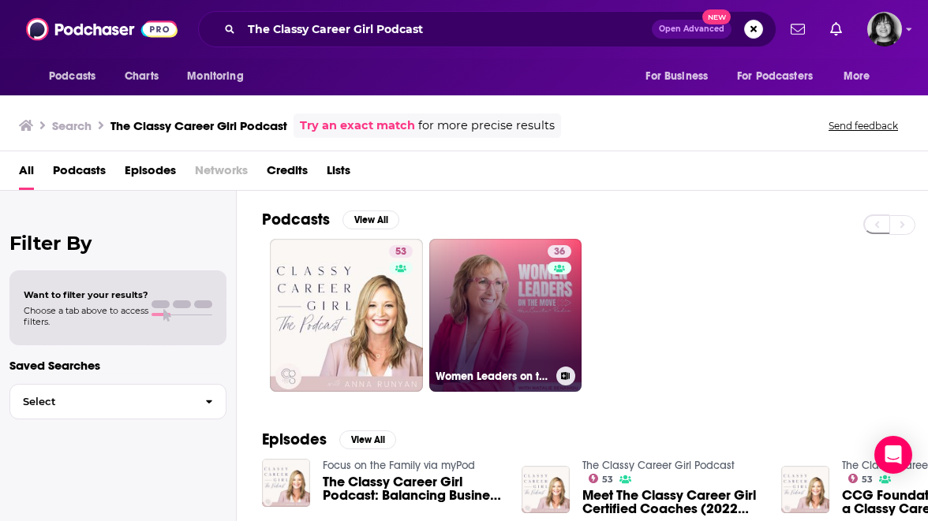
click at [439, 283] on link "36 Women Leaders on the Move - HerCsuite® Radio" at bounding box center [505, 315] width 153 height 153
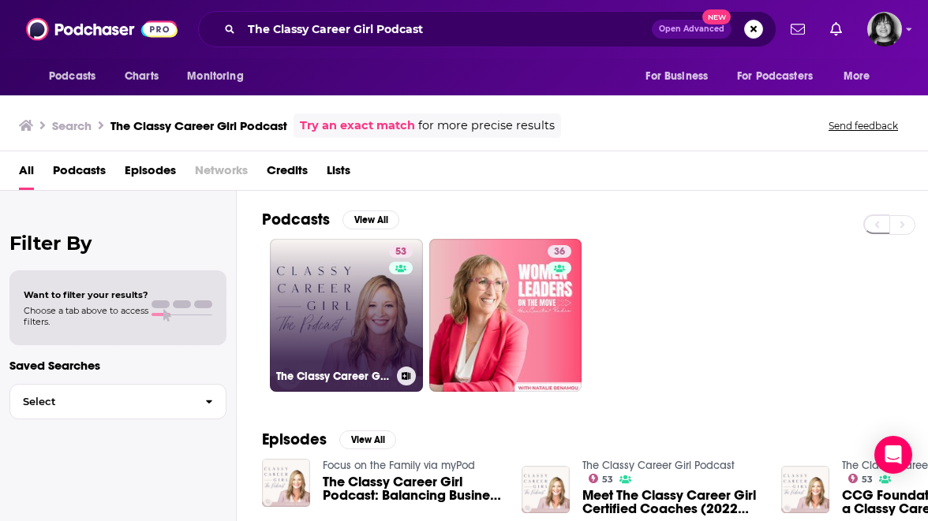
click at [350, 370] on h3 "The Classy Career Girl Podcast" at bounding box center [333, 376] width 114 height 13
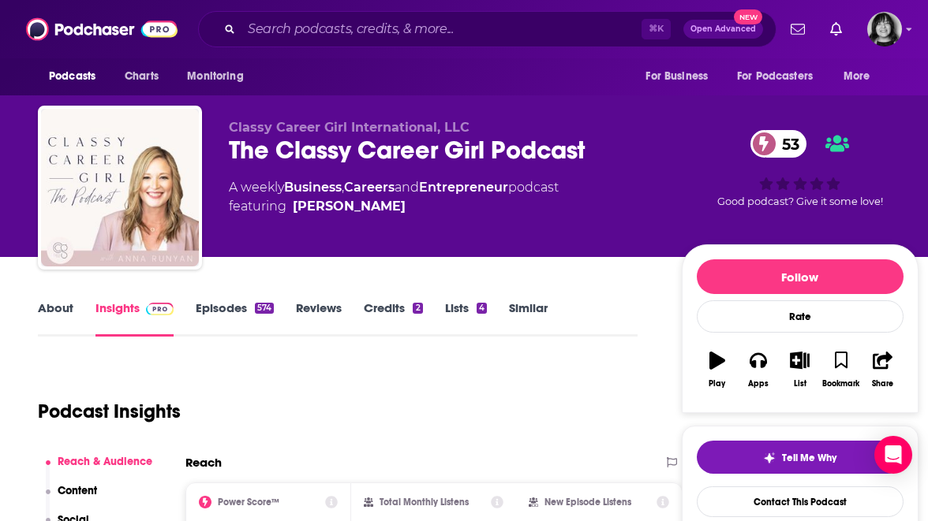
click at [60, 306] on link "About" at bounding box center [55, 319] width 35 height 36
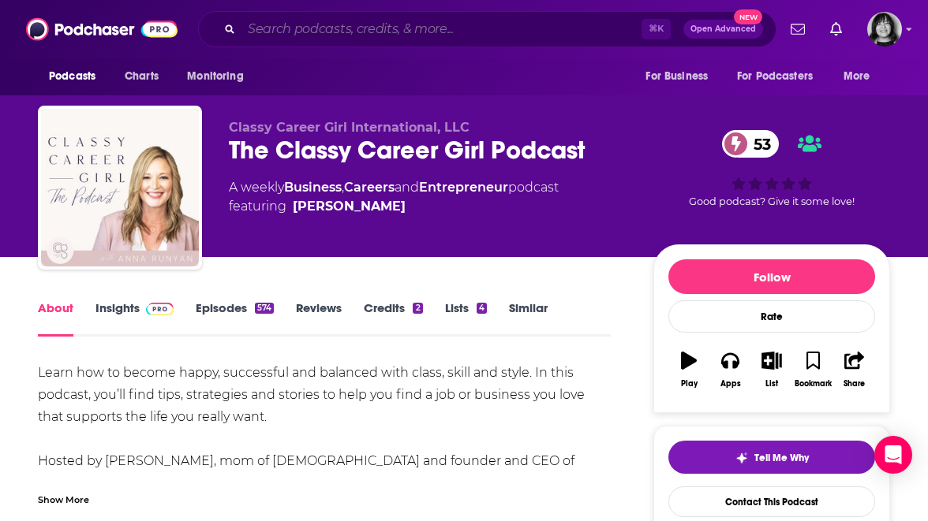
click at [512, 37] on input "Search podcasts, credits, & more..." at bounding box center [441, 29] width 400 height 25
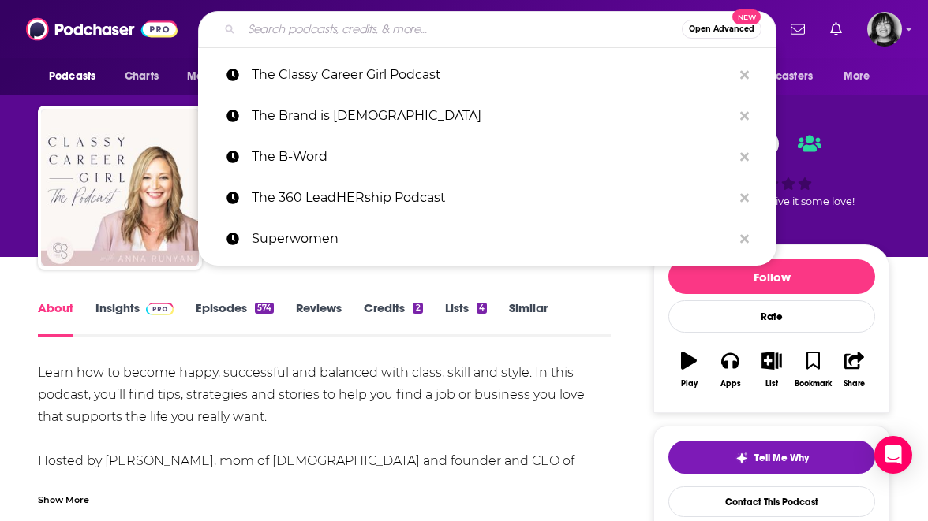
paste input "The Elephant in the Room"
type input "The Elephant in the Room"
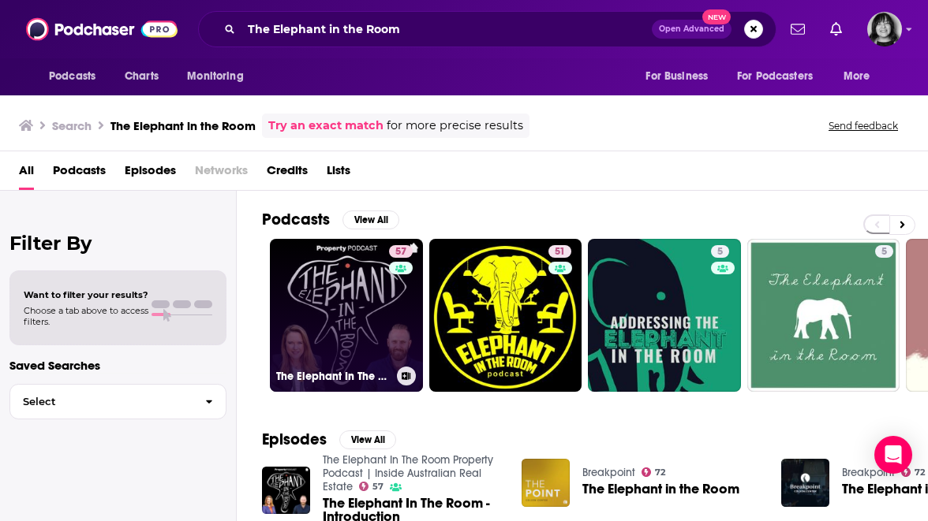
click at [353, 290] on link "57 The Elephant In The Room Property Podcast | Inside Australian Real Estate" at bounding box center [346, 315] width 153 height 153
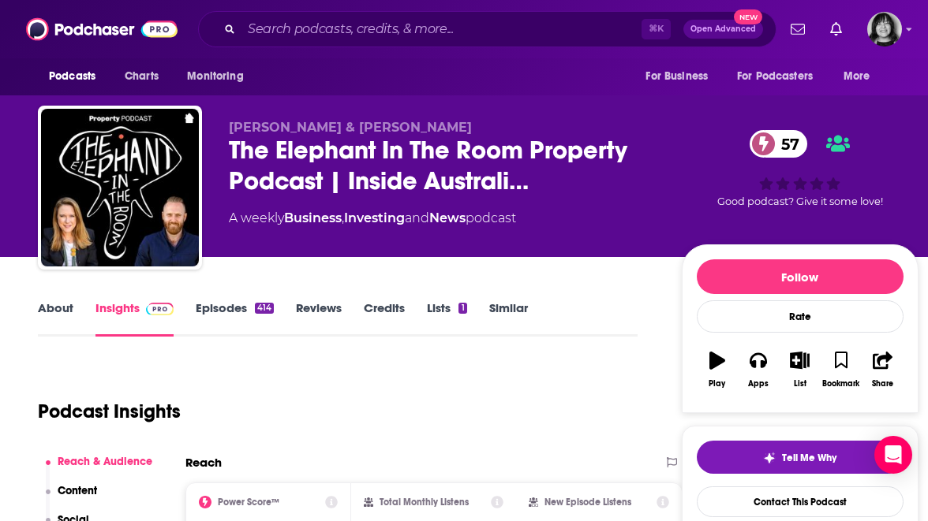
click at [52, 308] on link "About" at bounding box center [55, 319] width 35 height 36
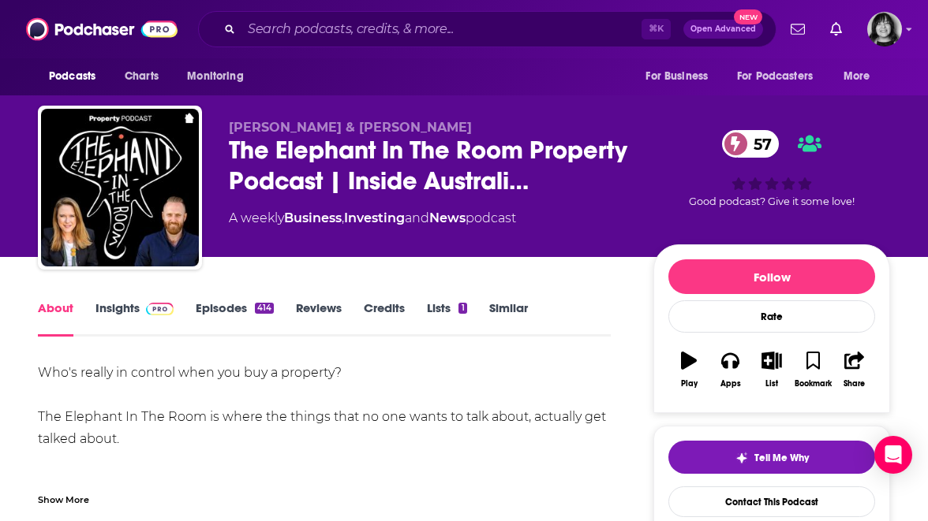
scroll to position [4, 0]
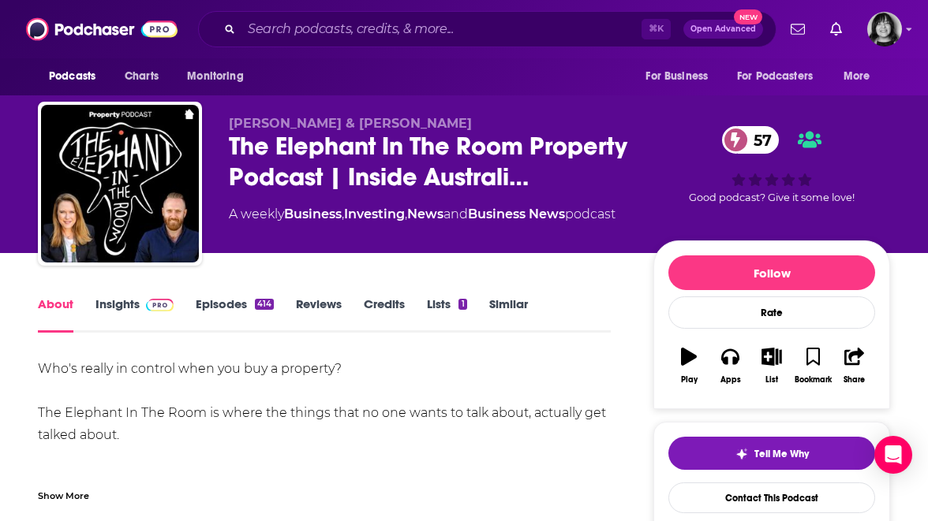
click at [114, 307] on link "Insights" at bounding box center [134, 315] width 78 height 36
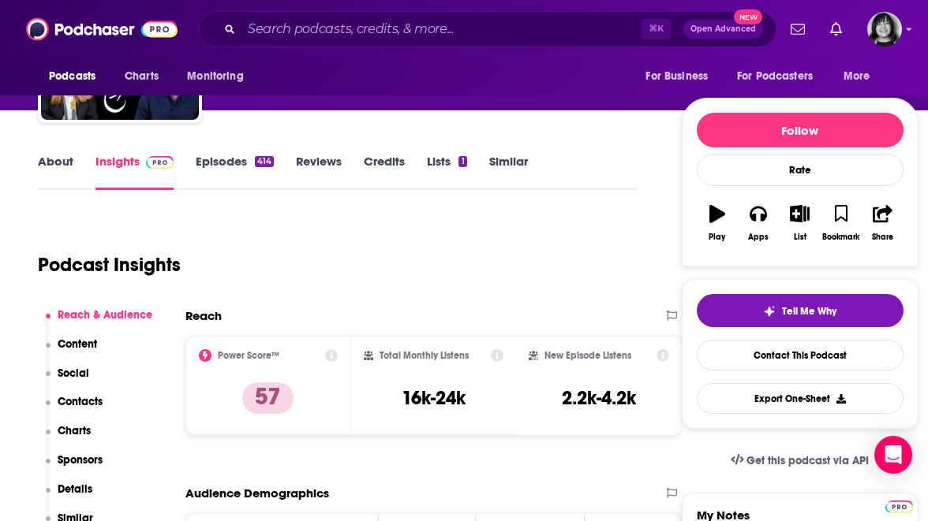
scroll to position [148, 0]
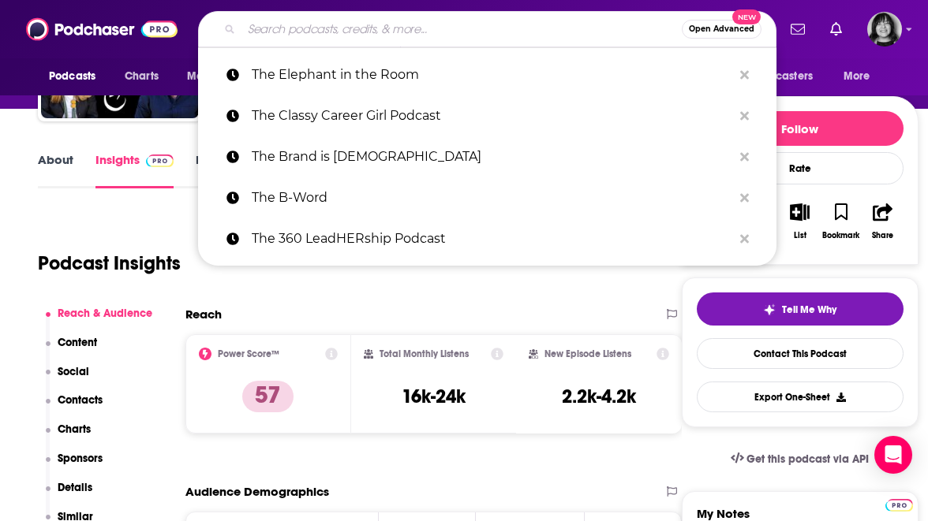
click at [390, 24] on input "Search podcasts, credits, & more..." at bounding box center [461, 29] width 440 height 25
paste input "The Empowering Women Podcast"
type input "The Empowering Women Podcast"
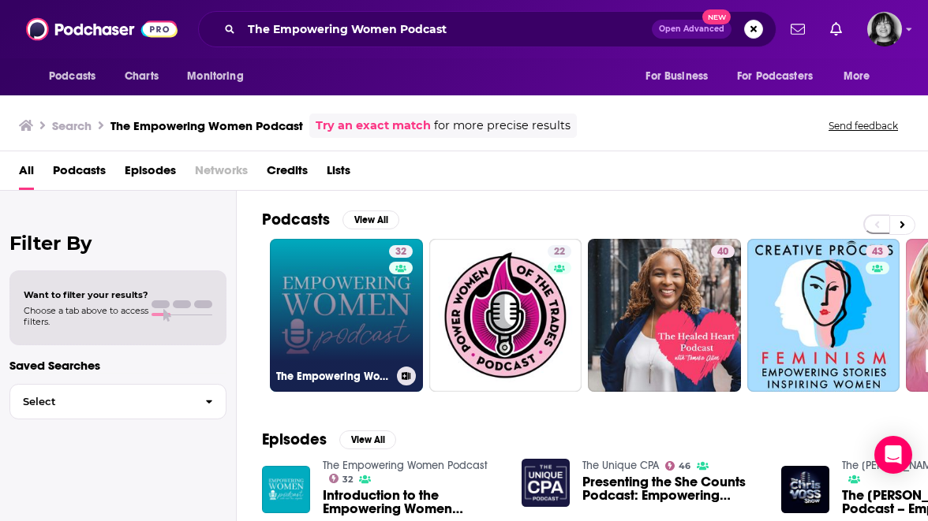
click at [331, 293] on link "32 The Empowering Women Podcast" at bounding box center [346, 315] width 153 height 153
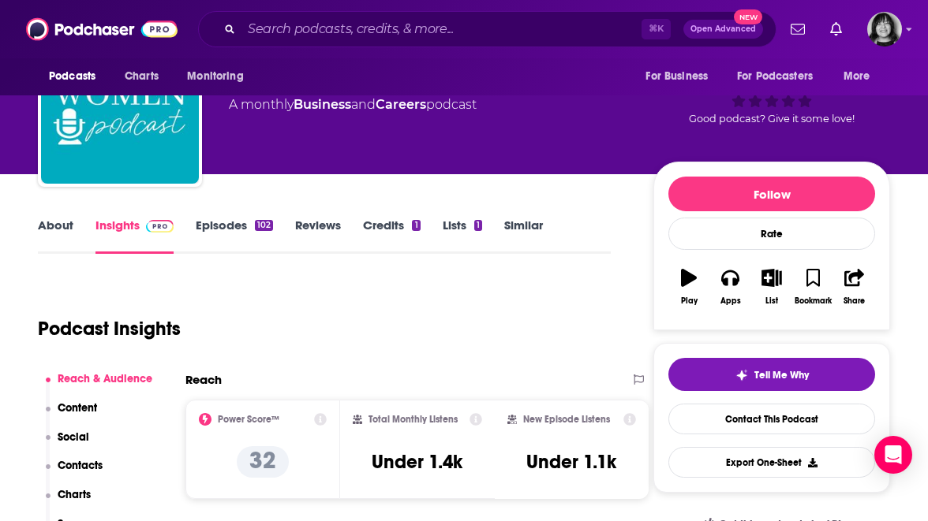
scroll to position [88, 0]
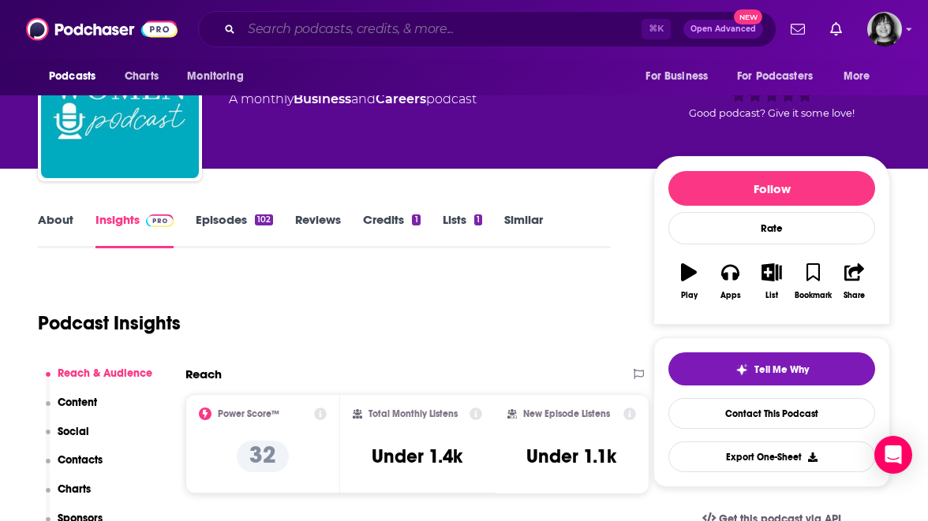
click at [497, 32] on input "Search podcasts, credits, & more..." at bounding box center [441, 29] width 400 height 25
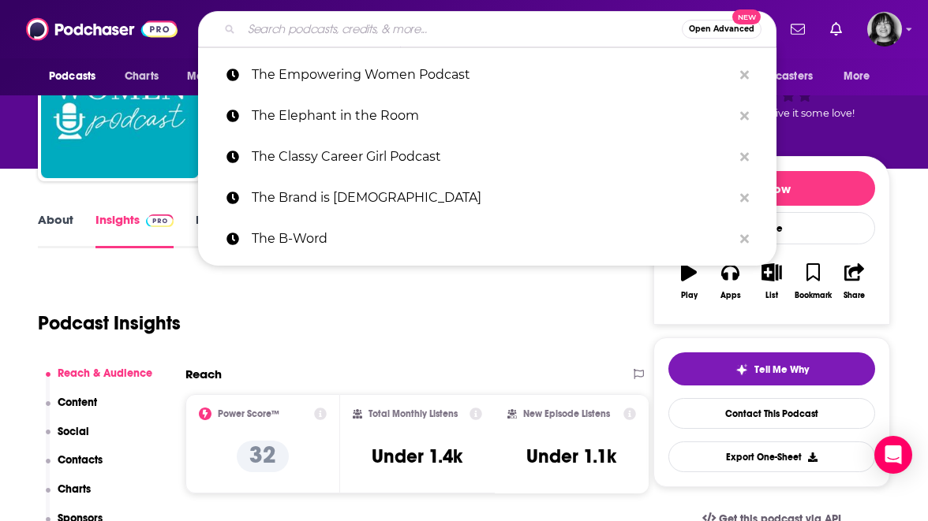
paste input "The Everygirl Podcast"
type input "The Everygirl Podcast"
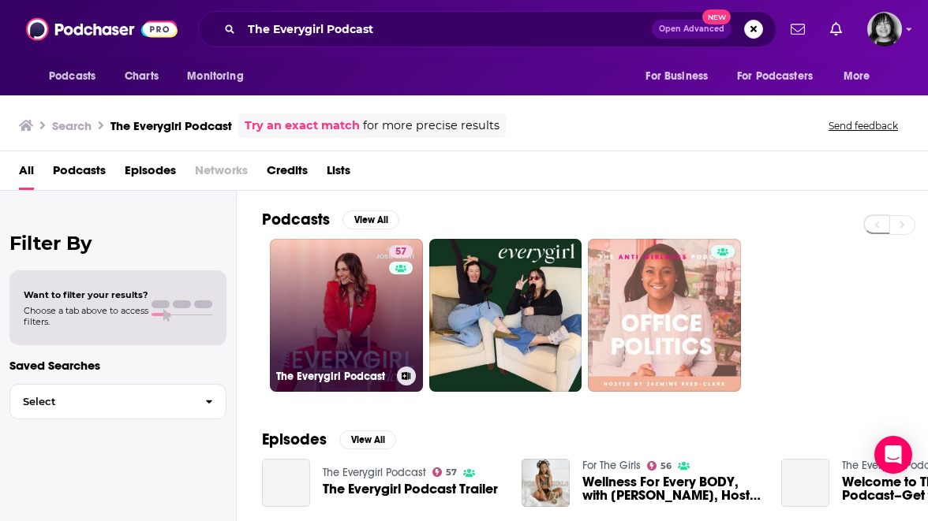
click at [354, 313] on link "57 The Everygirl Podcast" at bounding box center [346, 315] width 153 height 153
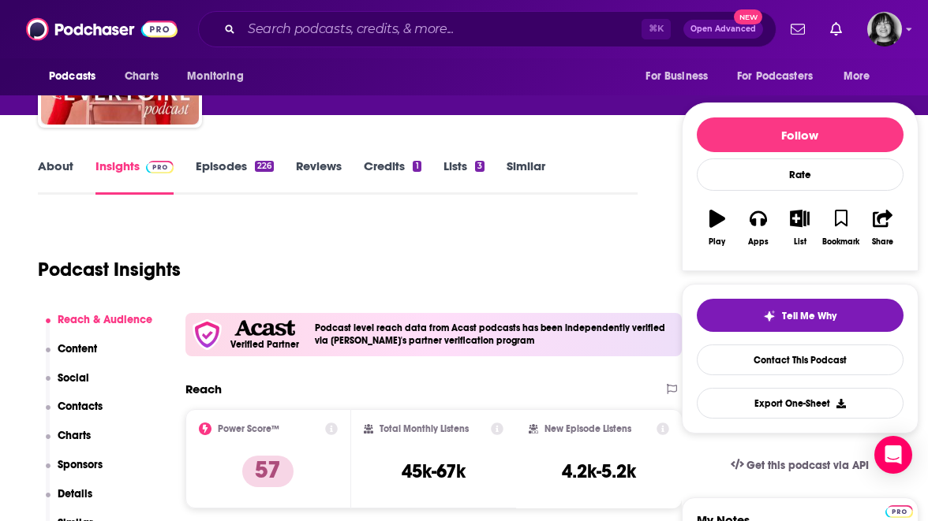
scroll to position [139, 0]
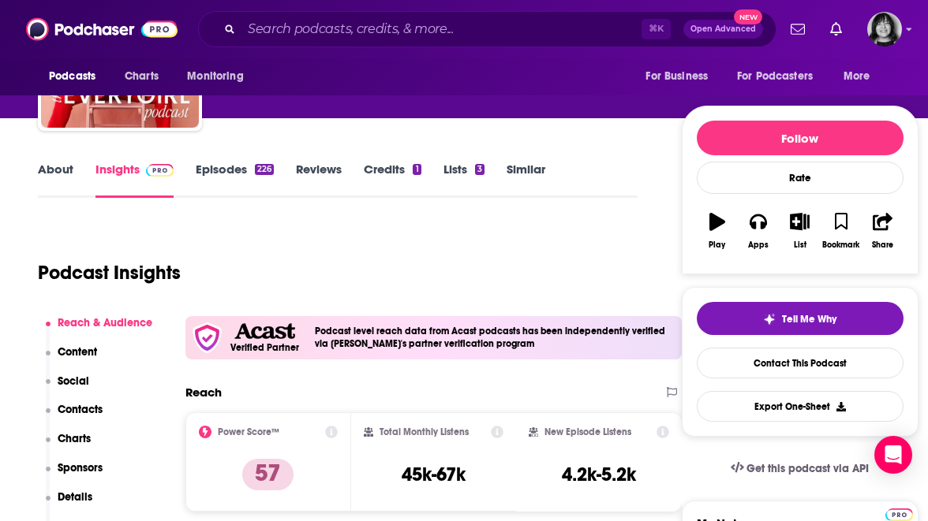
click at [54, 175] on link "About" at bounding box center [55, 180] width 35 height 36
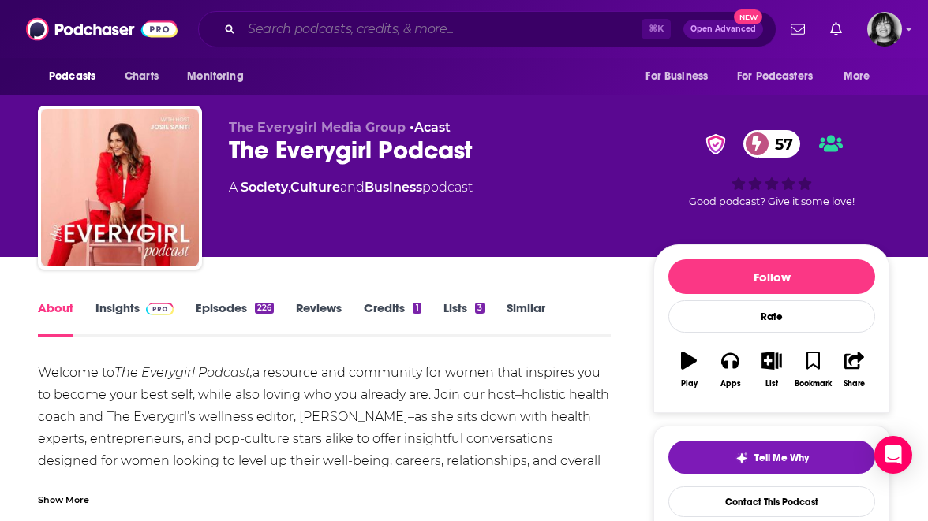
click at [490, 34] on input "Search podcasts, credits, & more..." at bounding box center [441, 29] width 400 height 25
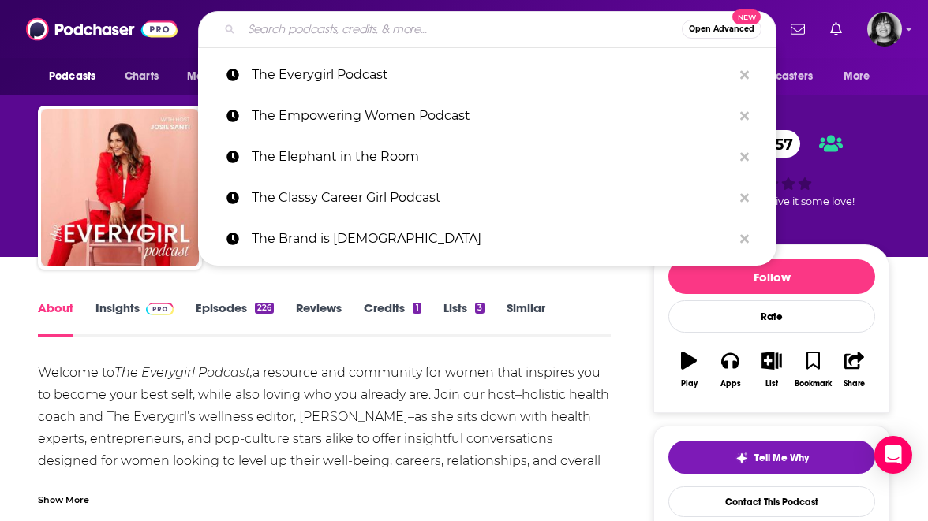
paste input "Woman's Hour"
type input "Woman's Hour"
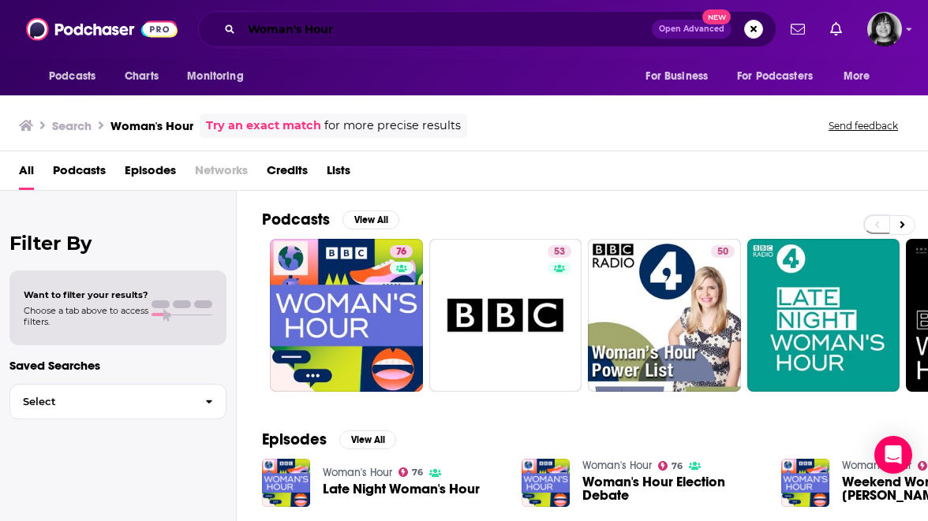
click at [424, 26] on input "Woman's Hour" at bounding box center [446, 29] width 410 height 25
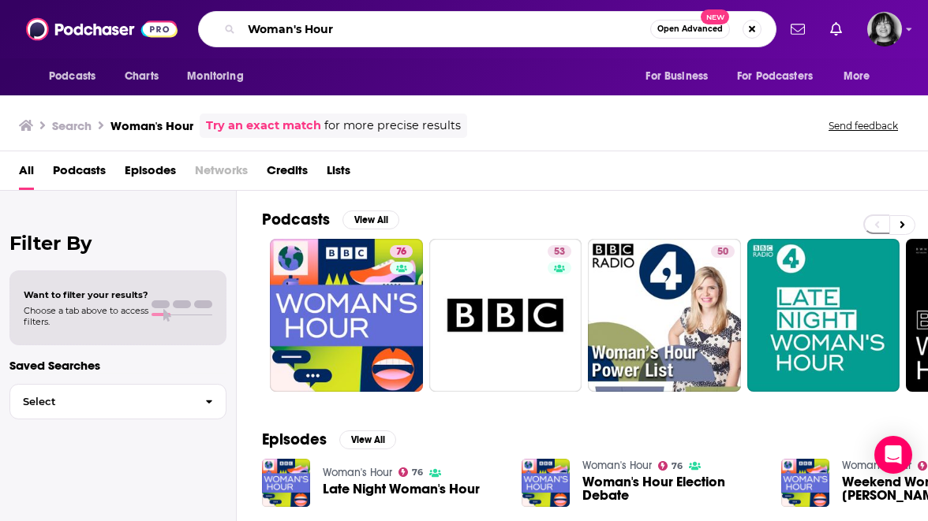
click at [424, 26] on input "Woman's Hour" at bounding box center [445, 29] width 409 height 25
paste input "en at Work"
type input "Women at Work"
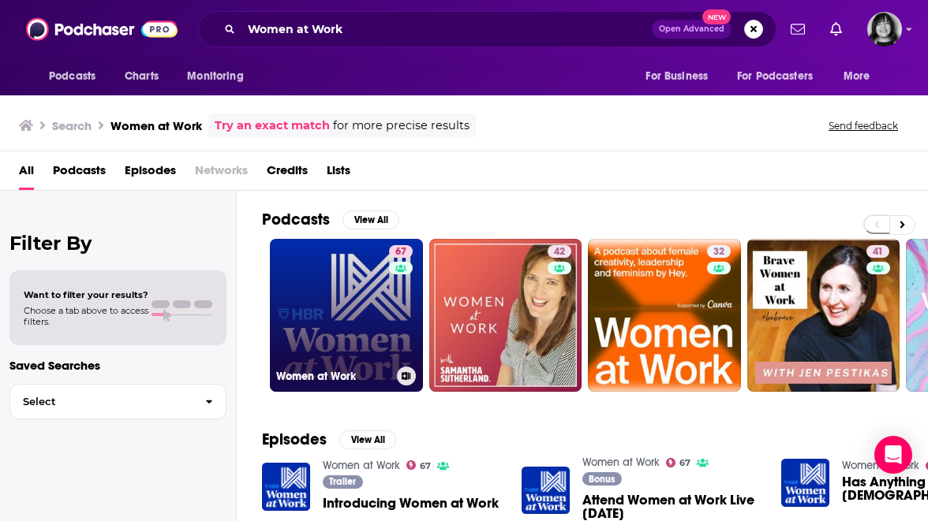
click at [342, 326] on link "67 Women at Work" at bounding box center [346, 315] width 153 height 153
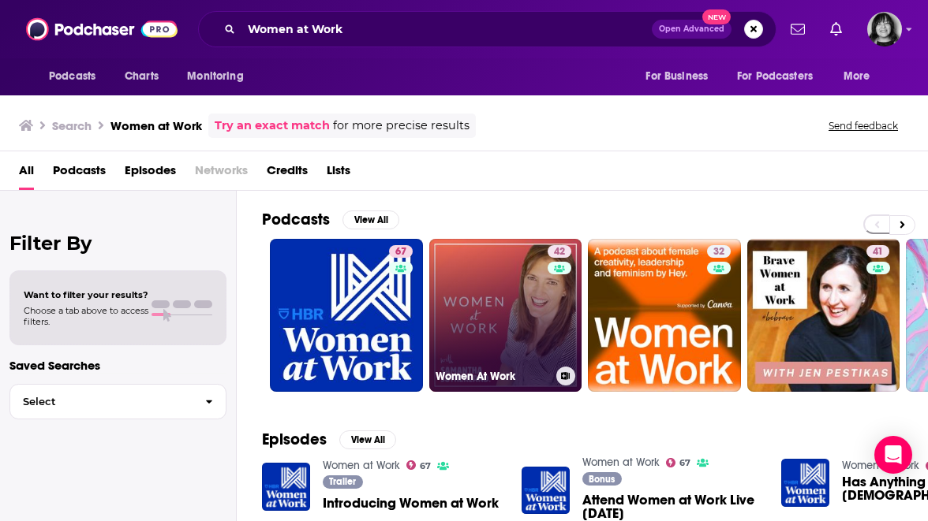
click at [533, 273] on link "42 Women At Work" at bounding box center [505, 315] width 153 height 153
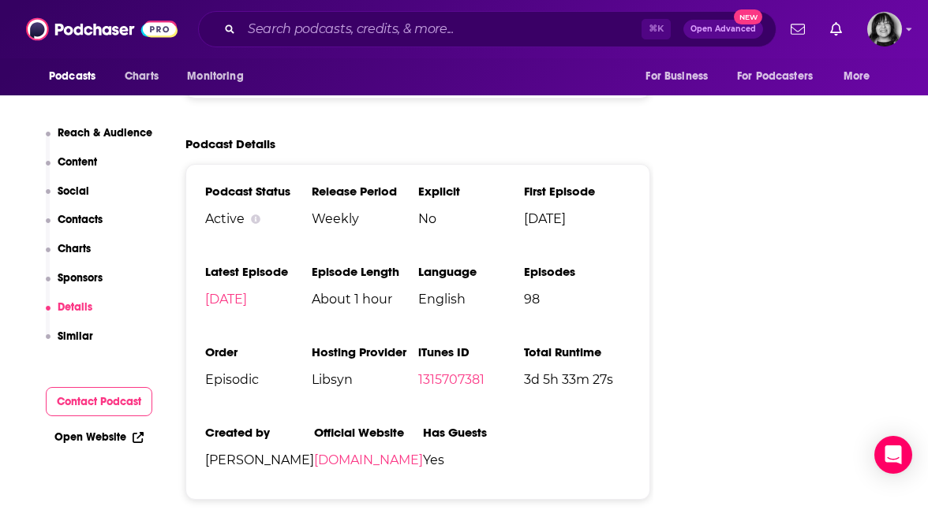
scroll to position [1952, 0]
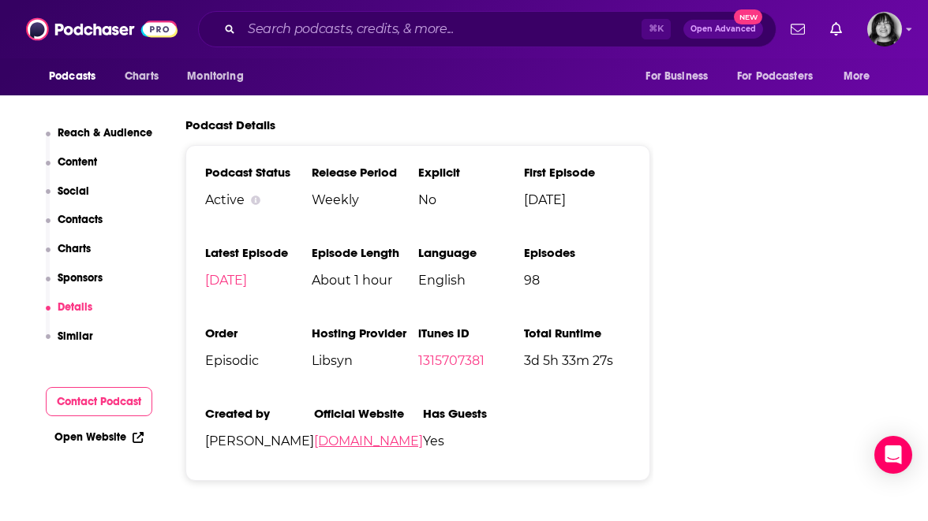
click at [411, 434] on link "samanthasutherland.com.au" at bounding box center [368, 441] width 109 height 15
click at [490, 29] on input "Search podcasts, credits, & more..." at bounding box center [441, 29] width 400 height 25
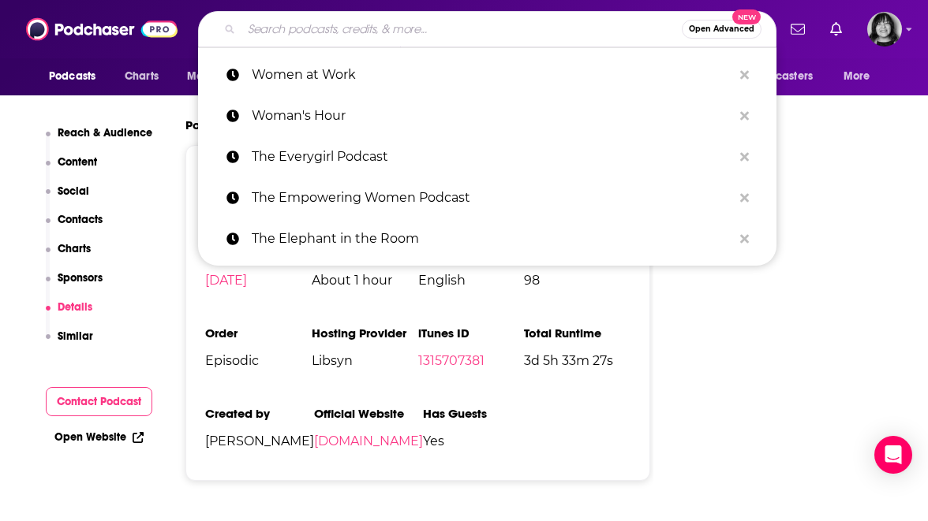
paste input "Women Changing Leadership"
type input "Women Changing Leadership"
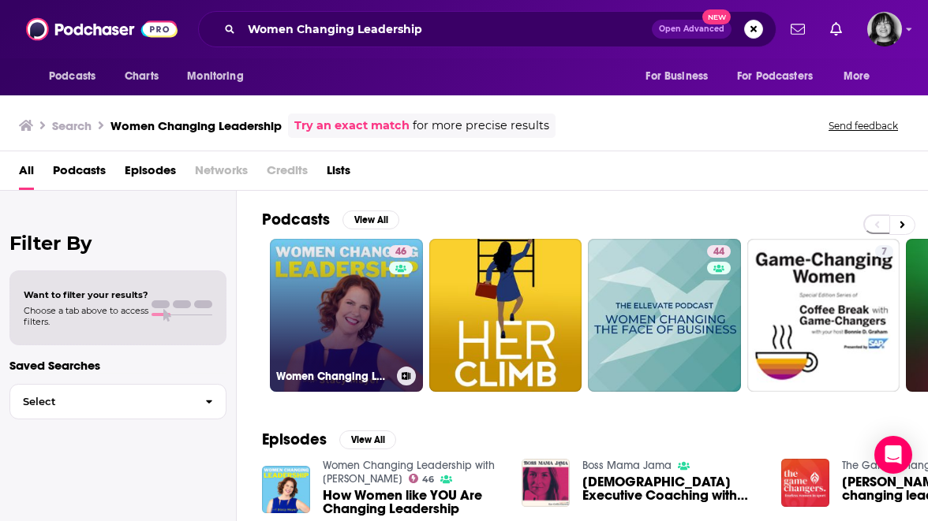
click at [326, 304] on link "46 Women Changing Leadership with Stacy Mayer" at bounding box center [346, 315] width 153 height 153
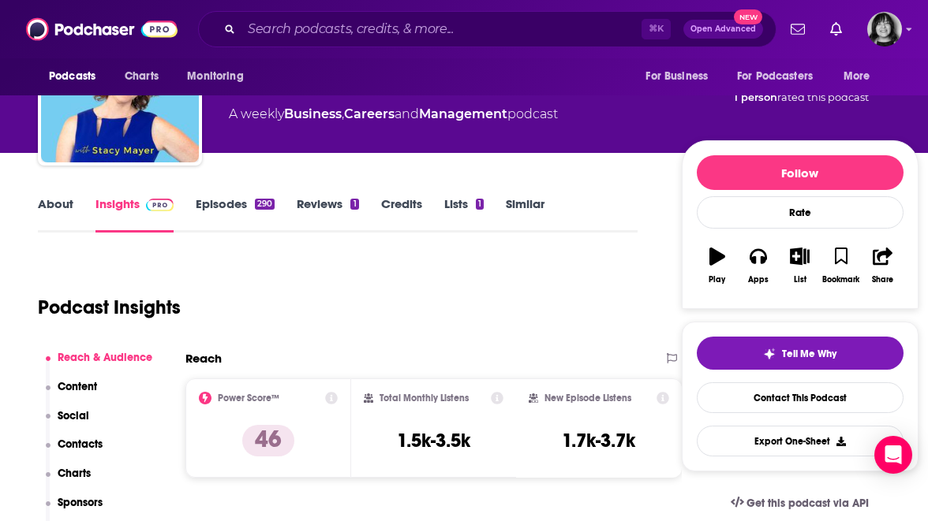
scroll to position [130, 0]
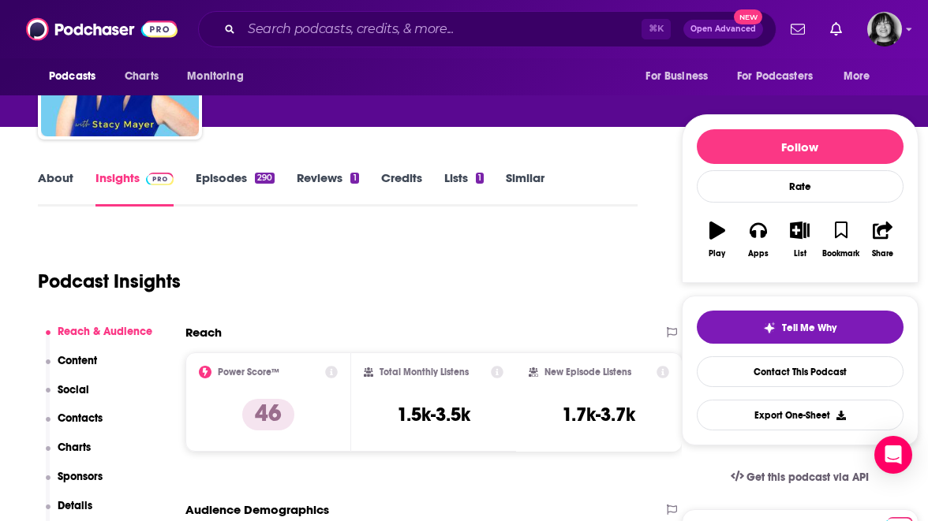
click at [62, 184] on link "About" at bounding box center [55, 188] width 35 height 36
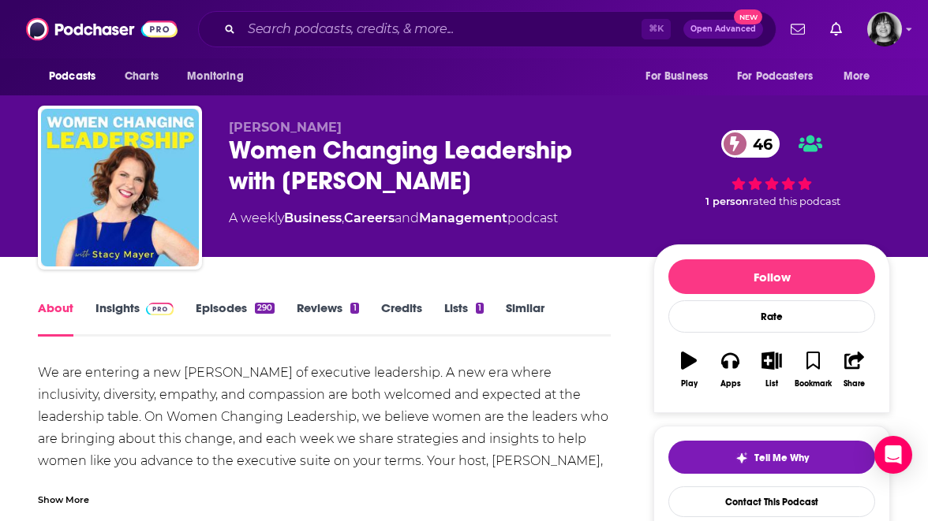
click at [98, 314] on link "Insights" at bounding box center [134, 319] width 78 height 36
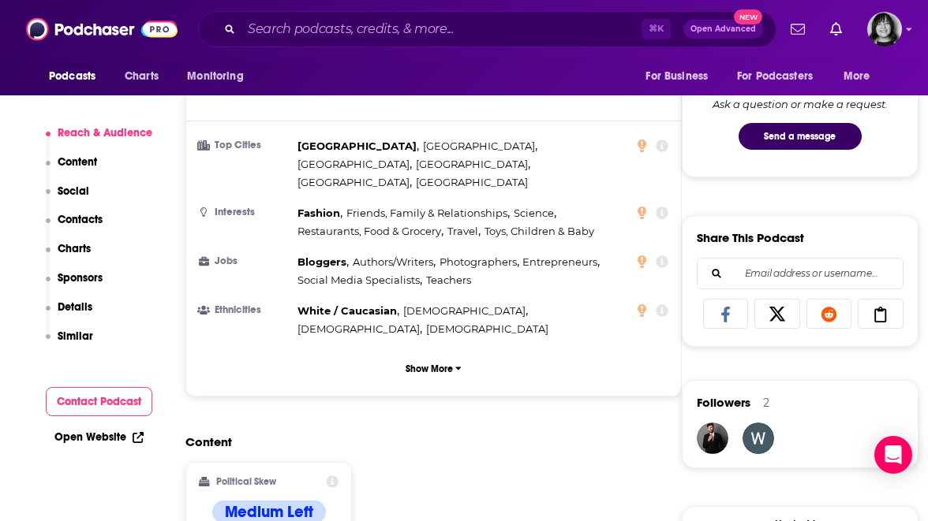
scroll to position [1210, 0]
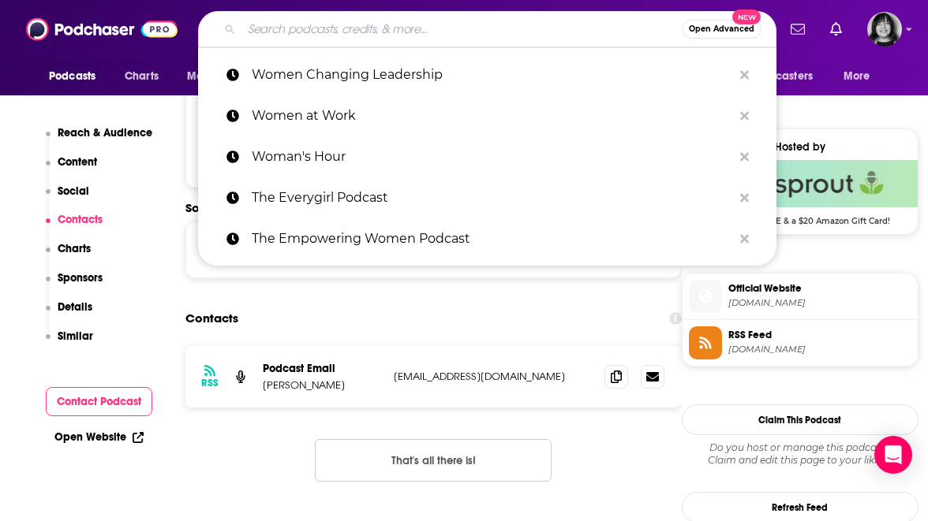
click at [536, 28] on input "Search podcasts, credits, & more..." at bounding box center [461, 29] width 440 height 25
paste input "Women In Leadership"
type input "Women In Leadership"
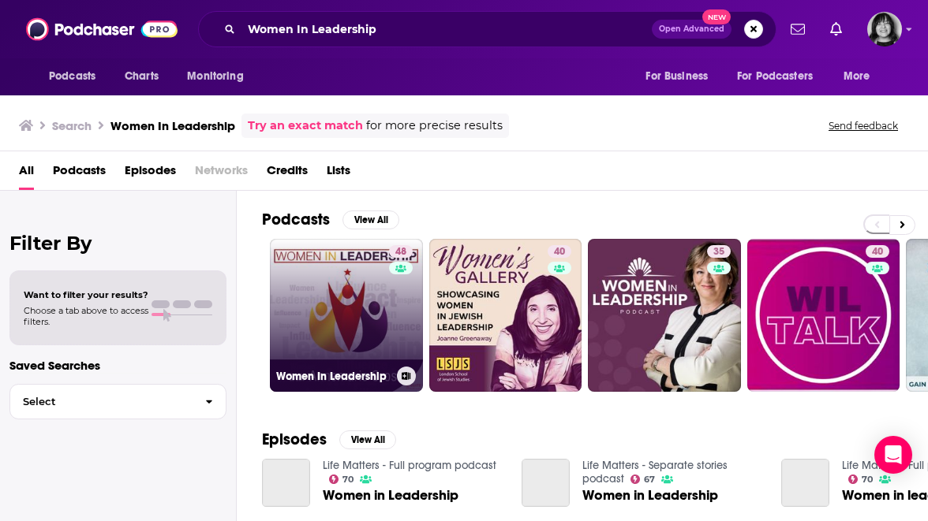
click at [345, 332] on link "48 Women In Leadership" at bounding box center [346, 315] width 153 height 153
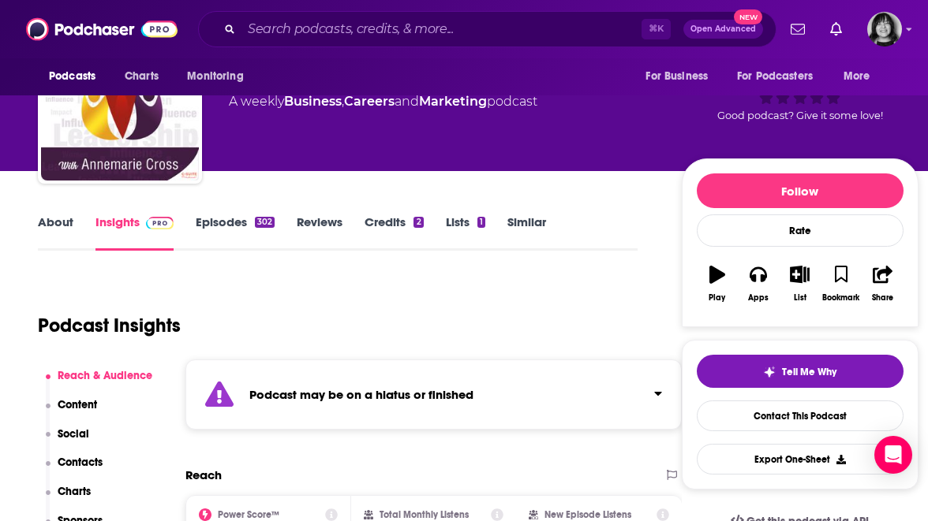
scroll to position [202, 0]
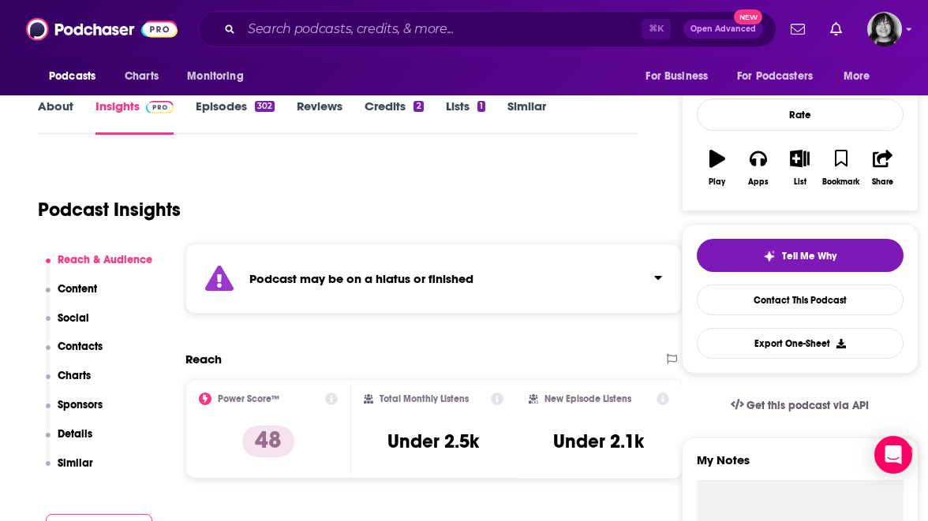
click at [351, 297] on div "Podcast may be on a hiatus or finished" at bounding box center [433, 279] width 496 height 70
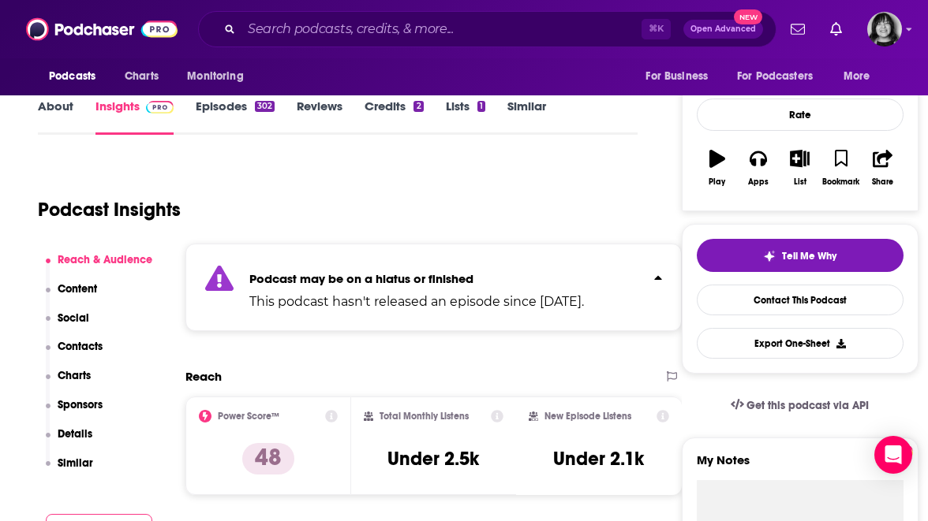
click at [46, 99] on link "About" at bounding box center [55, 117] width 35 height 36
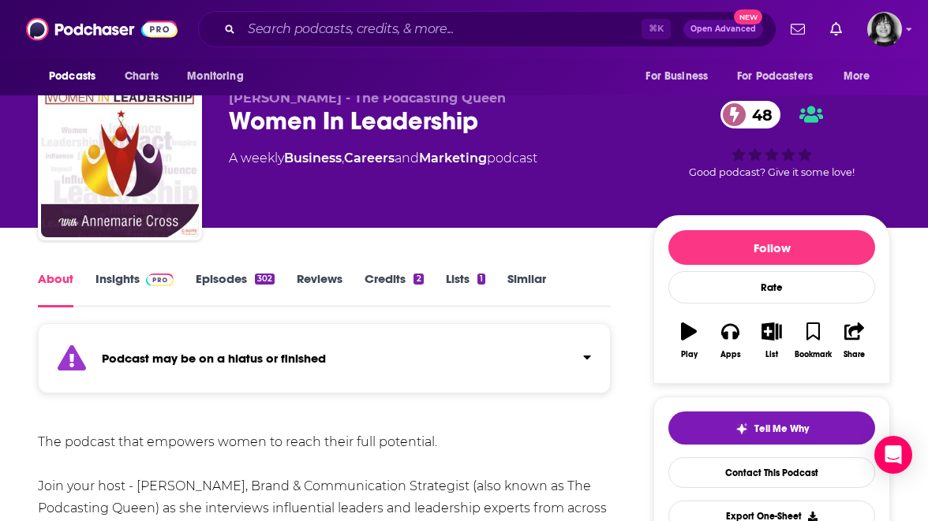
scroll to position [32, 0]
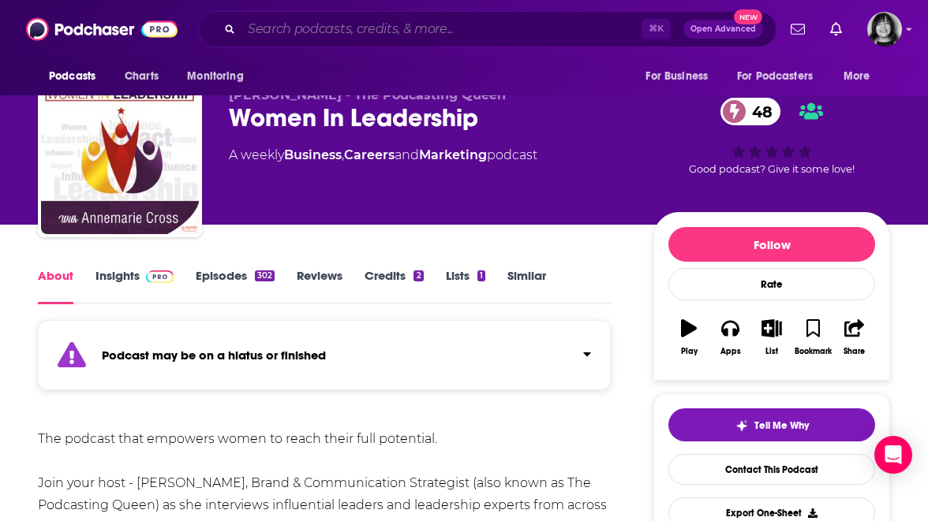
click at [545, 34] on input "Search podcasts, credits, & more..." at bounding box center [441, 29] width 400 height 25
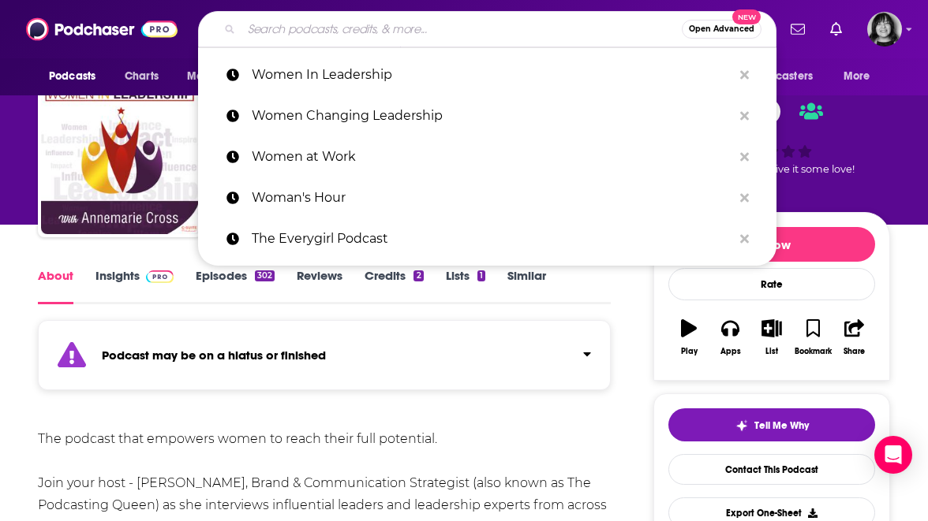
paste input "Women in the Arena"
type input "Women in the Arena"
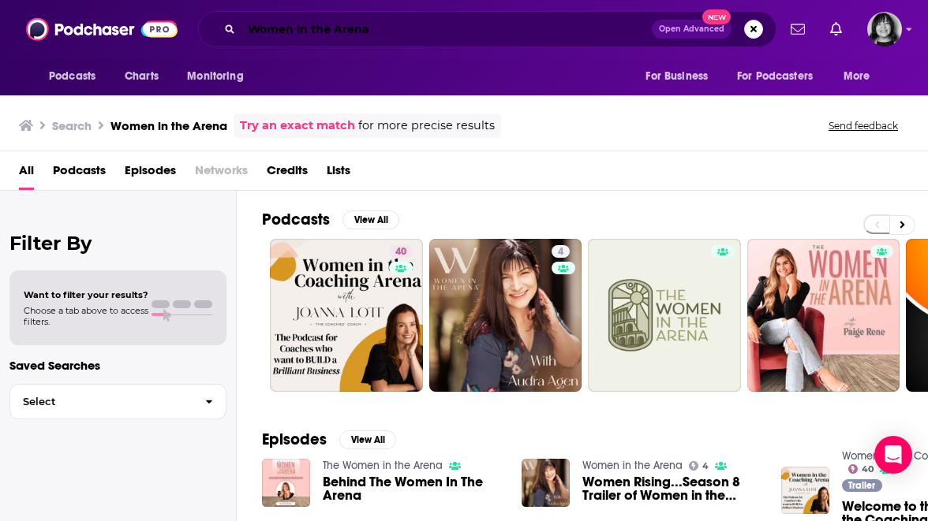
click at [471, 39] on input "Women in the Arena" at bounding box center [446, 29] width 410 height 25
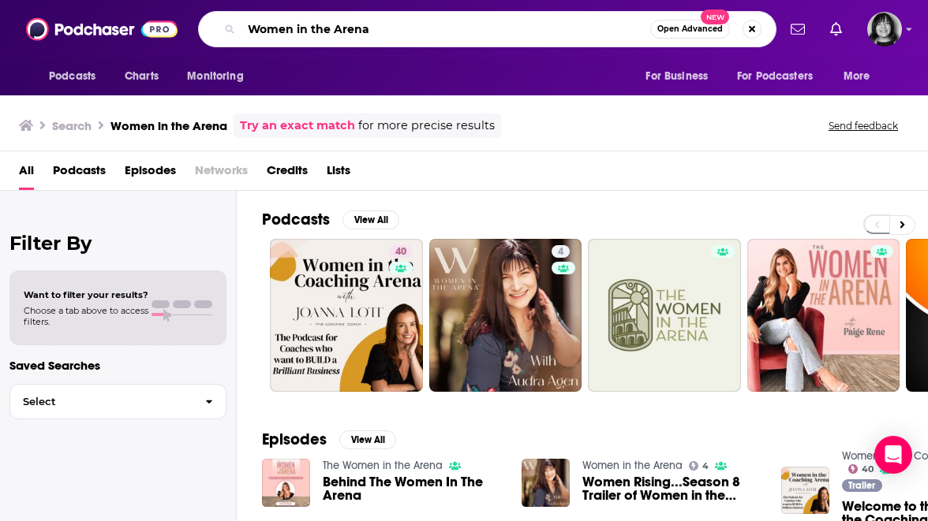
click at [471, 39] on input "Women in the Arena" at bounding box center [445, 29] width 409 height 25
paste input "Inspiring Women"
type input "Women Inspiring Women"
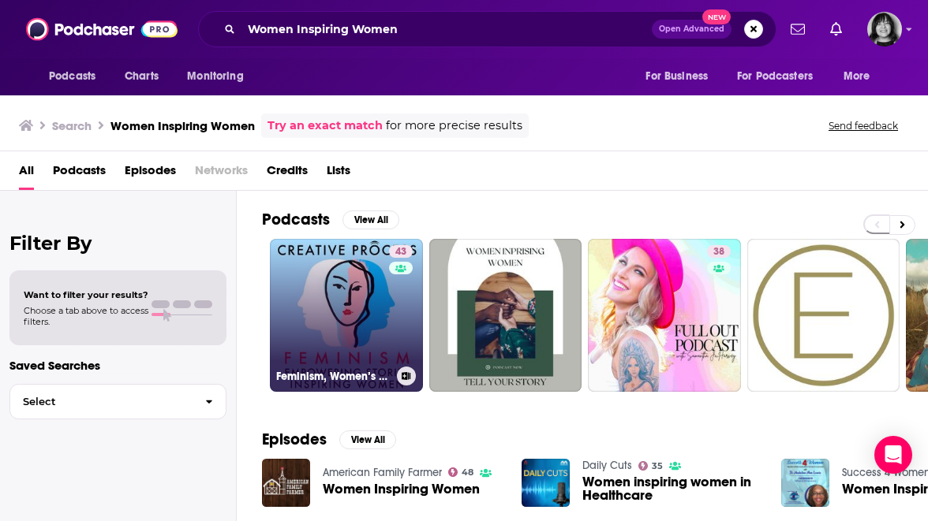
click at [312, 300] on link "43 Feminism, Women’s Stories: The Creative Process: Empowering Stories, Inspiri…" at bounding box center [346, 315] width 153 height 153
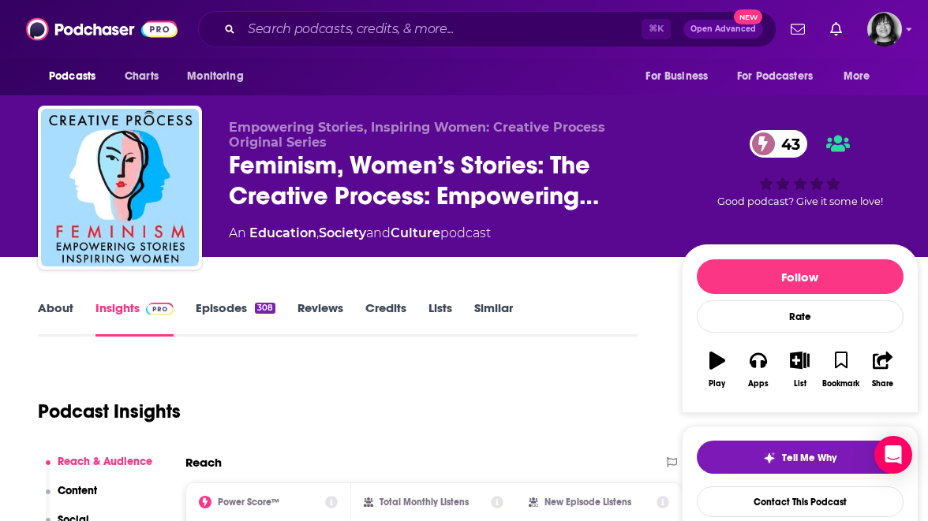
click at [57, 307] on link "About" at bounding box center [55, 319] width 35 height 36
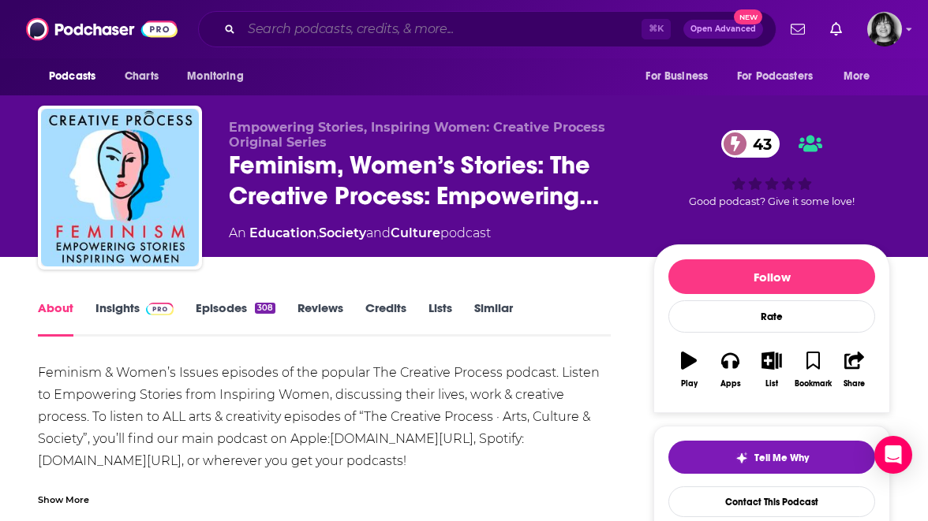
click at [443, 19] on input "Search podcasts, credits, & more..." at bounding box center [441, 29] width 400 height 25
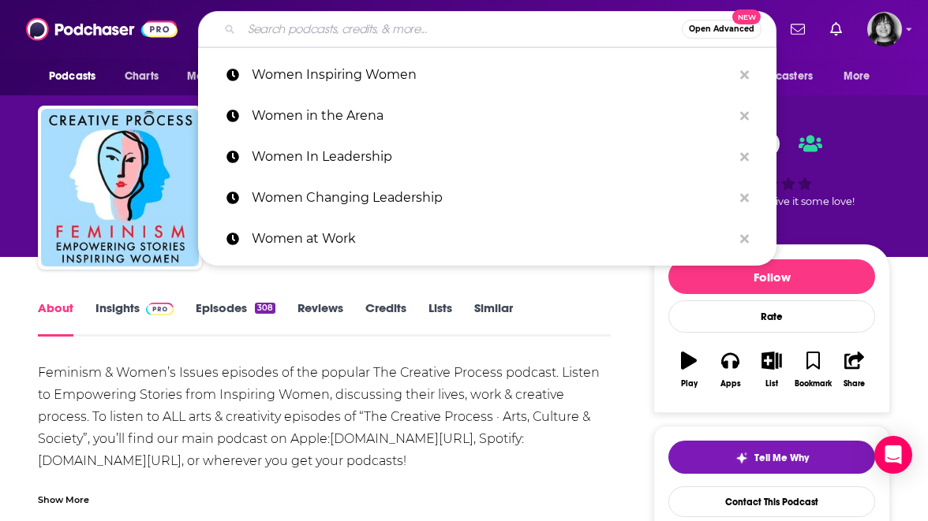
paste input "Women Lead Radio"
type input "Women Lead Radio"
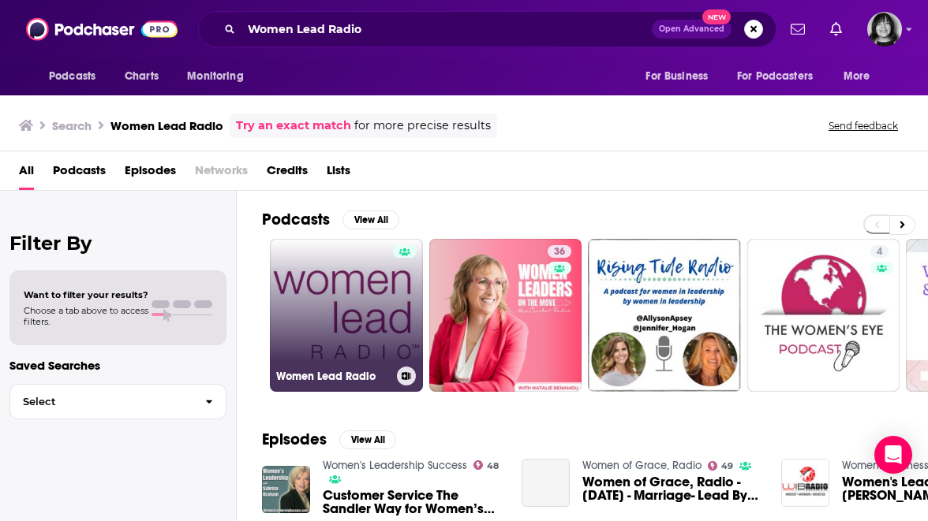
click at [401, 303] on div at bounding box center [405, 305] width 24 height 121
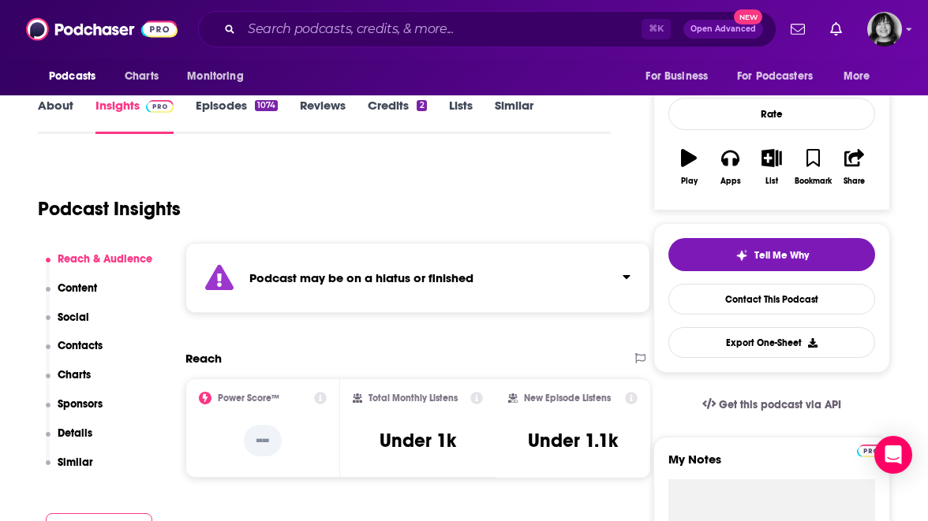
scroll to position [218, 0]
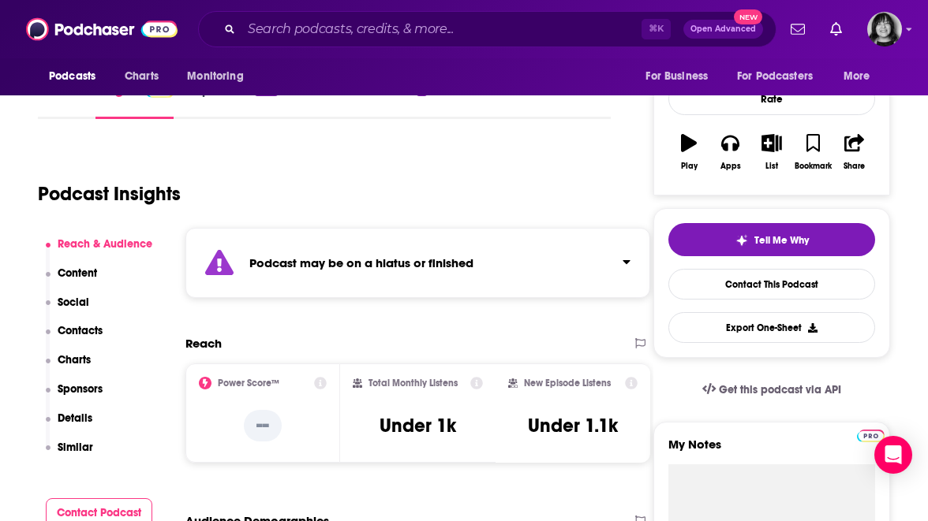
click at [398, 280] on div "Podcast may be on a hiatus or finished" at bounding box center [417, 263] width 465 height 70
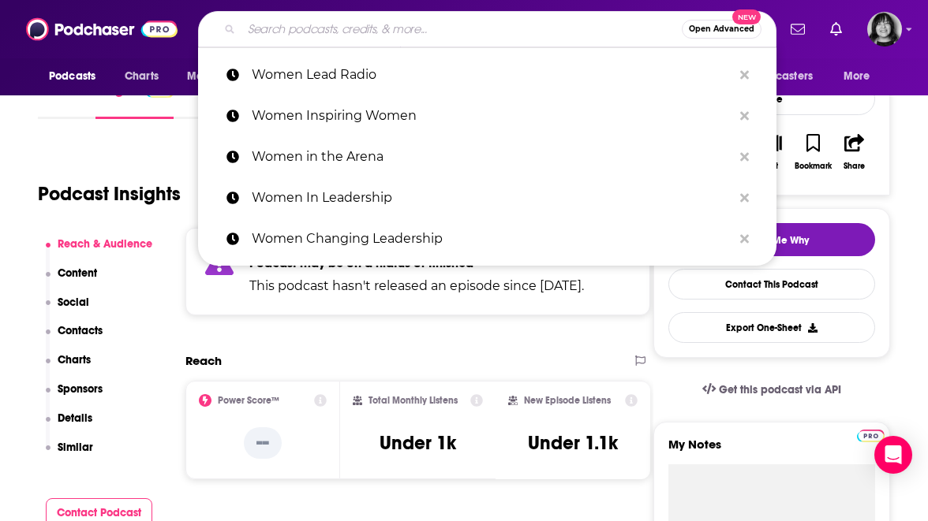
click at [466, 32] on input "Search podcasts, credits, & more..." at bounding box center [461, 29] width 440 height 25
paste input "Women Leaders on the Move Natalie info@hercsuite.com"
type input "Women Leaders on the Move Natalie info@hercsuite.com"
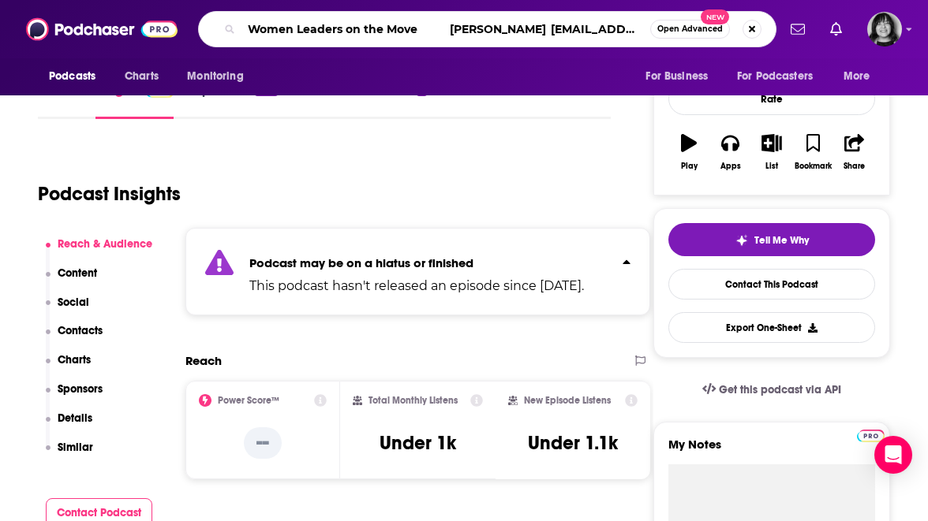
scroll to position [0, 555]
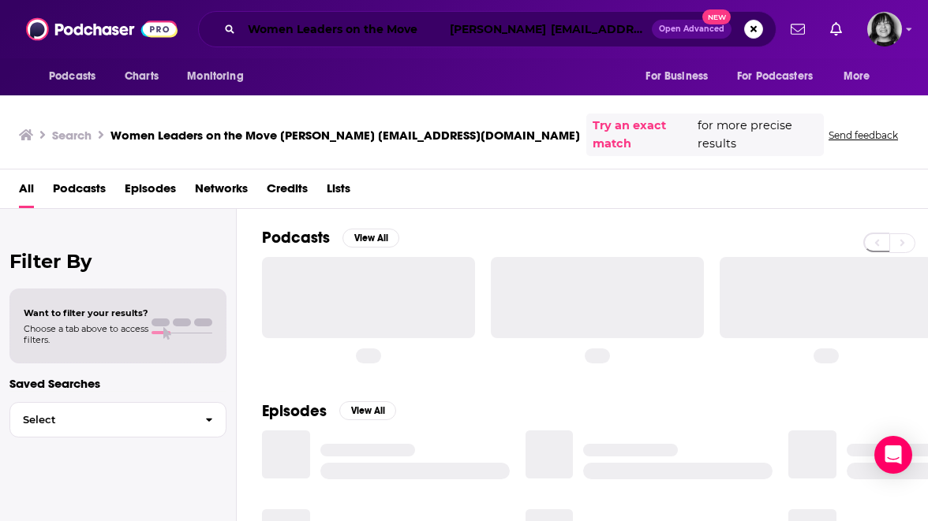
click at [413, 23] on input "Women Leaders on the Move Natalie info@hercsuite.com" at bounding box center [446, 29] width 410 height 25
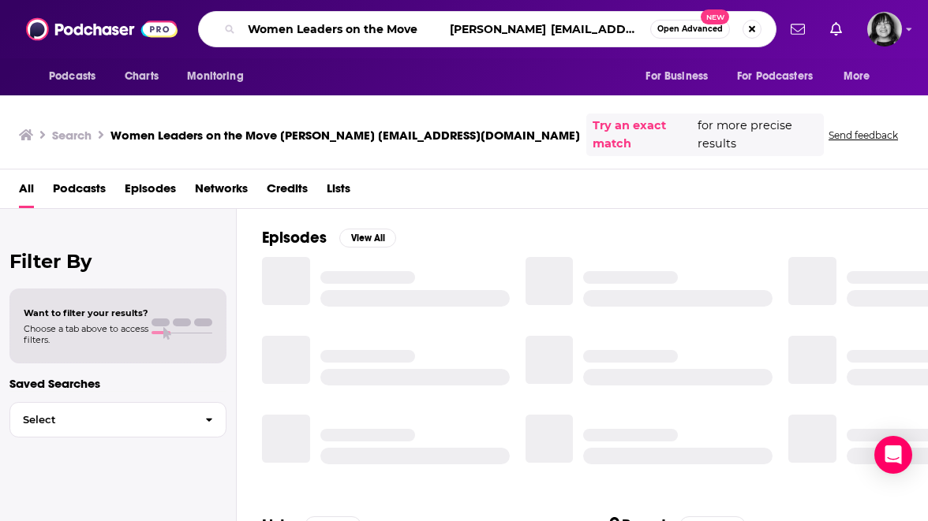
click at [413, 23] on input "Women Leaders on the Move Natalie info@hercsuite.com" at bounding box center [445, 29] width 409 height 25
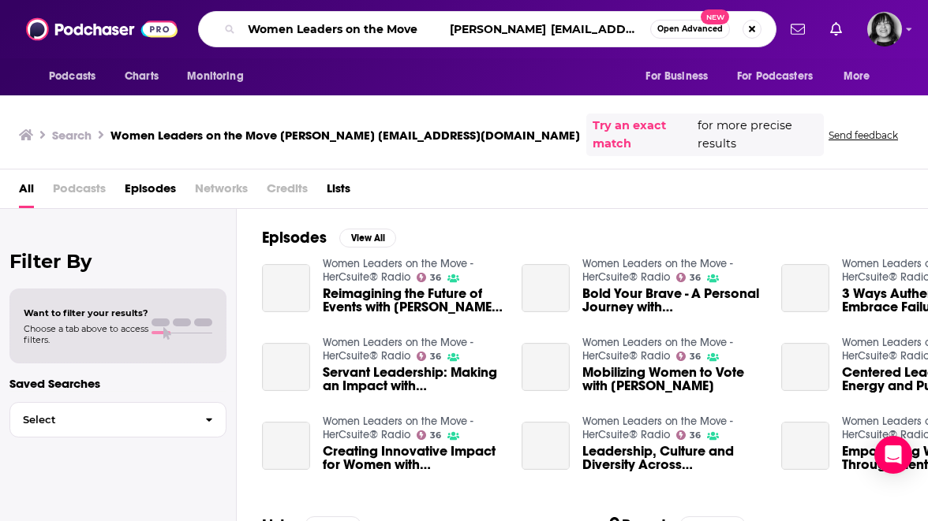
paste input "Search podcasts, credits, & more..."
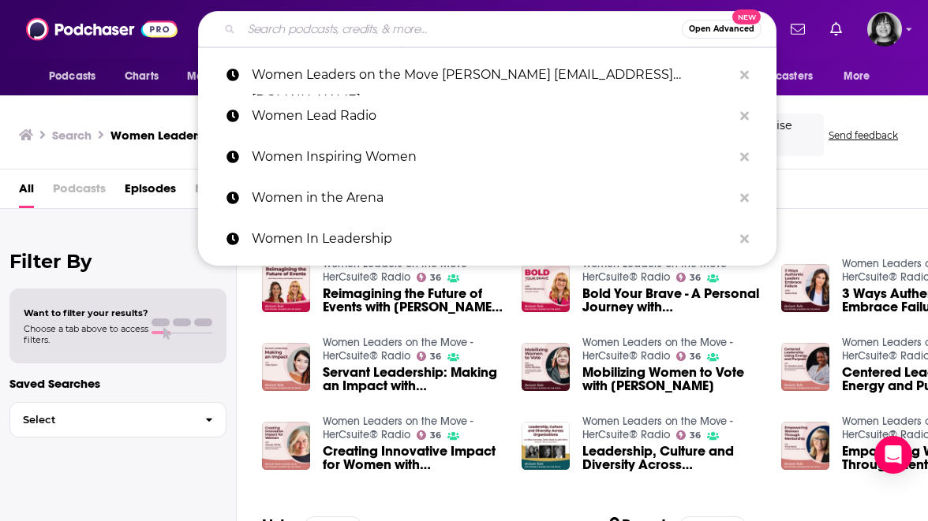
paste input "Women Leaders on the Move"
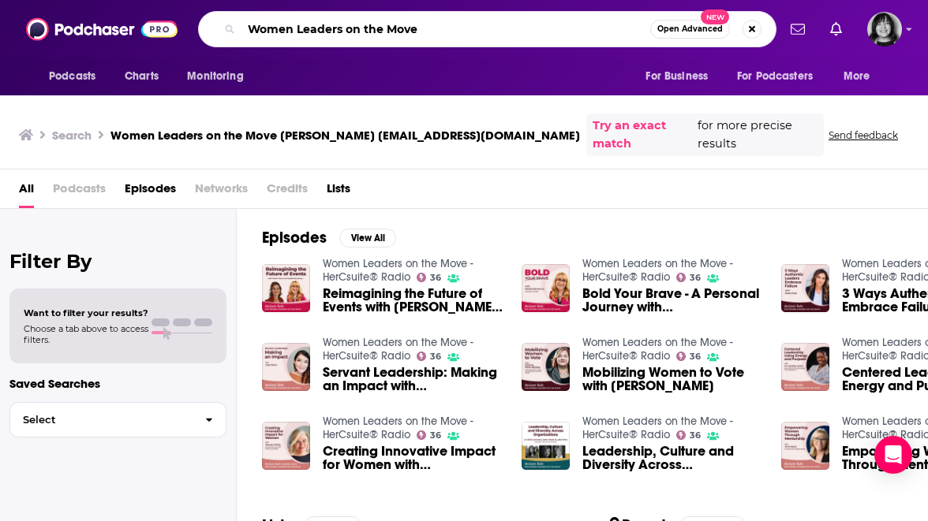
type input "Women Leaders on the Move"
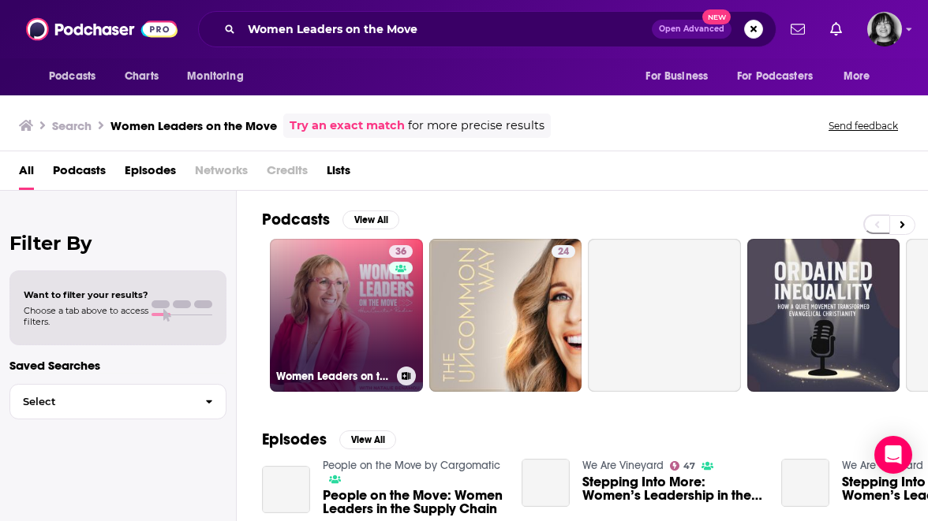
click at [384, 312] on link "36 Women Leaders on the Move - HerCsuite® Radio" at bounding box center [346, 315] width 153 height 153
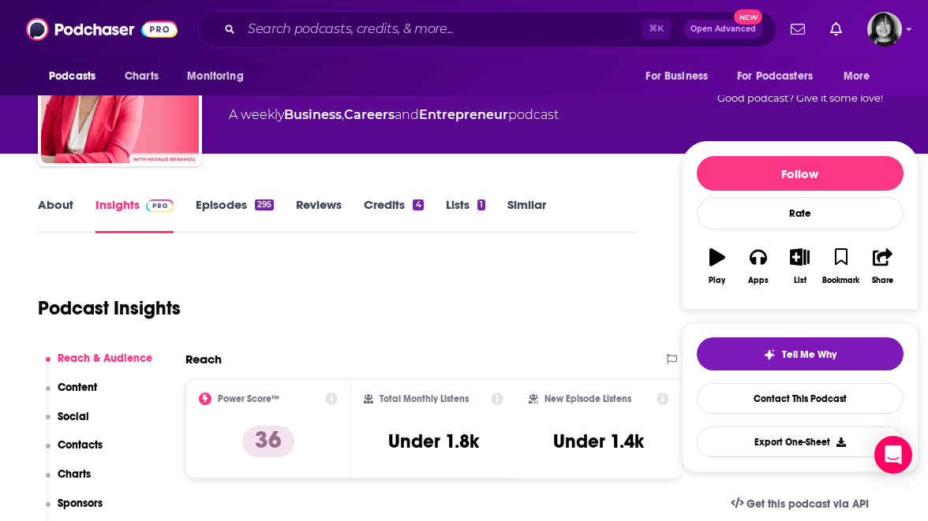
scroll to position [104, 0]
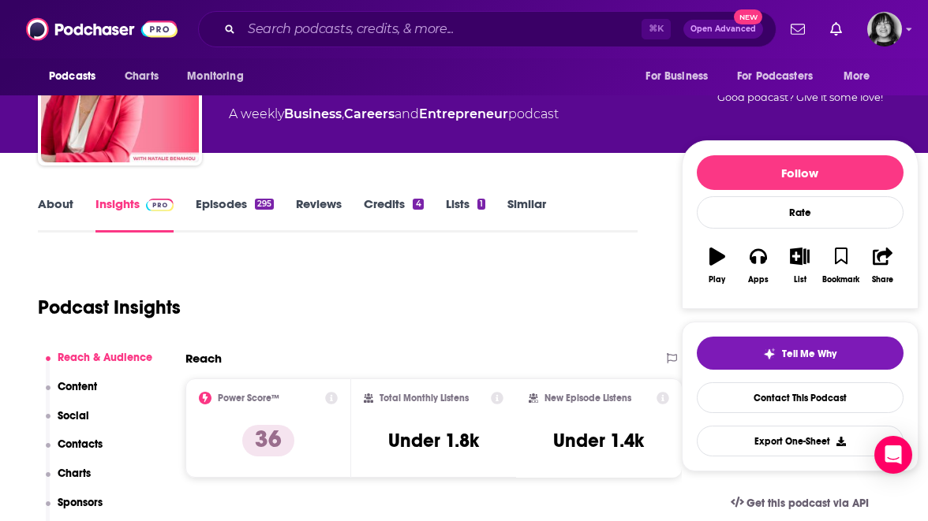
click at [538, 42] on div "⌘ K Open Advanced New" at bounding box center [487, 29] width 578 height 36
click at [534, 30] on input "Search podcasts, credits, & more..." at bounding box center [441, 29] width 400 height 25
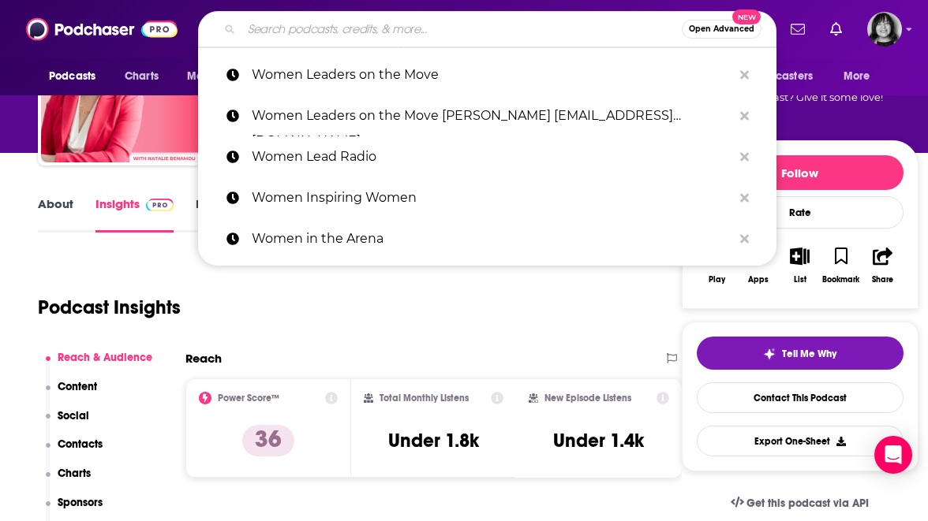
paste input "Women Leaders Podcast"
type input "Women Leaders Podcast"
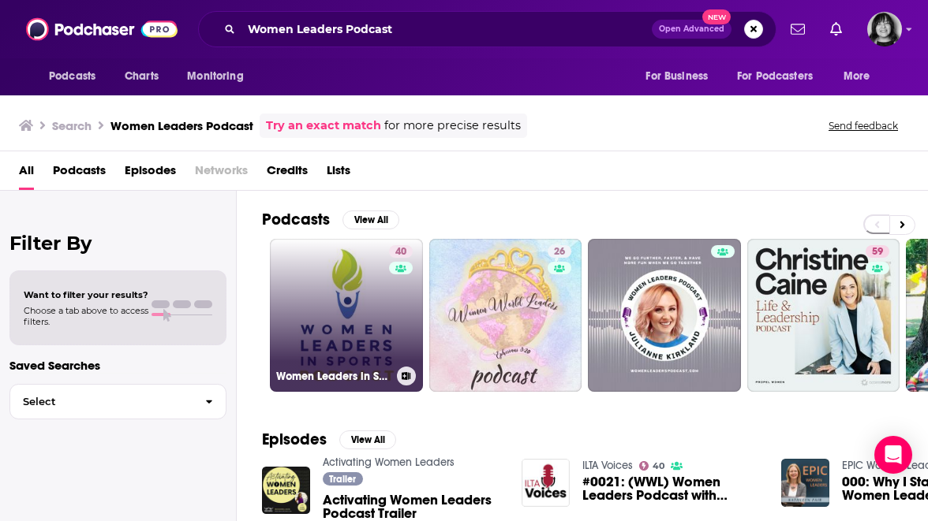
click at [349, 322] on link "40 Women Leaders in Sports Podcast" at bounding box center [346, 315] width 153 height 153
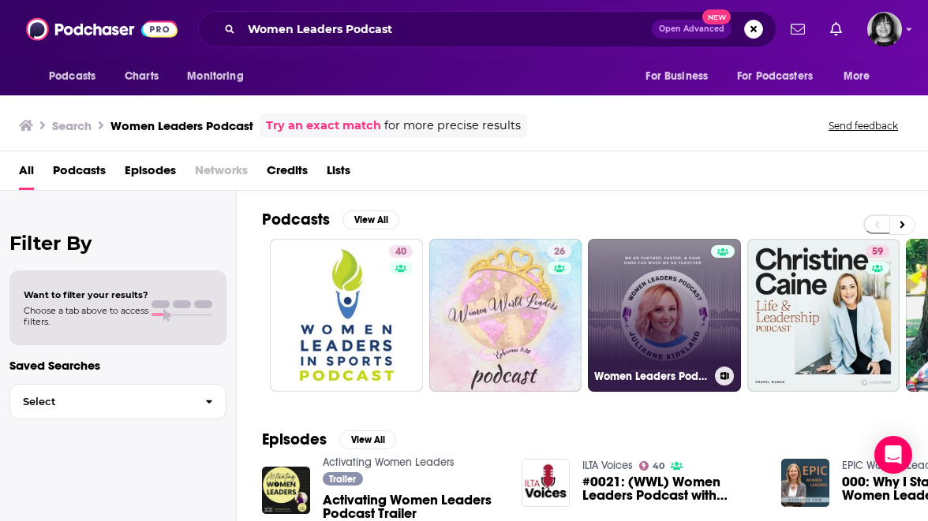
click at [667, 278] on link "Women Leaders Podcast" at bounding box center [664, 315] width 153 height 153
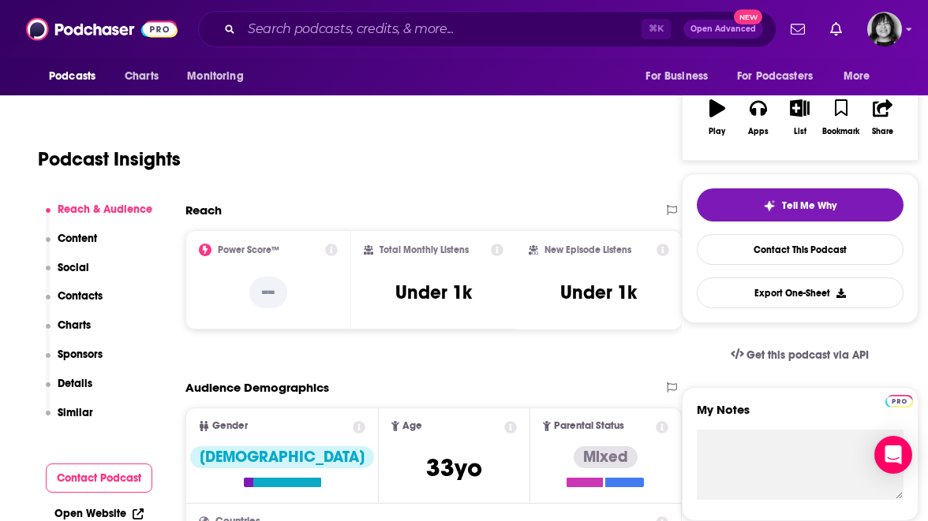
scroll to position [256, 0]
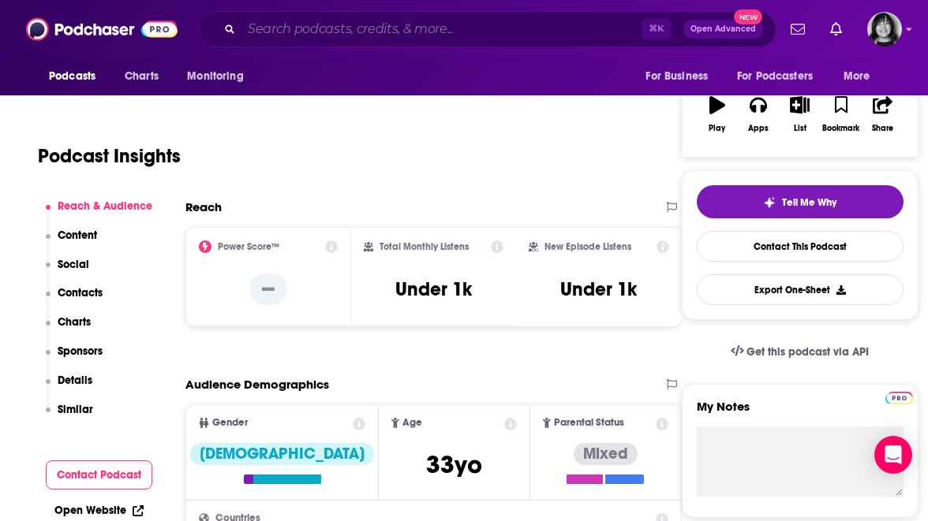
click at [536, 29] on input "Search podcasts, credits, & more..." at bounding box center [441, 29] width 400 height 25
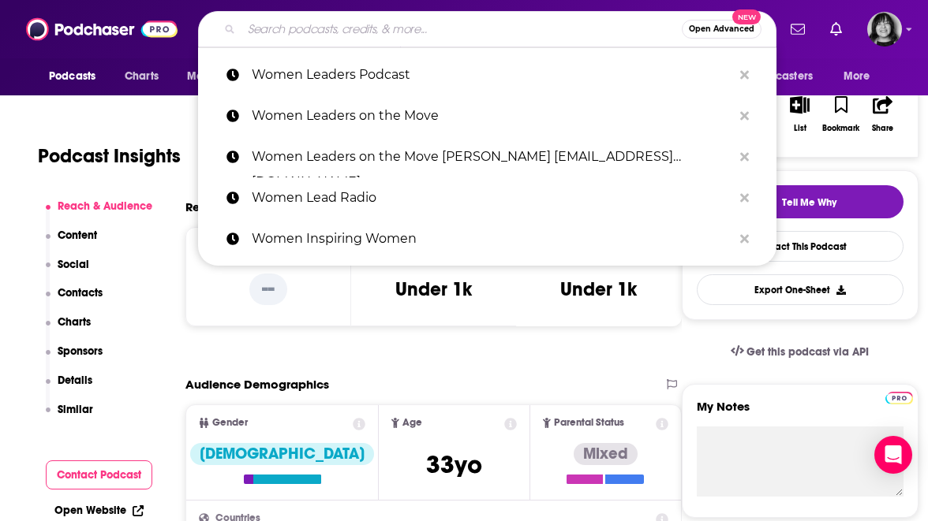
paste input "Women Rocking Business"
type input "Women Rocking Business"
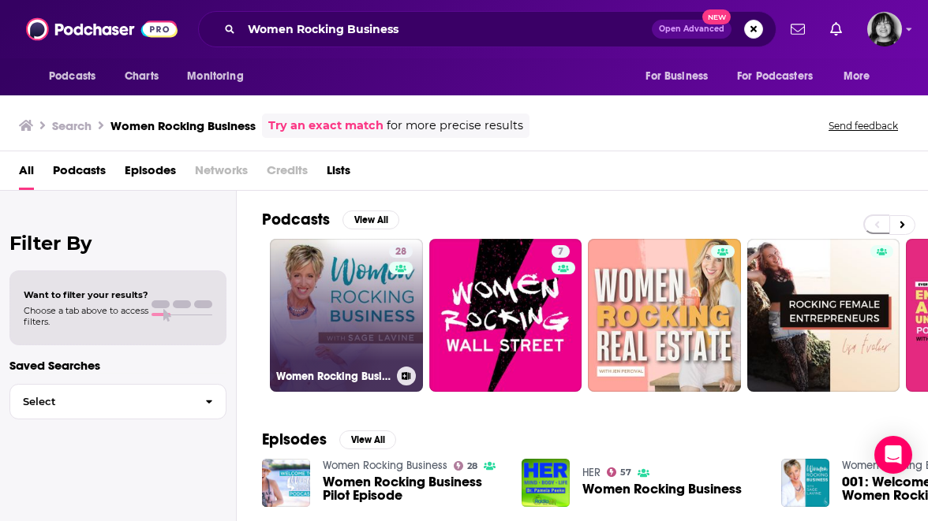
click at [379, 305] on link "28 Women Rocking Business" at bounding box center [346, 315] width 153 height 153
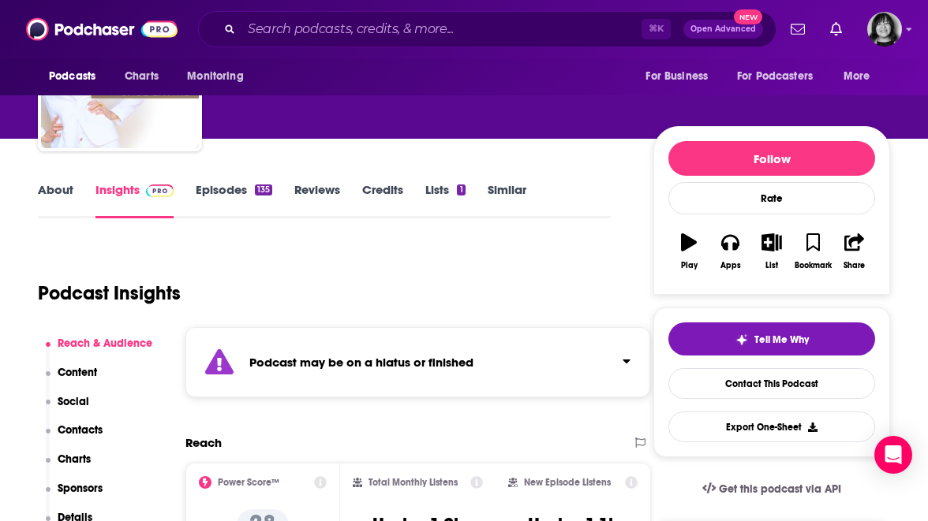
click at [361, 358] on strong "Podcast may be on a hiatus or finished" at bounding box center [361, 362] width 224 height 15
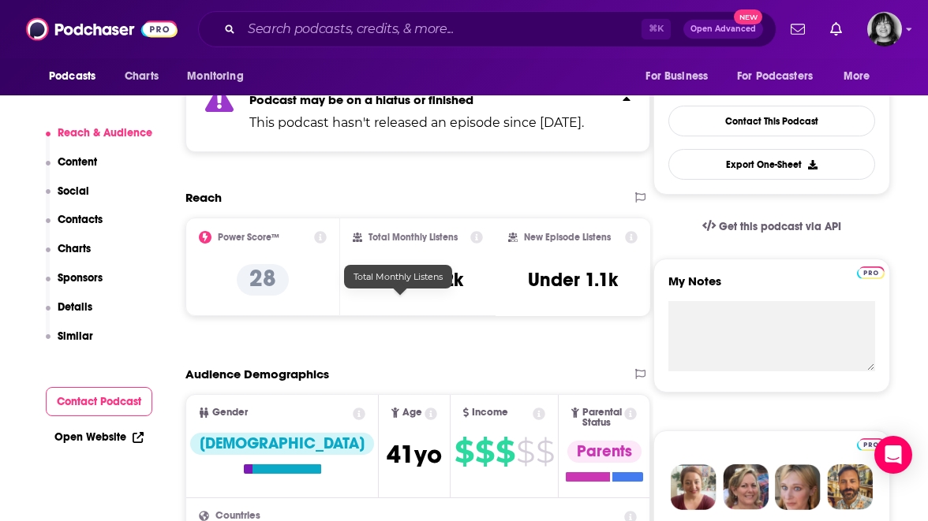
scroll to position [385, 0]
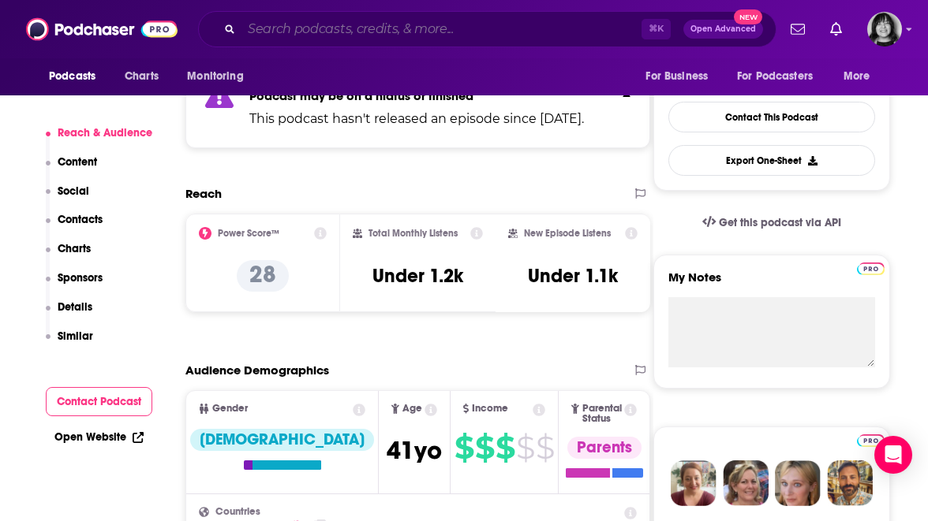
click at [450, 35] on input "Search podcasts, credits, & more..." at bounding box center [441, 29] width 400 height 25
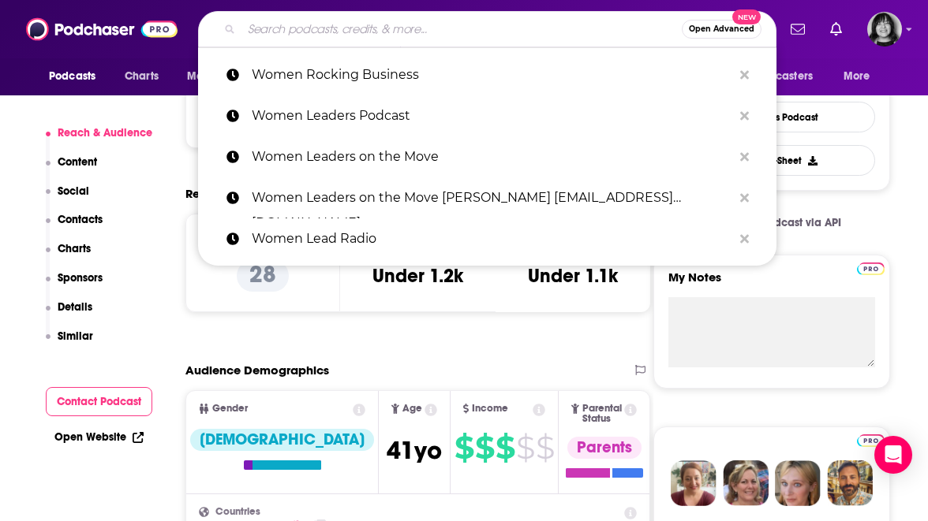
paste input "Women to Watch Media"
type input "Women to Watch Media"
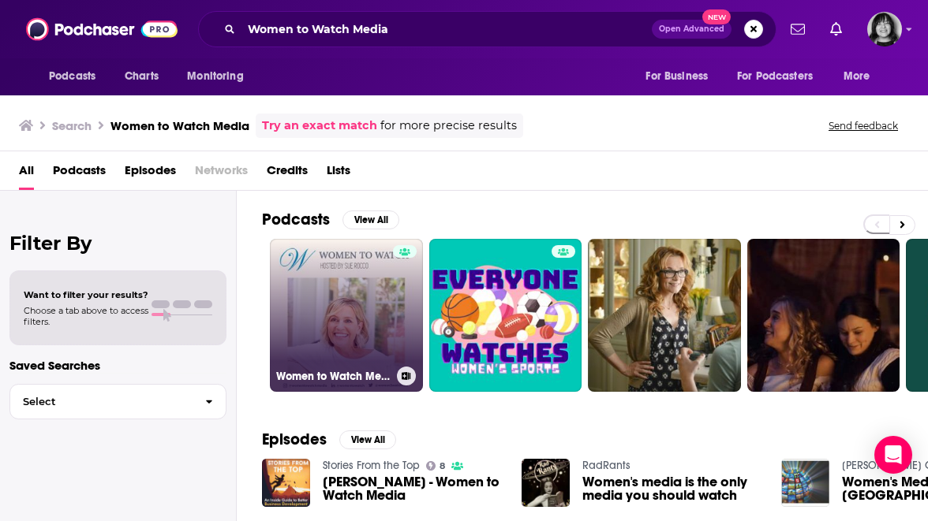
click at [375, 310] on link "Women to Watch Media® with Sue Rocco" at bounding box center [346, 315] width 153 height 153
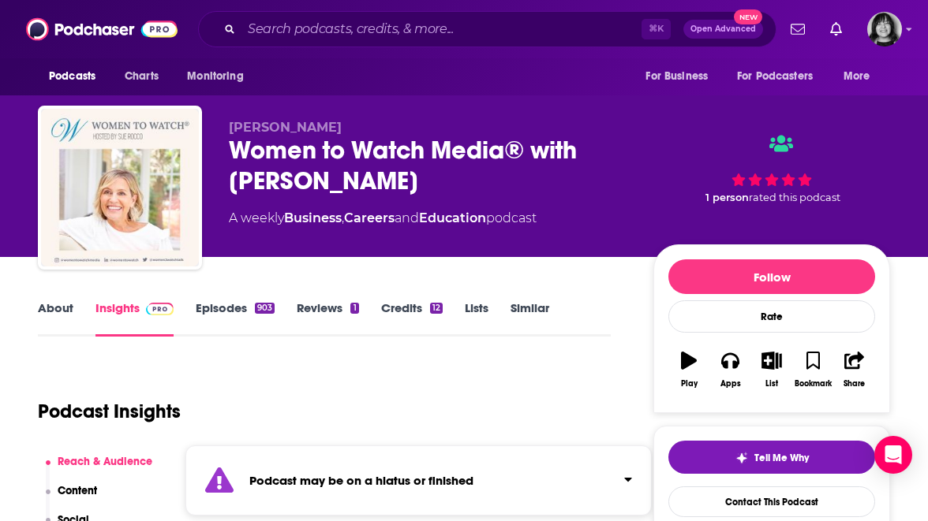
scroll to position [65, 0]
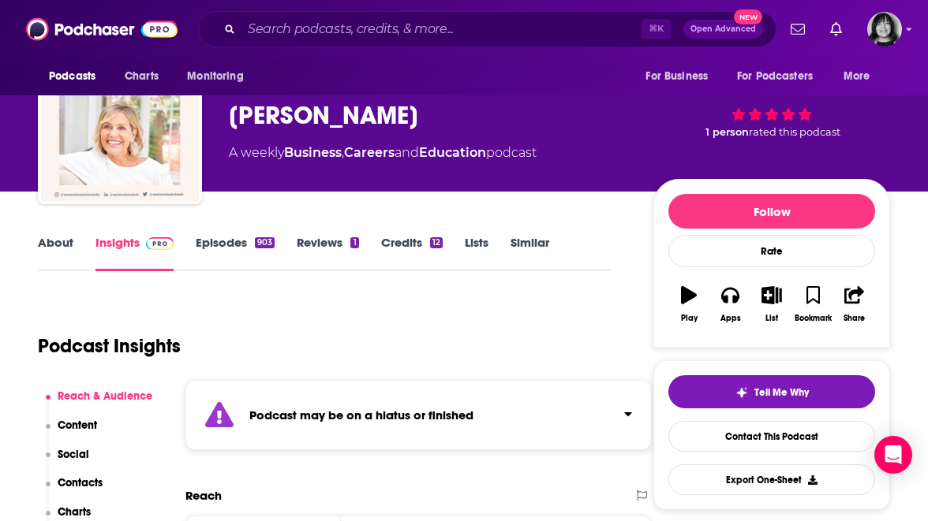
click at [354, 415] on strong "Podcast may be on a hiatus or finished" at bounding box center [361, 415] width 224 height 15
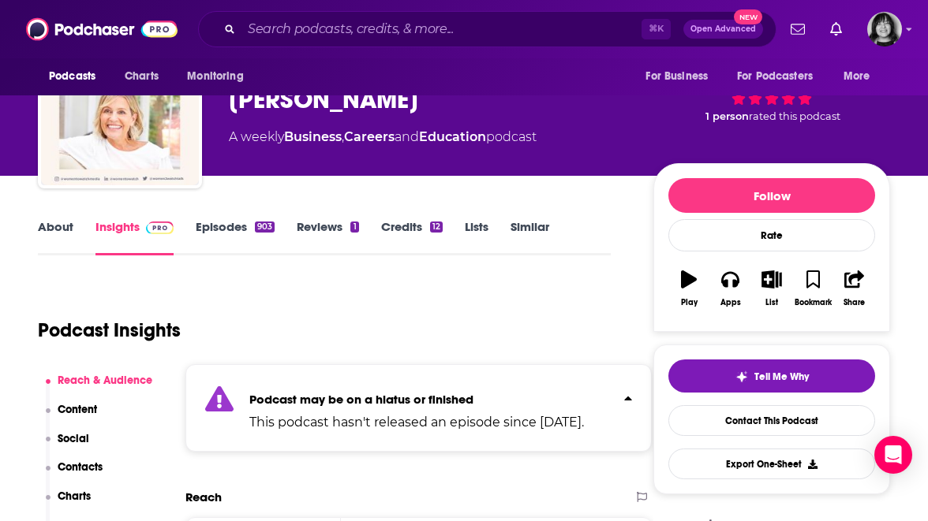
scroll to position [311, 0]
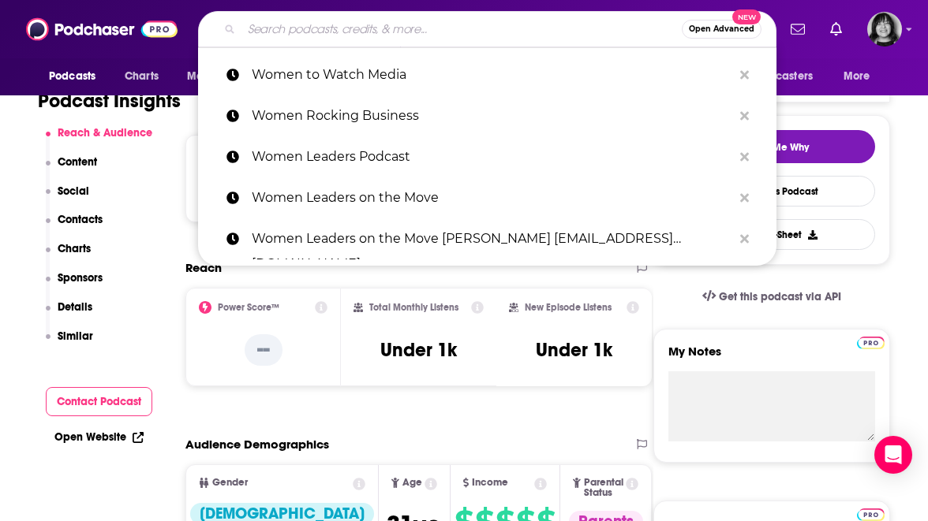
click at [474, 17] on input "Search podcasts, credits, & more..." at bounding box center [461, 29] width 440 height 25
paste input "Your Authentic Path to Powerful Leadership"
type input "Your Authentic Path to Powerful Leadership"
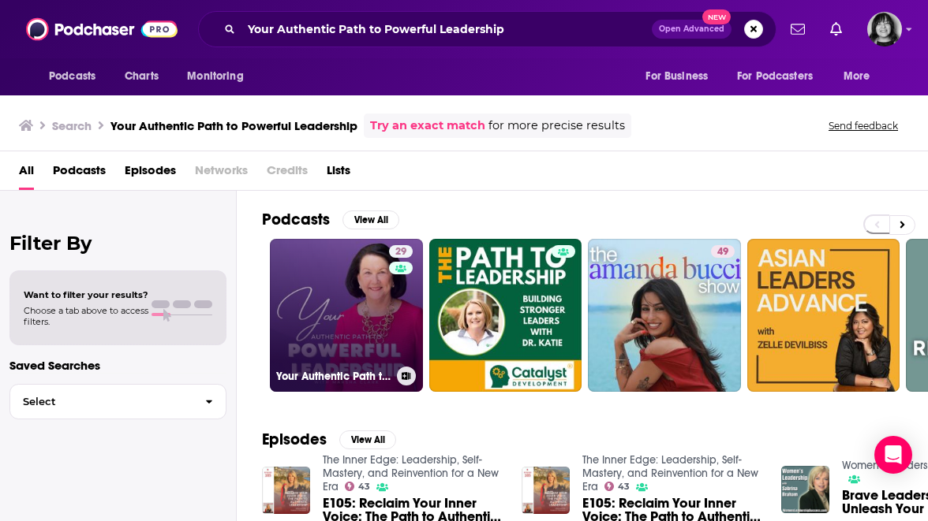
click at [395, 342] on div "29" at bounding box center [403, 305] width 28 height 121
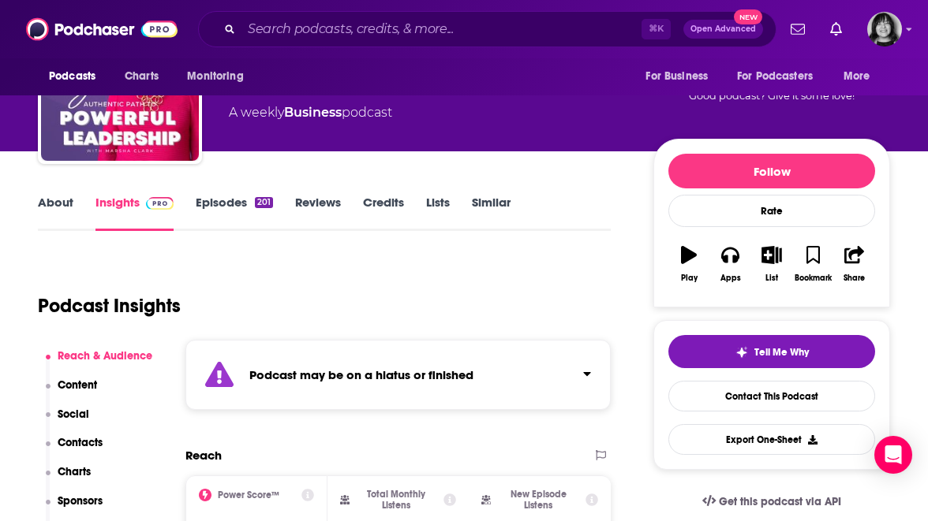
click at [375, 391] on div "Podcast may be on a hiatus or finished" at bounding box center [397, 375] width 425 height 70
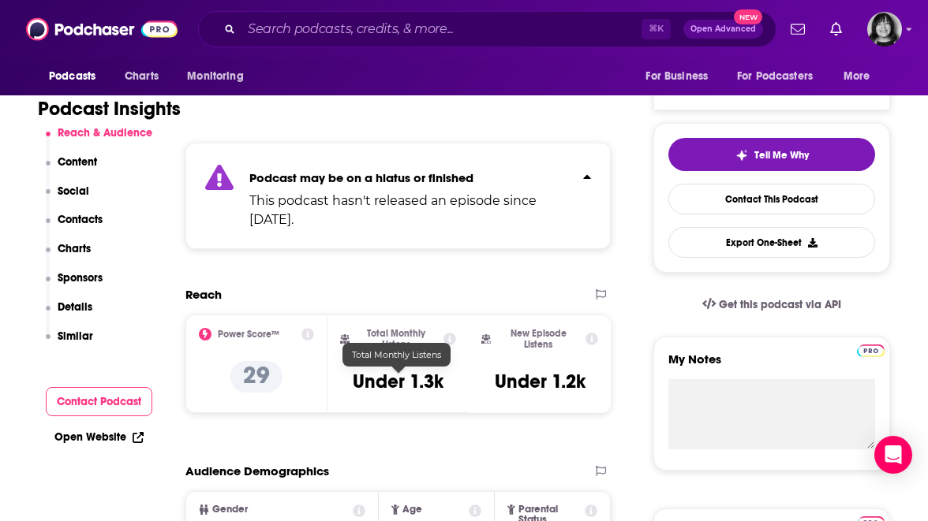
scroll to position [302, 0]
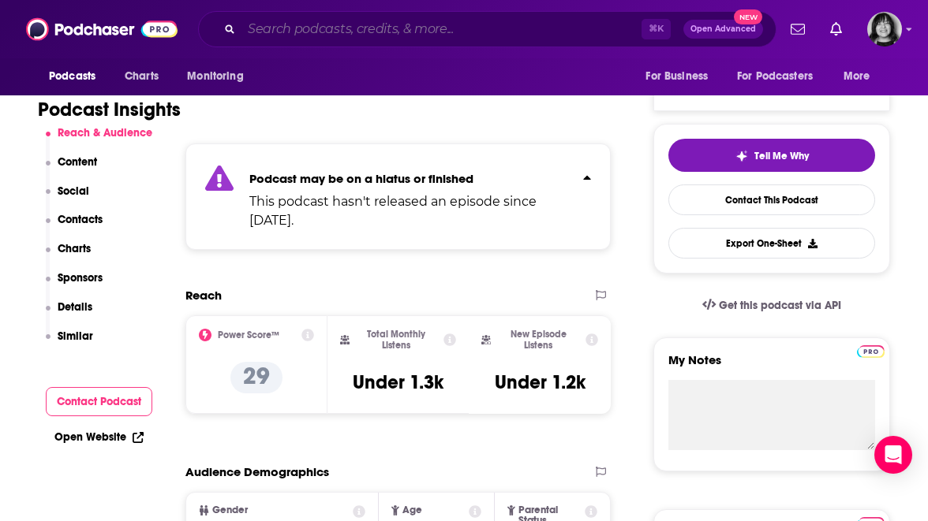
click at [480, 29] on input "Search podcasts, credits, & more..." at bounding box center [441, 29] width 400 height 25
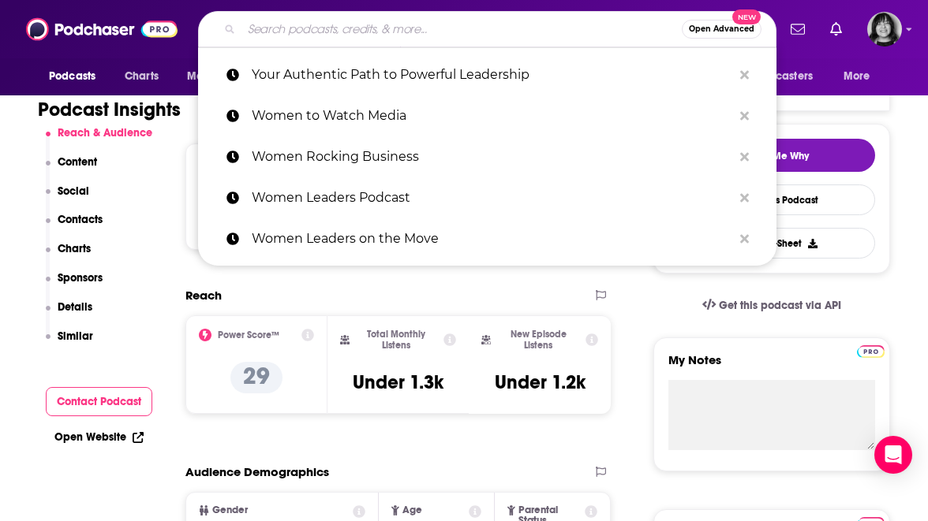
paste input "Make Some Noise"
type input "Make Some Noise"
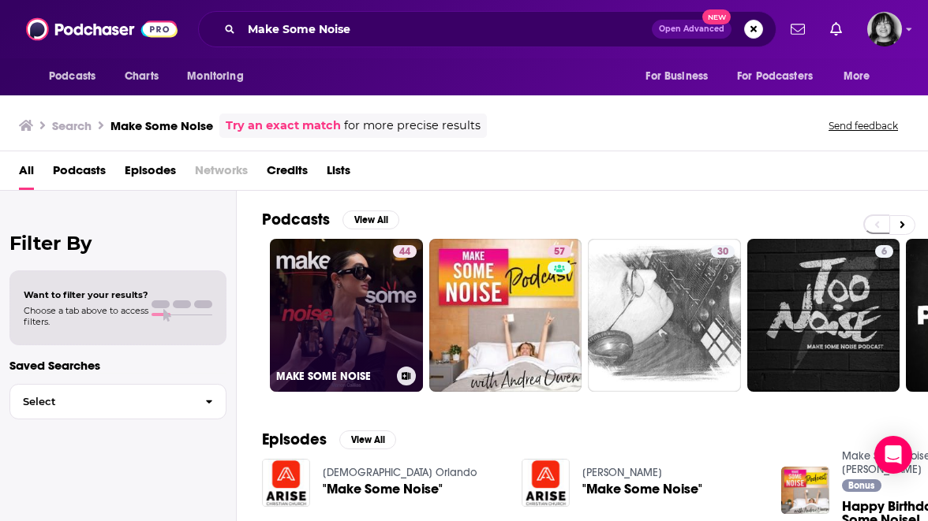
click at [322, 349] on link "44 MAKE SOME NOISE" at bounding box center [346, 315] width 153 height 153
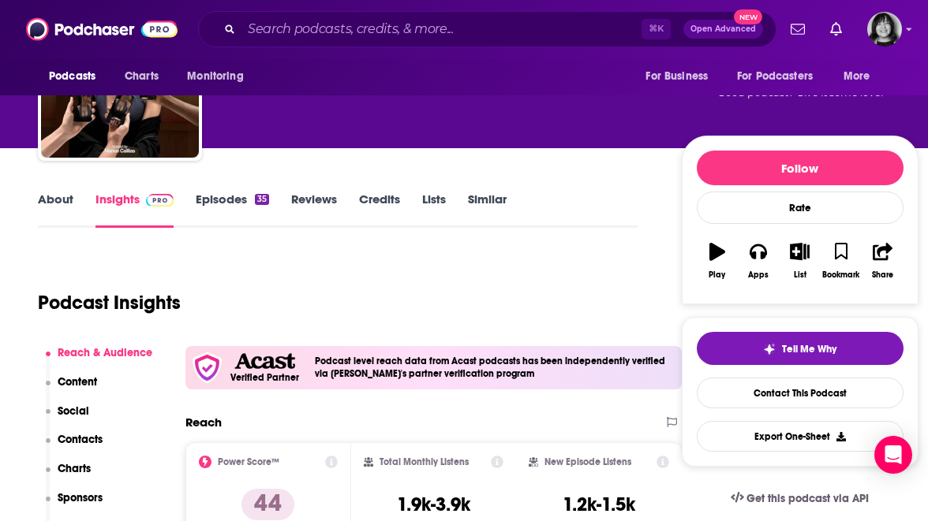
scroll to position [106, 0]
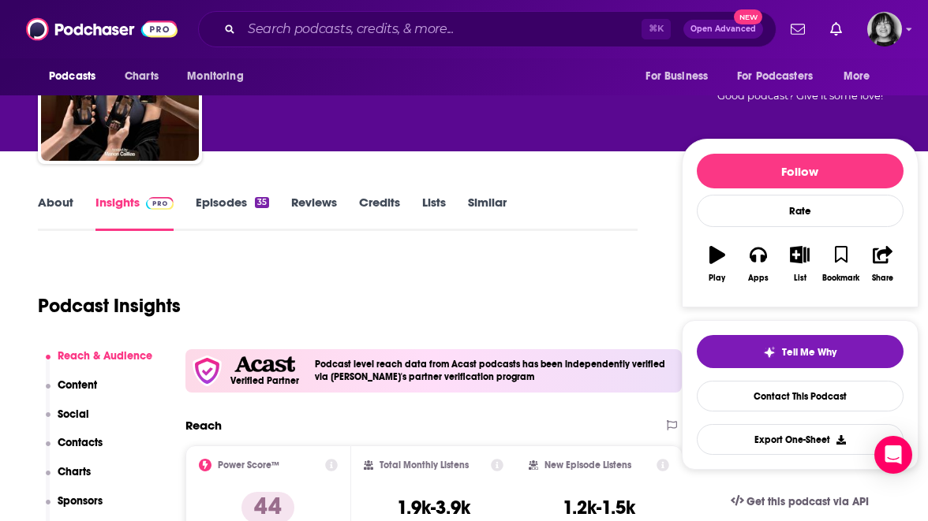
click at [45, 201] on link "About" at bounding box center [55, 213] width 35 height 36
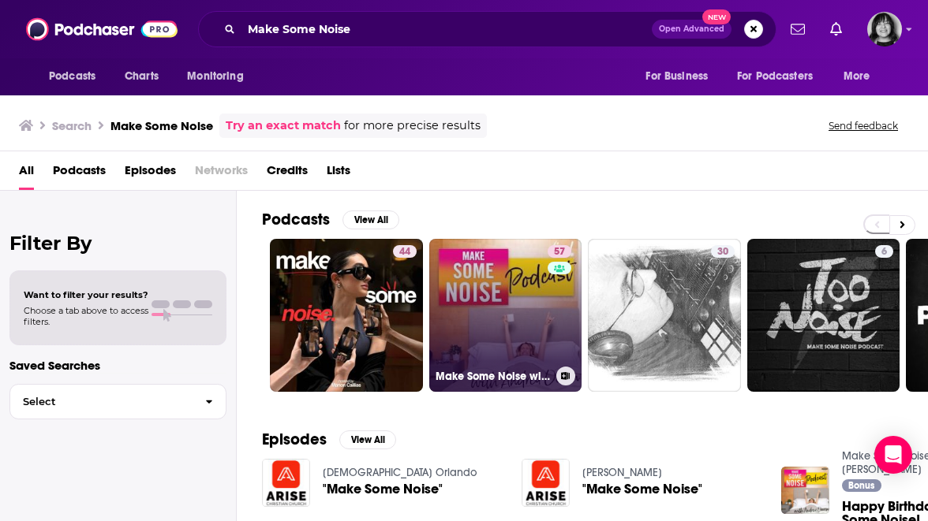
click at [482, 298] on link "57 Make Some Noise with Andrea Owen" at bounding box center [505, 315] width 153 height 153
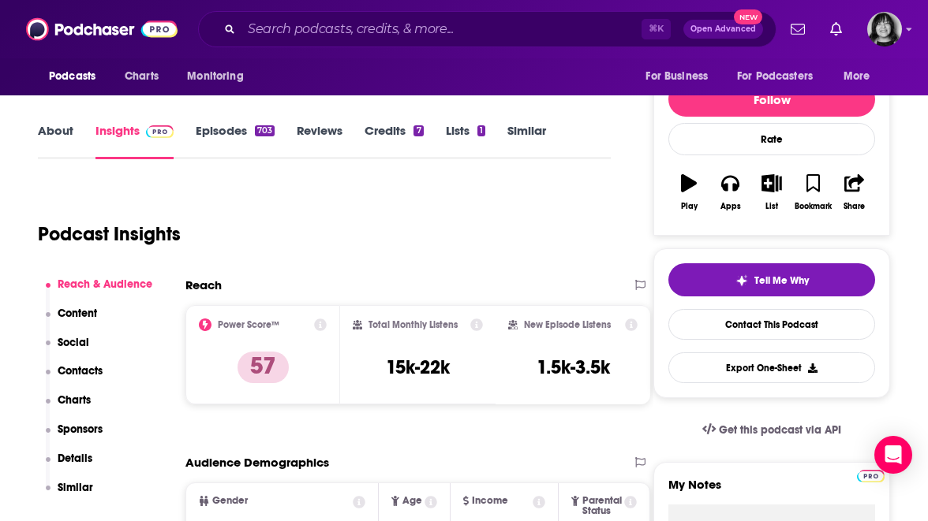
scroll to position [179, 0]
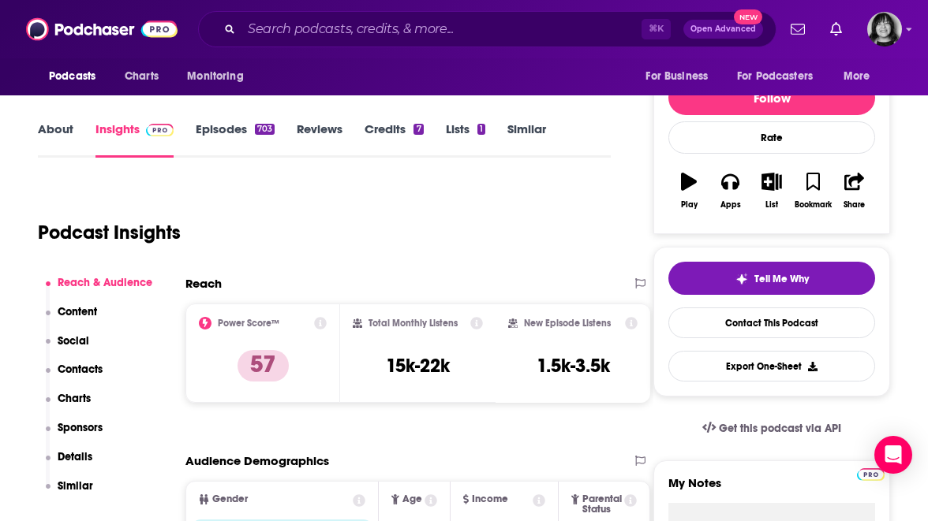
click at [60, 125] on link "About" at bounding box center [55, 139] width 35 height 36
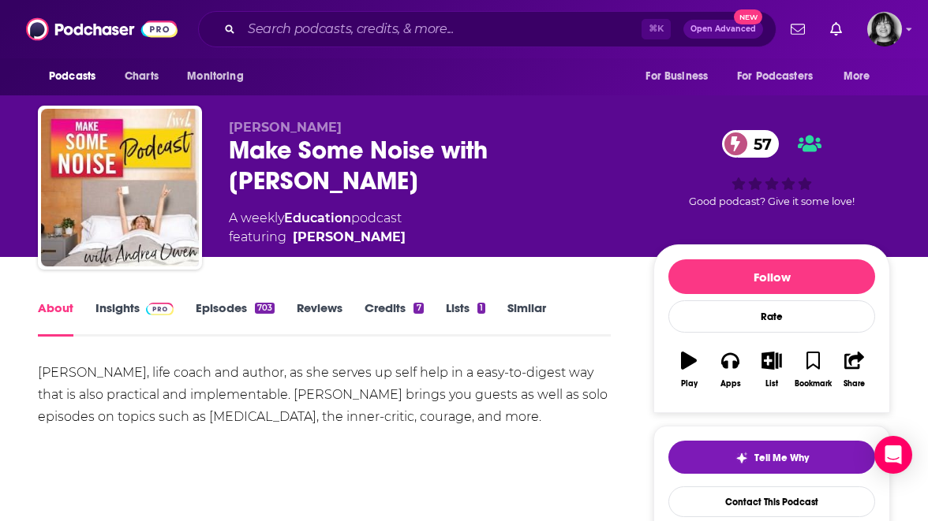
click at [118, 312] on link "Insights" at bounding box center [134, 319] width 78 height 36
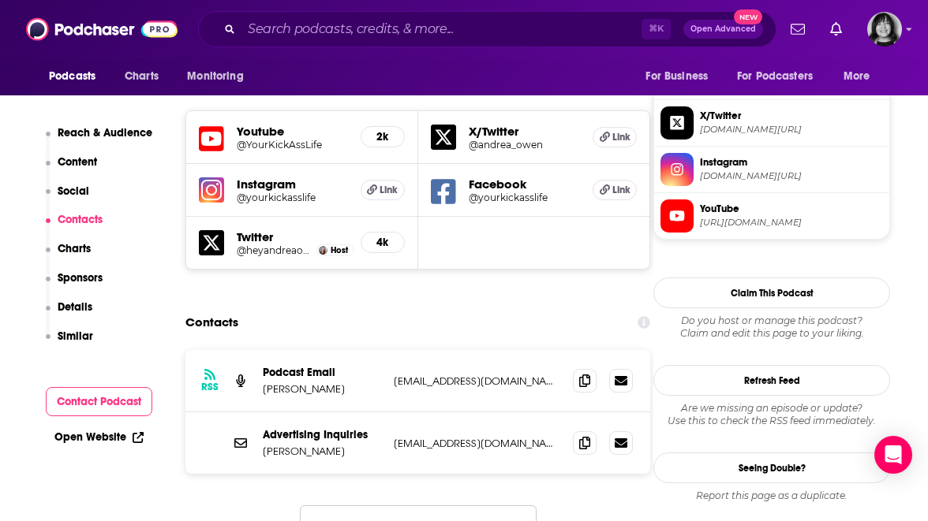
scroll to position [1387, 0]
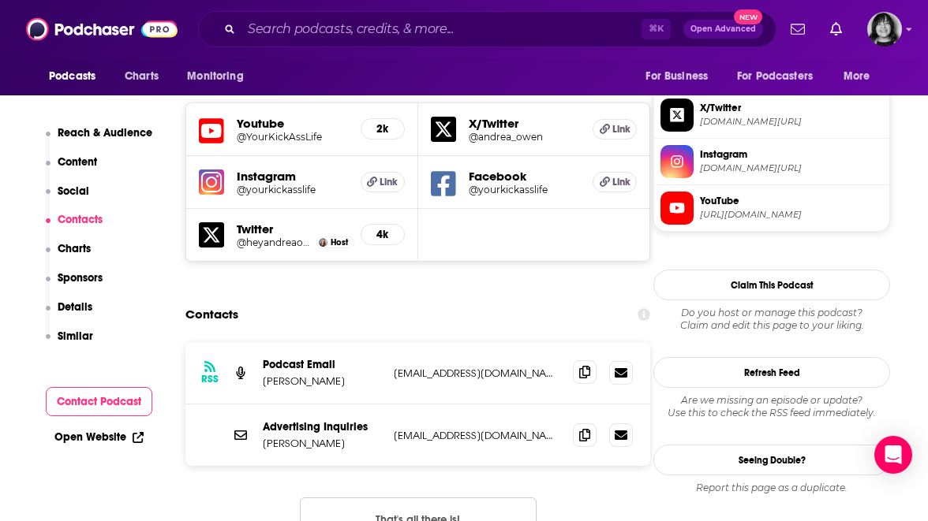
click at [573, 360] on span at bounding box center [585, 372] width 24 height 24
click at [547, 30] on input "Search podcasts, credits, & more..." at bounding box center [441, 29] width 400 height 25
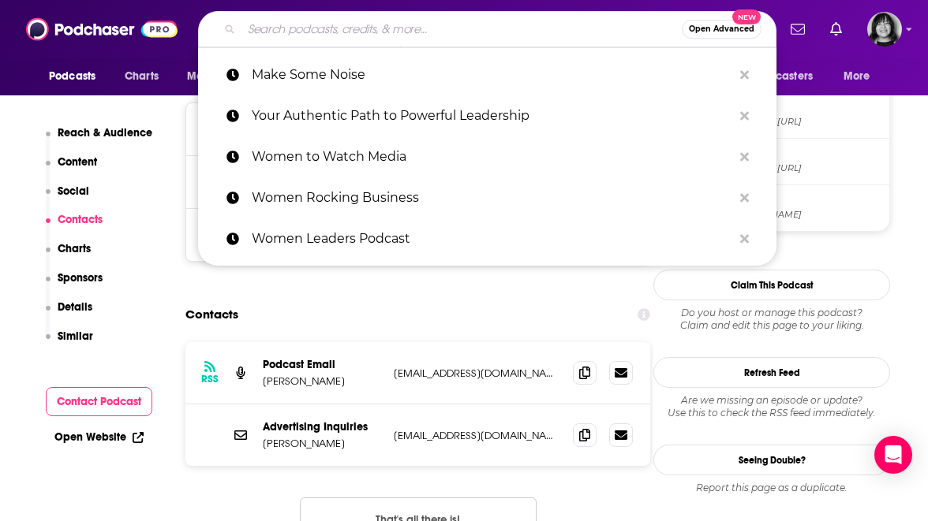
paste input "How'd She Do That?"
type input "How'd She Do That?"
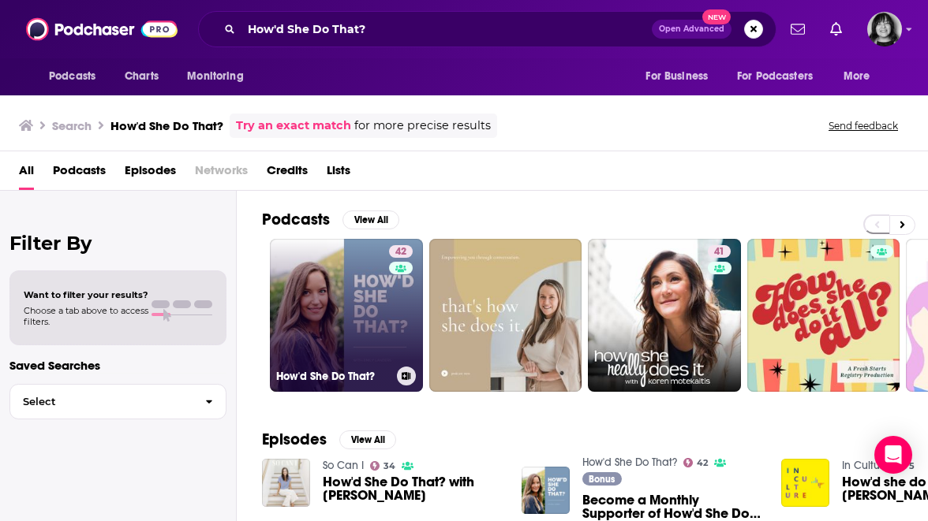
click at [330, 334] on link "42 How'd She Do That?" at bounding box center [346, 315] width 153 height 153
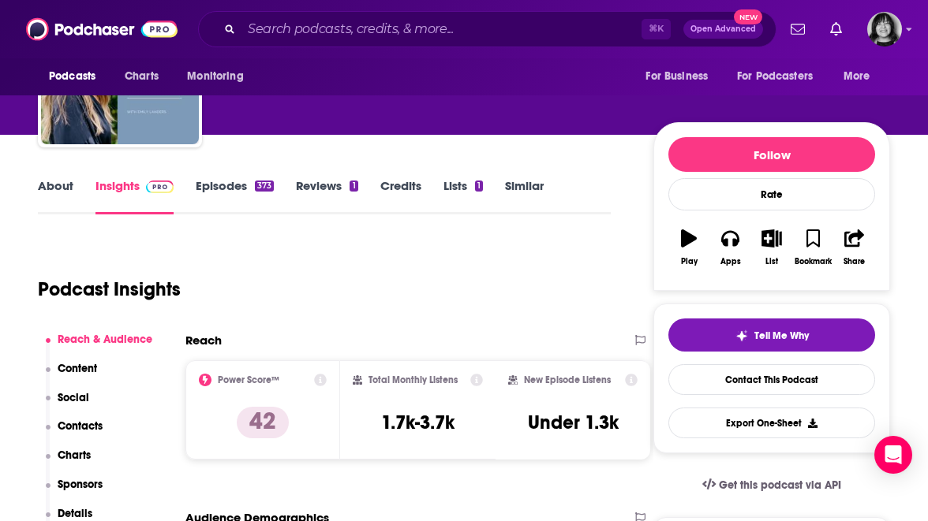
scroll to position [125, 0]
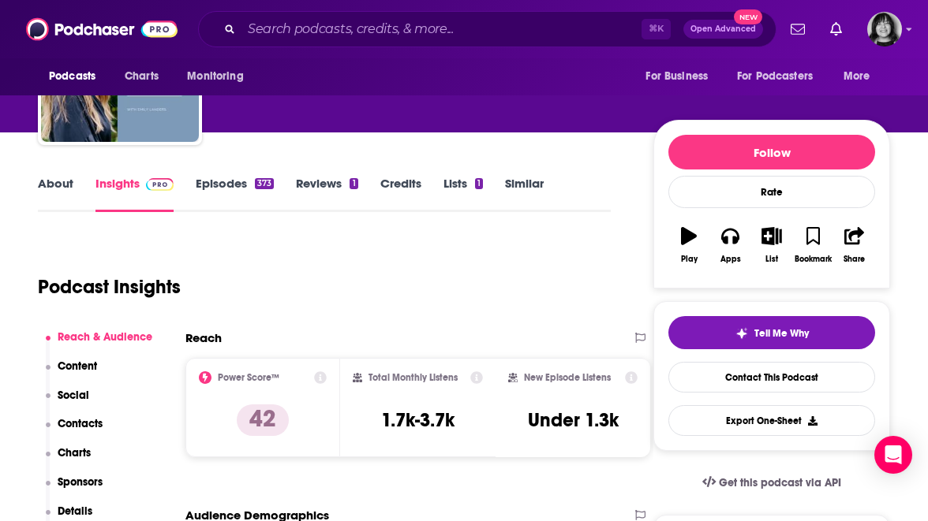
click at [57, 188] on link "About" at bounding box center [55, 194] width 35 height 36
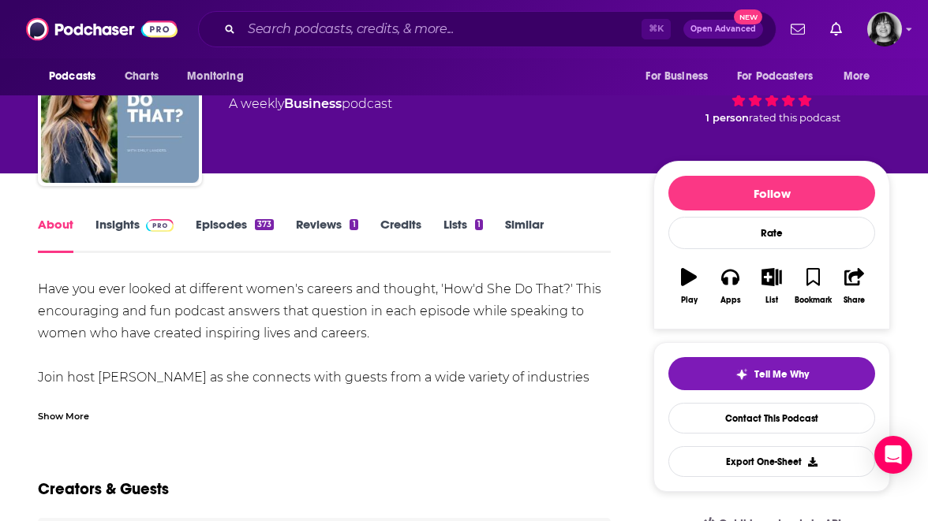
scroll to position [129, 0]
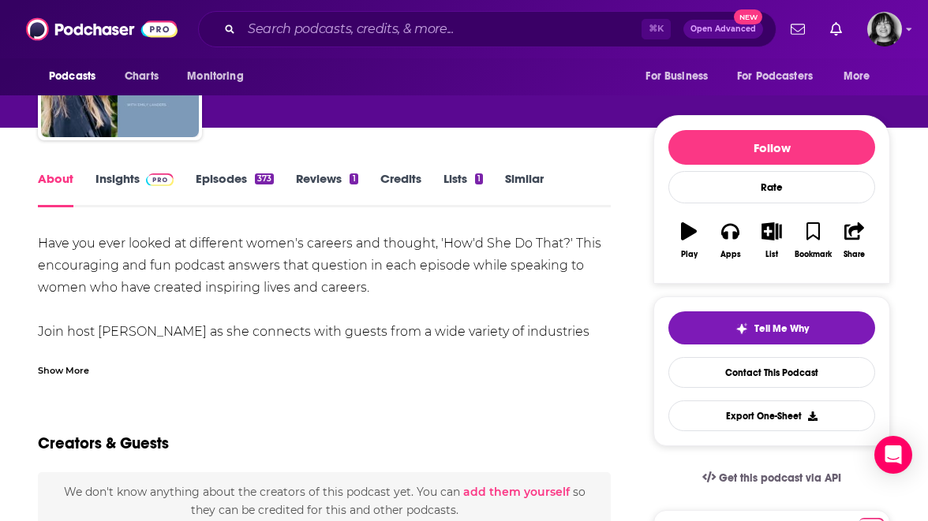
click at [62, 364] on div "Show More" at bounding box center [63, 369] width 51 height 15
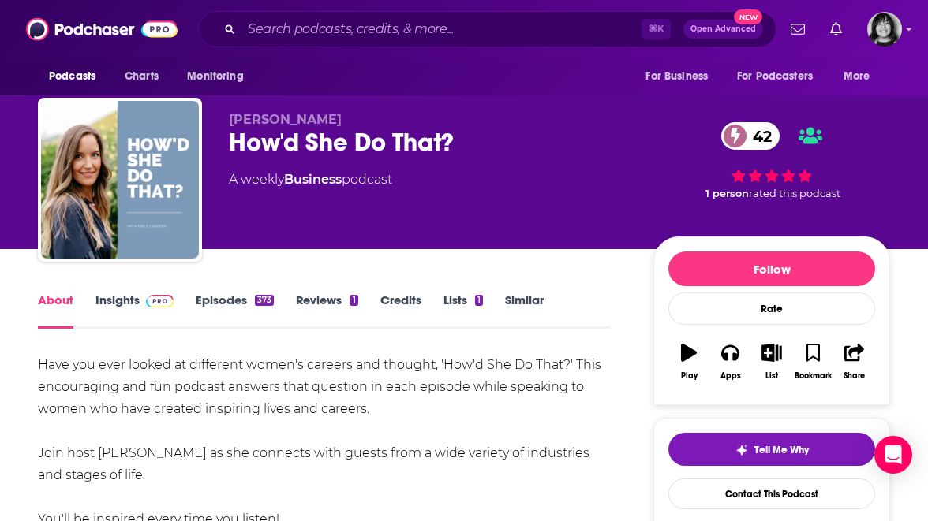
scroll to position [0, 0]
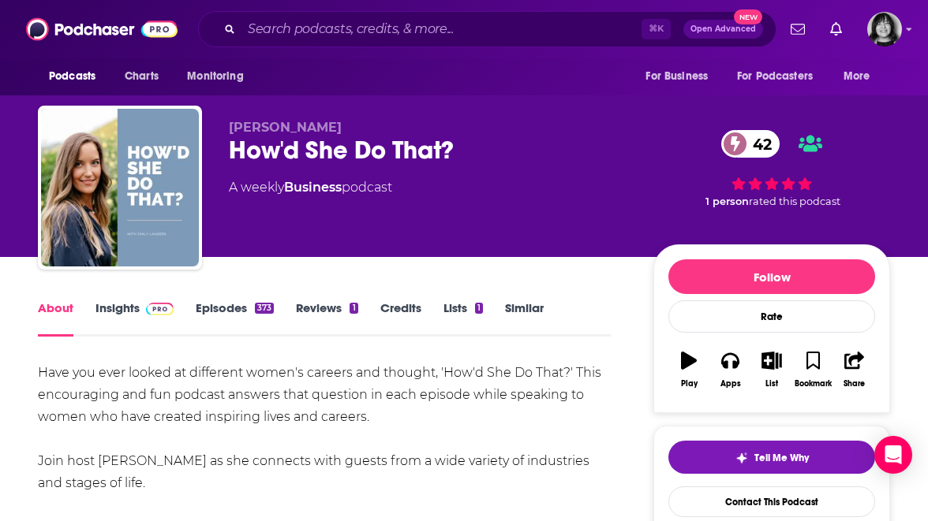
click at [482, 13] on div "⌘ K Open Advanced New" at bounding box center [487, 29] width 578 height 36
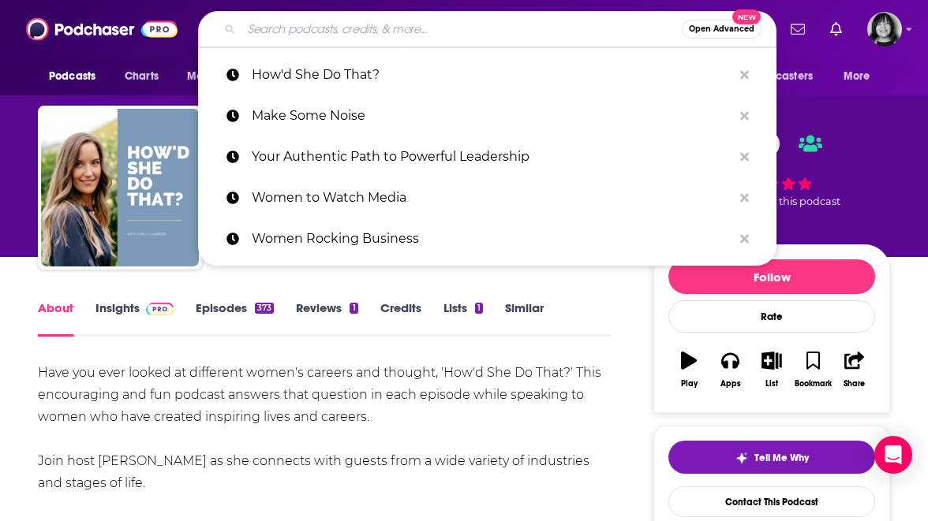
click at [474, 29] on input "Search podcasts, credits, & more..." at bounding box center [461, 29] width 440 height 25
type input "x"
paste input "Advancing Women Podcast"
type input "Advancing Women Podcast"
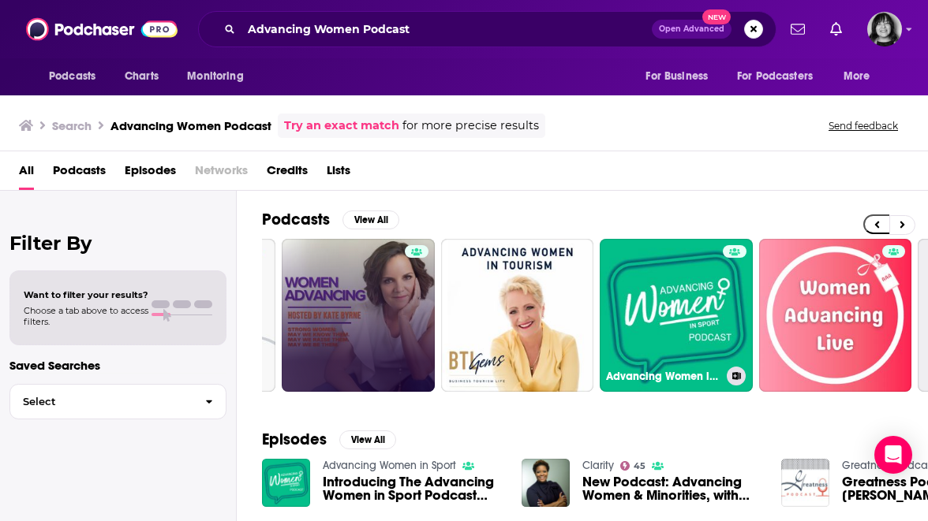
scroll to position [0, 307]
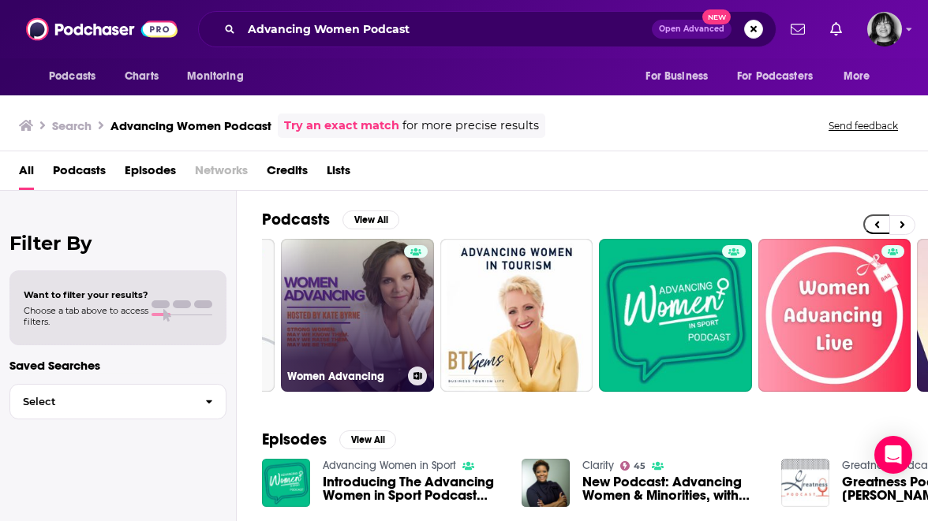
click at [351, 267] on link "Women Advancing" at bounding box center [357, 315] width 153 height 153
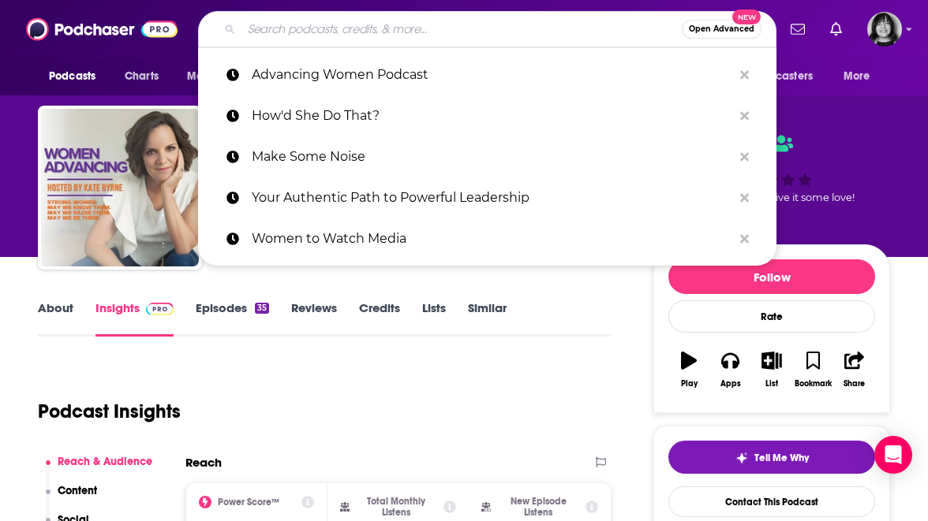
click at [536, 27] on input "Search podcasts, credits, & more..." at bounding box center [461, 29] width 440 height 25
paste input "She Vs World"
type input "She Vs World"
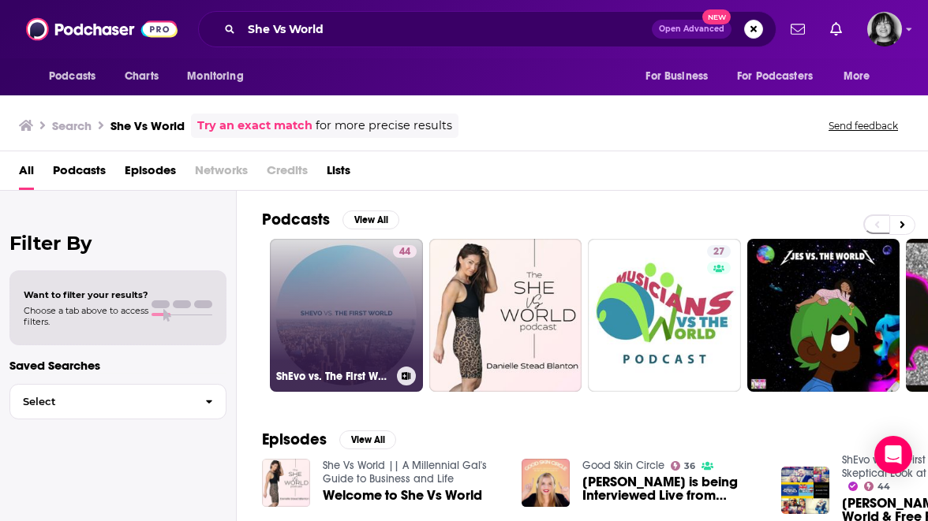
click at [348, 297] on link "44 ShEvo vs. The First World | A Skeptical Look at Western Culture" at bounding box center [346, 315] width 153 height 153
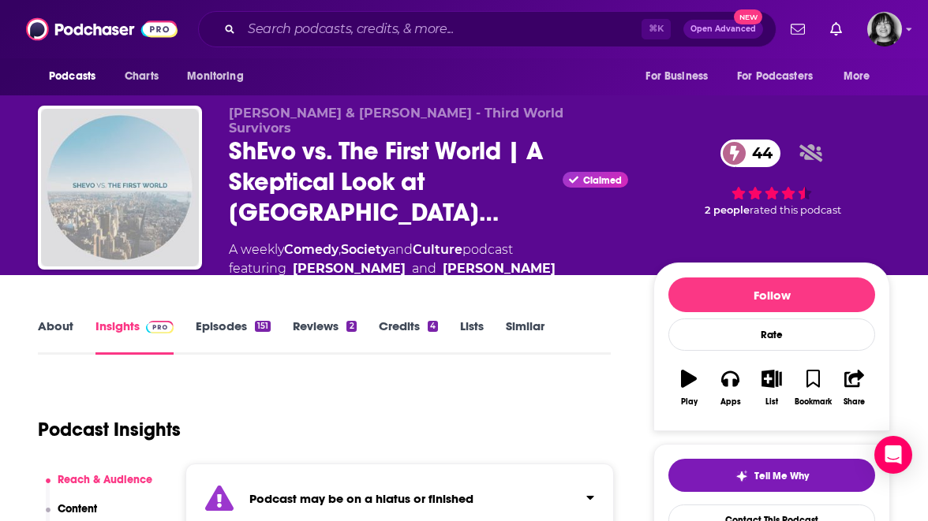
scroll to position [141, 0]
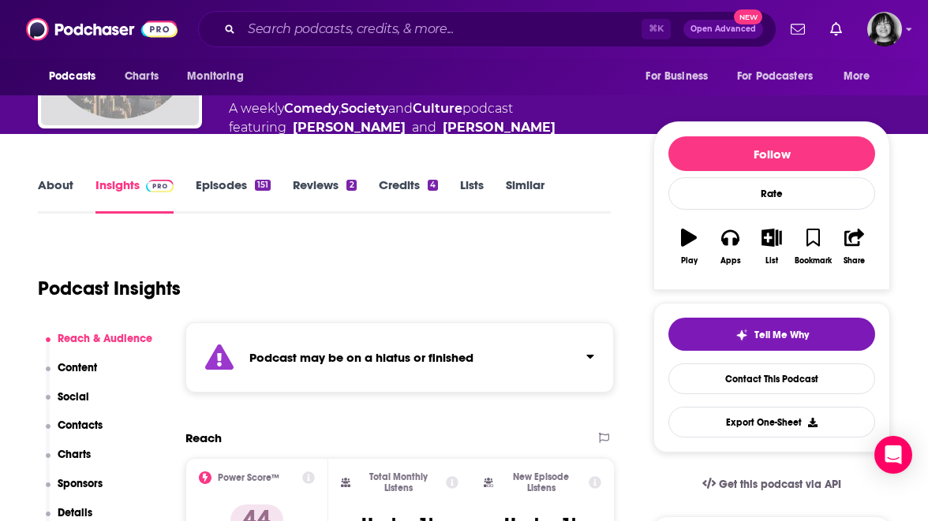
click at [343, 350] on strong "Podcast may be on a hiatus or finished" at bounding box center [361, 357] width 224 height 15
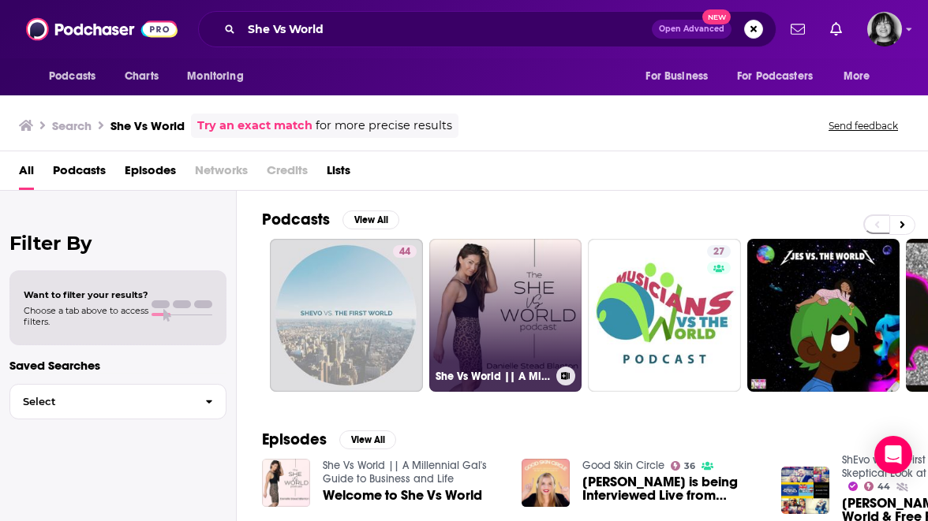
click at [491, 344] on link "She Vs World || A Millennial Gal's Guide to Business and Life" at bounding box center [505, 315] width 153 height 153
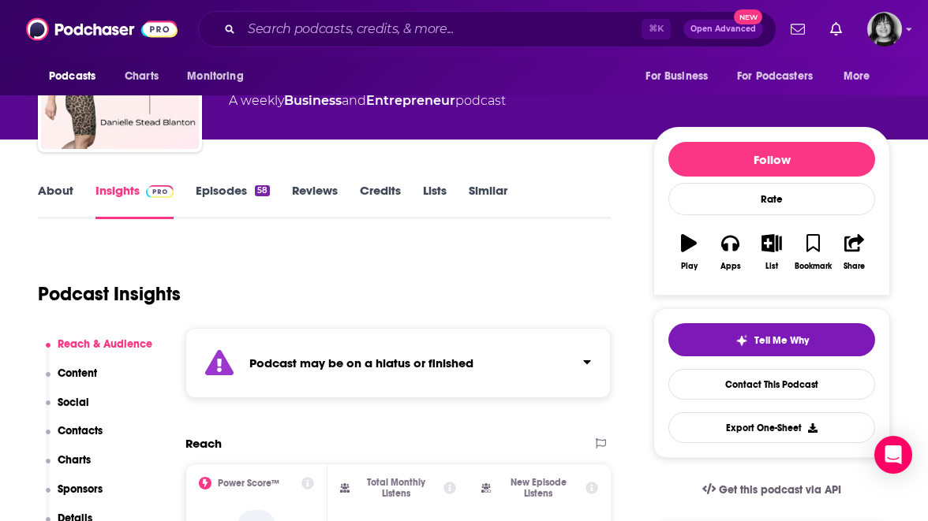
scroll to position [130, 0]
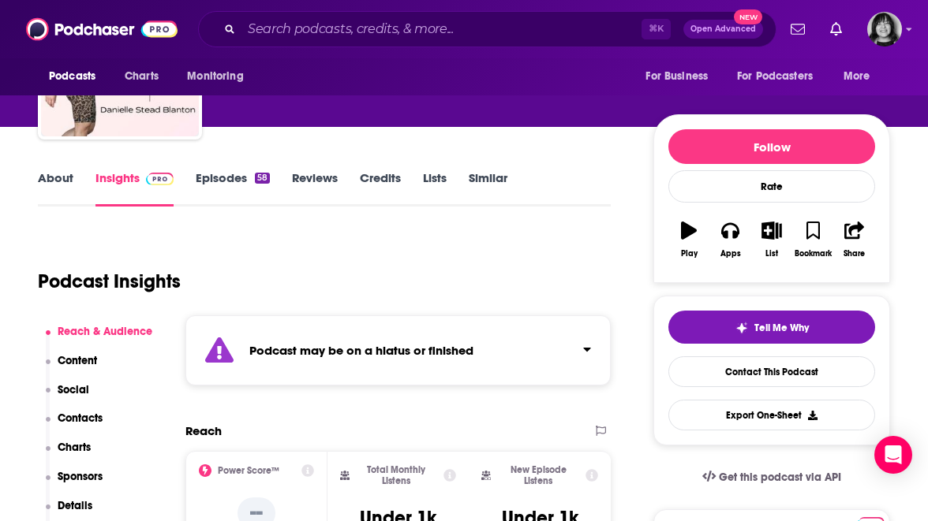
click at [478, 341] on div "Podcast may be on a hiatus or finished" at bounding box center [397, 351] width 425 height 70
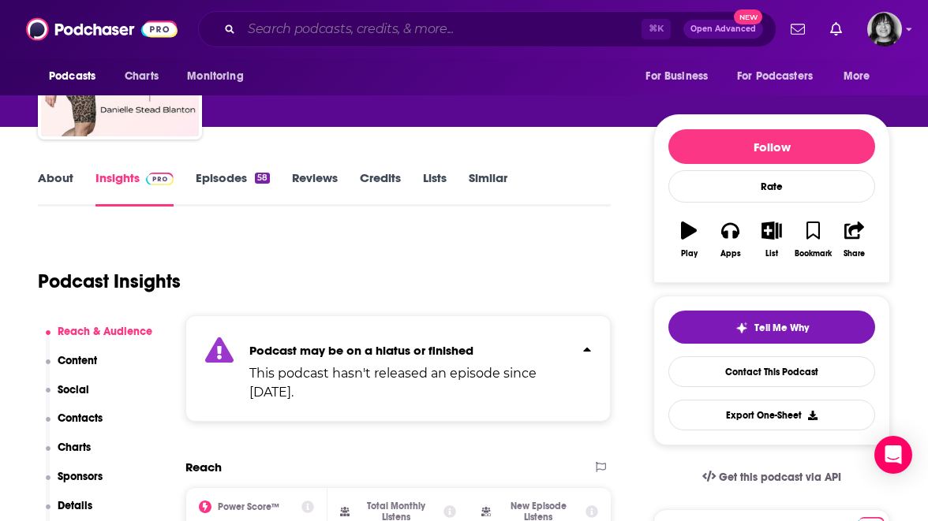
click at [472, 26] on input "Search podcasts, credits, & more..." at bounding box center [441, 29] width 400 height 25
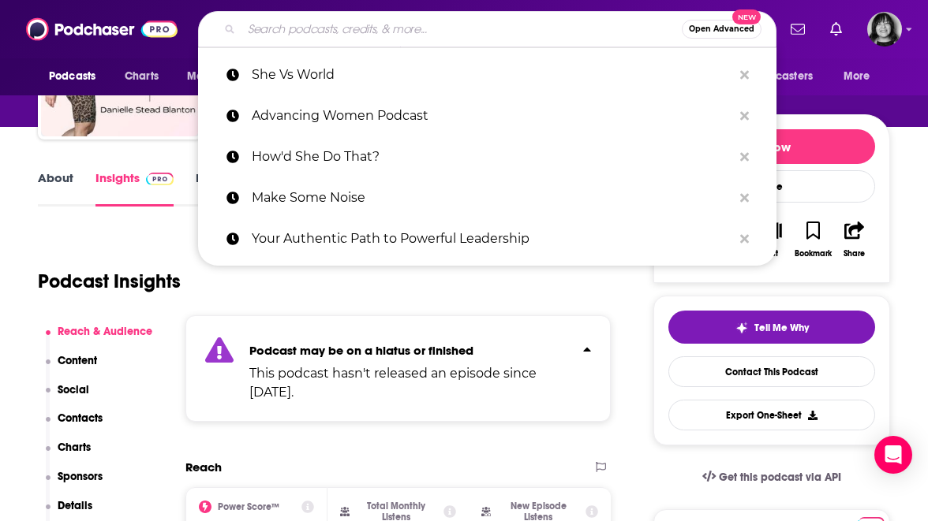
paste input "Women Emerging Podcast"
type input "Women Emerging Podcast"
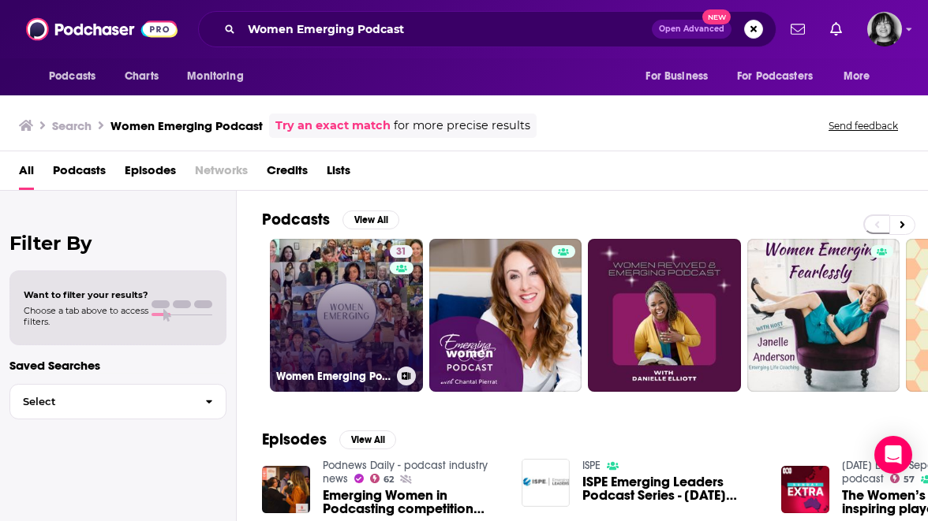
click at [323, 301] on link "31 Women Emerging Podcast" at bounding box center [346, 315] width 153 height 153
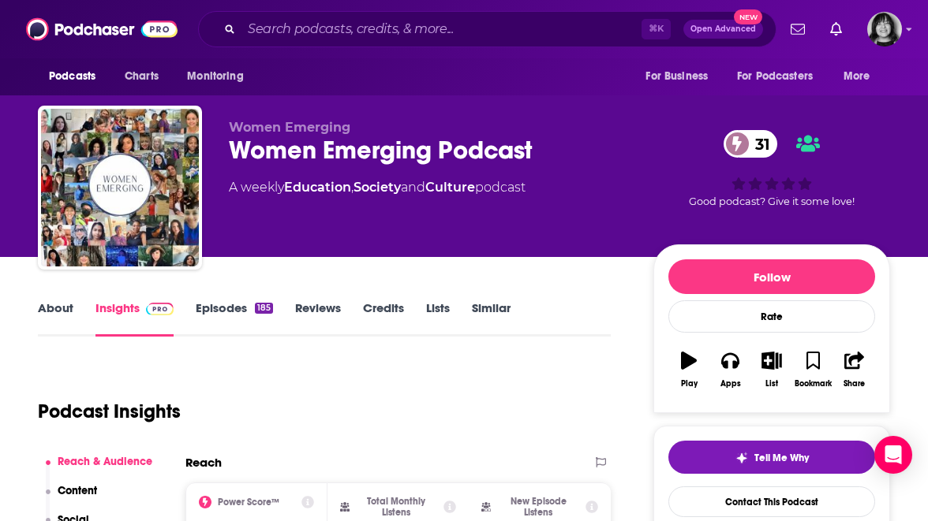
click at [54, 307] on link "About" at bounding box center [55, 319] width 35 height 36
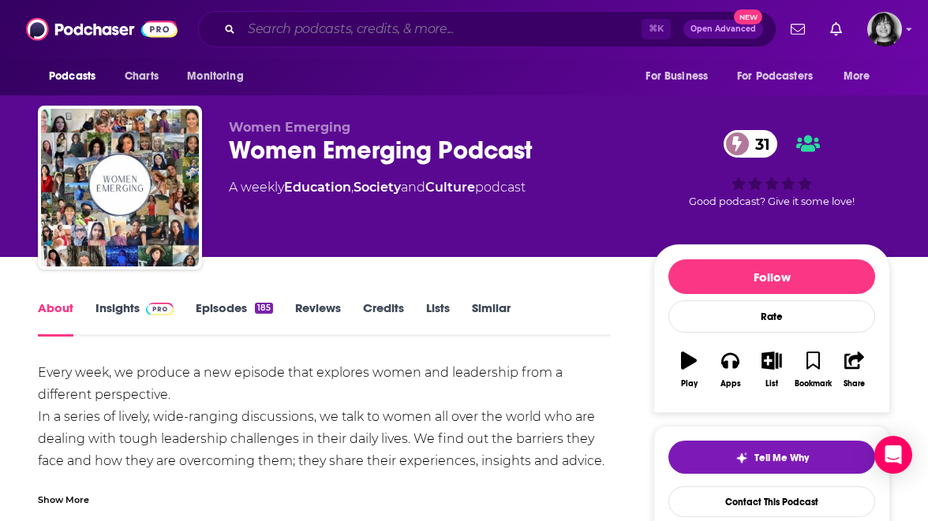
click at [572, 28] on input "Search podcasts, credits, & more..." at bounding box center [441, 29] width 400 height 25
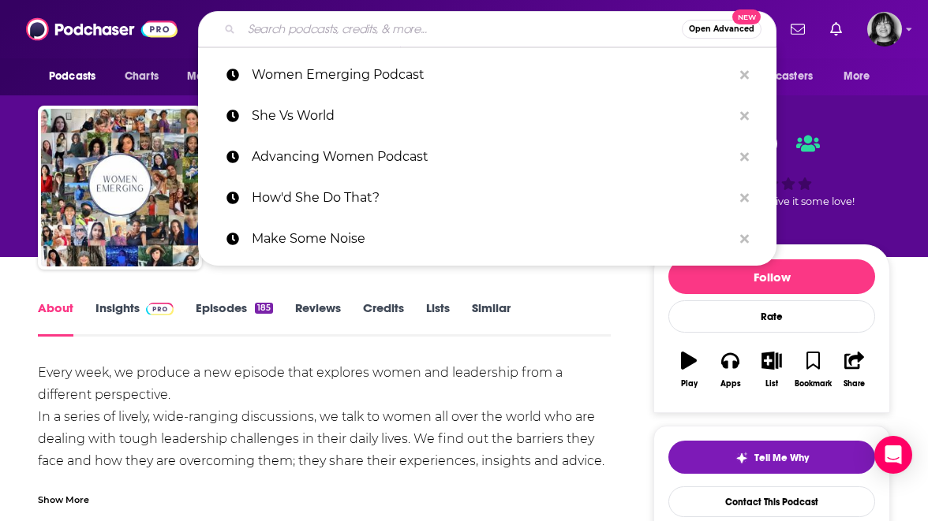
paste input "Future [DEMOGRAPHIC_DATA] Leaders"
type input "Future [DEMOGRAPHIC_DATA] Leaders"
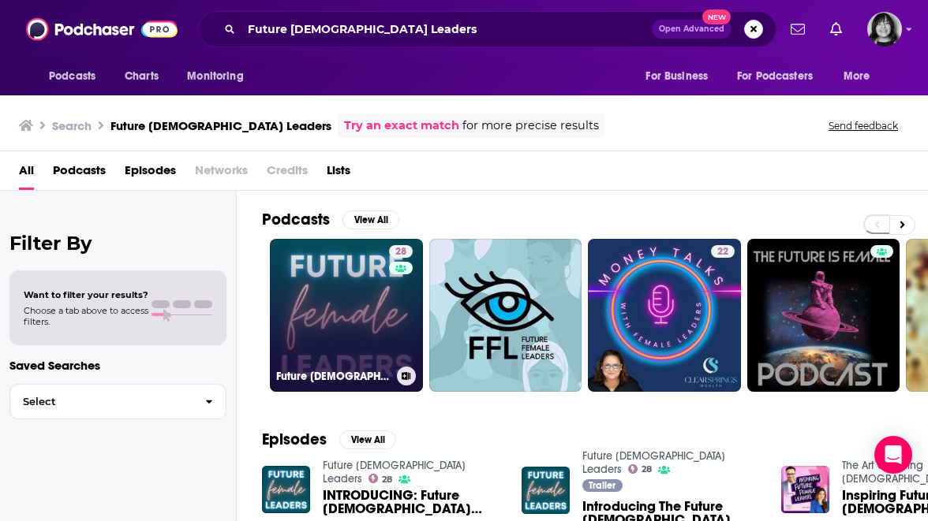
click at [314, 361] on link "28 Future Female Leaders" at bounding box center [346, 315] width 153 height 153
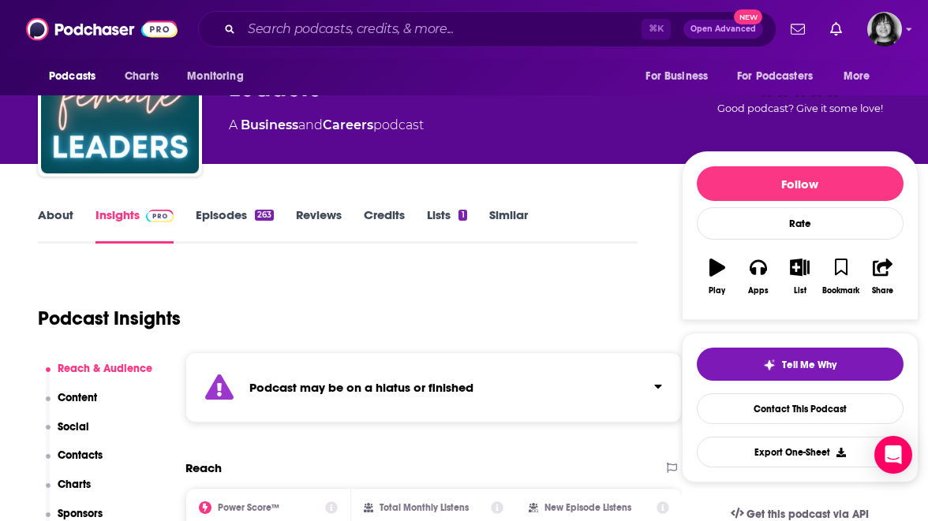
scroll to position [112, 0]
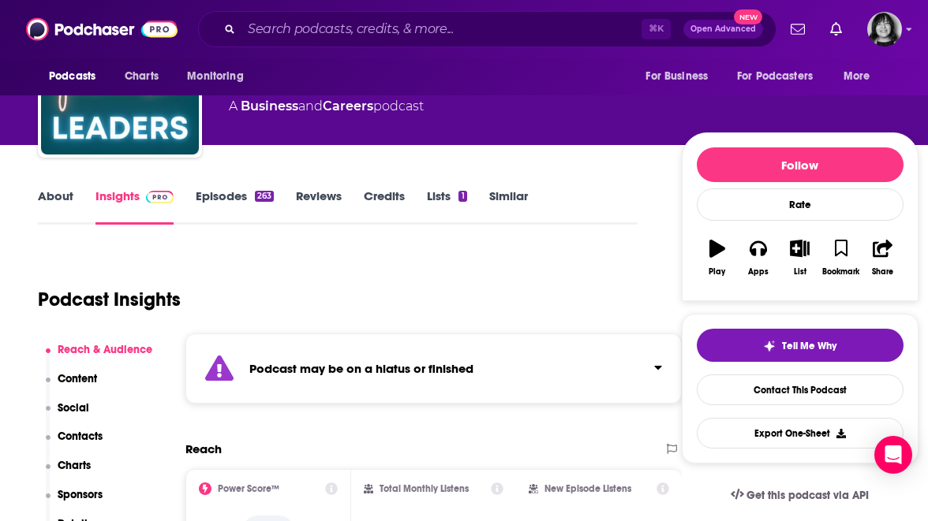
click at [319, 374] on strong "Podcast may be on a hiatus or finished" at bounding box center [361, 368] width 224 height 15
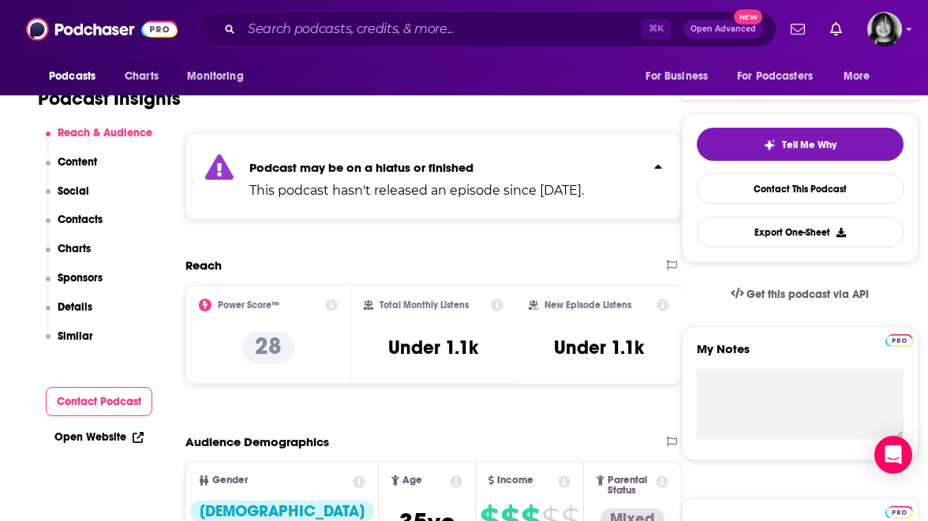
scroll to position [323, 0]
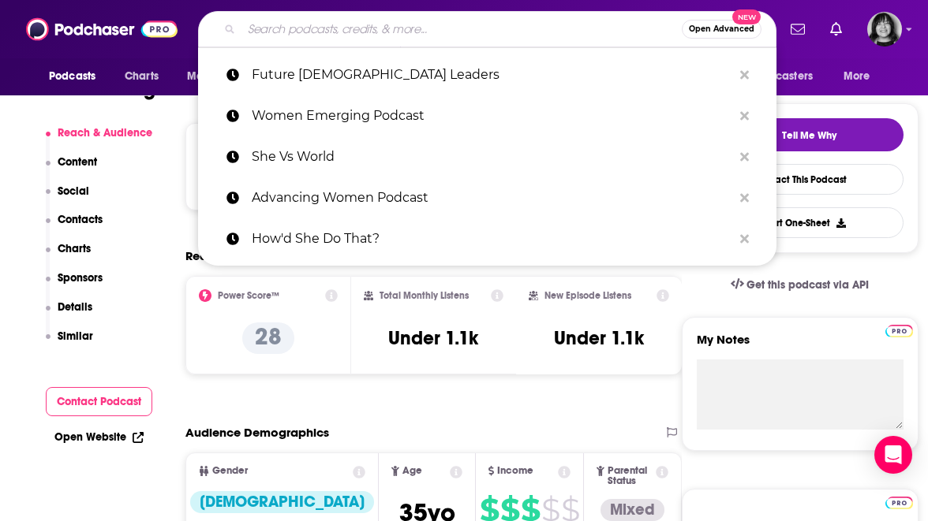
click at [555, 33] on input "Search podcasts, credits, & more..." at bounding box center [461, 29] width 440 height 25
paste input "2B Bolder Podcast"
type input "2B Bolder Podcast"
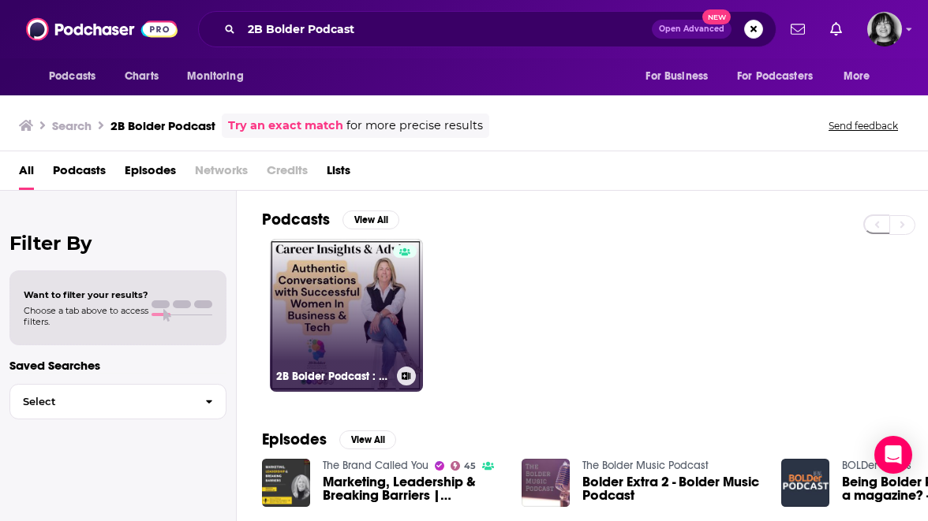
click at [331, 308] on link "2B Bolder Podcast : Career Insights & Advice from Successful Women in Business …" at bounding box center [346, 315] width 153 height 153
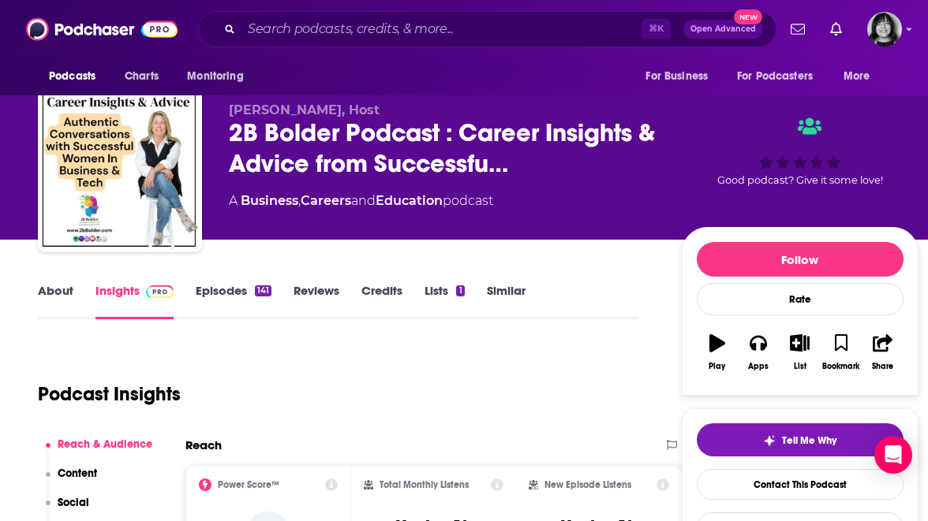
scroll to position [18, 0]
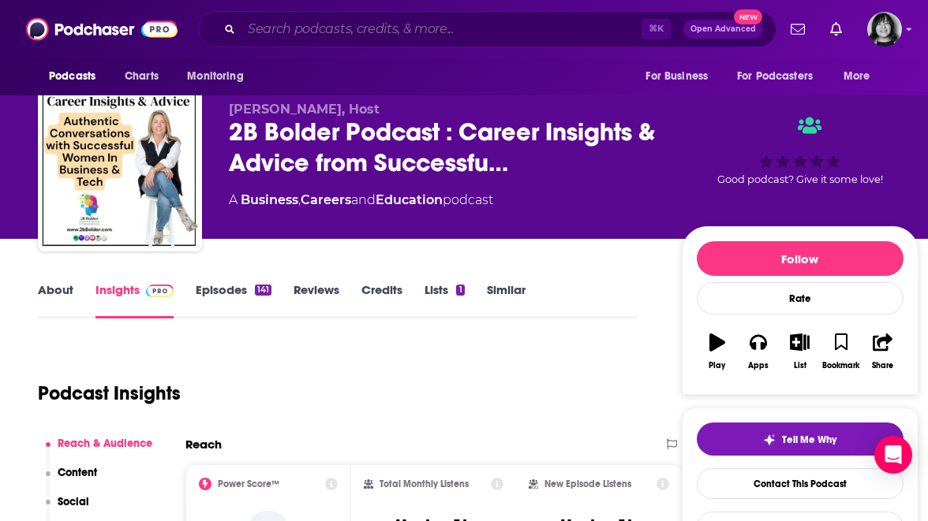
click at [480, 31] on input "Search podcasts, credits, & more..." at bounding box center [441, 29] width 400 height 25
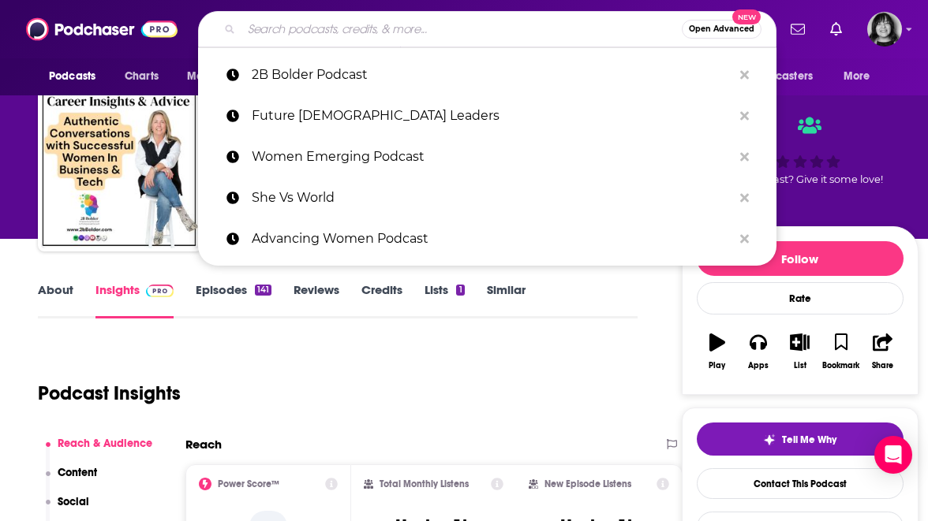
paste input "Recruiting Future with [PERSON_NAME]"
type input "Recruiting Future with [PERSON_NAME]"
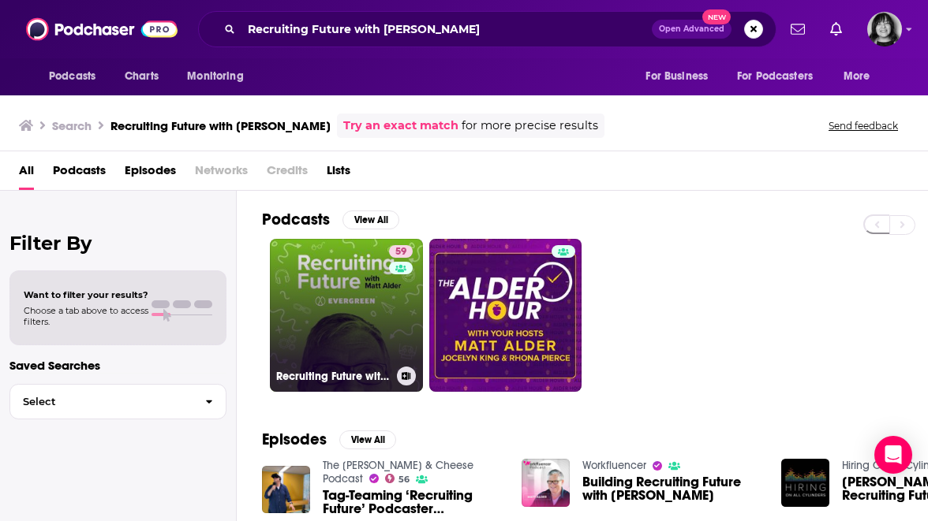
click at [385, 285] on link "59 Recruiting Future with Matt Alder - What's Next For Talent Acquisition, HR &…" at bounding box center [346, 315] width 153 height 153
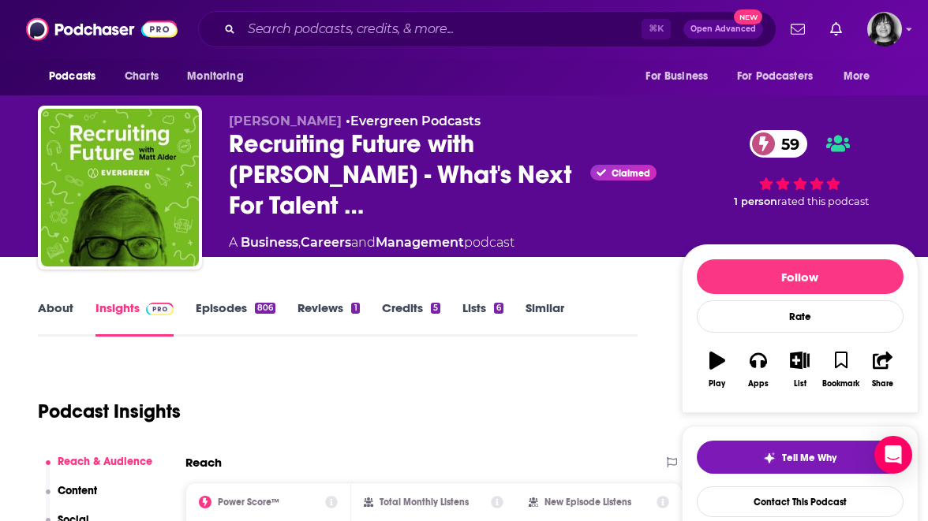
click at [59, 307] on link "About" at bounding box center [55, 319] width 35 height 36
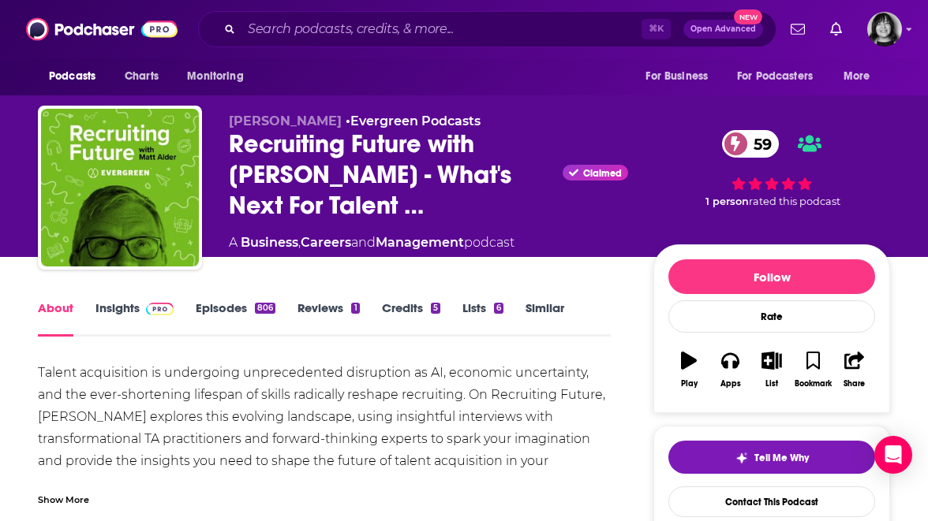
click at [126, 317] on link "Insights" at bounding box center [134, 319] width 78 height 36
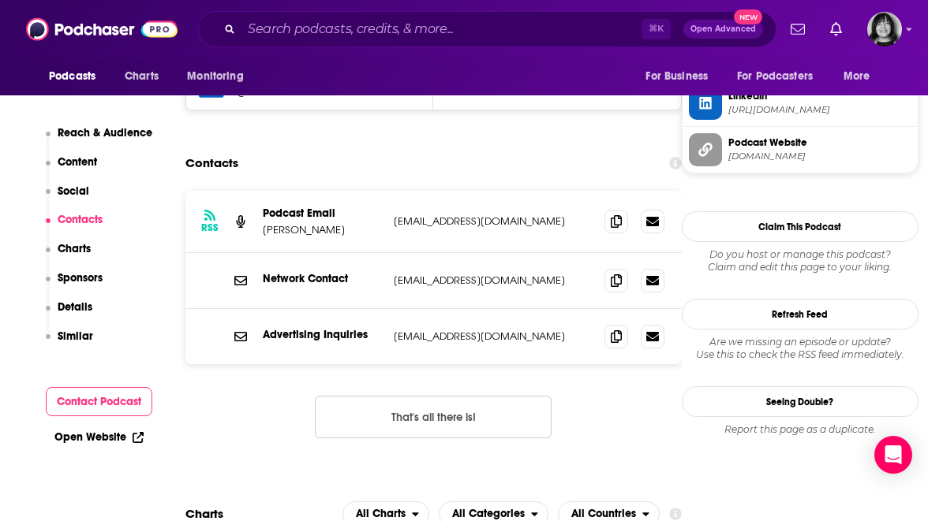
scroll to position [1534, 0]
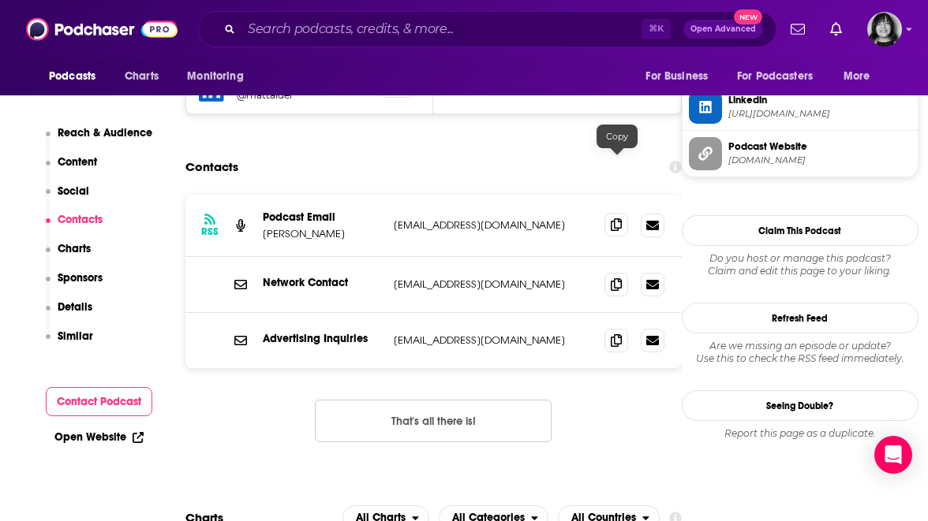
click at [616, 219] on icon at bounding box center [616, 225] width 11 height 13
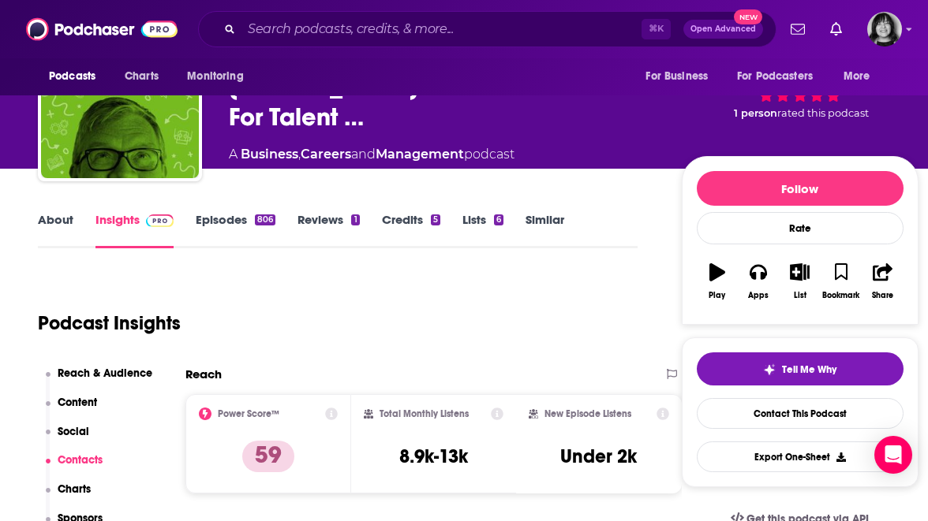
scroll to position [0, 0]
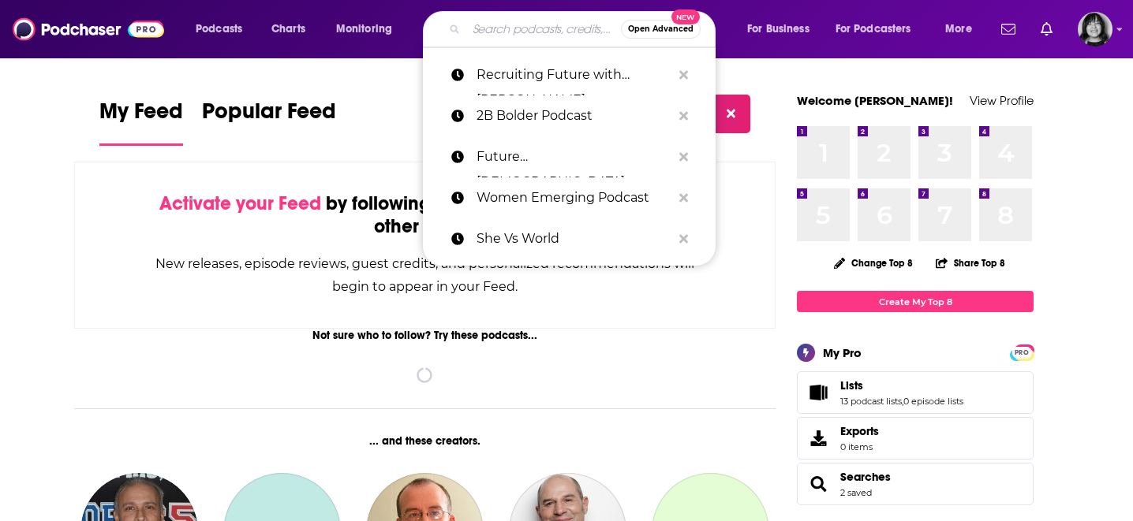
click at [536, 35] on input "Search podcasts, credits, & more..." at bounding box center [543, 29] width 155 height 25
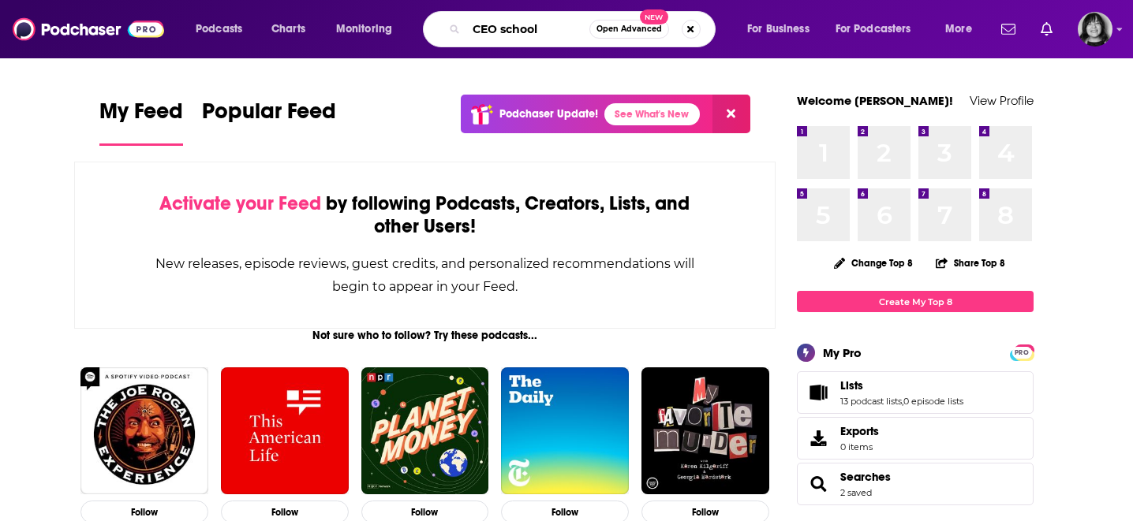
type input "CEO school"
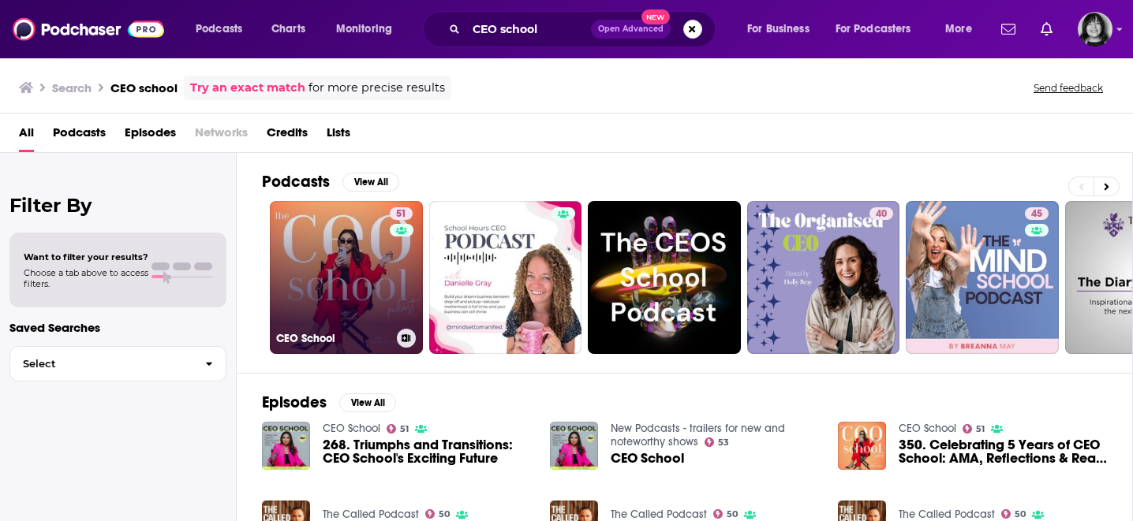
click at [324, 280] on link "51 CEO School" at bounding box center [346, 277] width 153 height 153
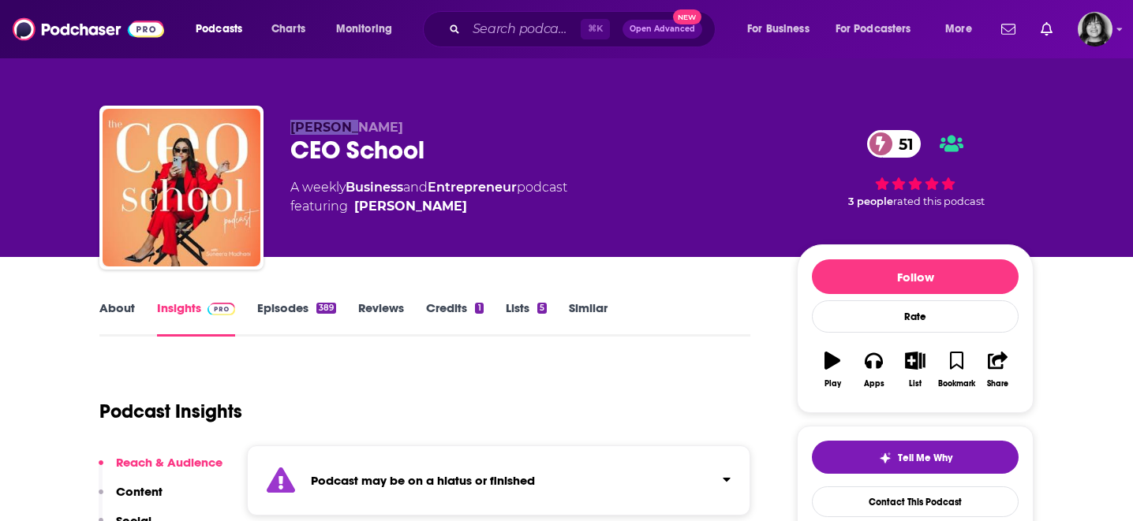
drag, startPoint x: 346, startPoint y: 128, endPoint x: 291, endPoint y: 133, distance: 55.5
click at [291, 133] on span "[PERSON_NAME]" at bounding box center [346, 127] width 113 height 15
copy span "[PERSON_NAME]"
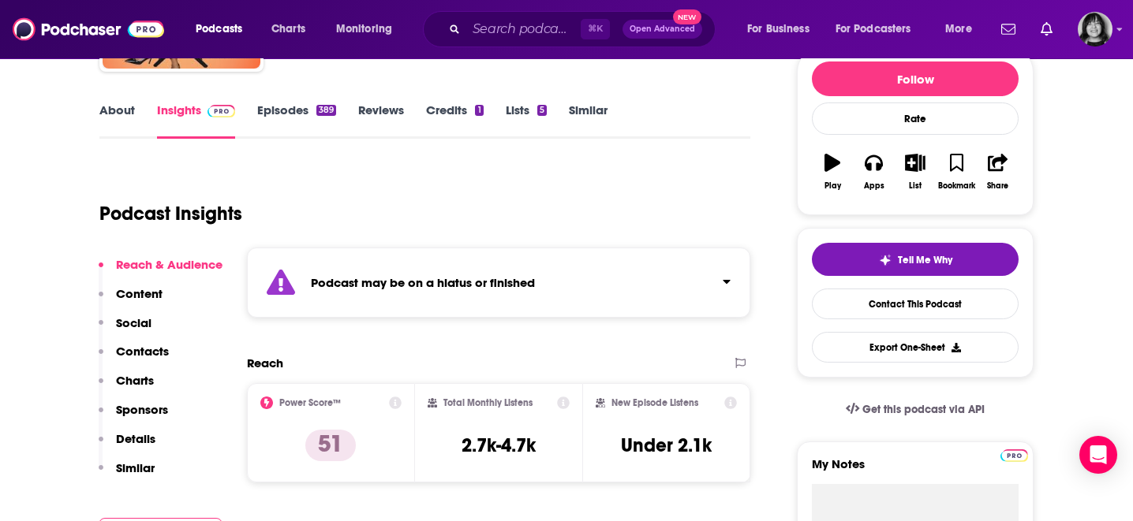
scroll to position [201, 0]
